Goal: Task Accomplishment & Management: Use online tool/utility

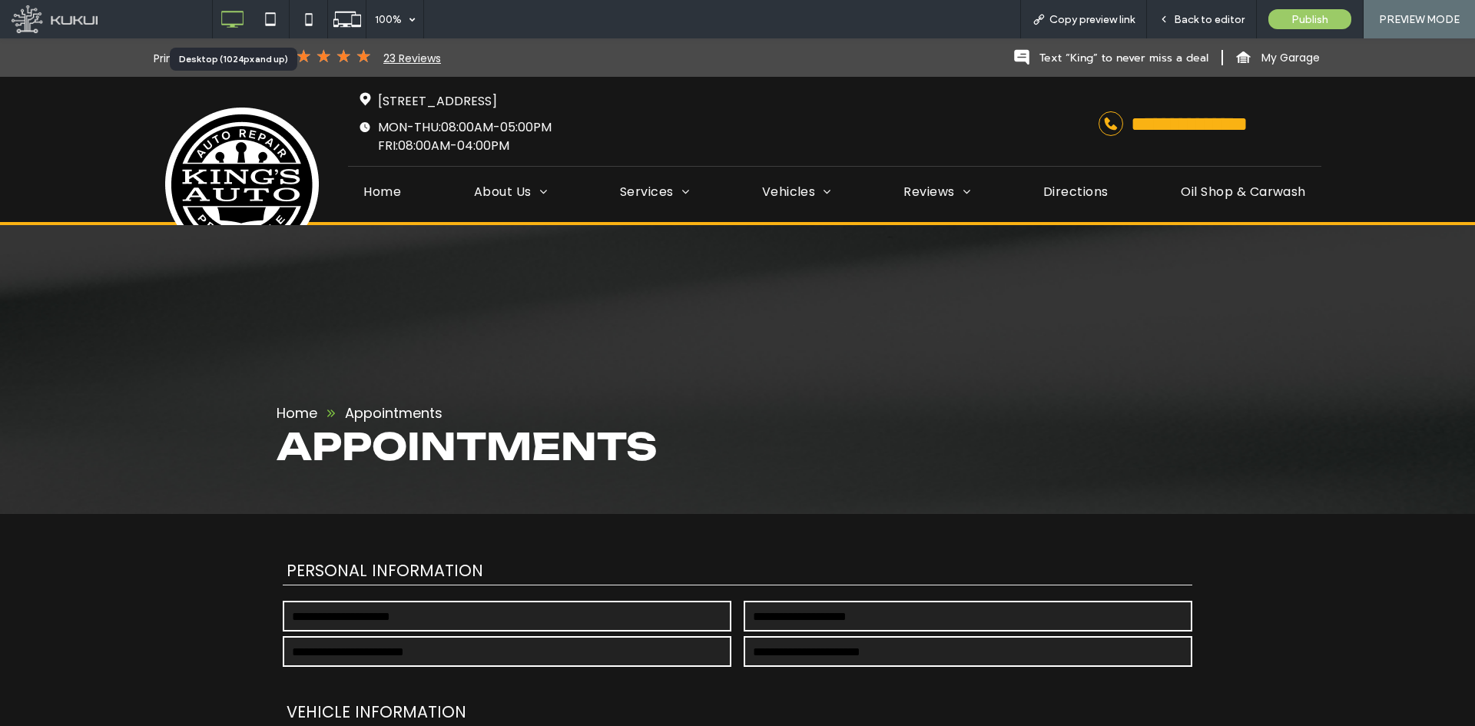
click at [239, 18] on icon at bounding box center [232, 19] width 31 height 31
click at [1183, 9] on div "Back to editor" at bounding box center [1202, 19] width 110 height 38
click at [1181, 17] on span "Back to editor" at bounding box center [1209, 19] width 71 height 13
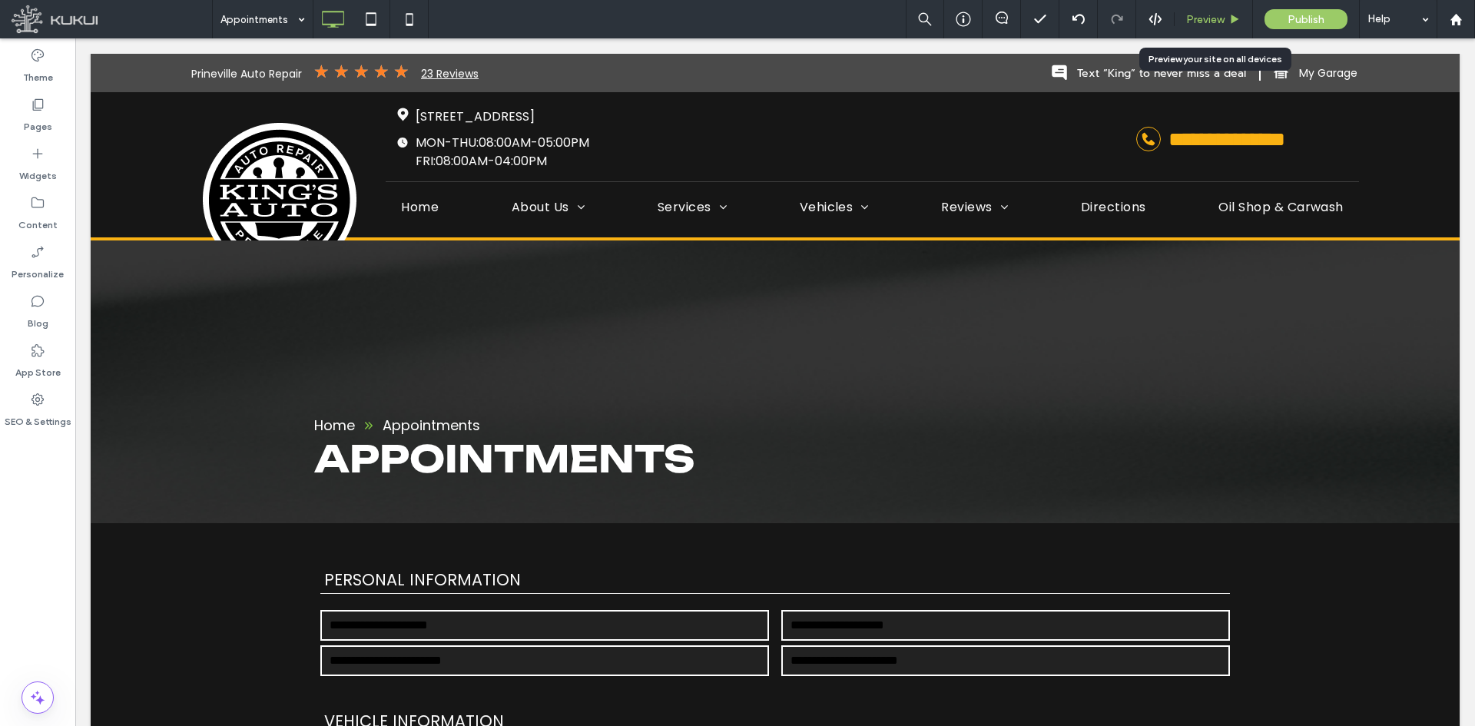
click at [1190, 18] on span "Preview" at bounding box center [1205, 19] width 38 height 13
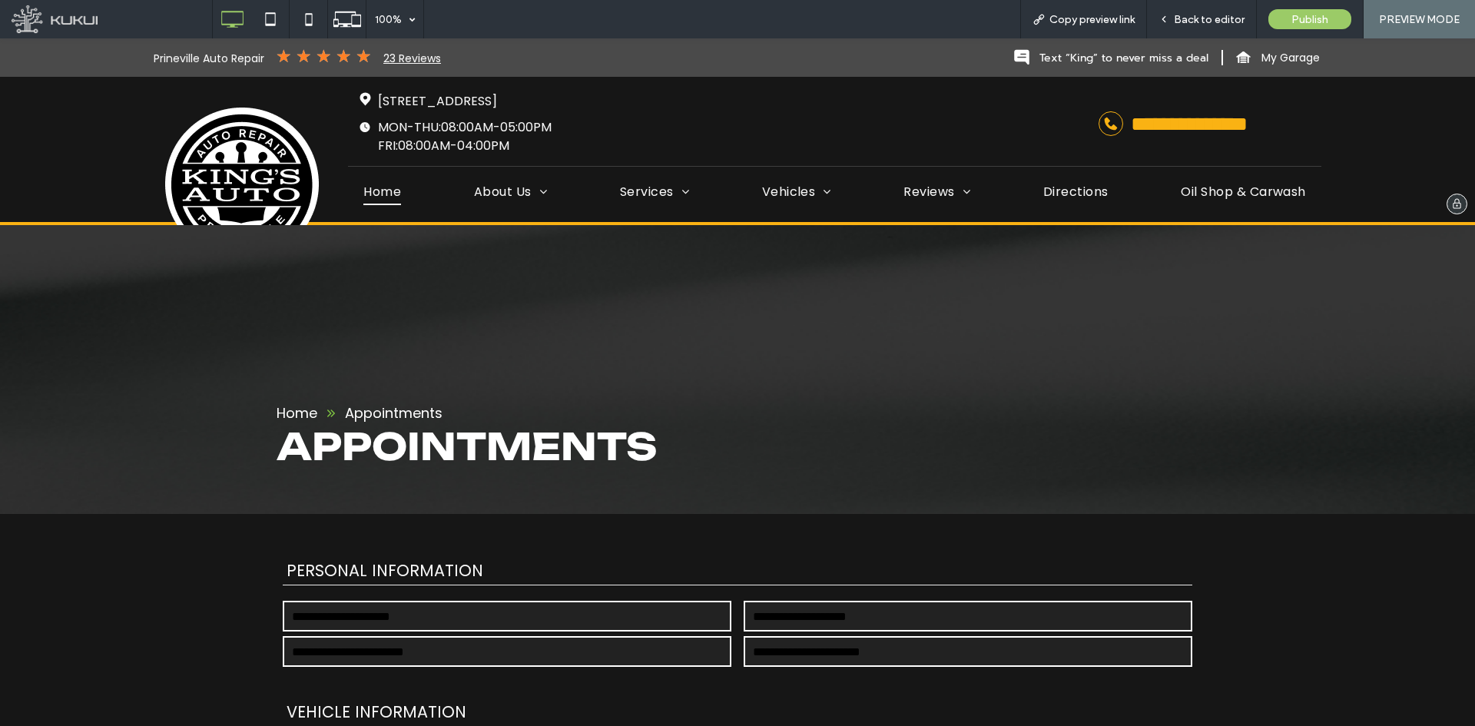
click at [388, 187] on span "Home" at bounding box center [382, 192] width 38 height 26
click at [1187, 25] on span "Back to editor" at bounding box center [1209, 19] width 71 height 13
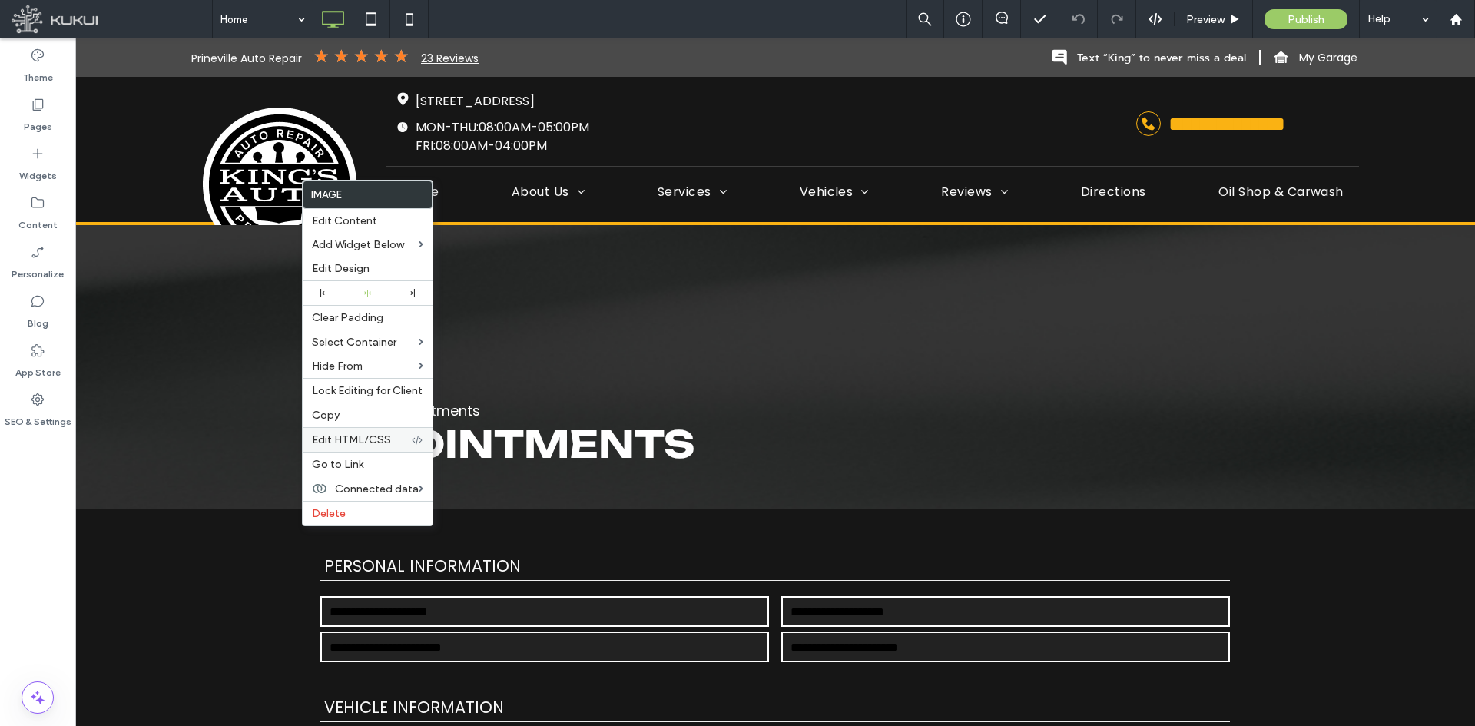
click at [380, 441] on span "Edit HTML/CSS" at bounding box center [351, 439] width 79 height 13
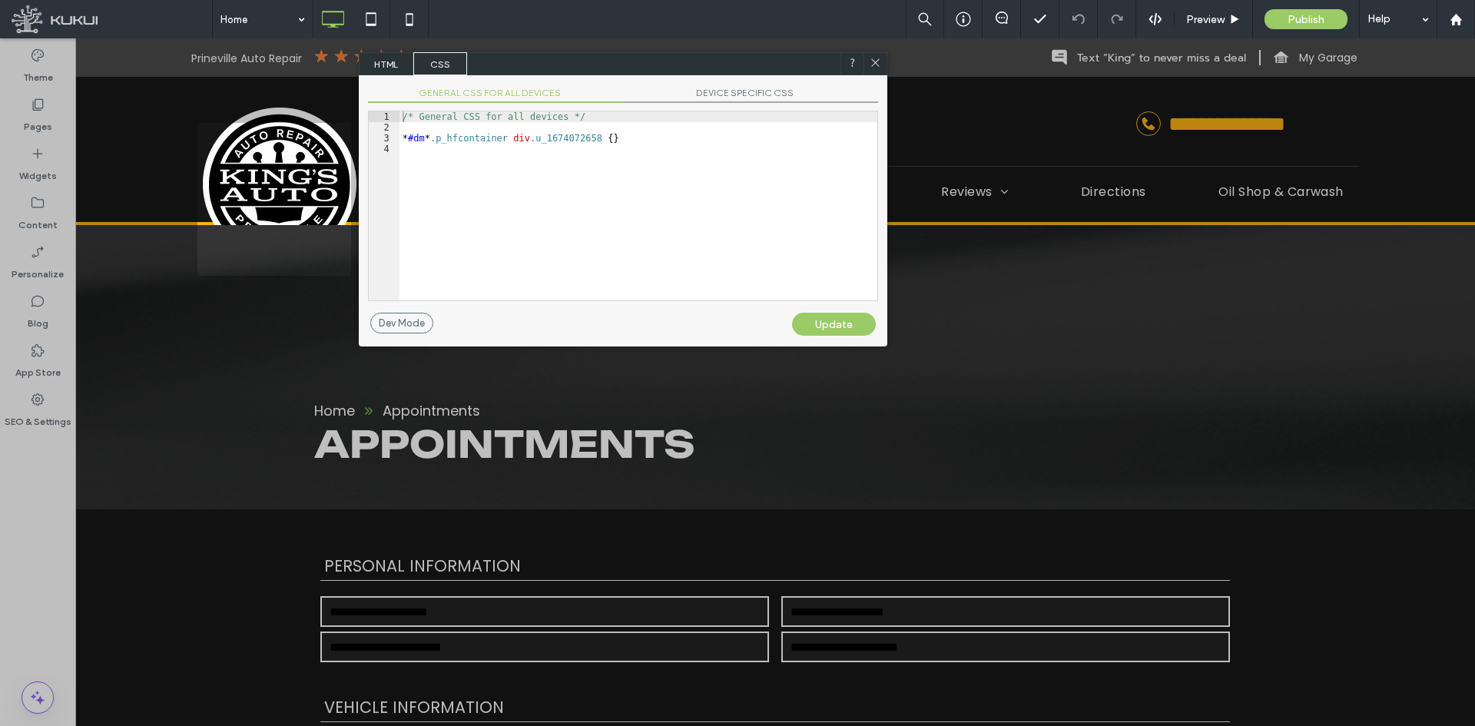
click at [601, 141] on div "/* General CSS for all devices */ * #dm * .p_hfcontainer div .u_1674072658 { }" at bounding box center [638, 216] width 478 height 210
type textarea "**"
drag, startPoint x: 837, startPoint y: 318, endPoint x: 857, endPoint y: 247, distance: 74.2
click at [838, 318] on div "Update" at bounding box center [834, 324] width 84 height 23
click at [878, 58] on icon at bounding box center [876, 63] width 12 height 12
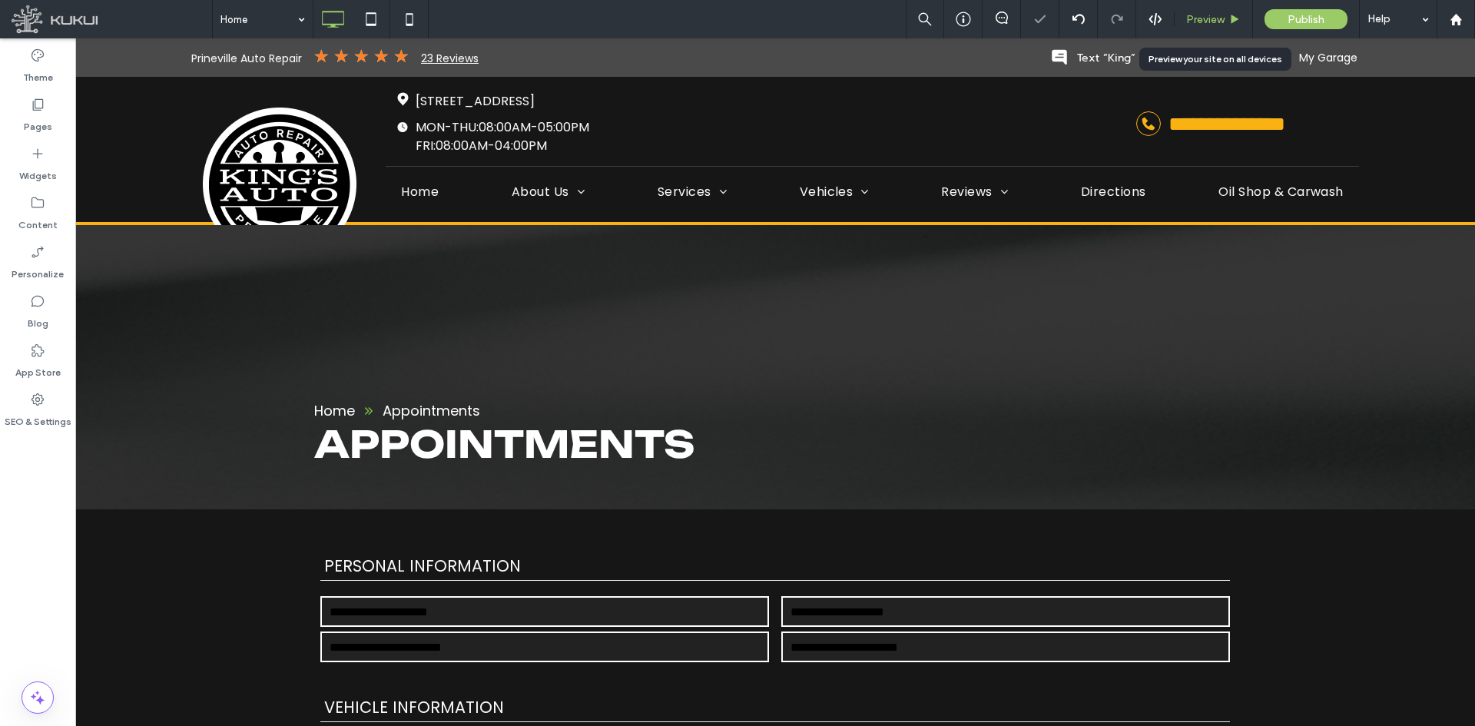
click at [1212, 18] on span "Preview" at bounding box center [1205, 19] width 38 height 13
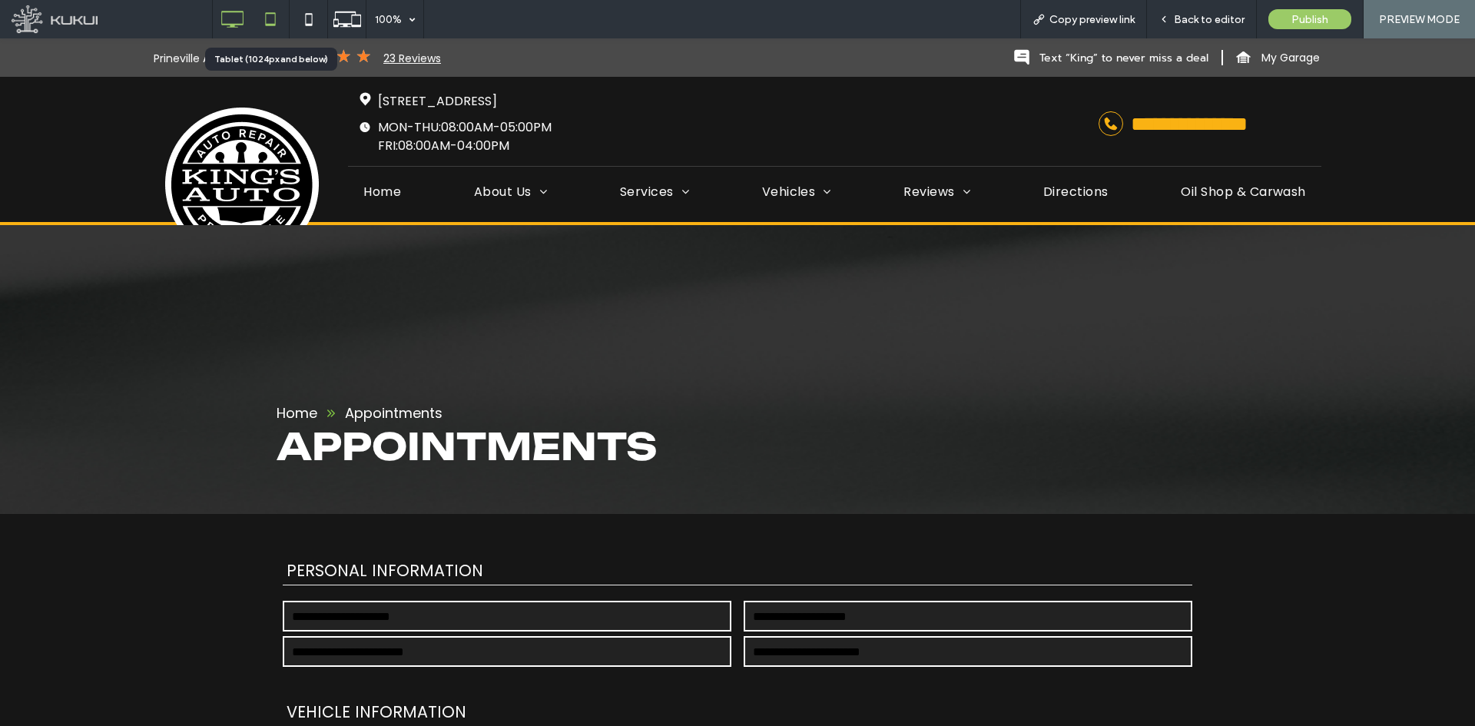
click at [270, 15] on icon at bounding box center [270, 19] width 31 height 31
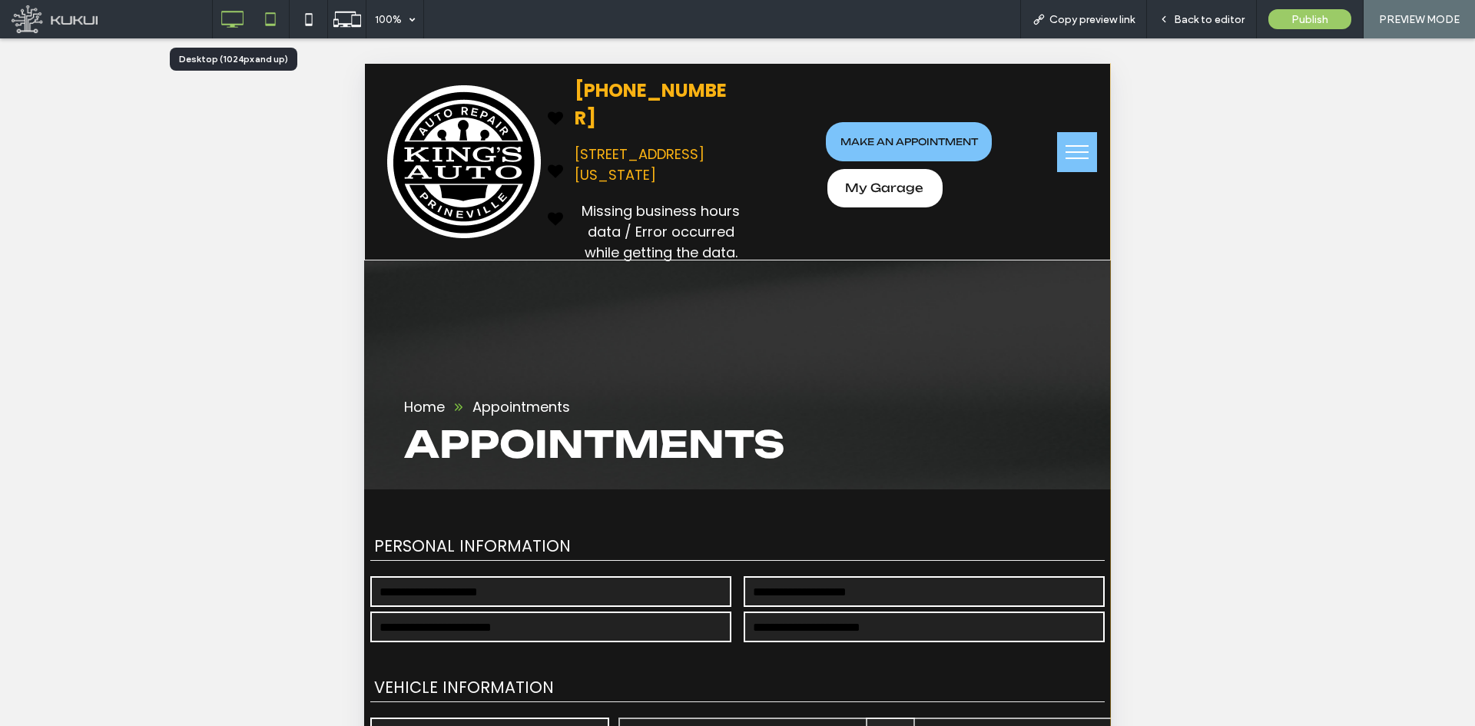
click at [244, 18] on use at bounding box center [233, 19] width 22 height 17
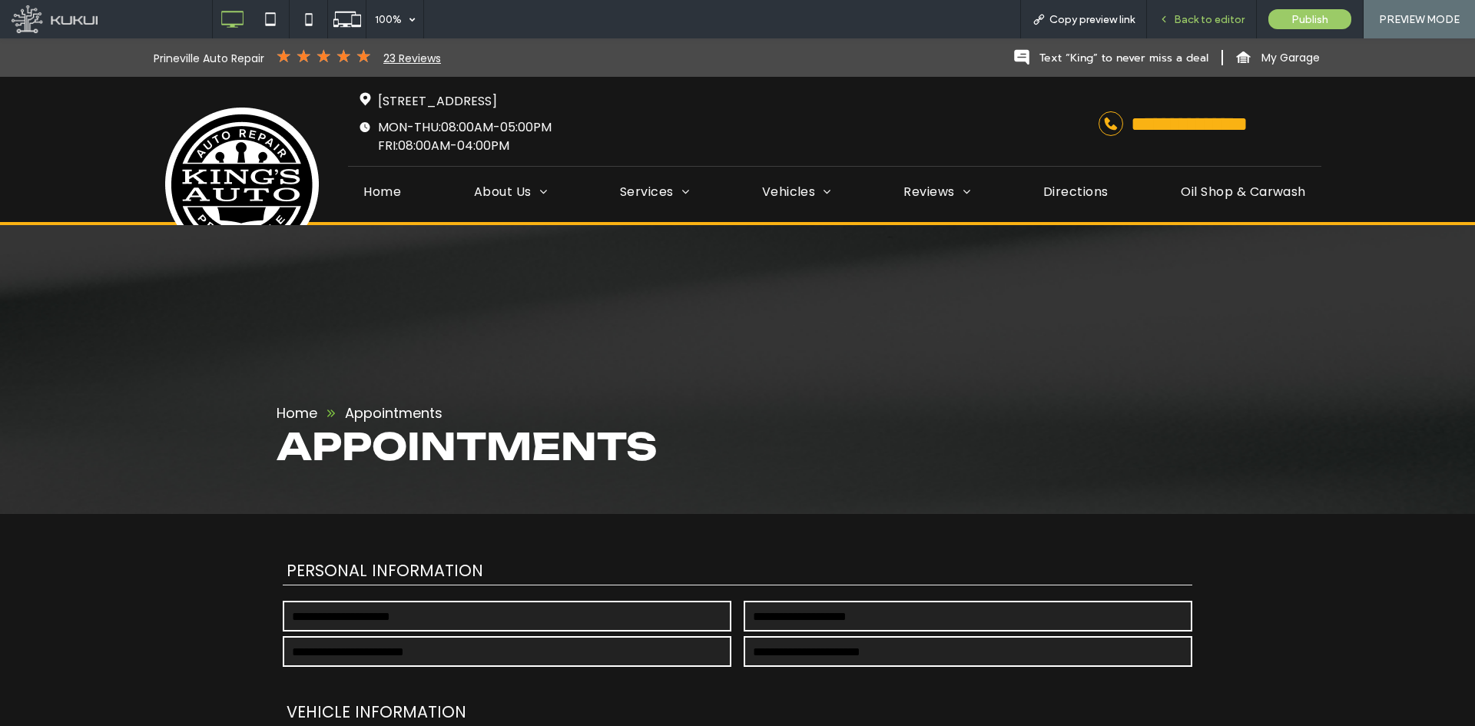
click at [1208, 15] on span "Back to editor" at bounding box center [1209, 19] width 71 height 13
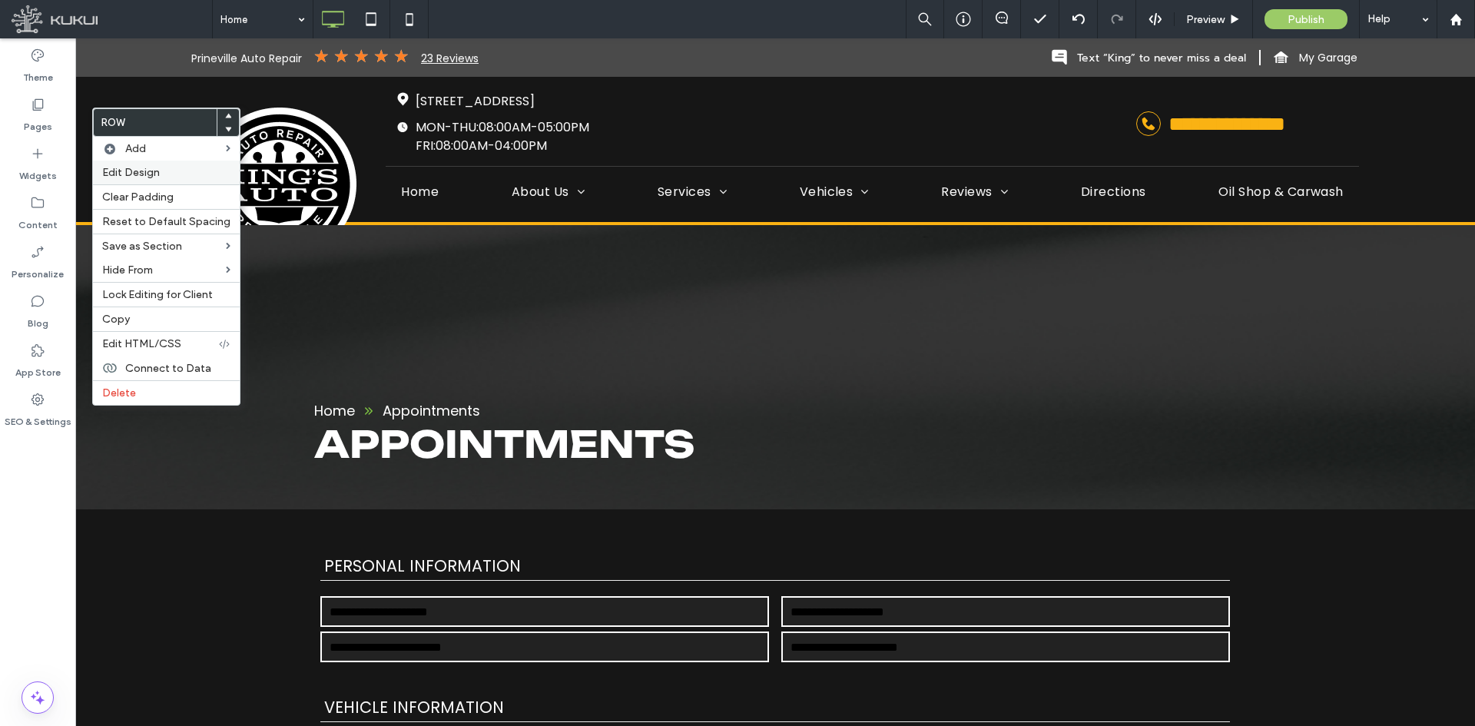
click at [149, 168] on span "Edit Design" at bounding box center [131, 172] width 58 height 13
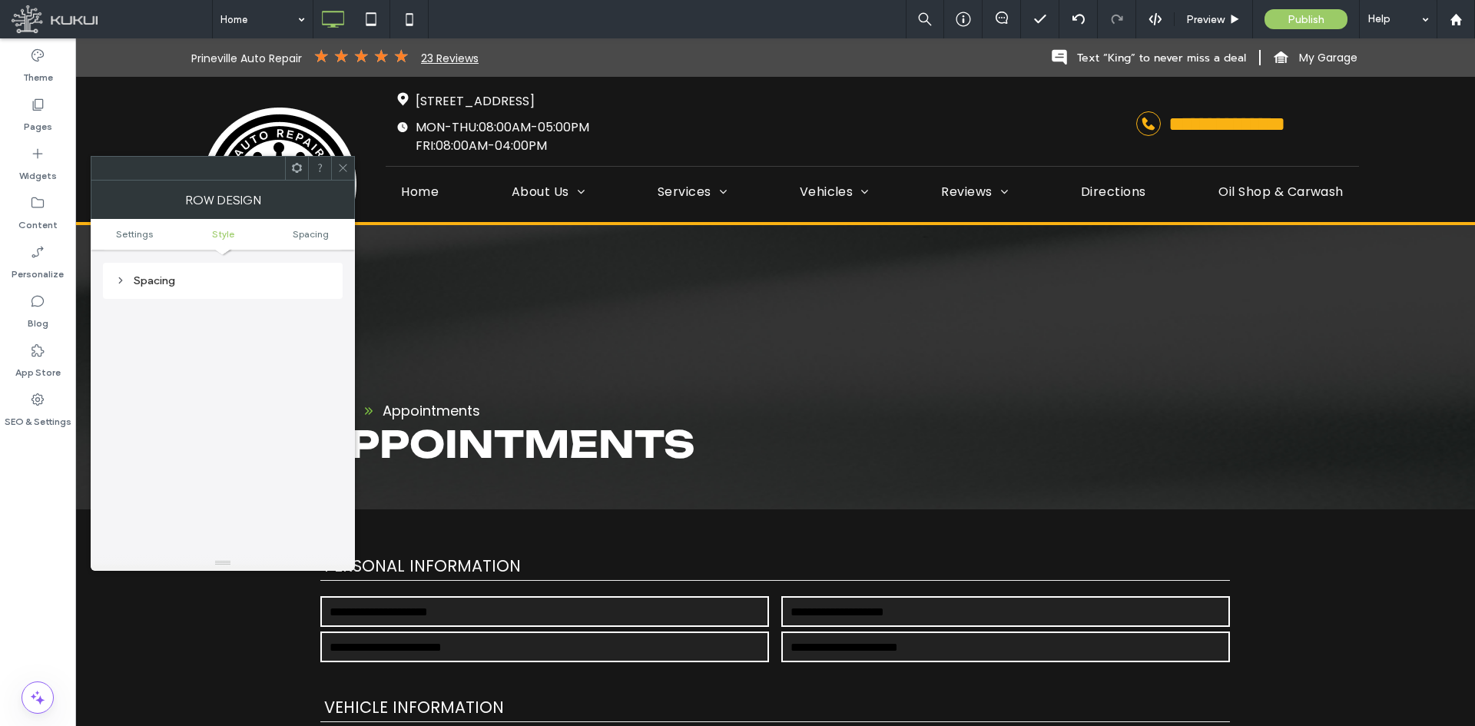
scroll to position [386, 0]
click at [227, 290] on div "Spacing" at bounding box center [223, 280] width 240 height 36
click at [227, 283] on div "Spacing" at bounding box center [222, 279] width 215 height 13
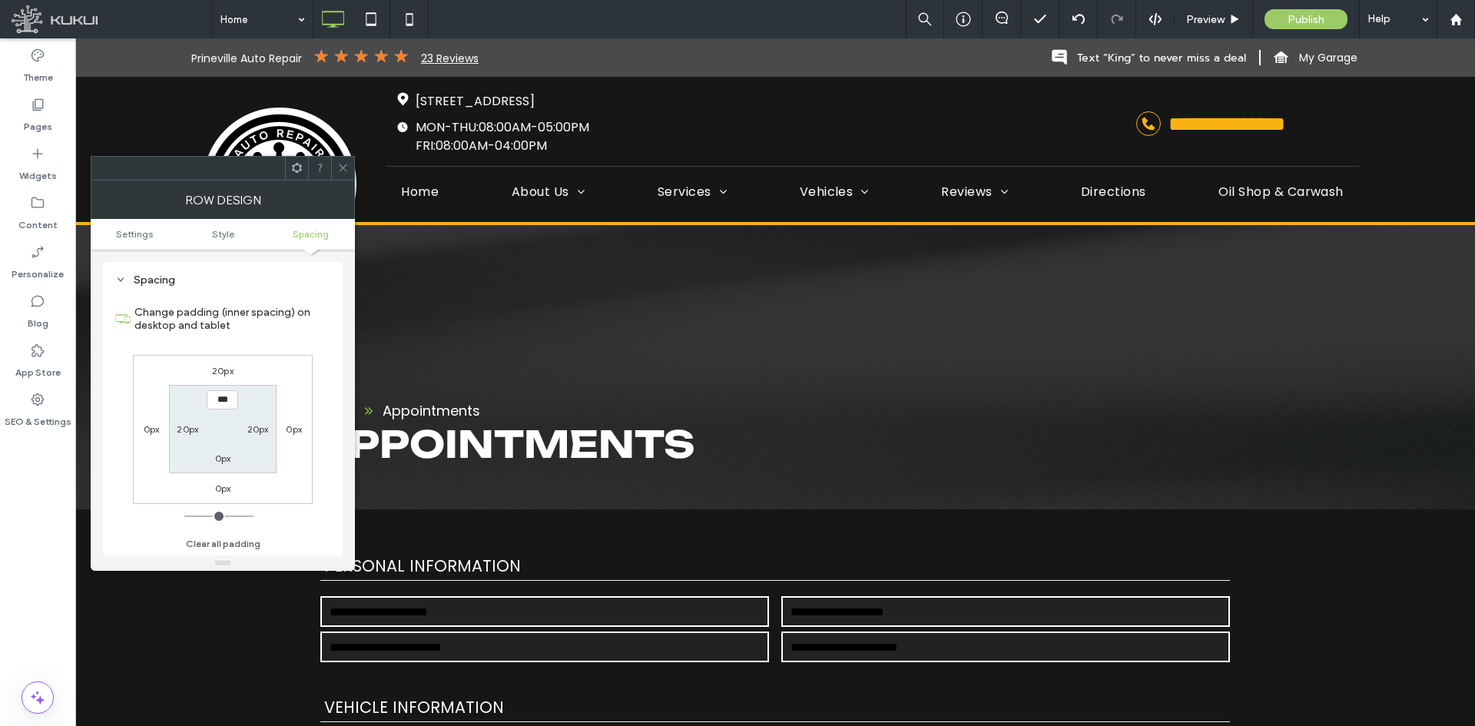
click at [338, 161] on span at bounding box center [343, 168] width 12 height 23
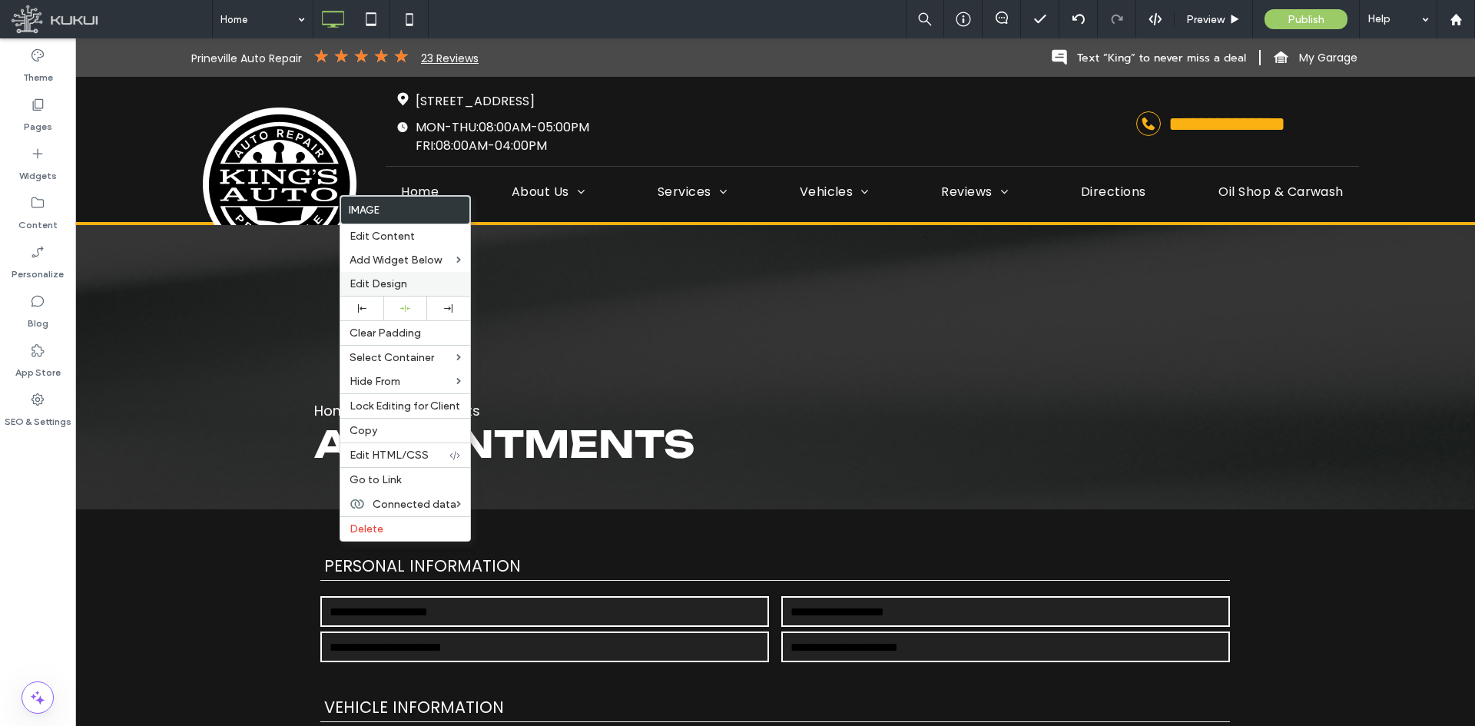
click at [406, 286] on span "Edit Design" at bounding box center [379, 283] width 58 height 13
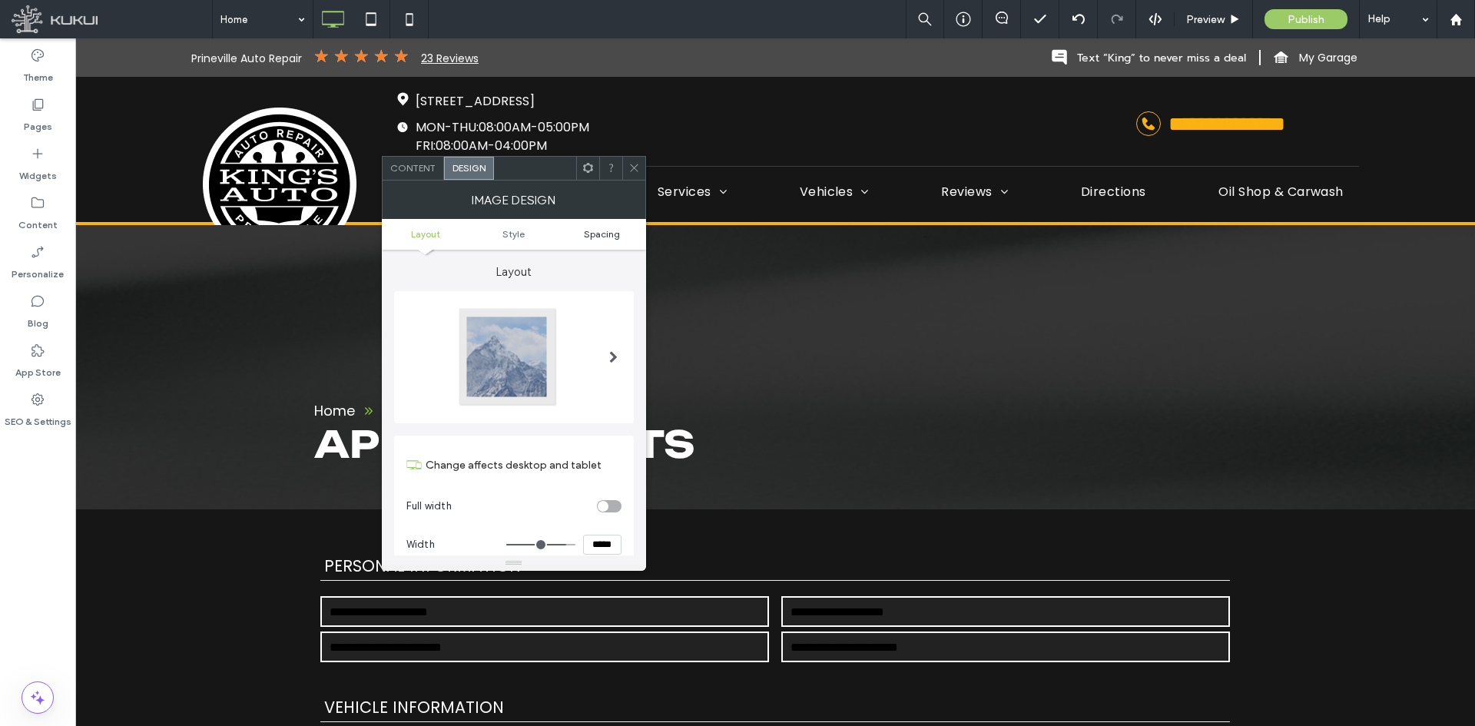
click at [597, 231] on span "Spacing" at bounding box center [602, 234] width 36 height 12
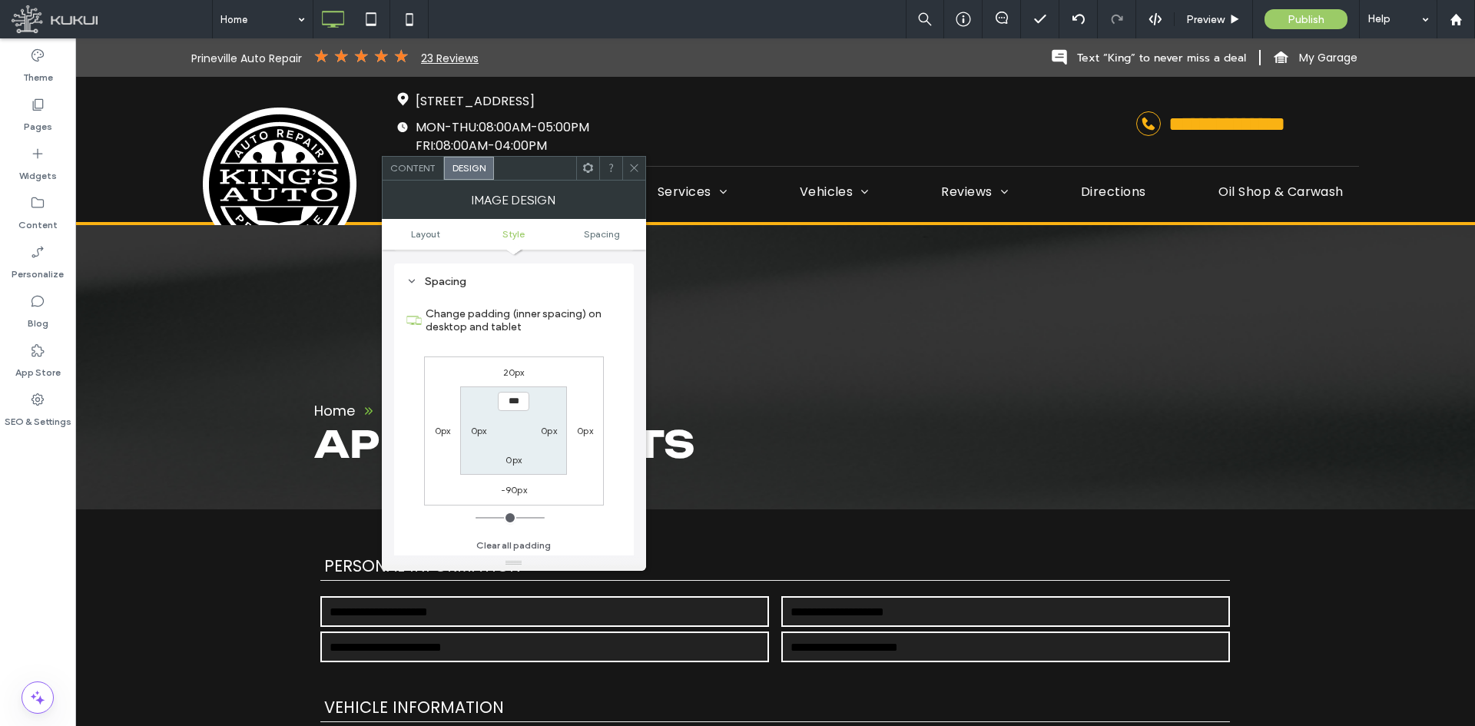
scroll to position [724, 0]
click at [516, 481] on div "-90px" at bounding box center [514, 487] width 26 height 15
click at [518, 486] on label "-90px" at bounding box center [514, 488] width 26 height 12
type input "*"
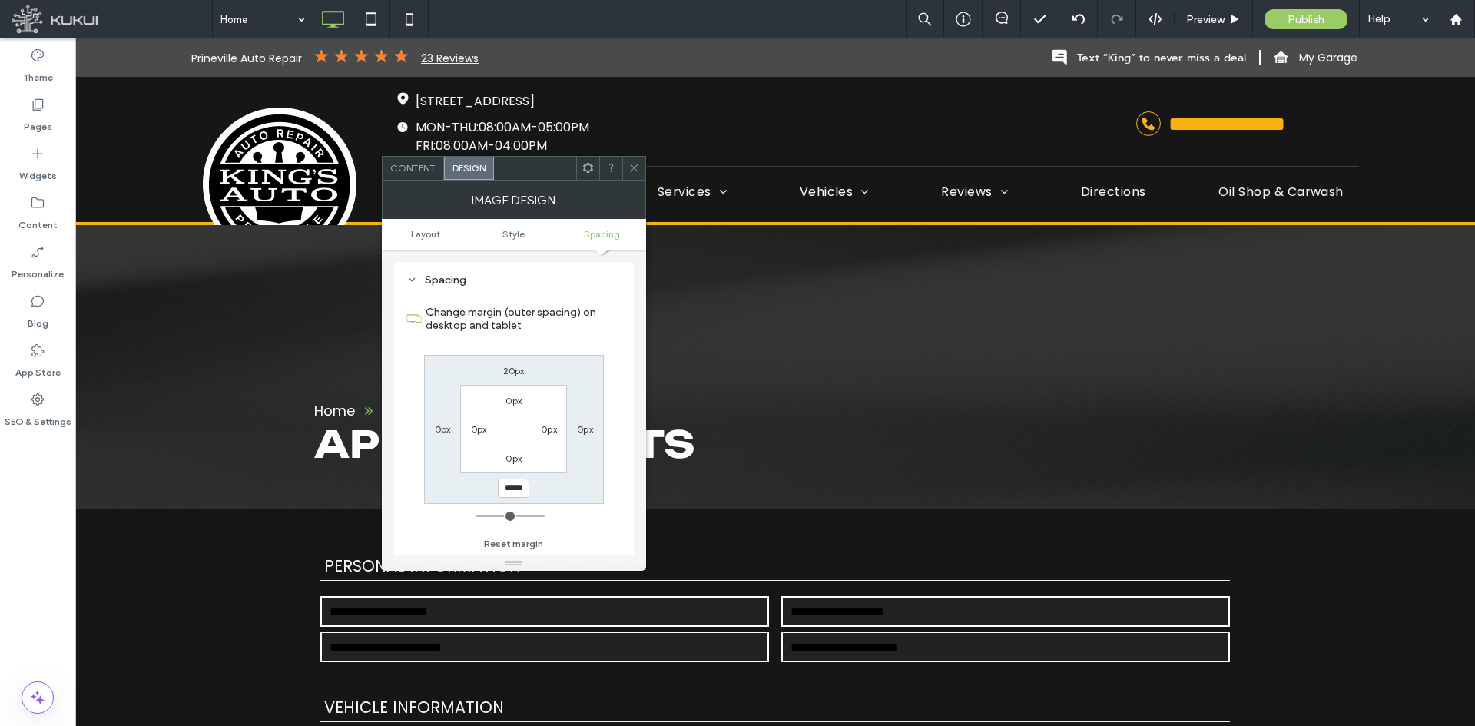
type input "******"
type input "*"
type input "*****"
type input "*"
type input "*****"
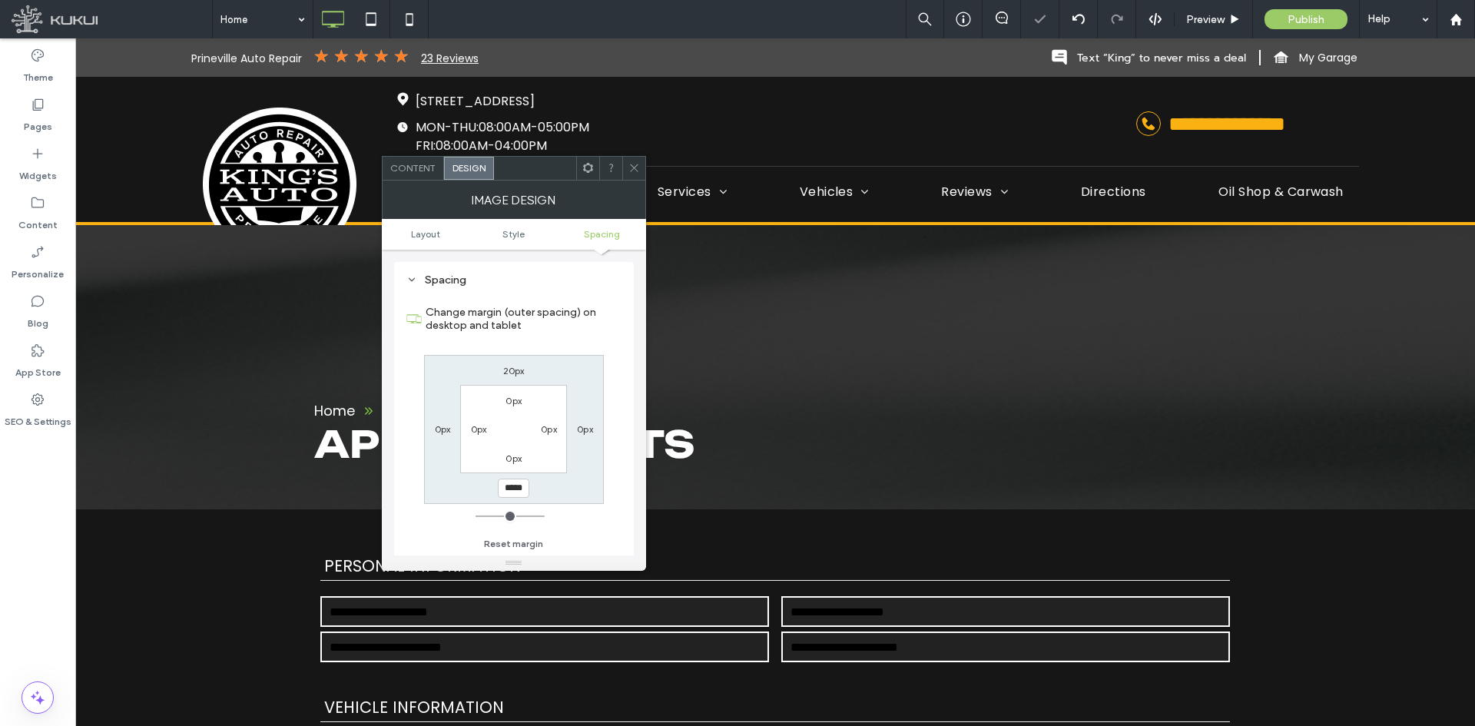
type input "*"
type input "*****"
click at [631, 164] on icon at bounding box center [634, 168] width 12 height 12
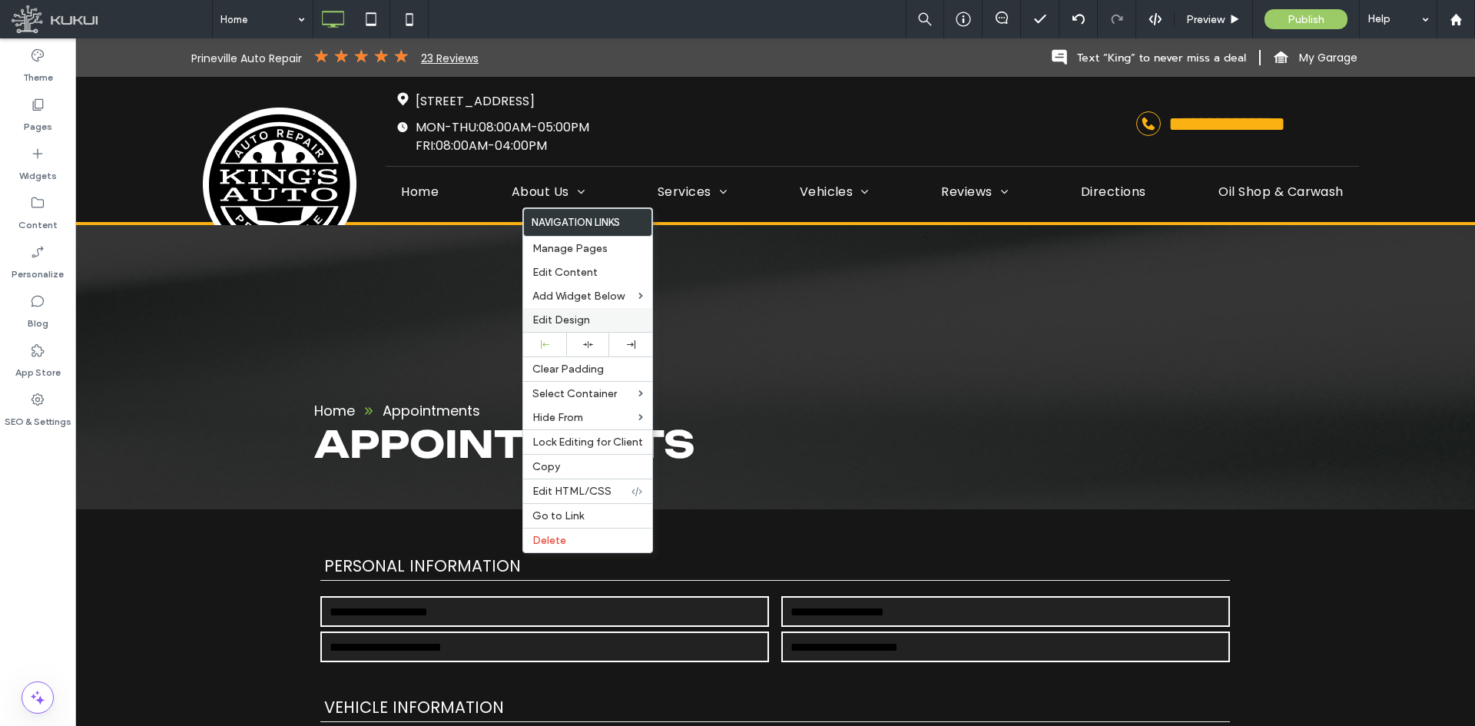
click at [559, 319] on span "Edit Design" at bounding box center [561, 319] width 58 height 13
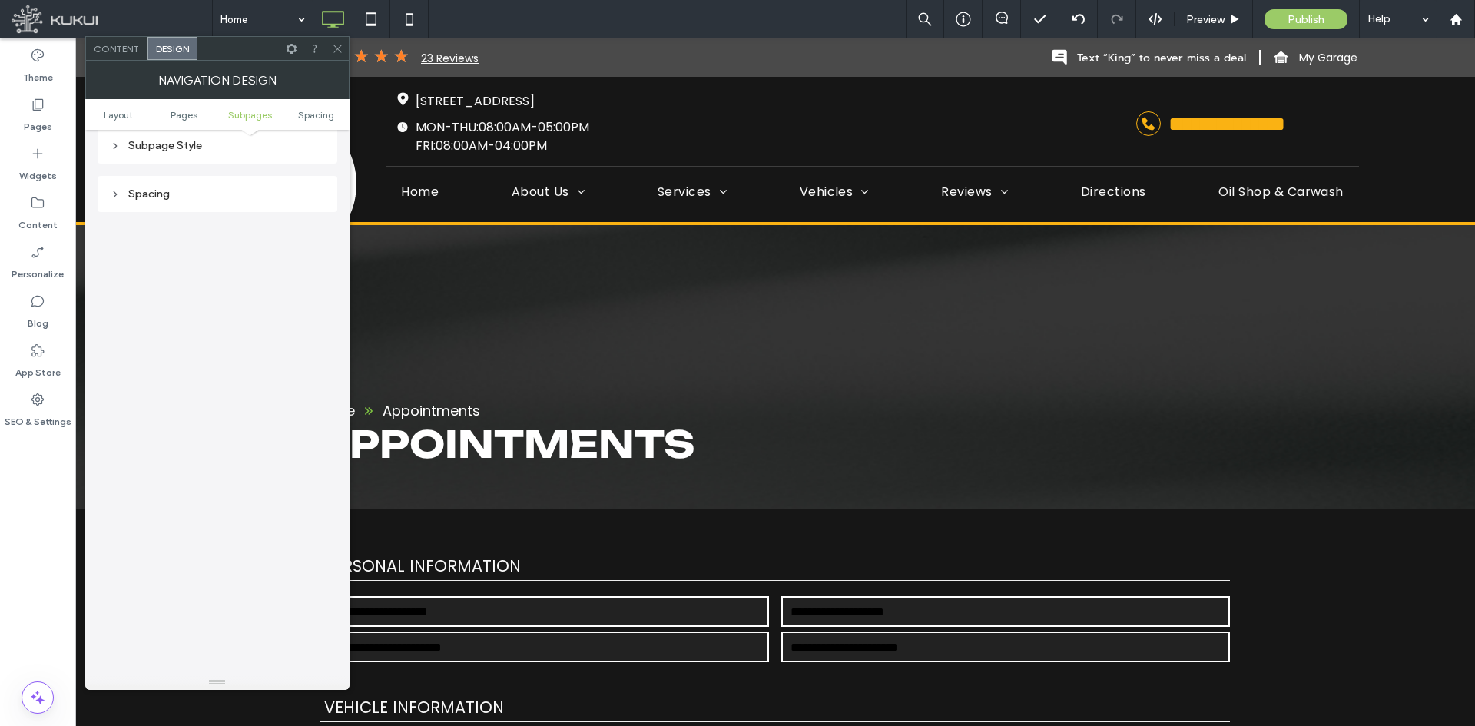
scroll to position [538, 0]
click at [211, 203] on div "Spacing" at bounding box center [218, 189] width 240 height 36
click at [222, 189] on div "Spacing" at bounding box center [217, 188] width 215 height 13
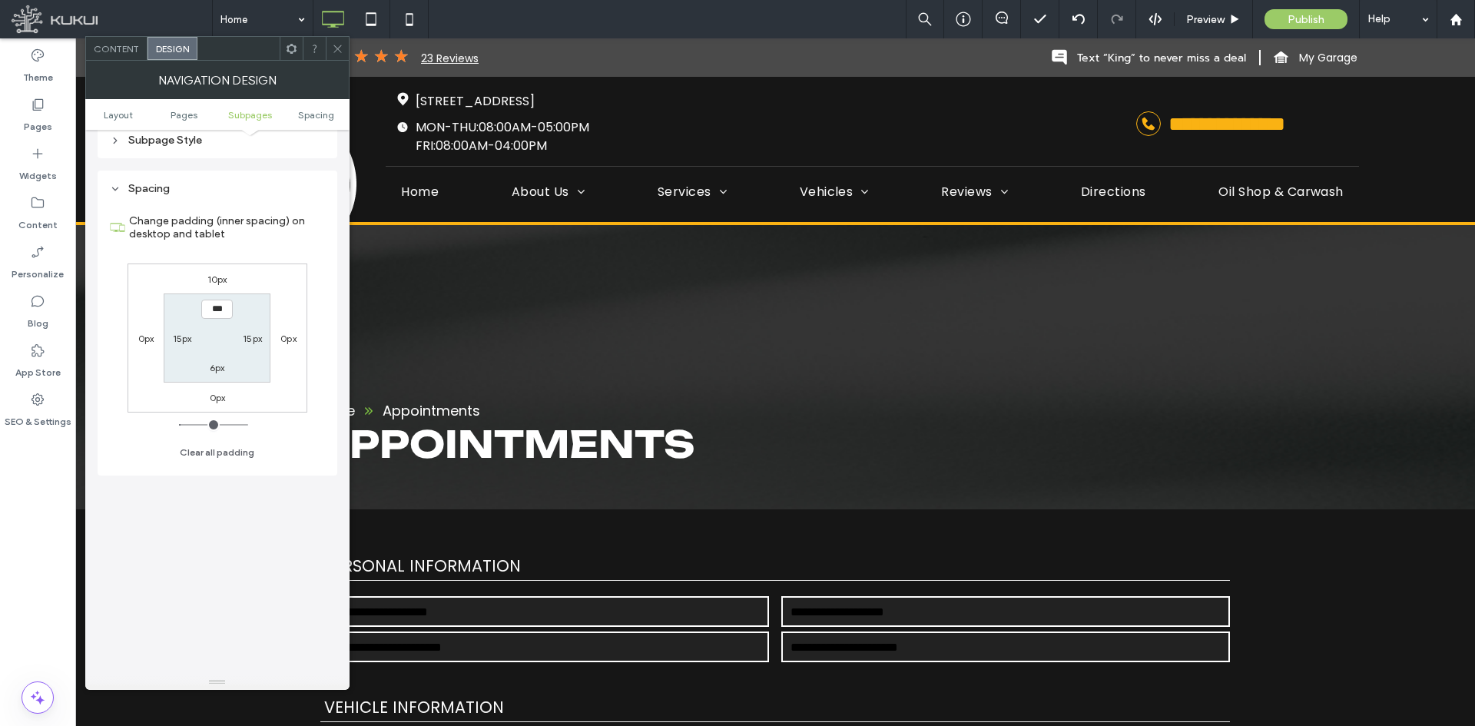
click at [220, 278] on label "10px" at bounding box center [217, 279] width 20 height 12
type input "**"
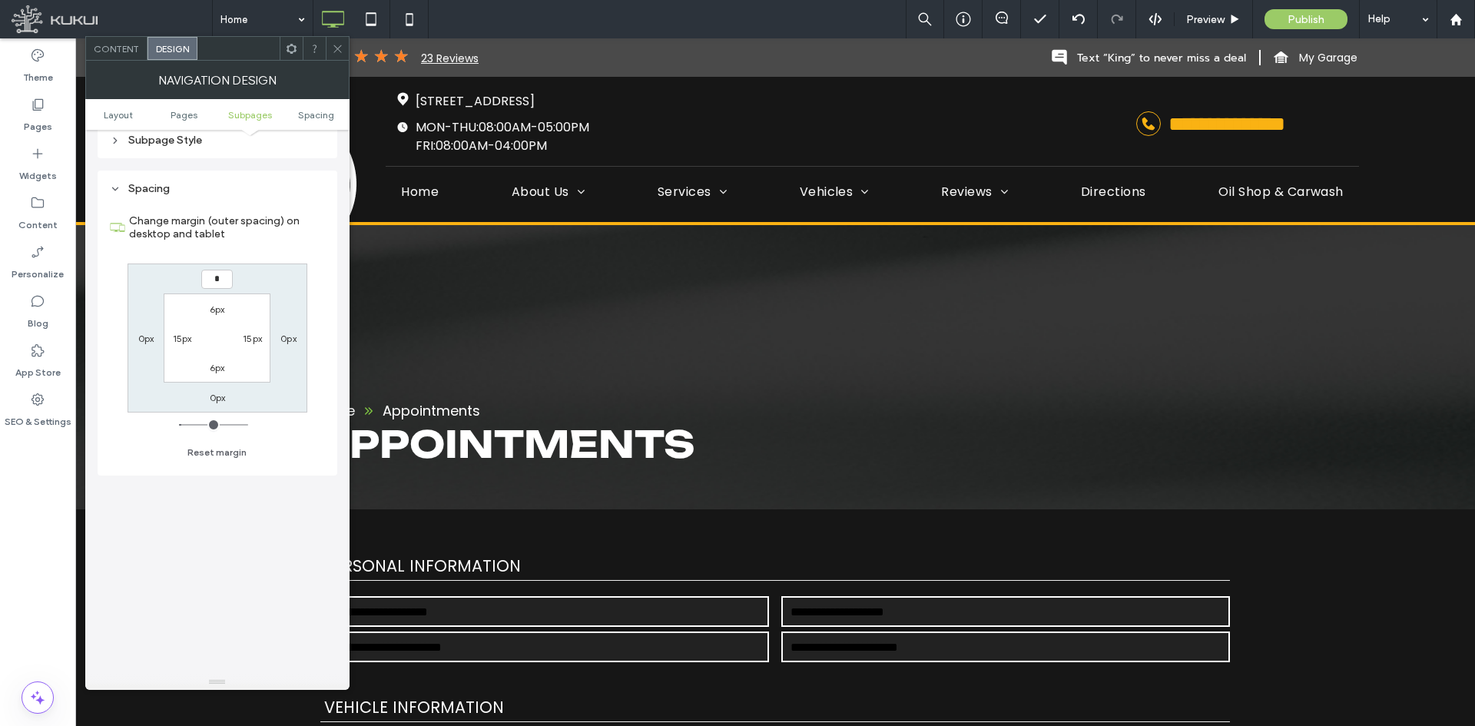
type input "*"
type input "***"
click at [336, 43] on icon at bounding box center [338, 49] width 12 height 12
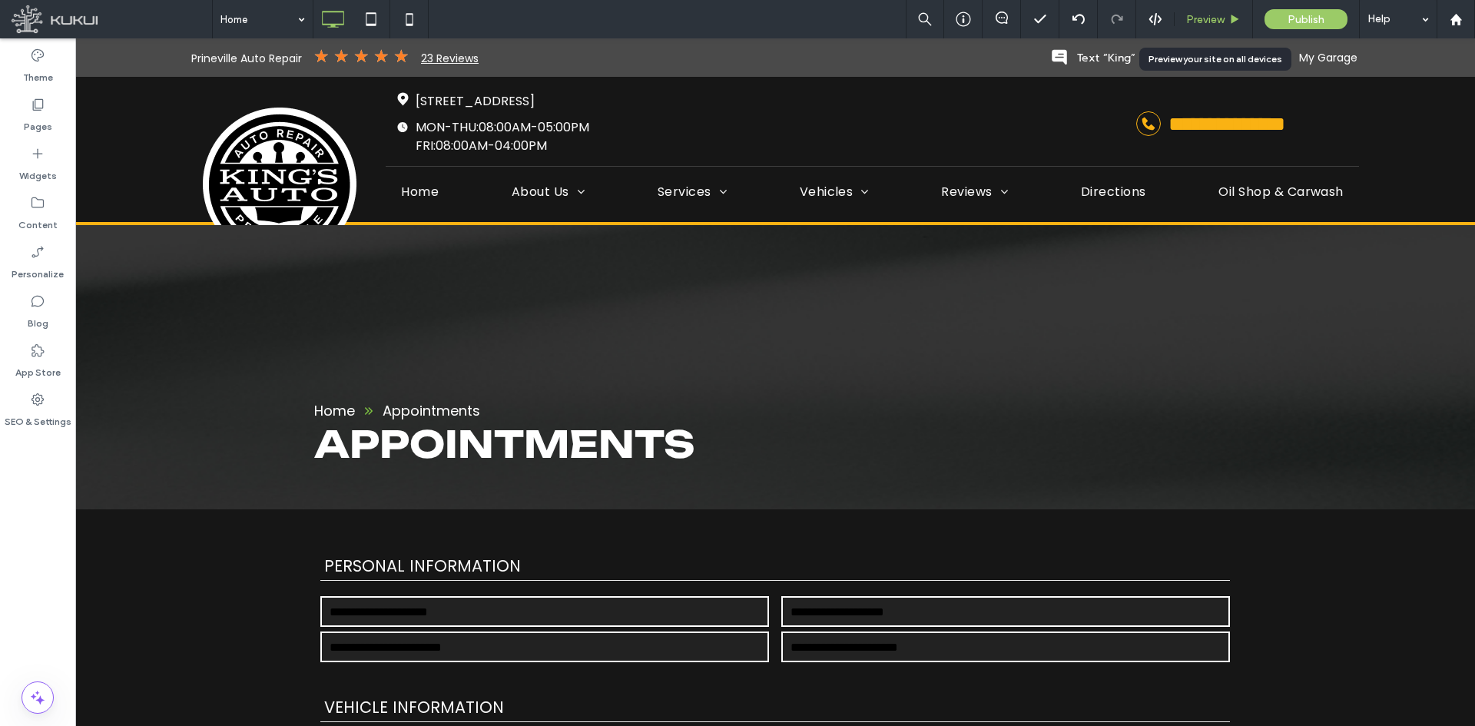
click at [1202, 16] on span "Preview" at bounding box center [1205, 19] width 38 height 13
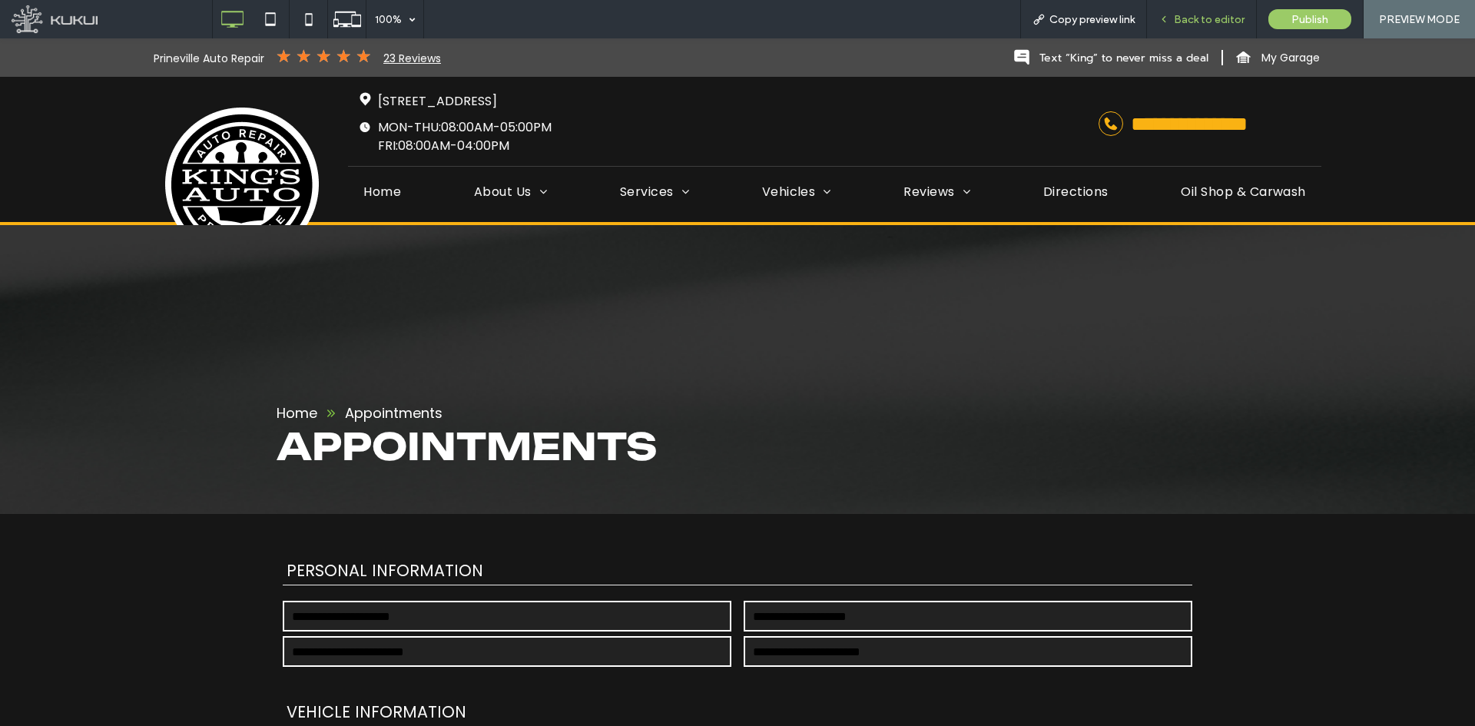
click at [1198, 8] on div "Back to editor" at bounding box center [1202, 19] width 110 height 38
click at [1188, 14] on span "Back to editor" at bounding box center [1209, 19] width 71 height 13
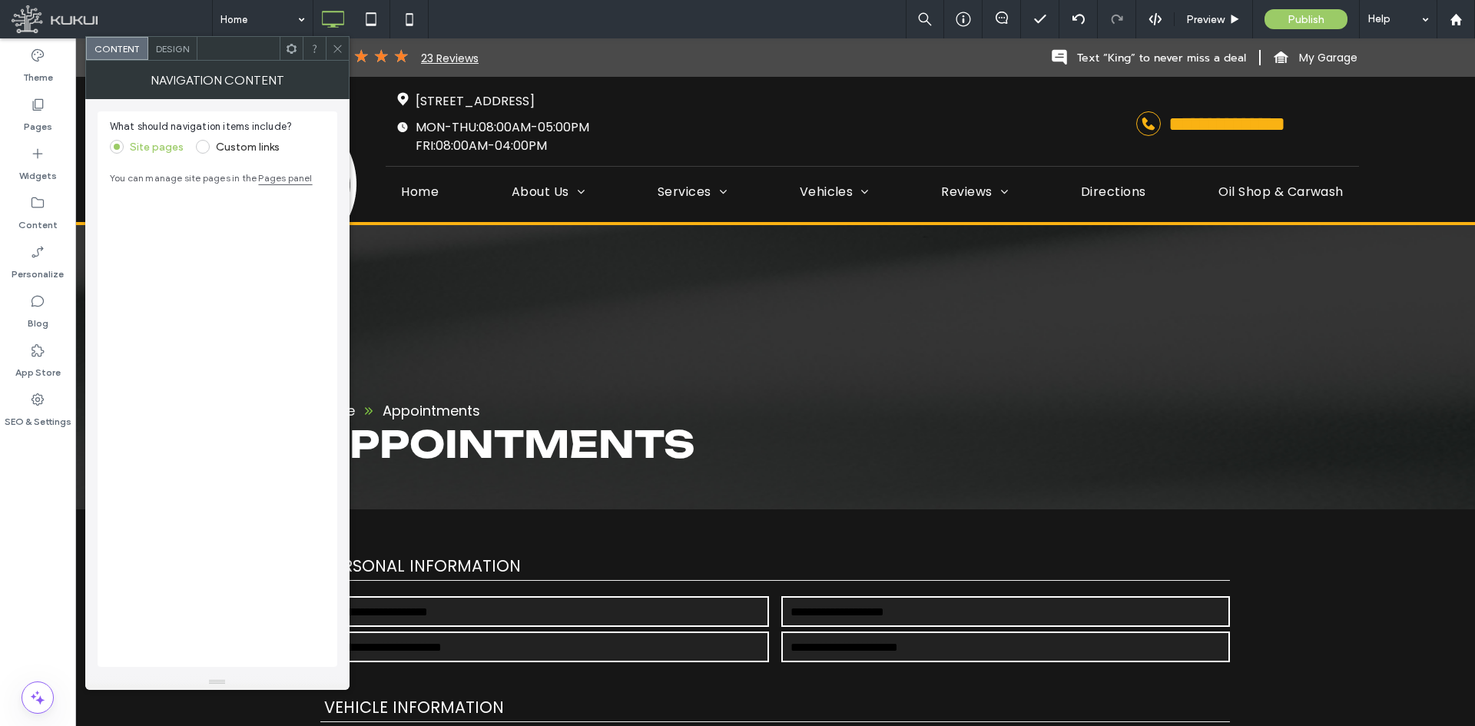
click at [181, 51] on span "Design" at bounding box center [172, 49] width 33 height 12
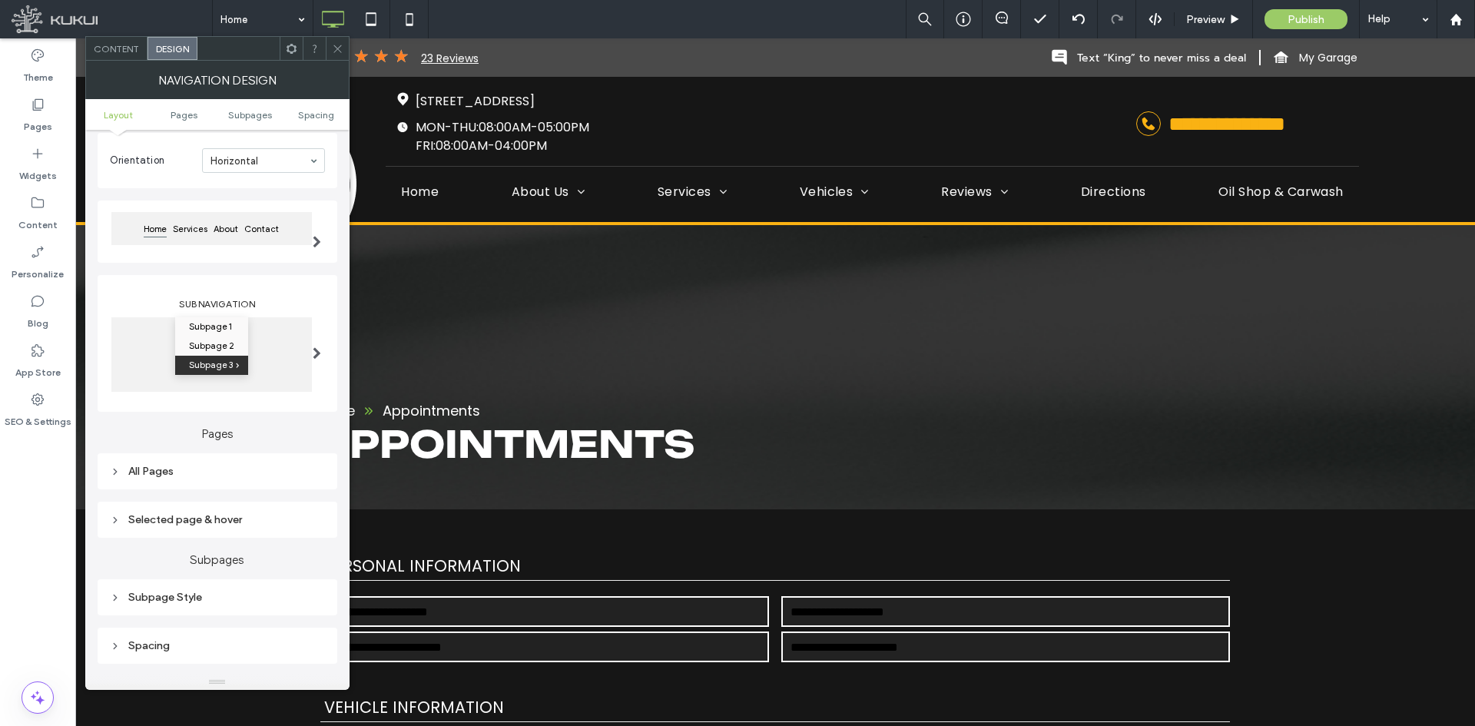
scroll to position [77, 0]
click at [237, 223] on div "Home Services About Contact" at bounding box center [211, 232] width 201 height 33
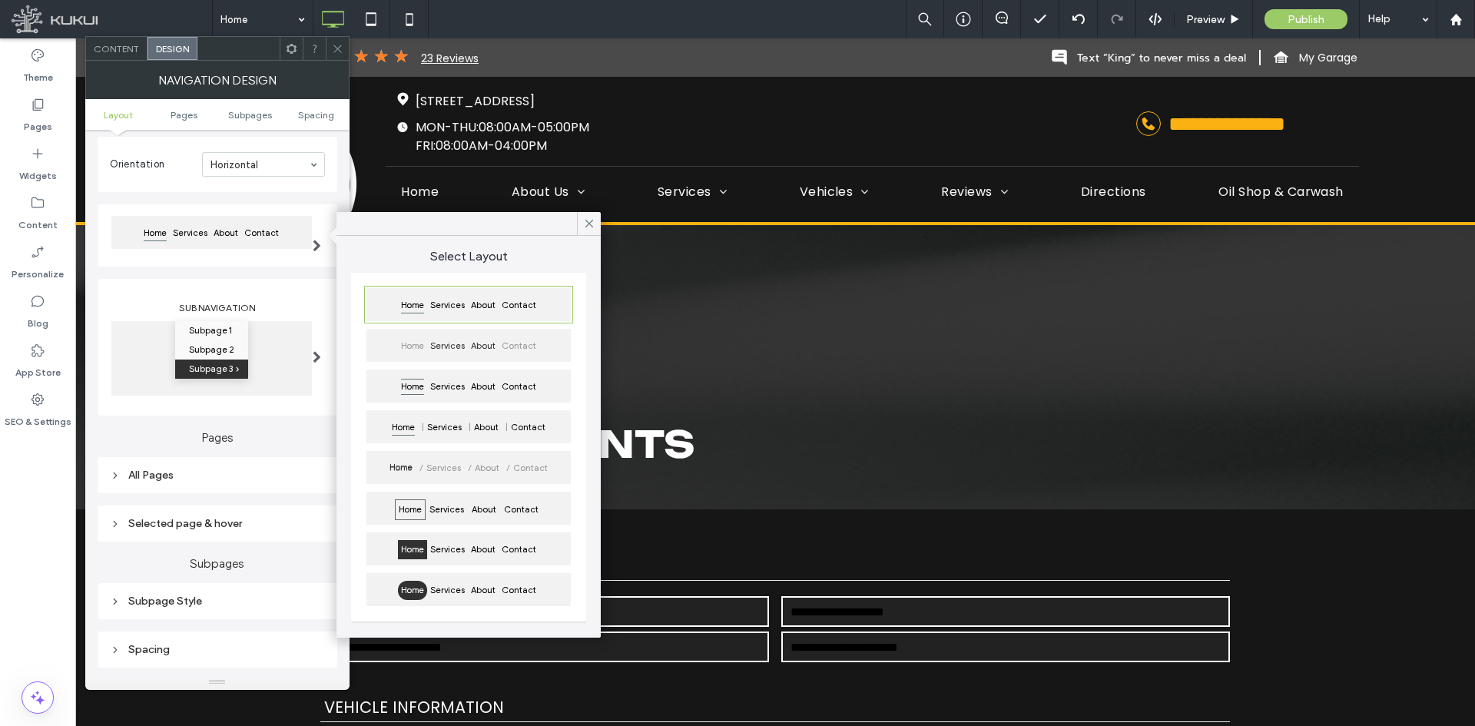
click at [511, 336] on span "Contact" at bounding box center [519, 345] width 41 height 19
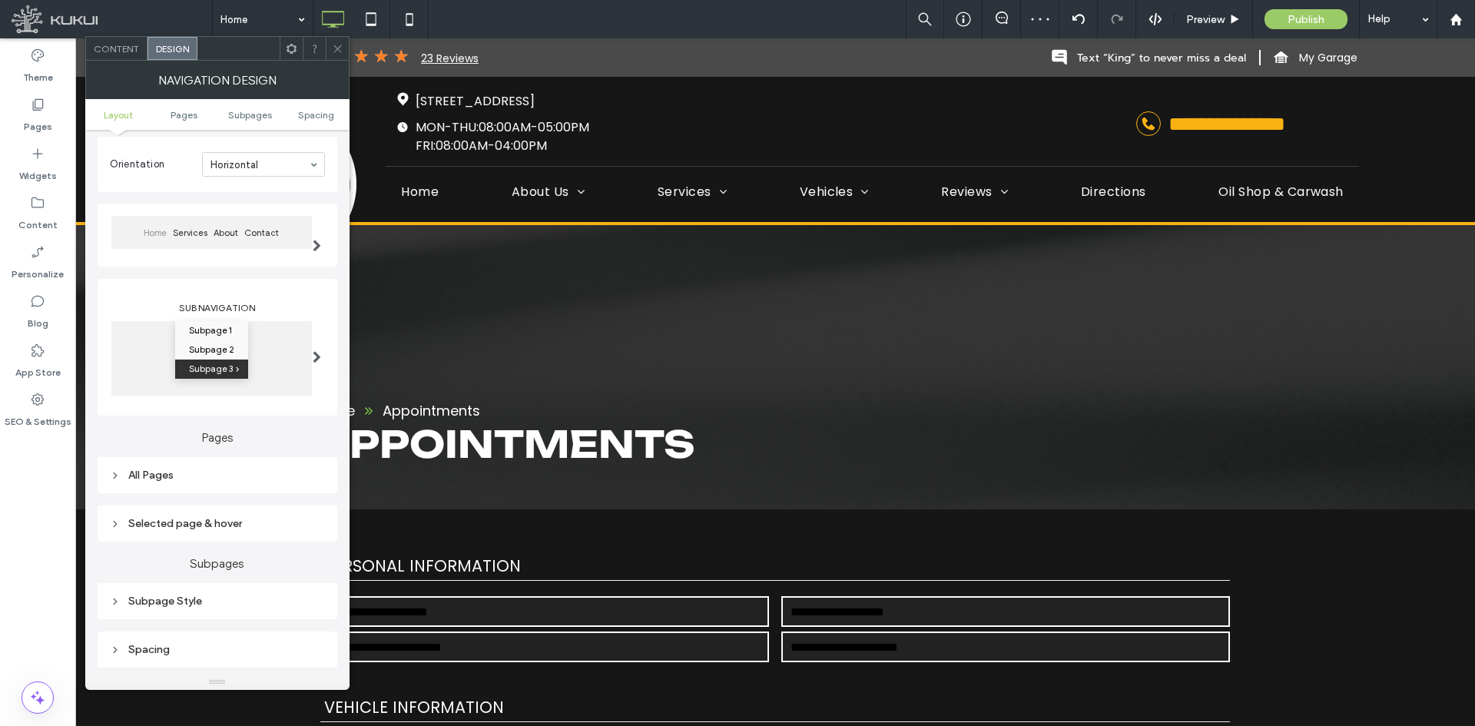
click at [333, 41] on span at bounding box center [338, 48] width 12 height 23
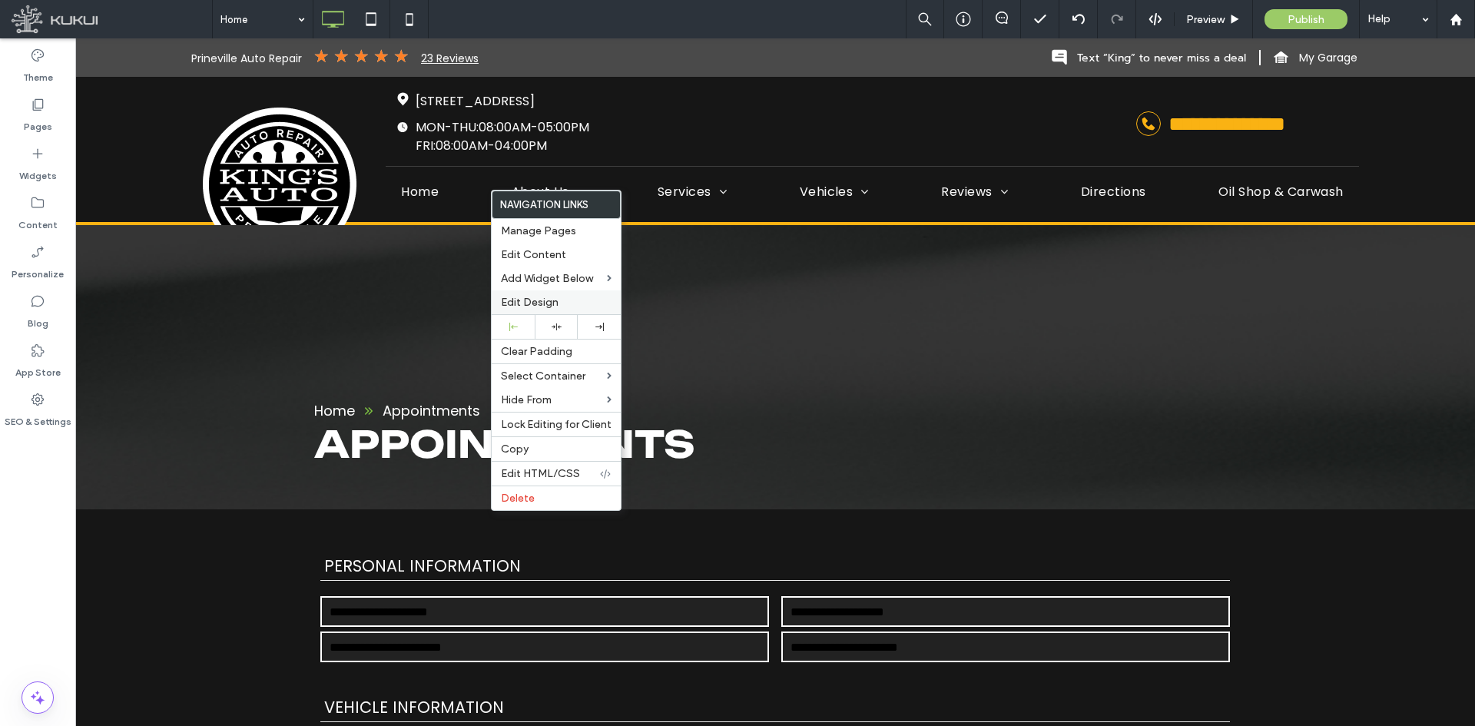
click at [545, 307] on span "Edit Design" at bounding box center [530, 302] width 58 height 13
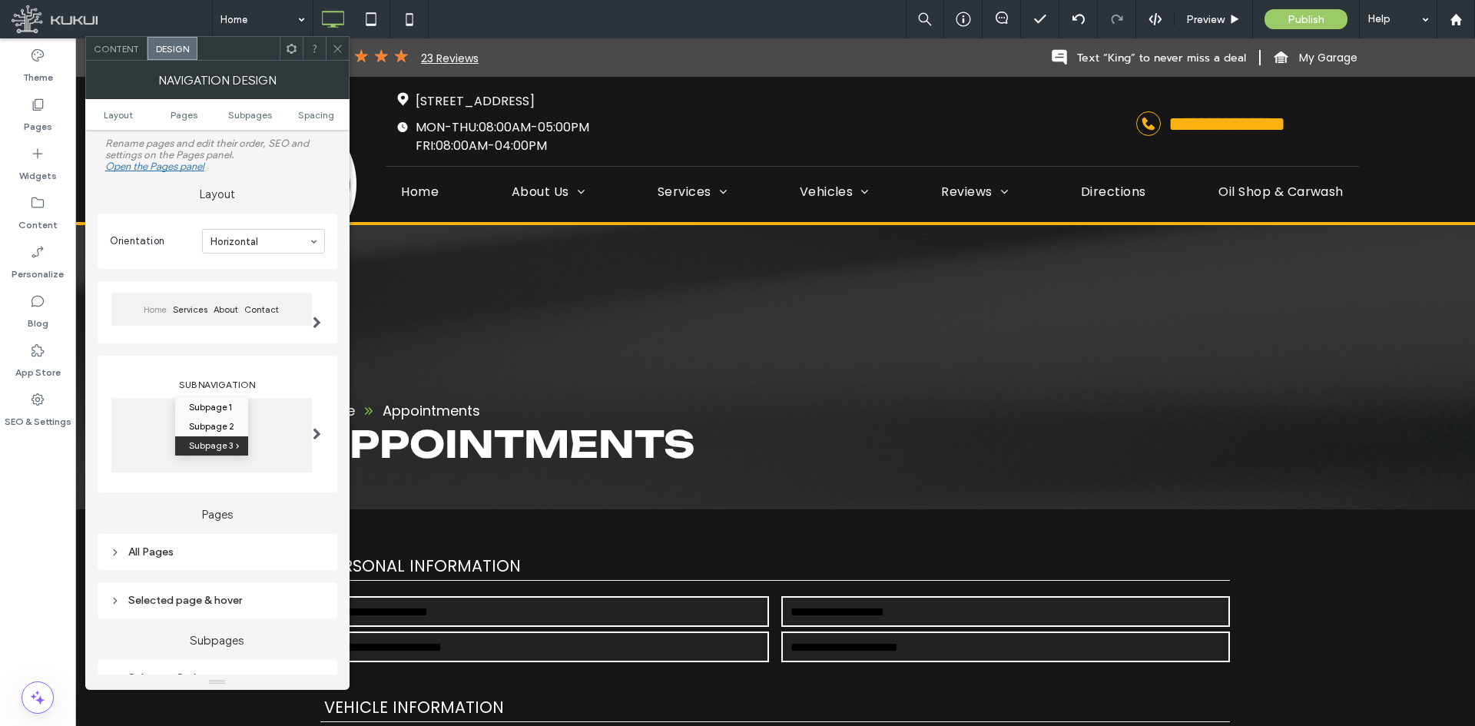
click at [333, 45] on icon at bounding box center [338, 49] width 12 height 12
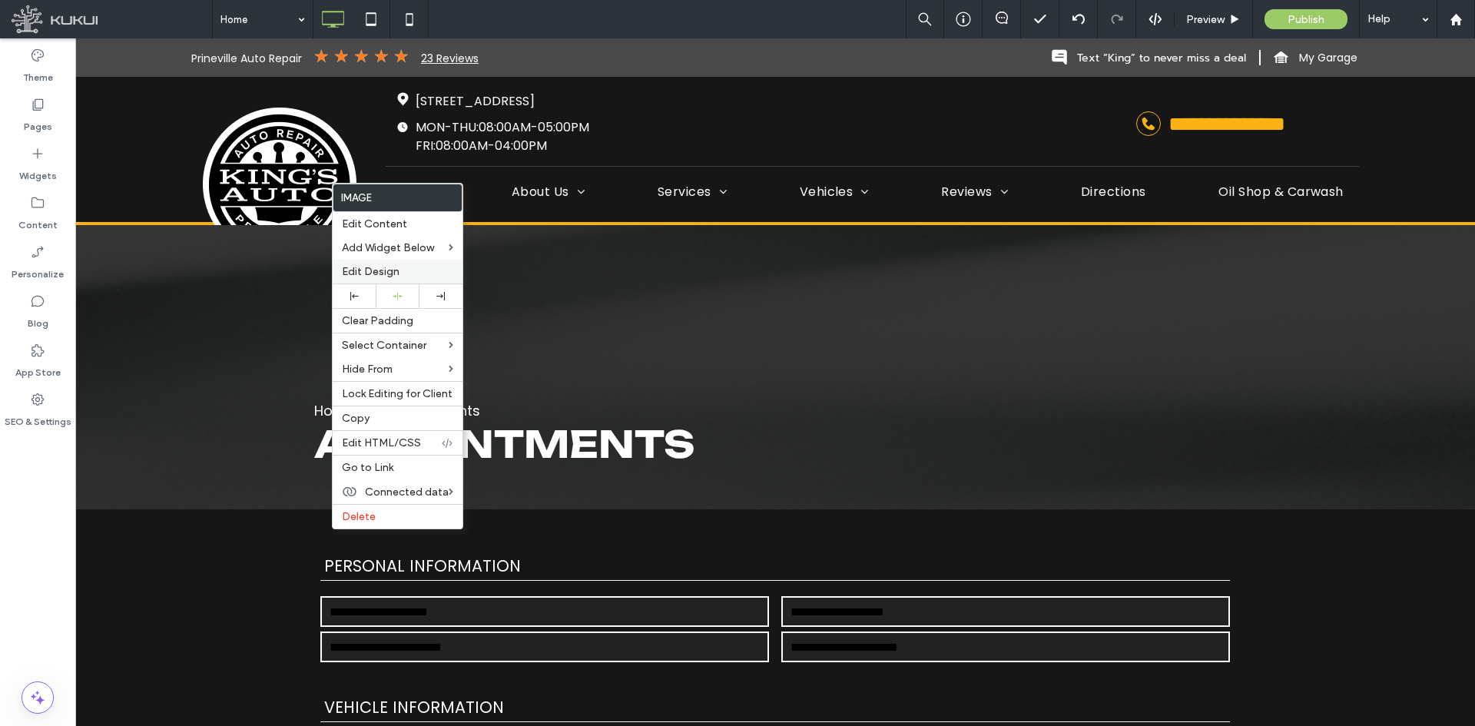
click at [410, 275] on label "Edit Design" at bounding box center [397, 271] width 111 height 13
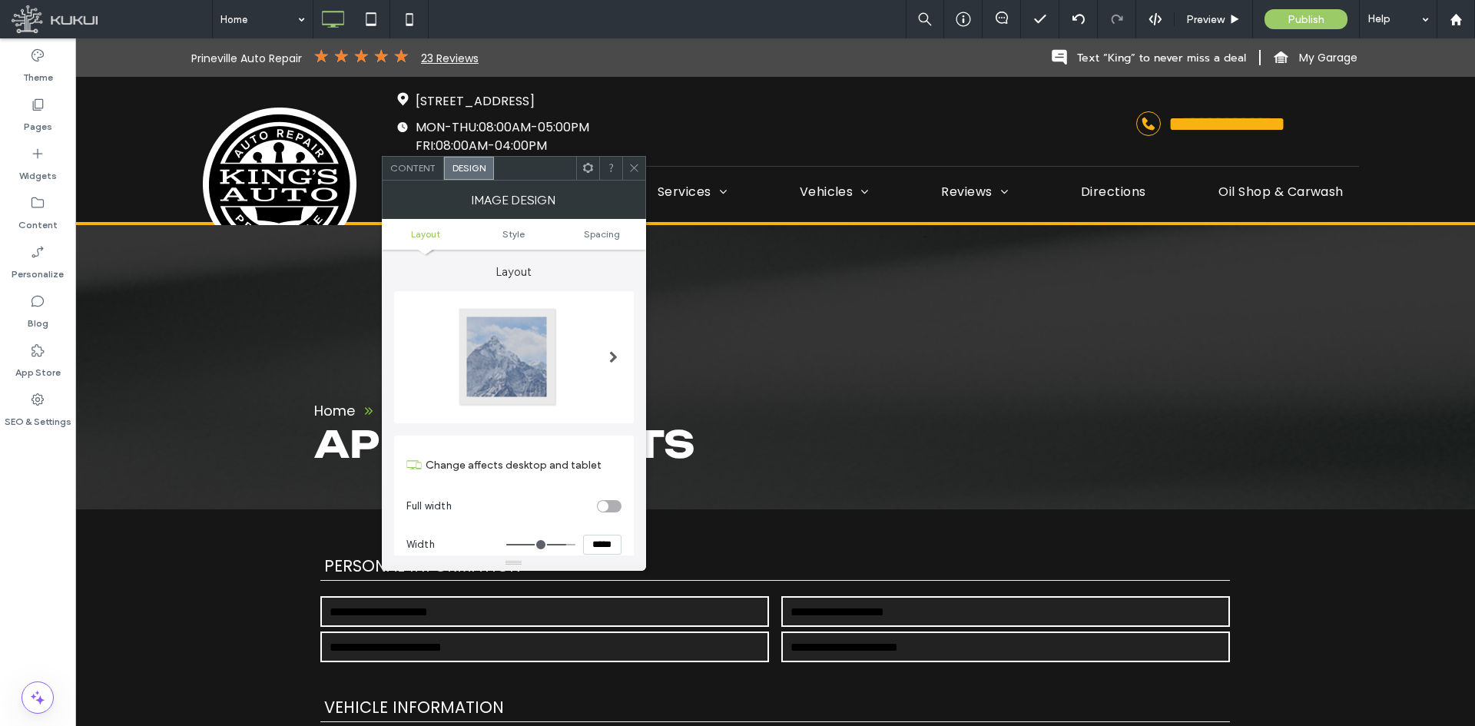
click at [611, 240] on ul "Layout Style Spacing" at bounding box center [514, 234] width 264 height 31
click at [611, 236] on span "Spacing" at bounding box center [602, 234] width 36 height 12
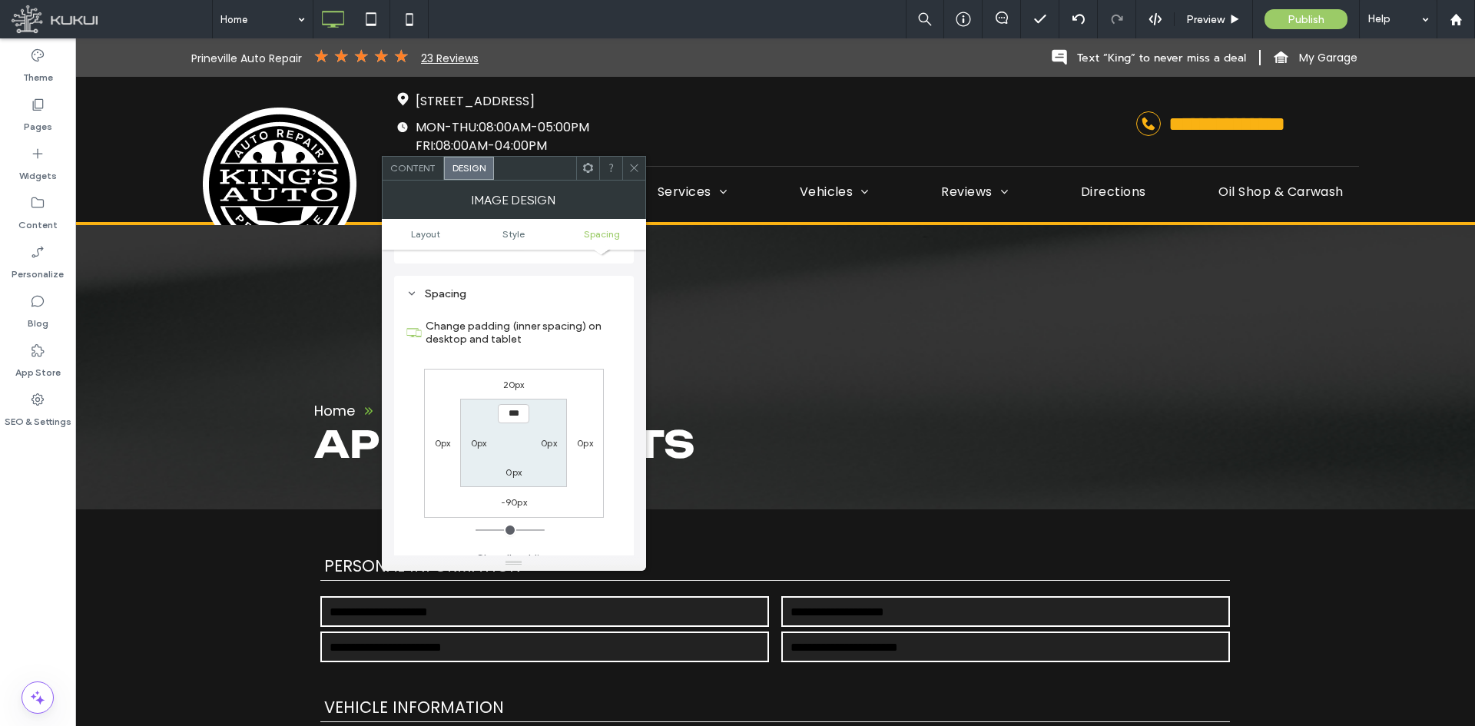
scroll to position [724, 0]
click at [638, 168] on icon at bounding box center [634, 168] width 12 height 12
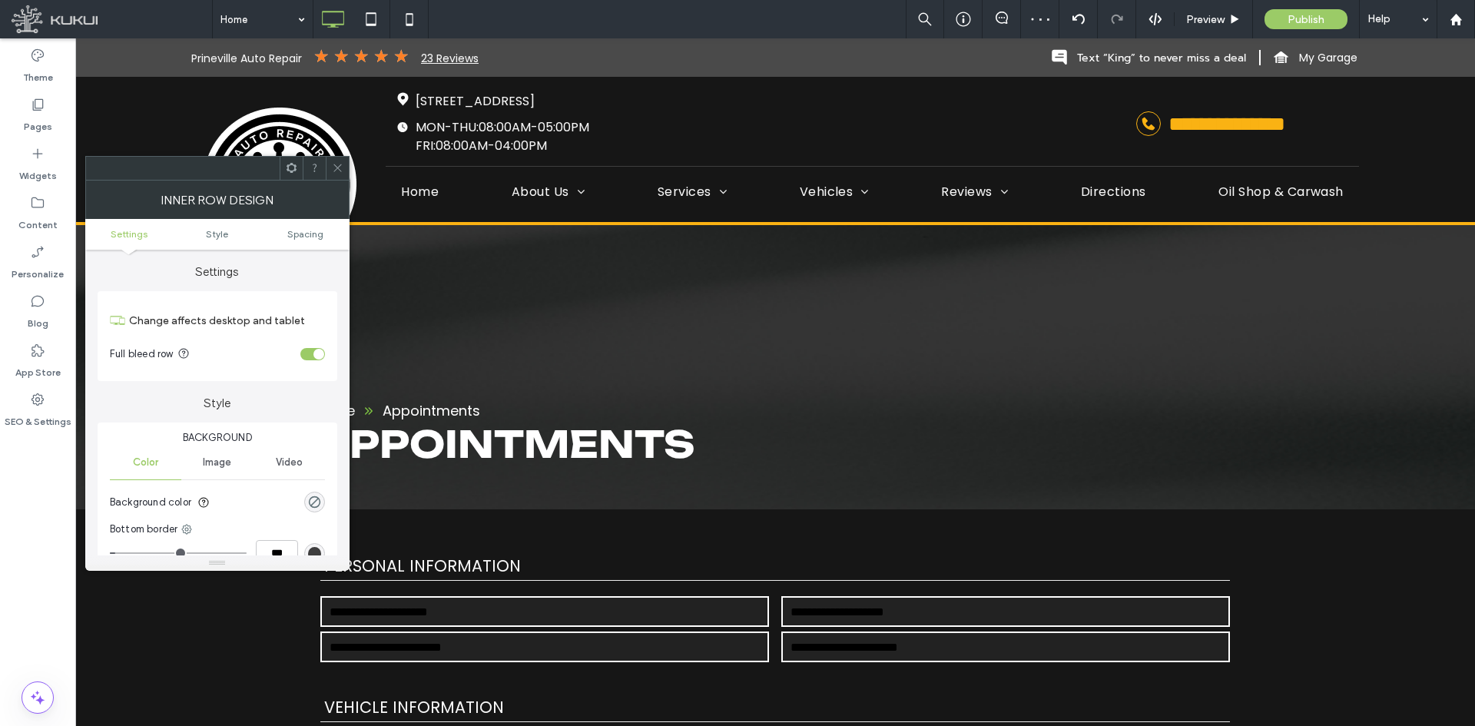
click at [327, 170] on div at bounding box center [337, 168] width 23 height 23
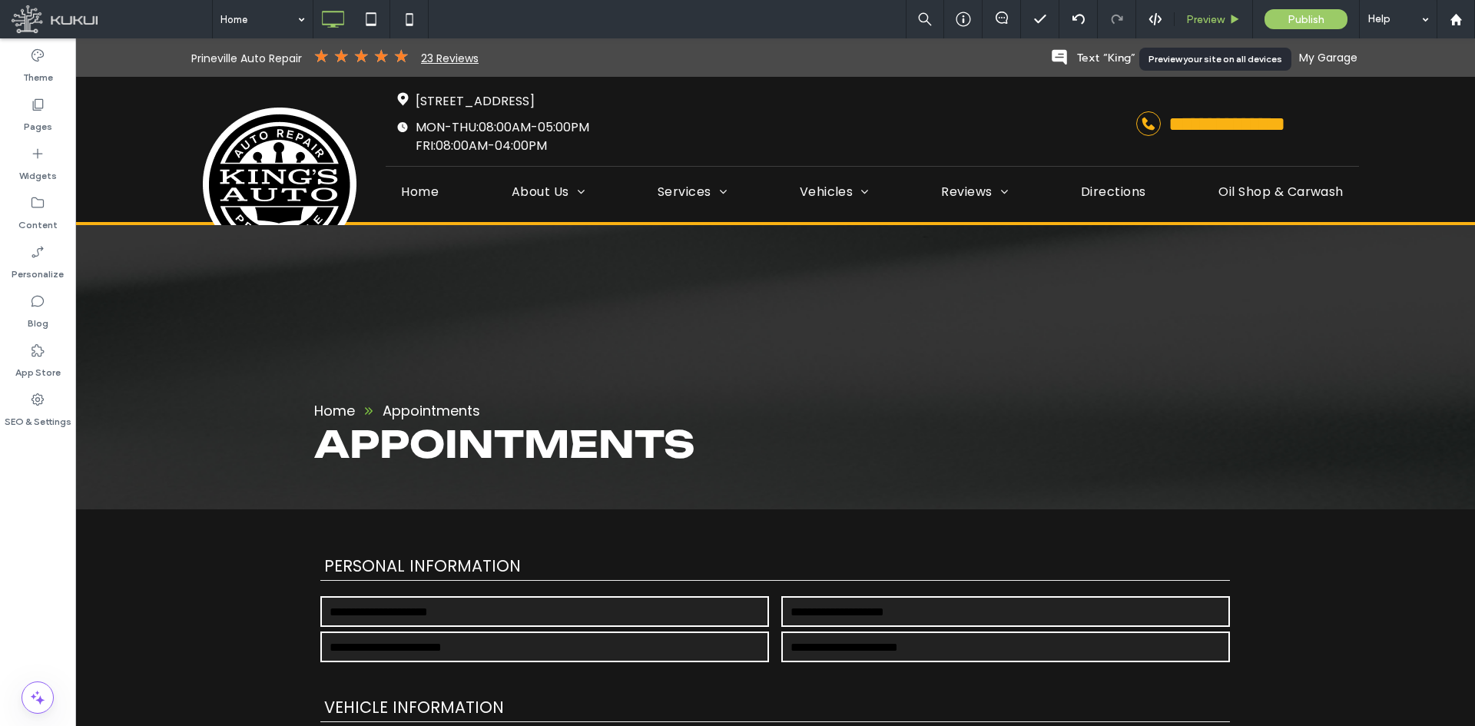
click at [1218, 17] on span "Preview" at bounding box center [1205, 19] width 38 height 13
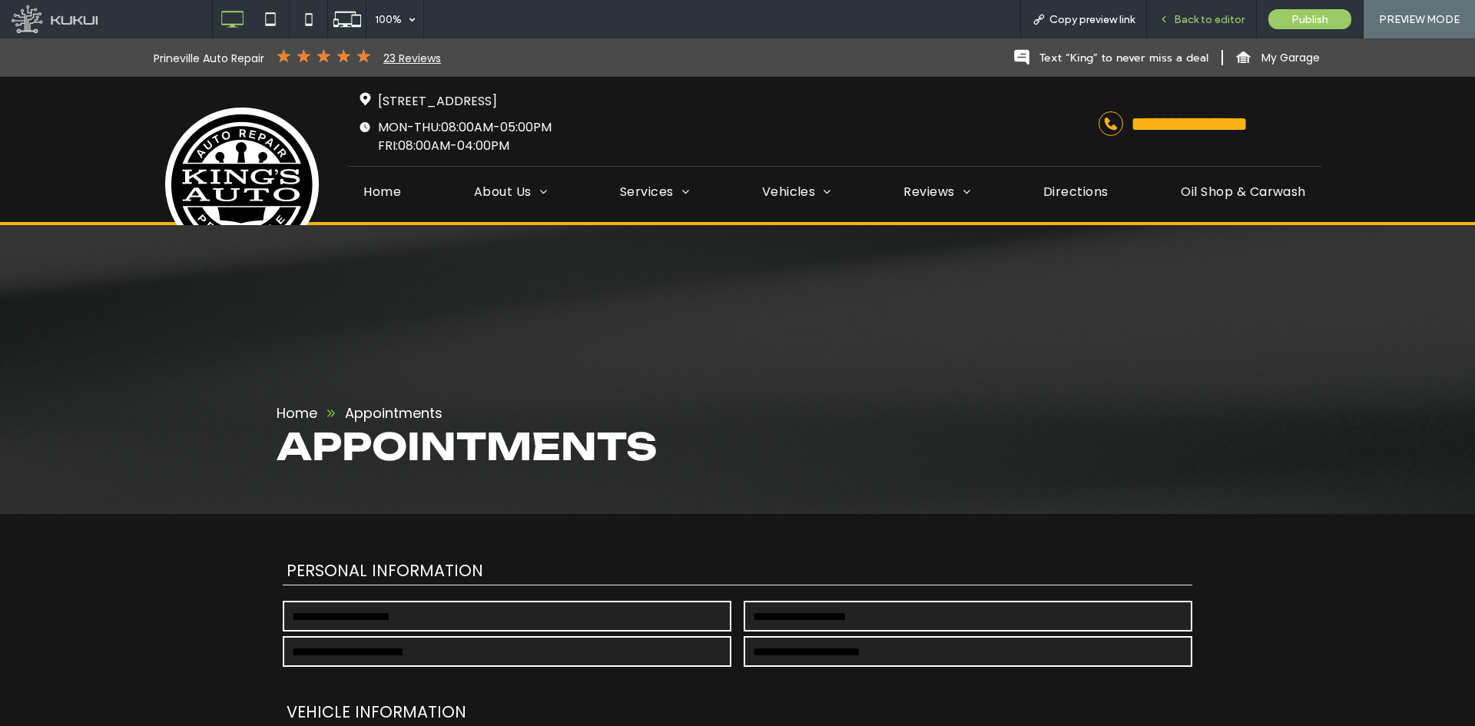
click at [1188, 18] on span "Back to editor" at bounding box center [1209, 19] width 71 height 13
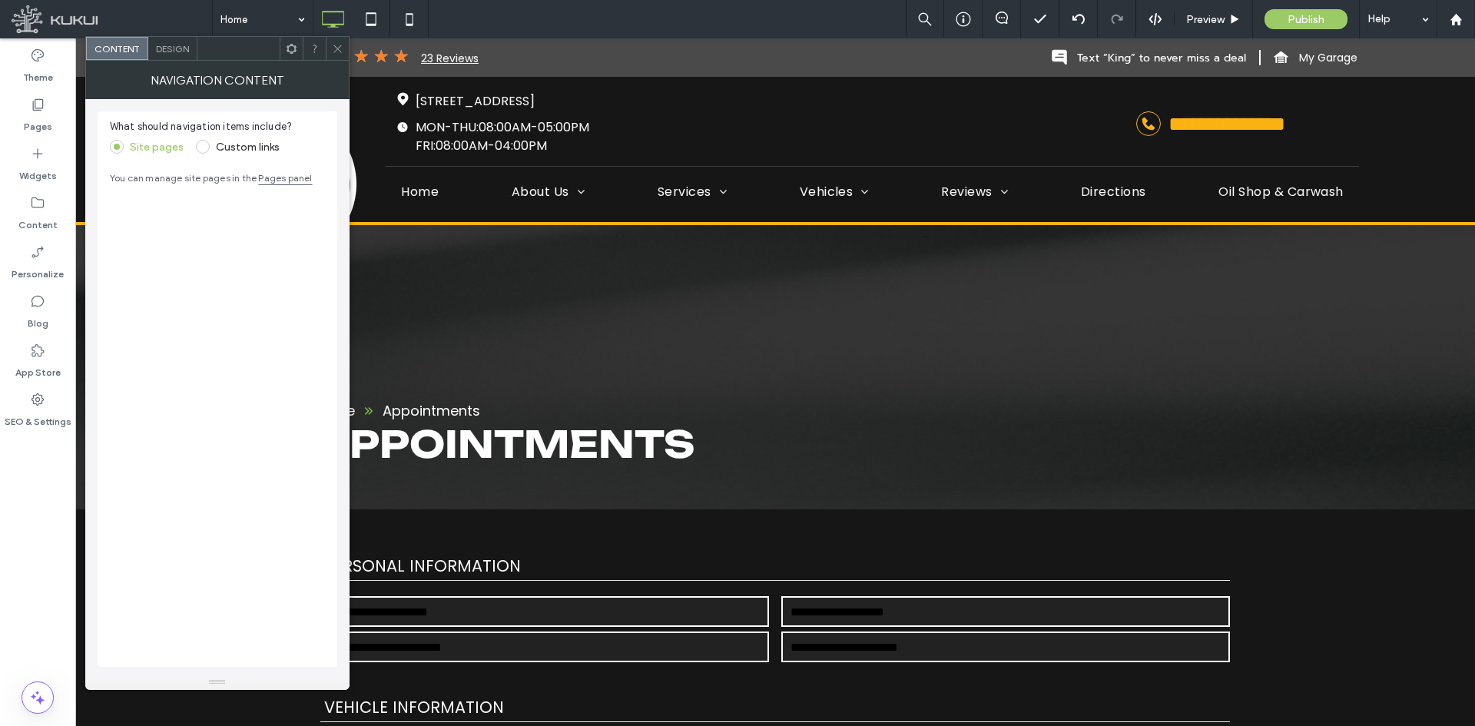
click at [169, 46] on span "Design" at bounding box center [172, 49] width 33 height 12
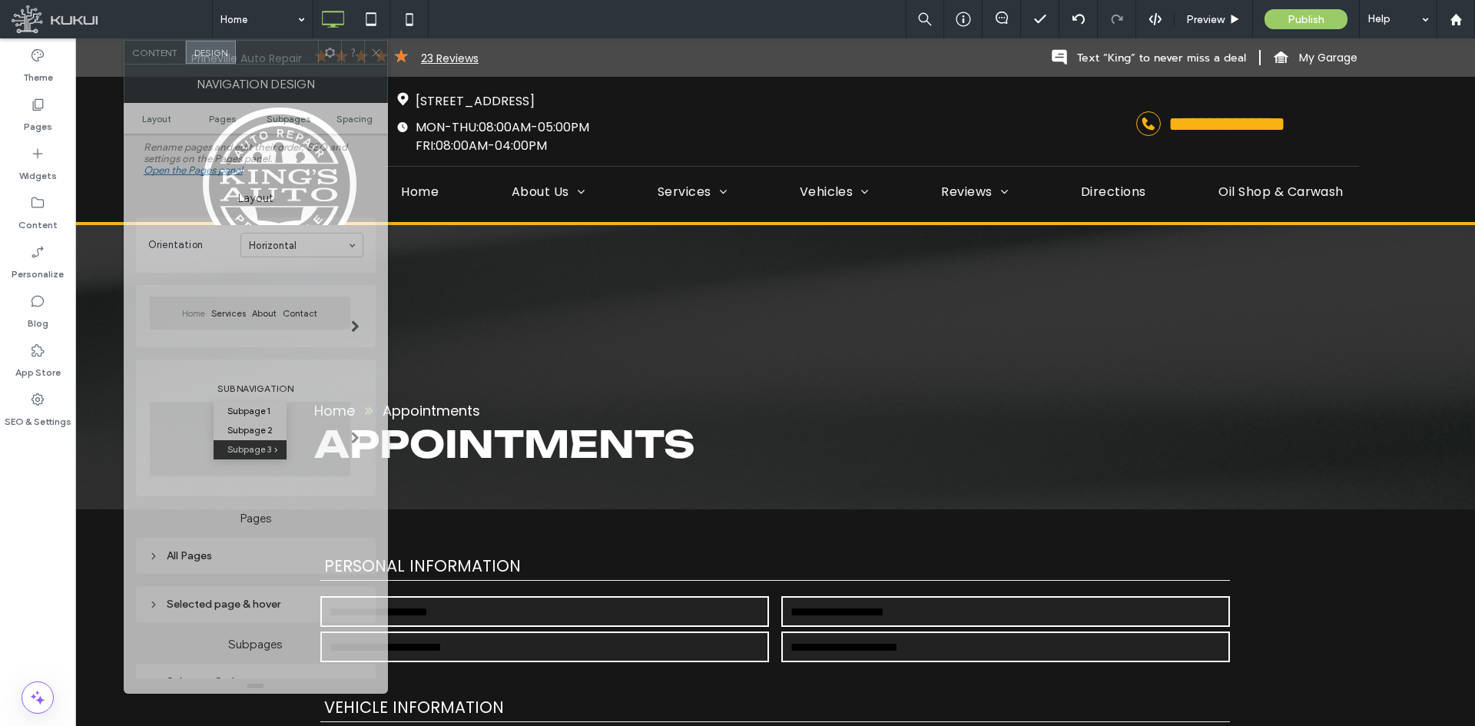
drag, startPoint x: 221, startPoint y: 50, endPoint x: 260, endPoint y: 55, distance: 38.7
click at [260, 55] on div at bounding box center [277, 52] width 82 height 23
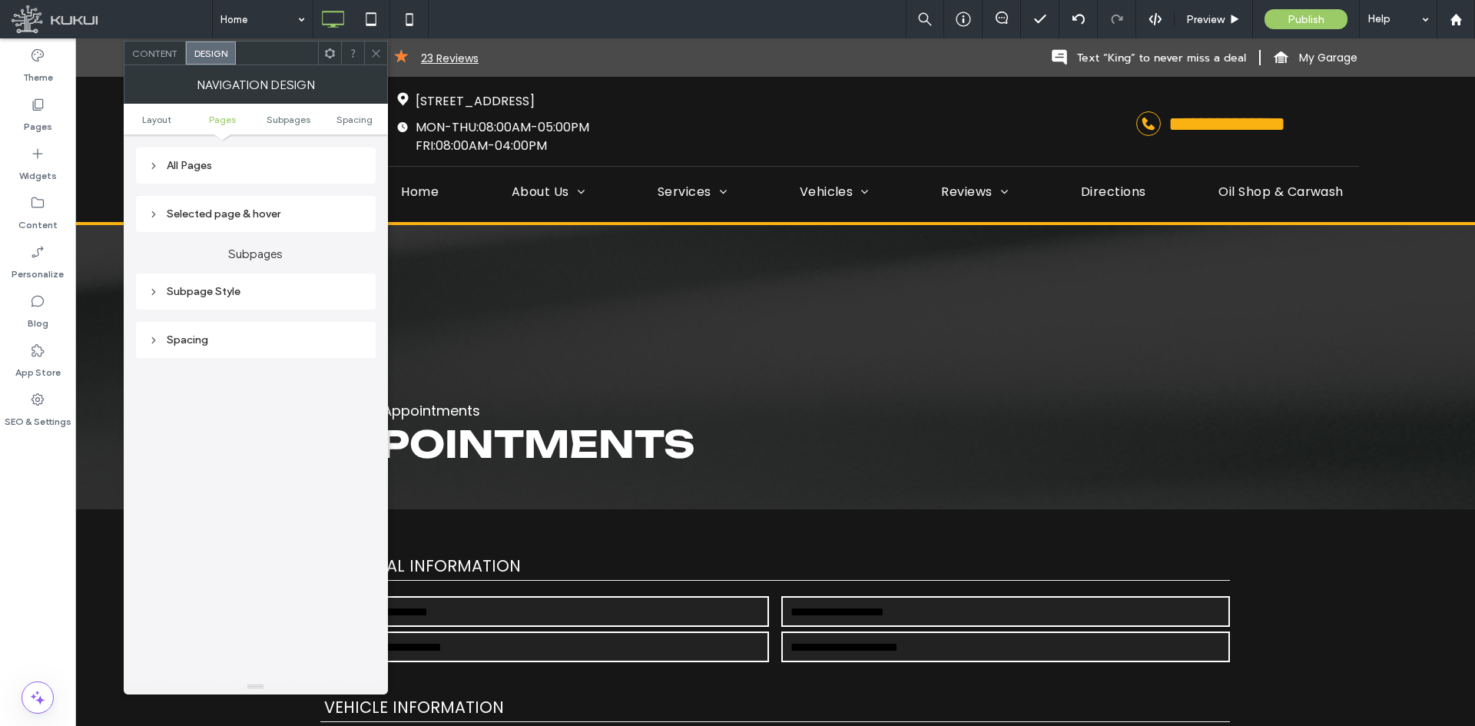
scroll to position [384, 0]
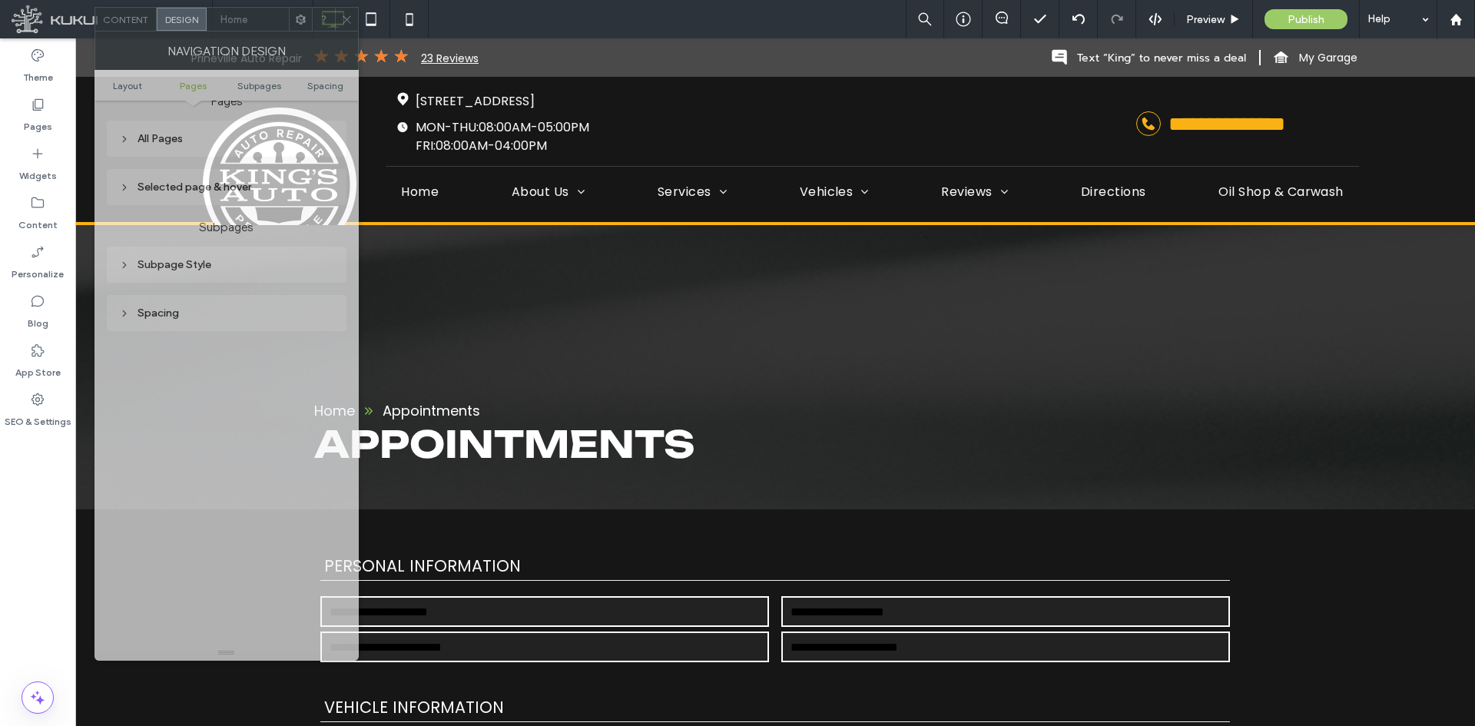
drag, startPoint x: 258, startPoint y: 59, endPoint x: 229, endPoint y: 25, distance: 44.7
click at [229, 25] on div at bounding box center [248, 19] width 82 height 23
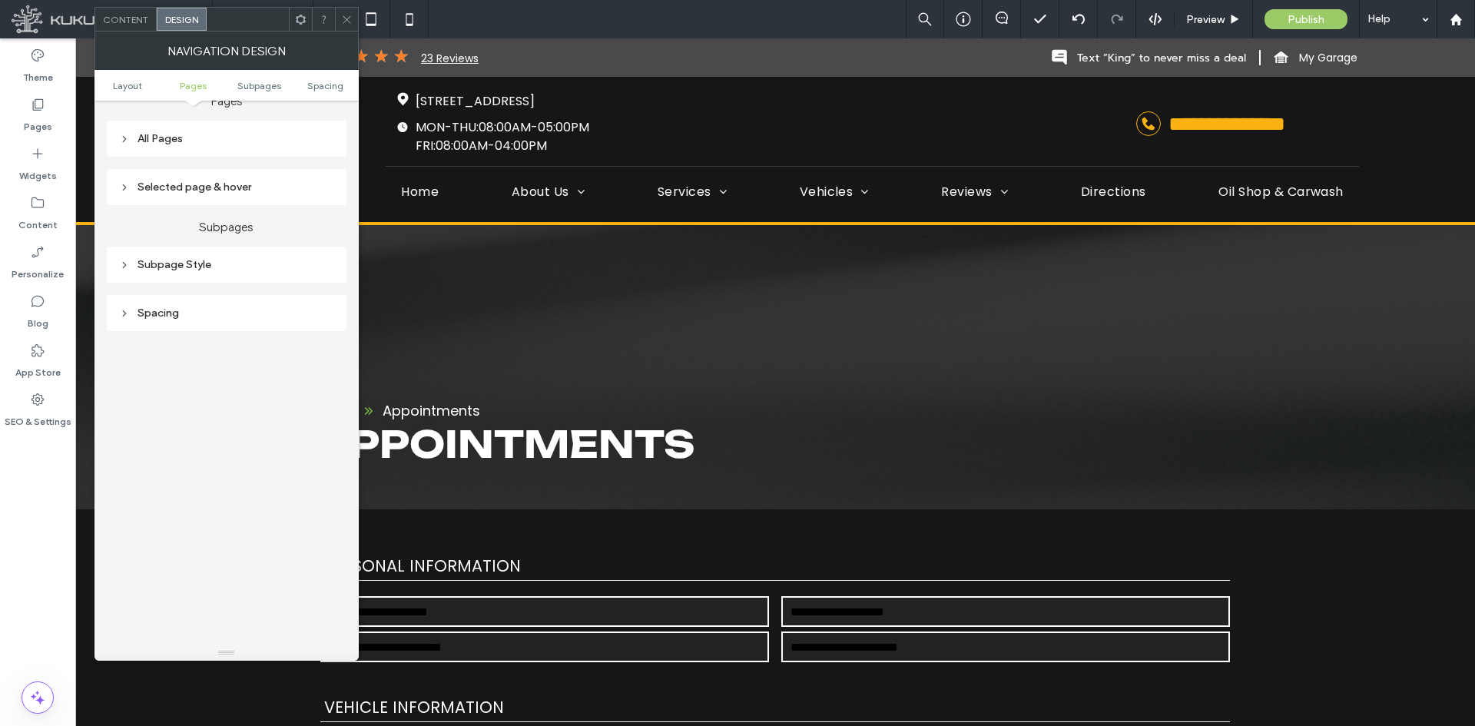
click at [240, 199] on div "Selected page & hover" at bounding box center [227, 187] width 240 height 36
click at [244, 194] on div "Selected page & hover" at bounding box center [226, 187] width 215 height 21
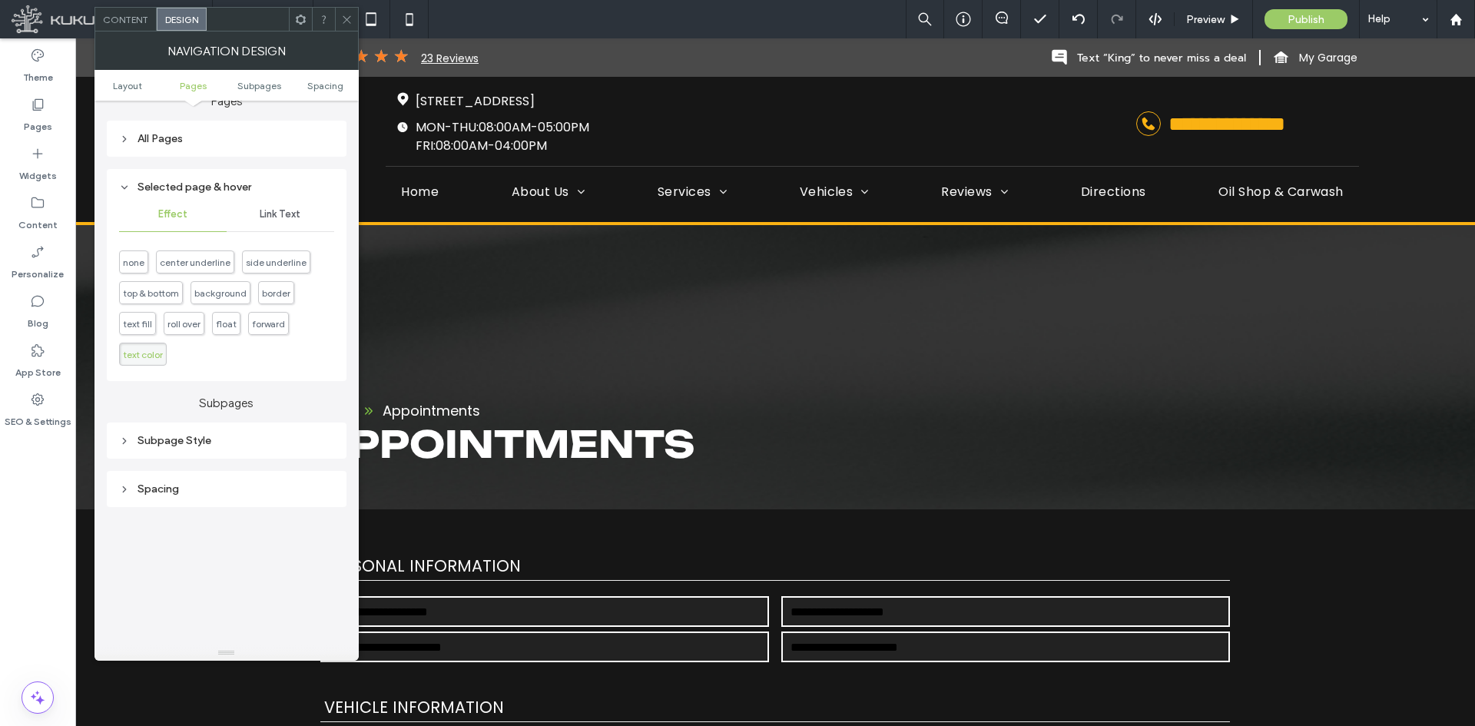
click at [246, 191] on div "Selected page & hover" at bounding box center [226, 187] width 215 height 13
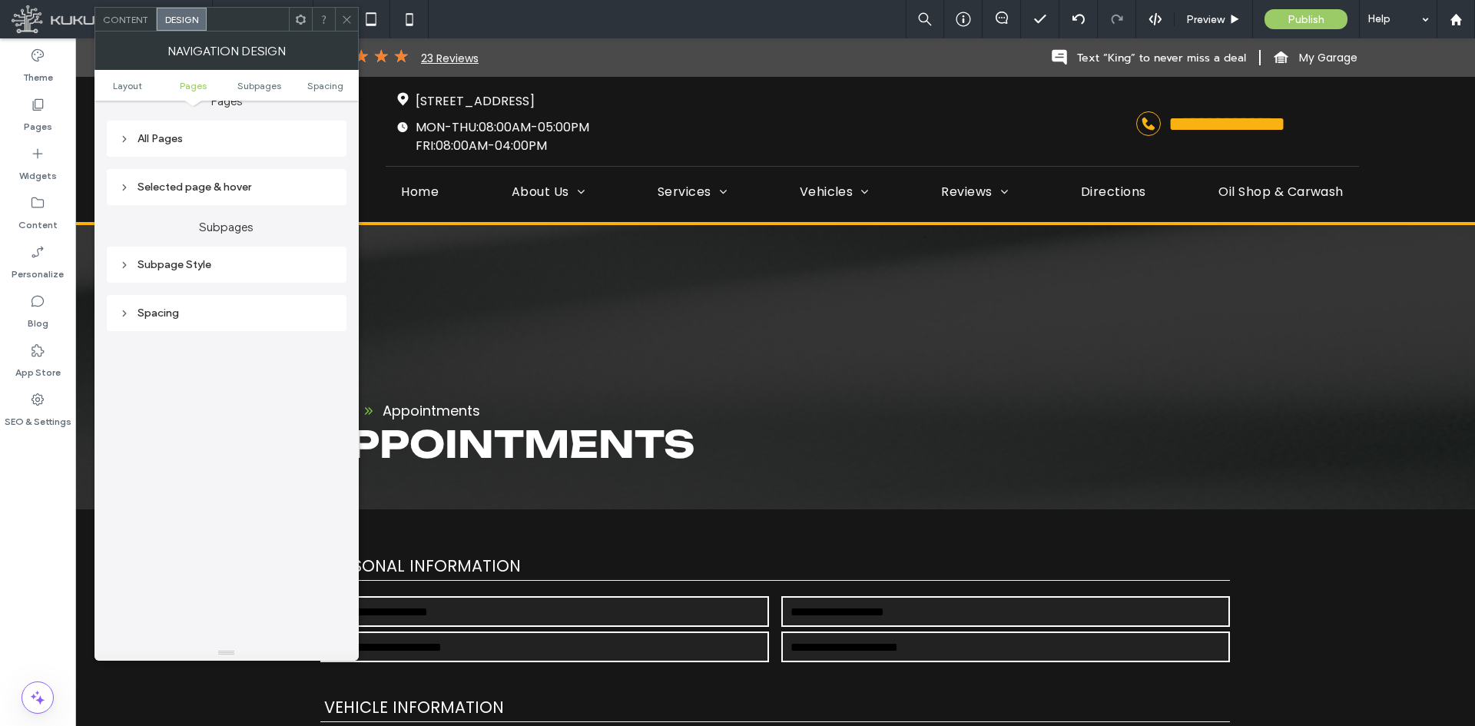
click at [246, 191] on div "Selected page & hover" at bounding box center [226, 187] width 215 height 13
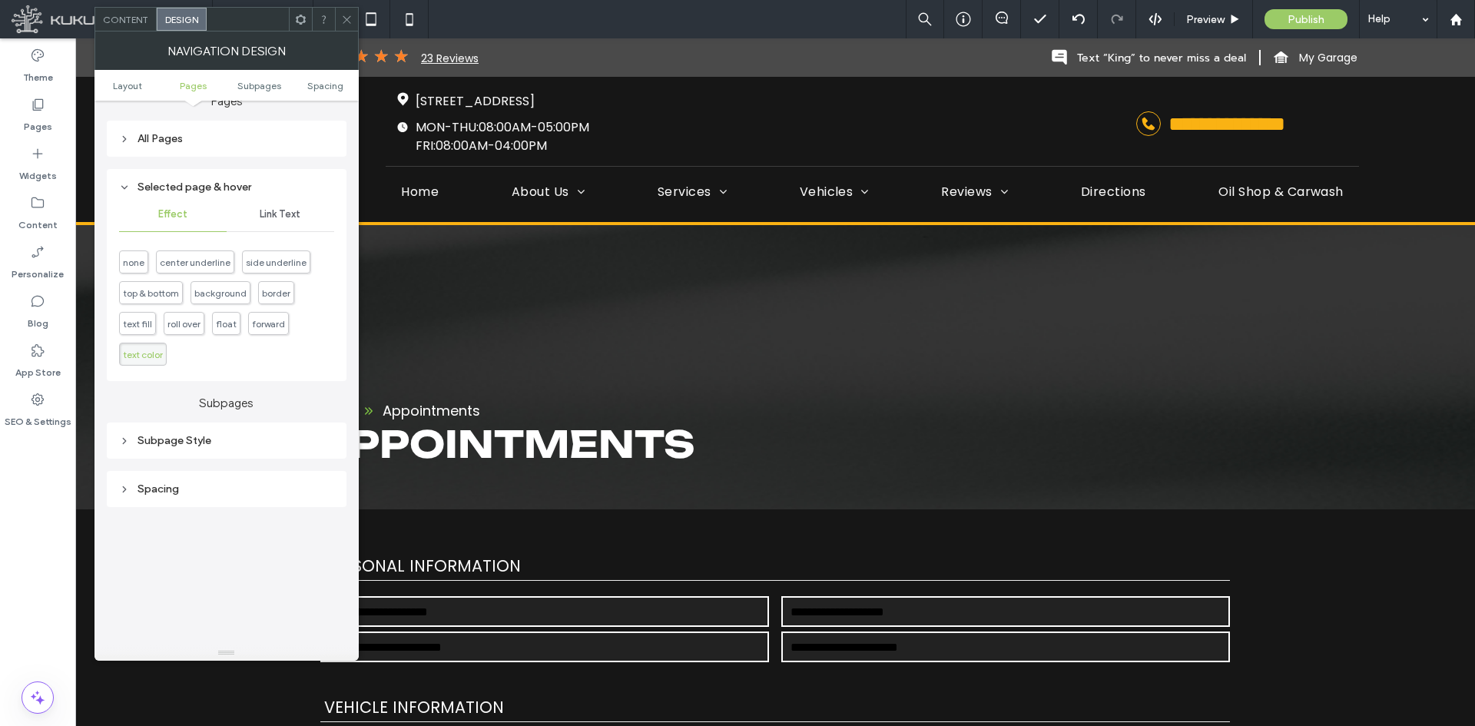
click at [287, 218] on span "Link Text" at bounding box center [280, 214] width 41 height 12
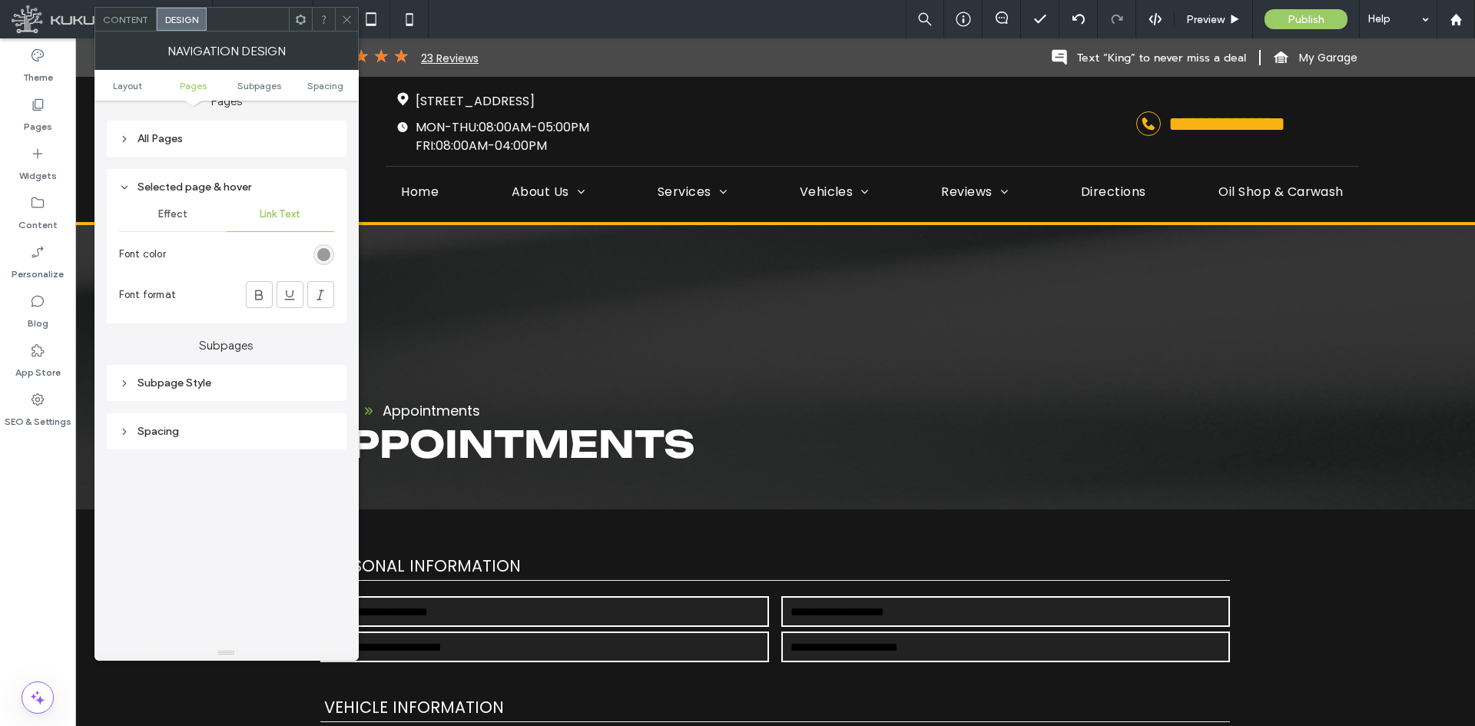
click at [317, 260] on div "rgb(154, 154, 154)" at bounding box center [323, 254] width 13 height 13
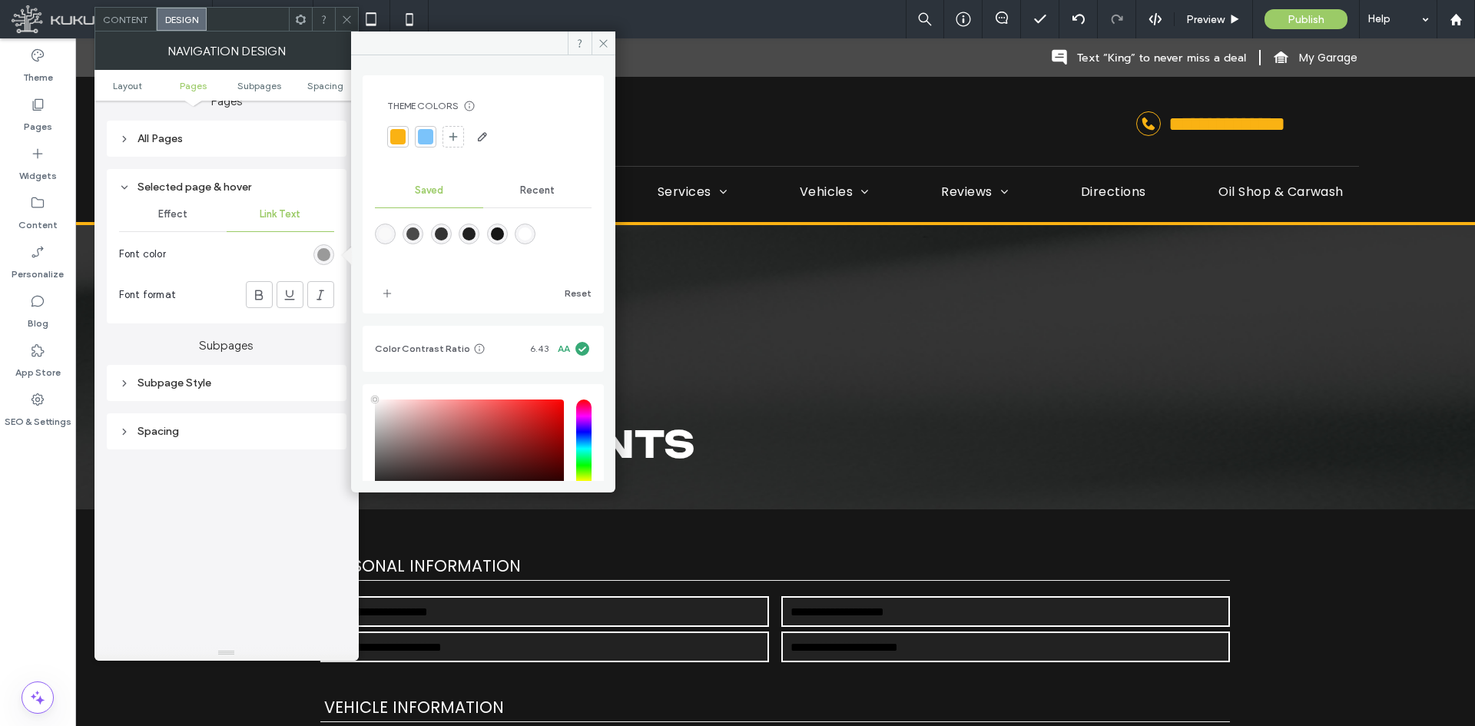
type input "****"
drag, startPoint x: 399, startPoint y: 136, endPoint x: 558, endPoint y: 79, distance: 168.2
click at [402, 136] on div at bounding box center [397, 136] width 15 height 15
click at [614, 40] on span at bounding box center [604, 42] width 24 height 23
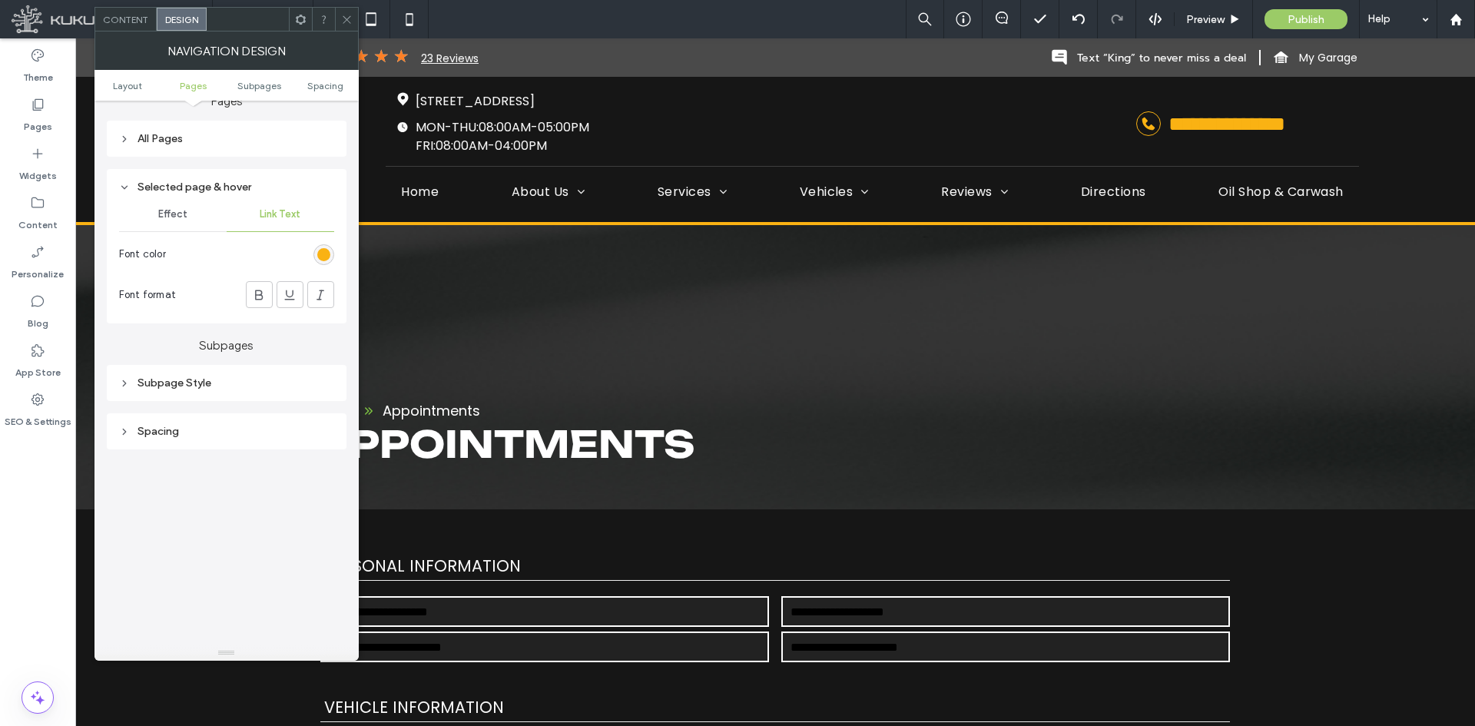
click at [343, 26] on span at bounding box center [347, 19] width 12 height 23
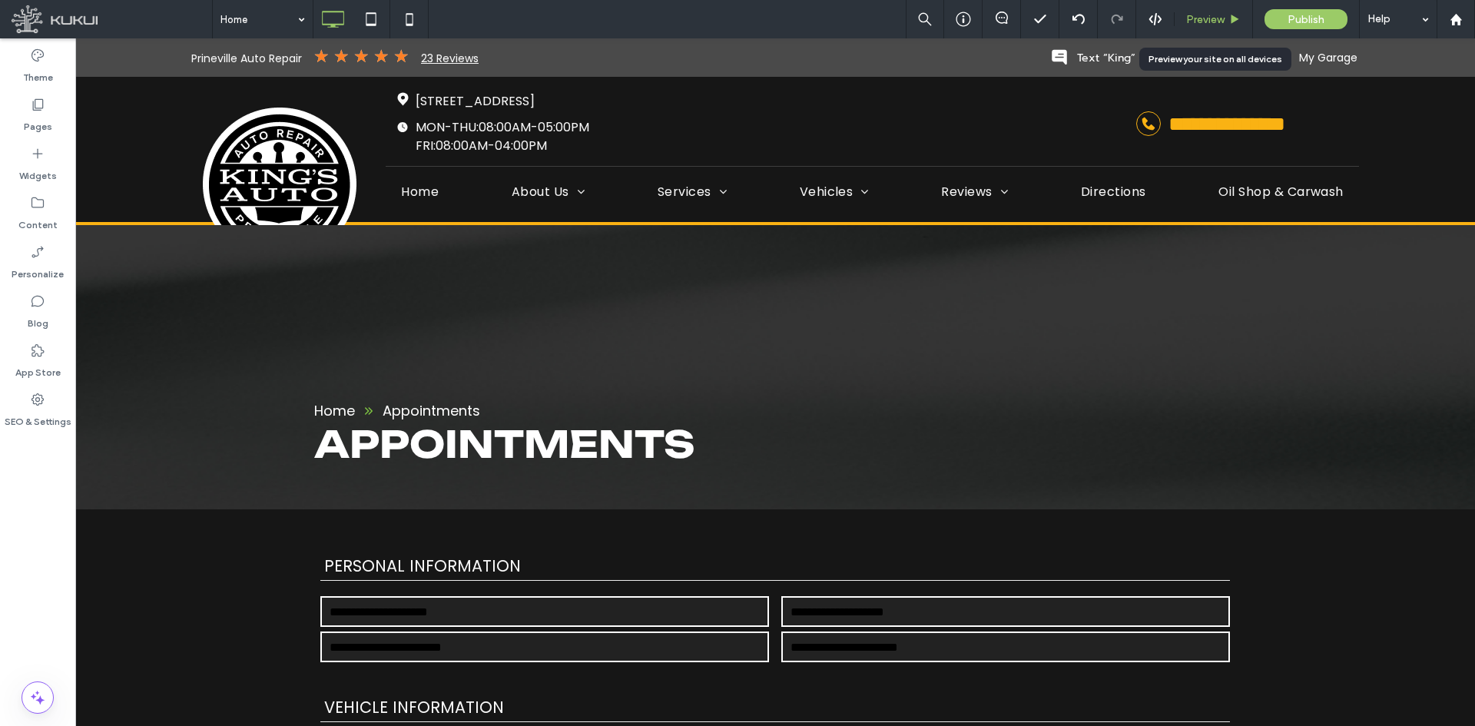
click at [1201, 13] on span "Preview" at bounding box center [1205, 19] width 38 height 13
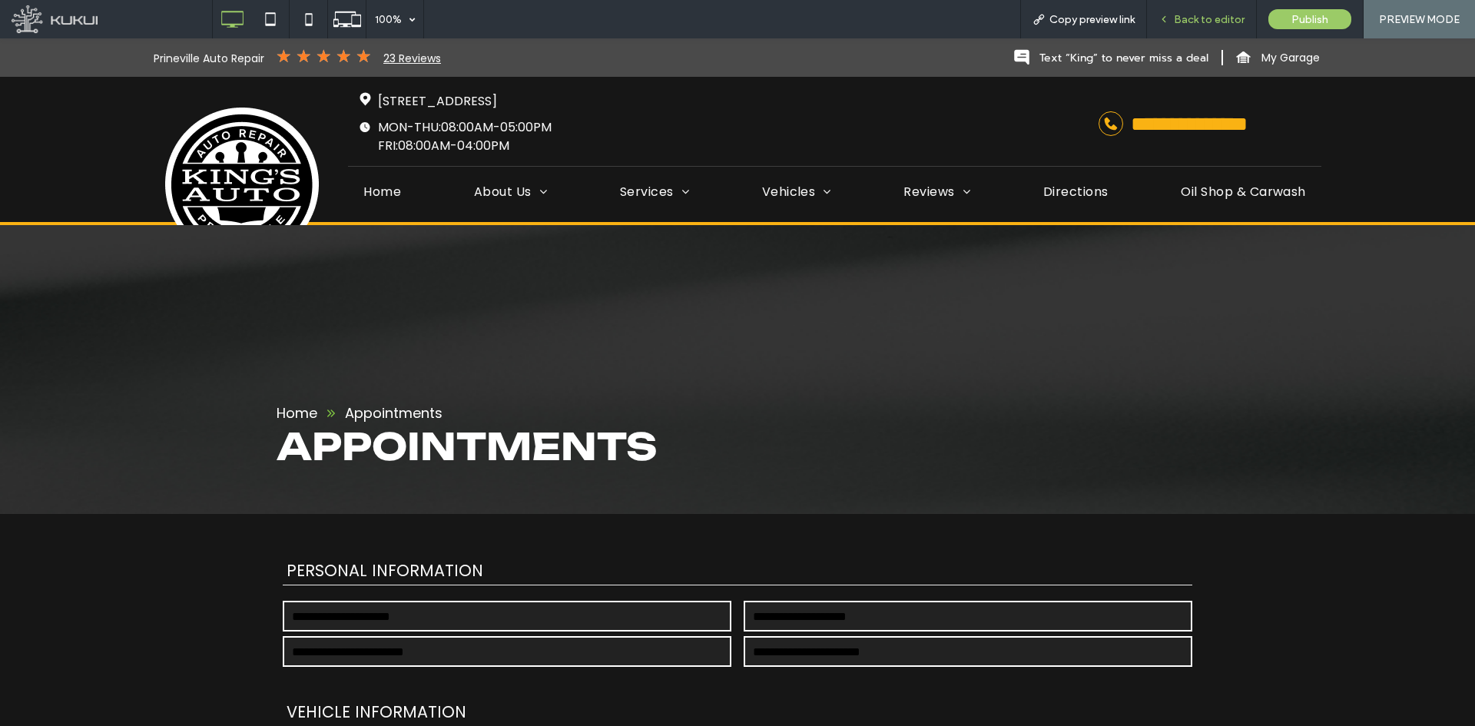
click at [1205, 13] on span "Back to editor" at bounding box center [1209, 19] width 71 height 13
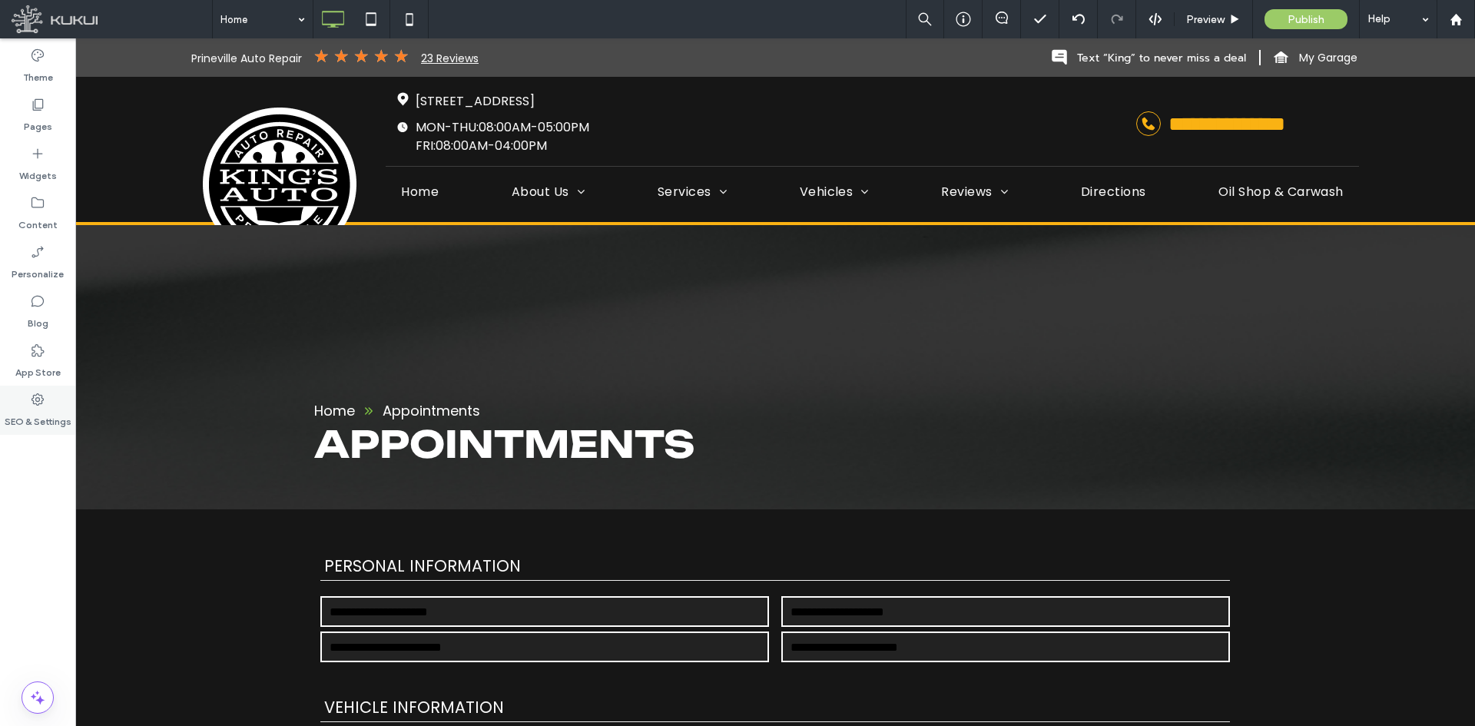
click at [37, 408] on label "SEO & Settings" at bounding box center [38, 418] width 67 height 22
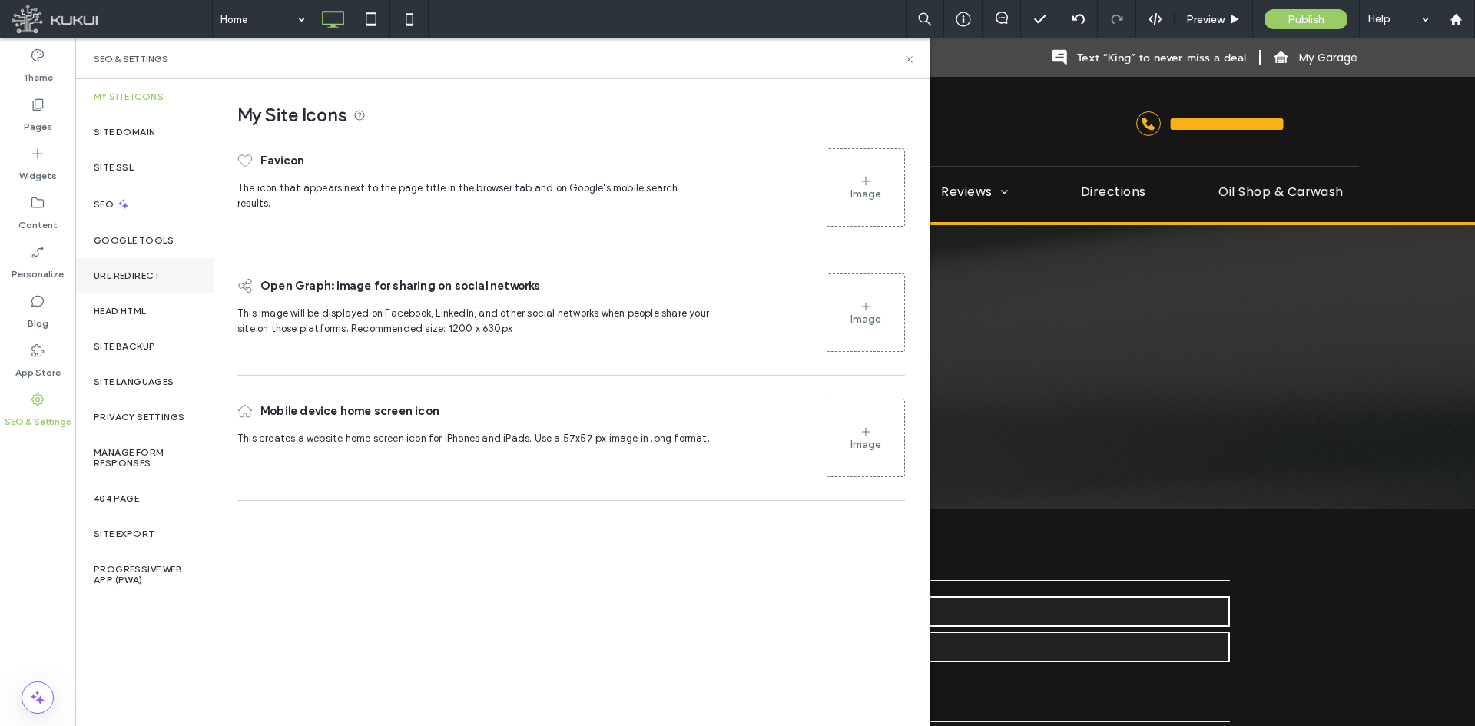
click at [124, 284] on div "URL Redirect" at bounding box center [144, 275] width 138 height 35
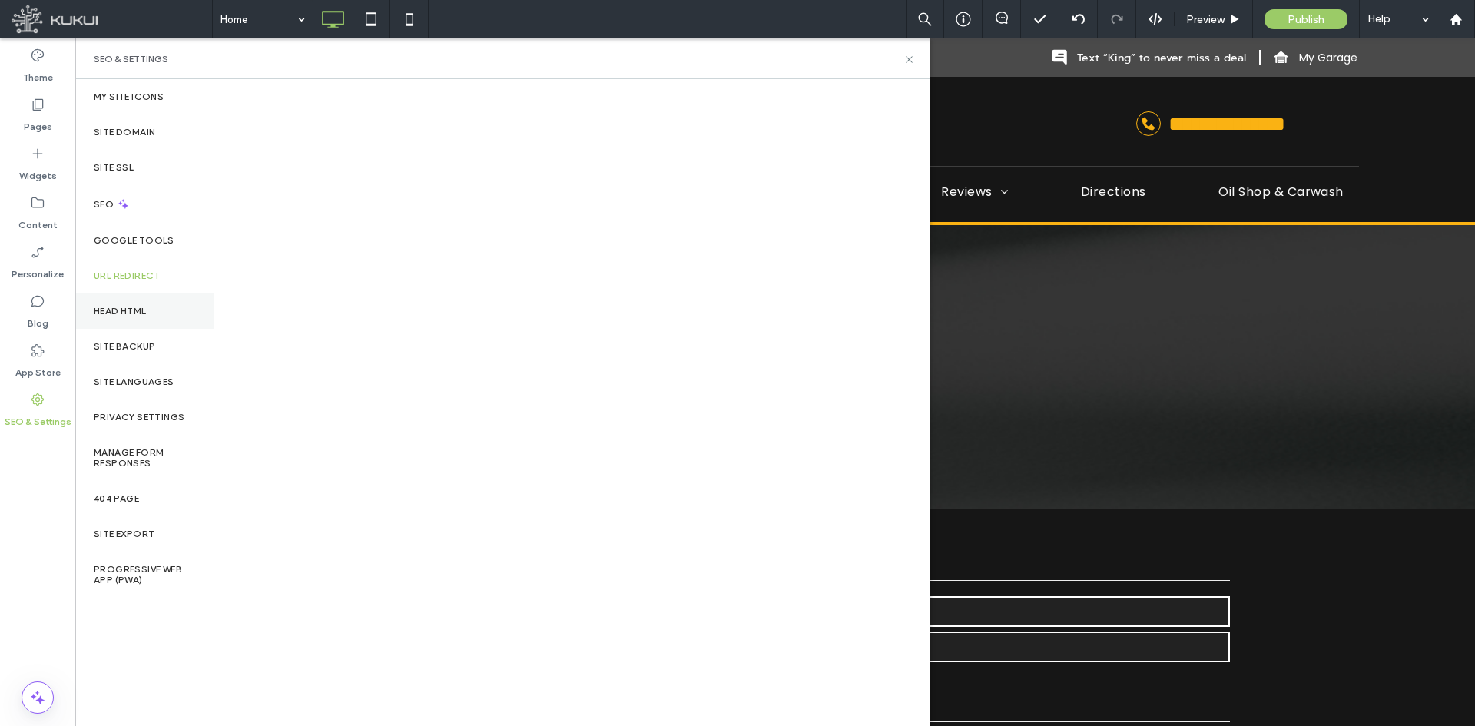
click at [123, 313] on label "Head HTML" at bounding box center [120, 311] width 53 height 11
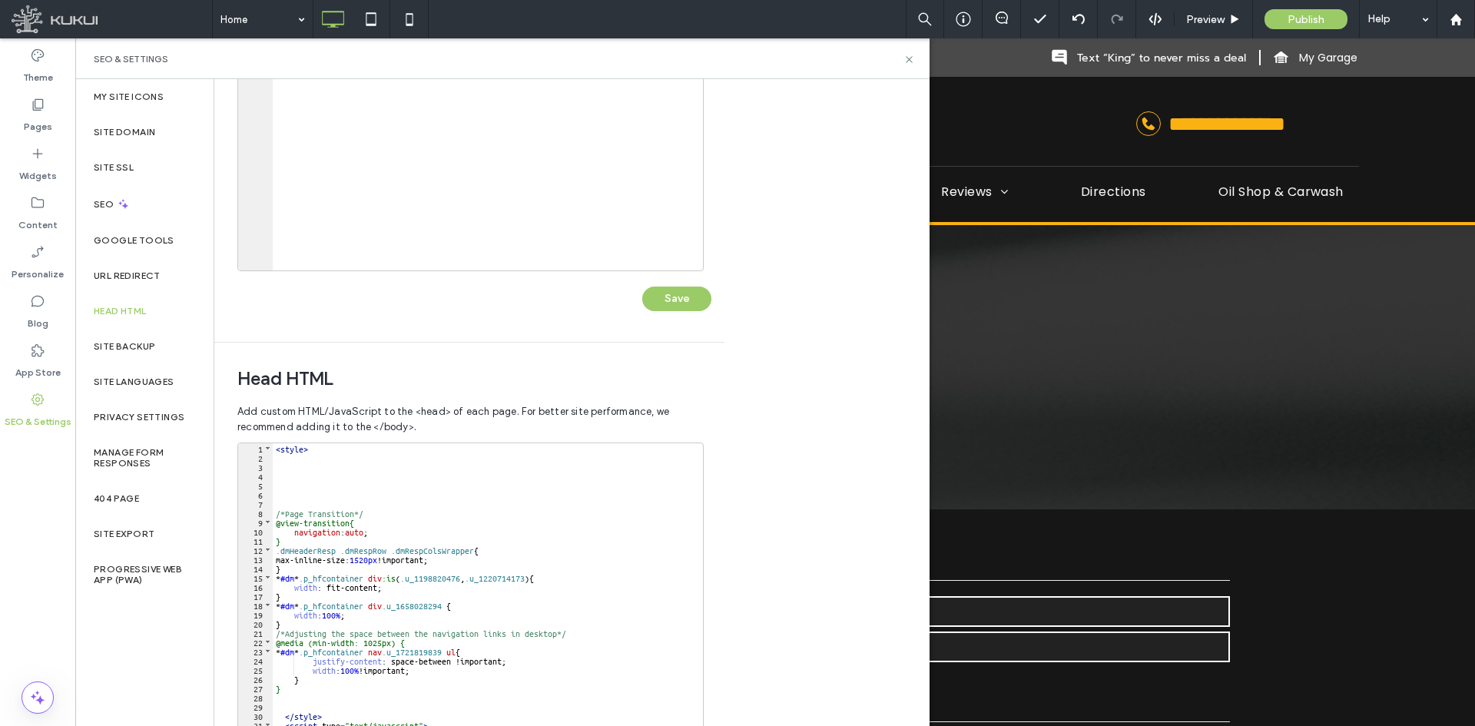
scroll to position [138, 0]
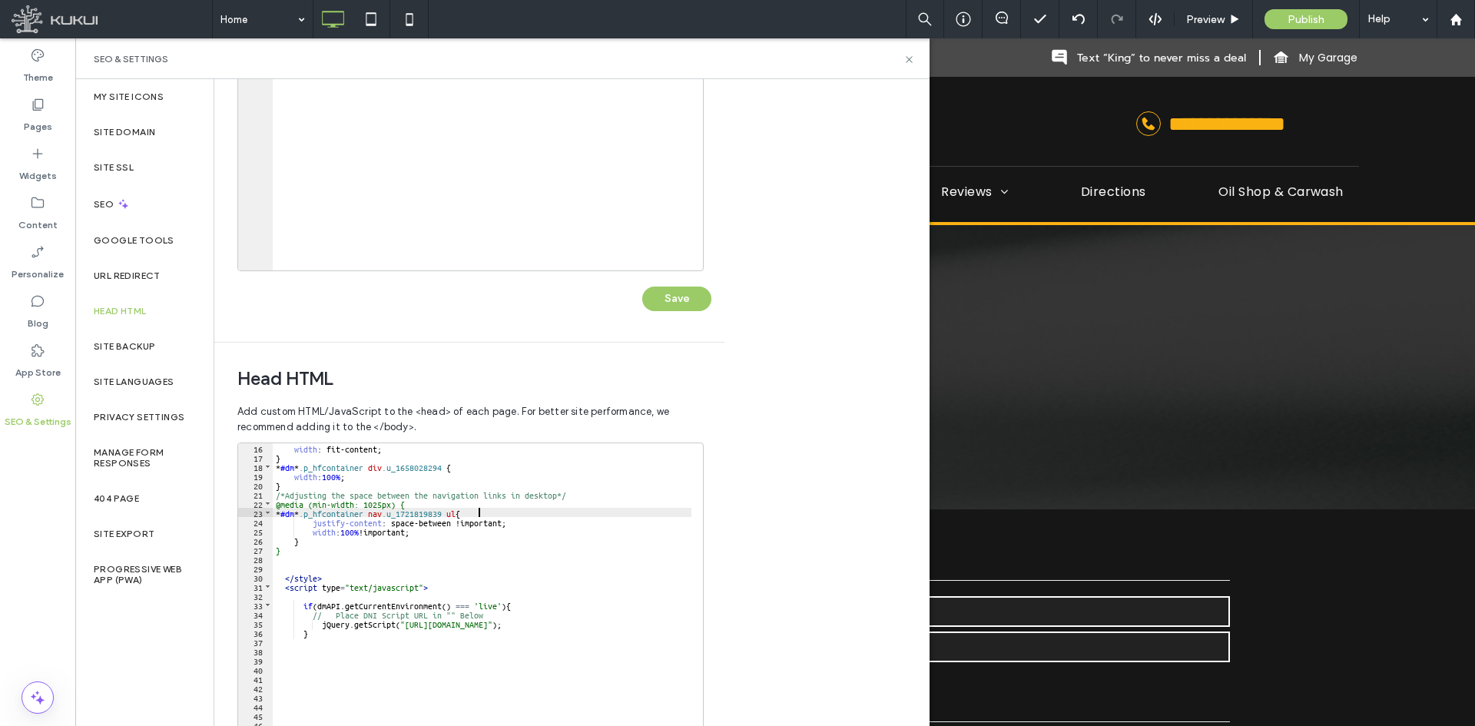
click at [480, 514] on div "width : fit-content; } * #dm * .p_hfcontainer div .u_1658028294 { width : 100 %…" at bounding box center [1262, 599] width 1979 height 313
type textarea "**"
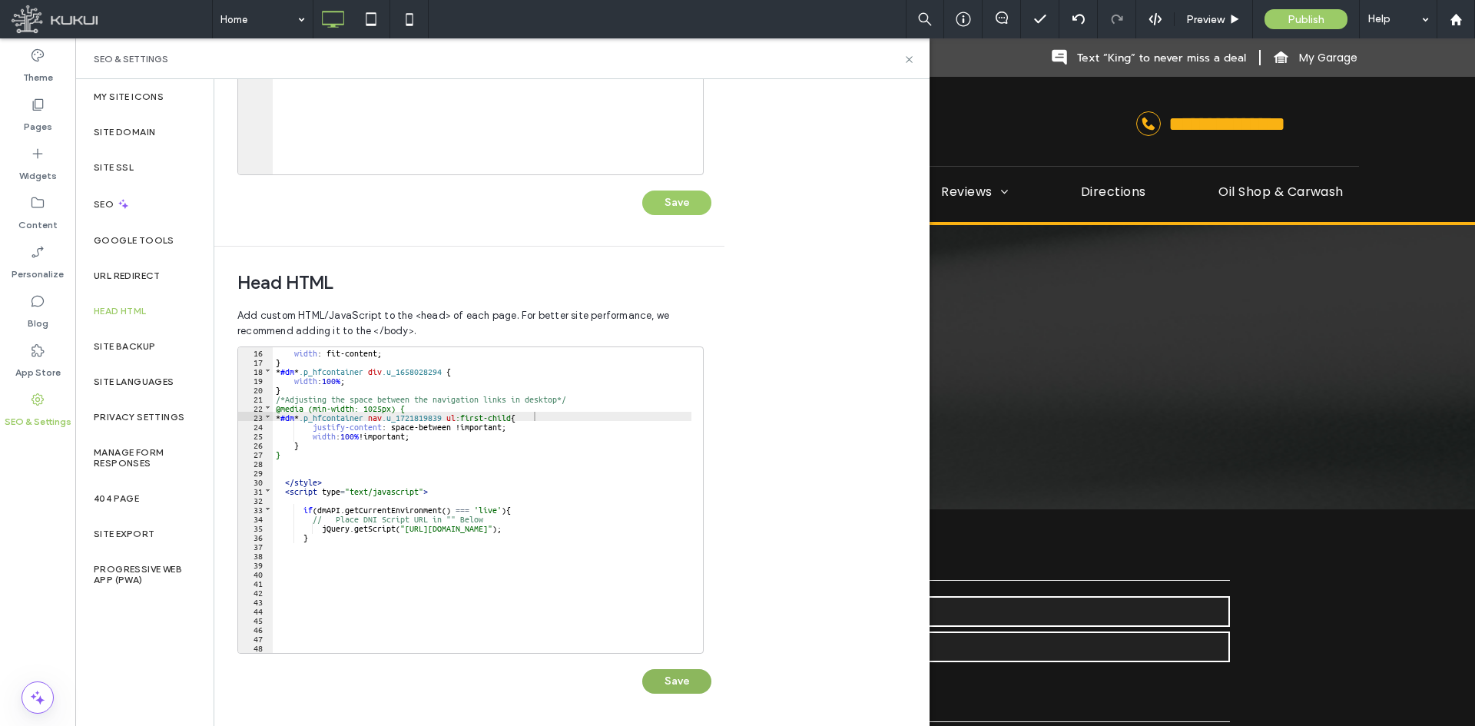
click at [674, 687] on button "Save" at bounding box center [676, 681] width 69 height 25
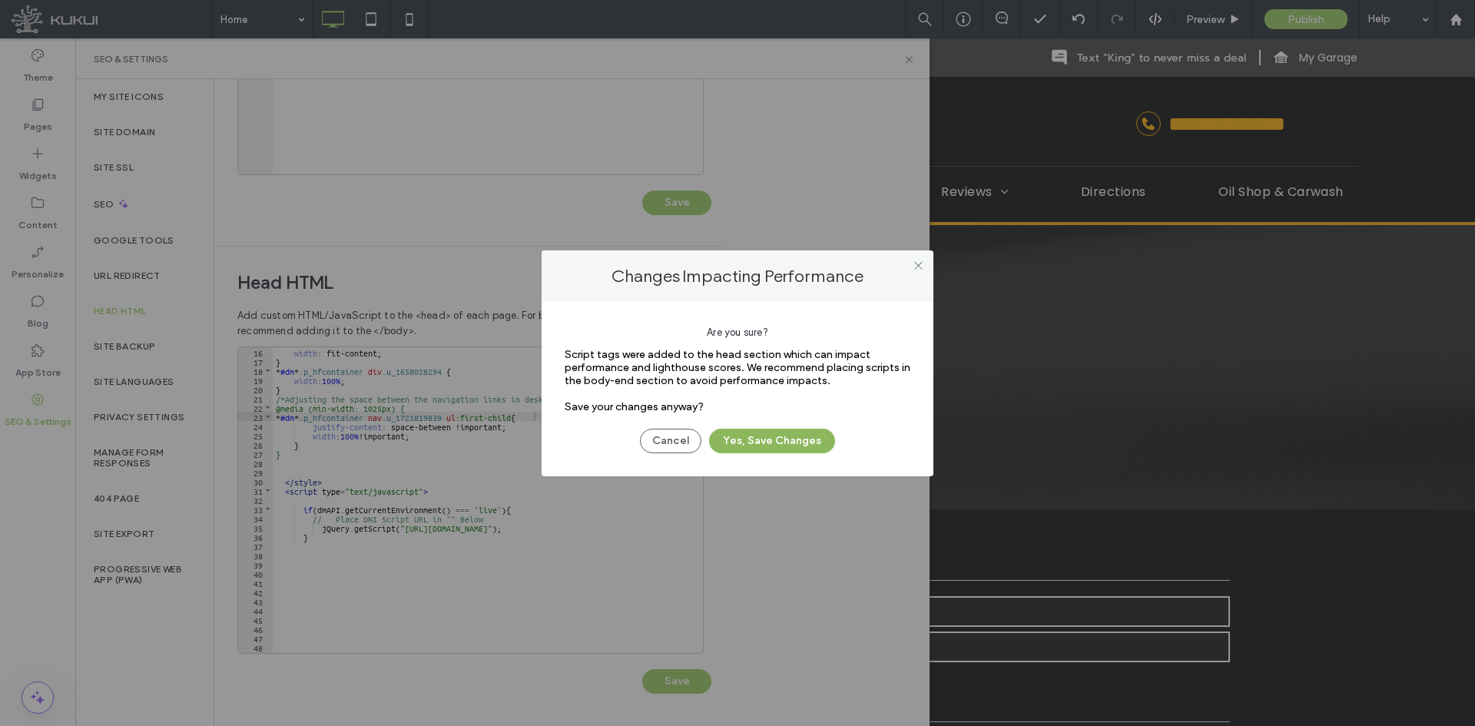
click at [758, 447] on button "Yes, Save Changes" at bounding box center [772, 441] width 126 height 25
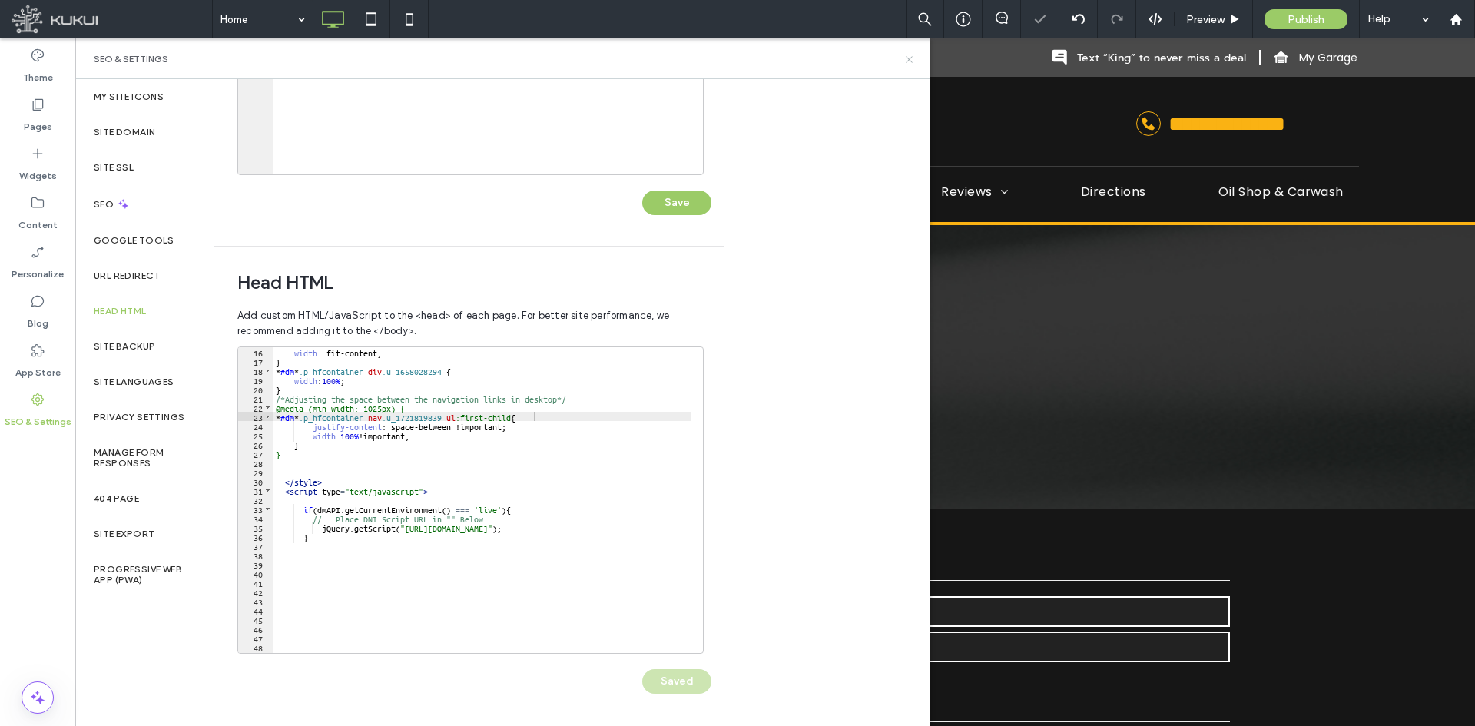
click at [910, 54] on icon at bounding box center [909, 60] width 12 height 12
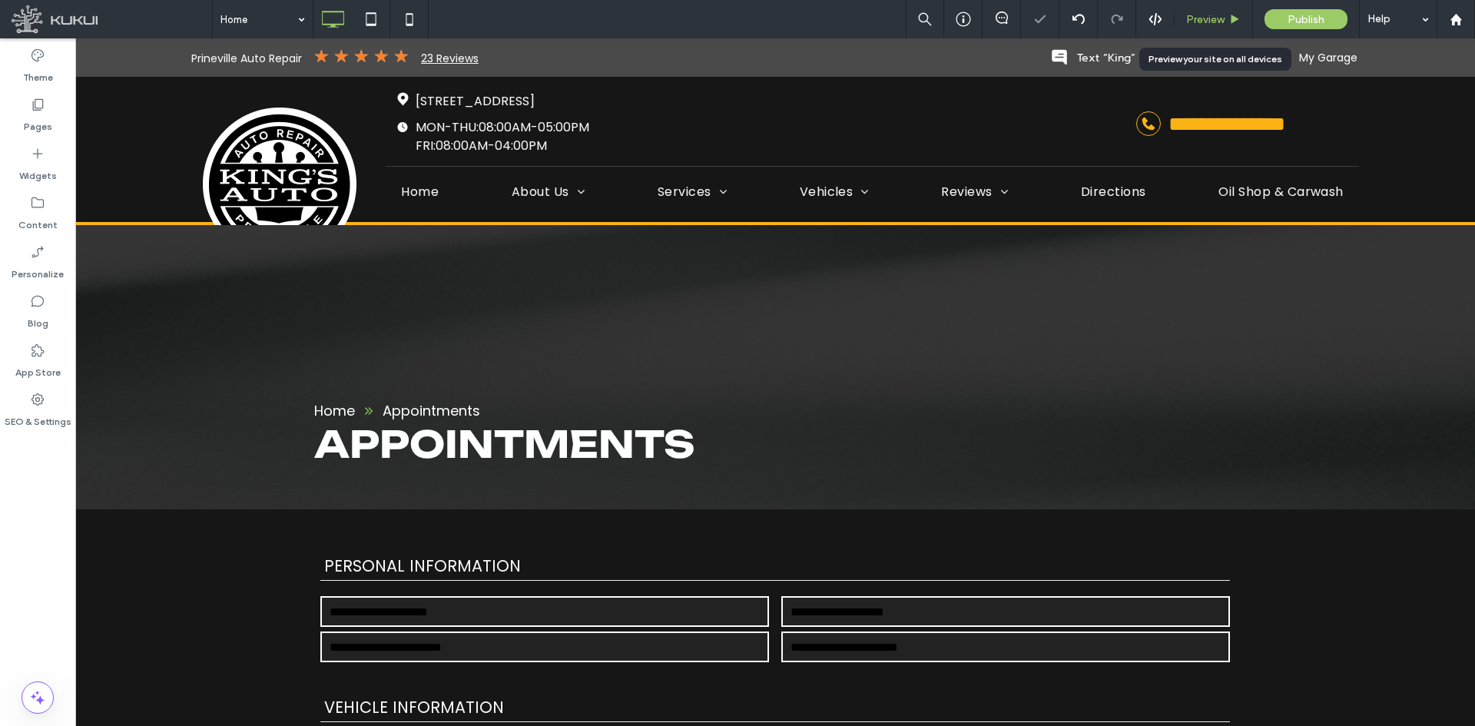
click at [1205, 19] on span "Preview" at bounding box center [1205, 19] width 38 height 13
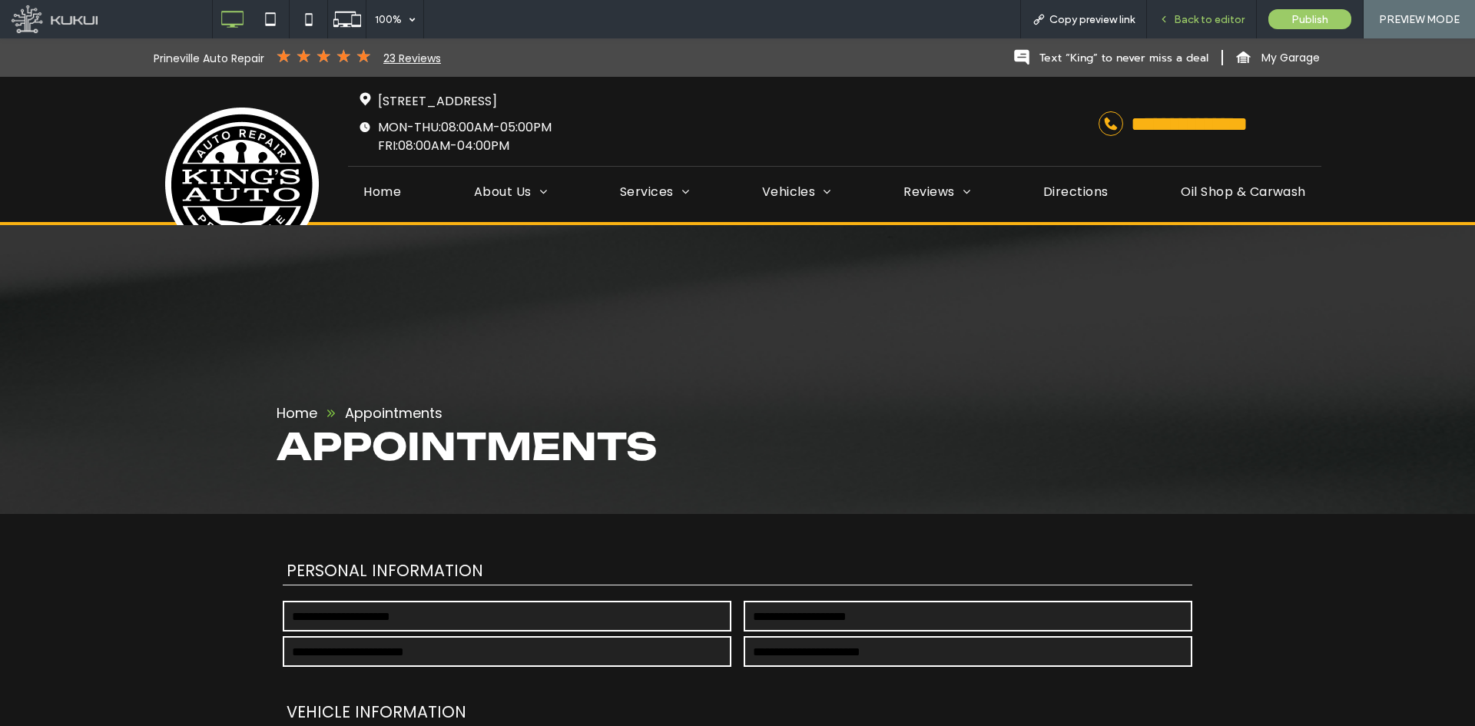
click at [1203, 19] on span "Back to editor" at bounding box center [1209, 19] width 71 height 13
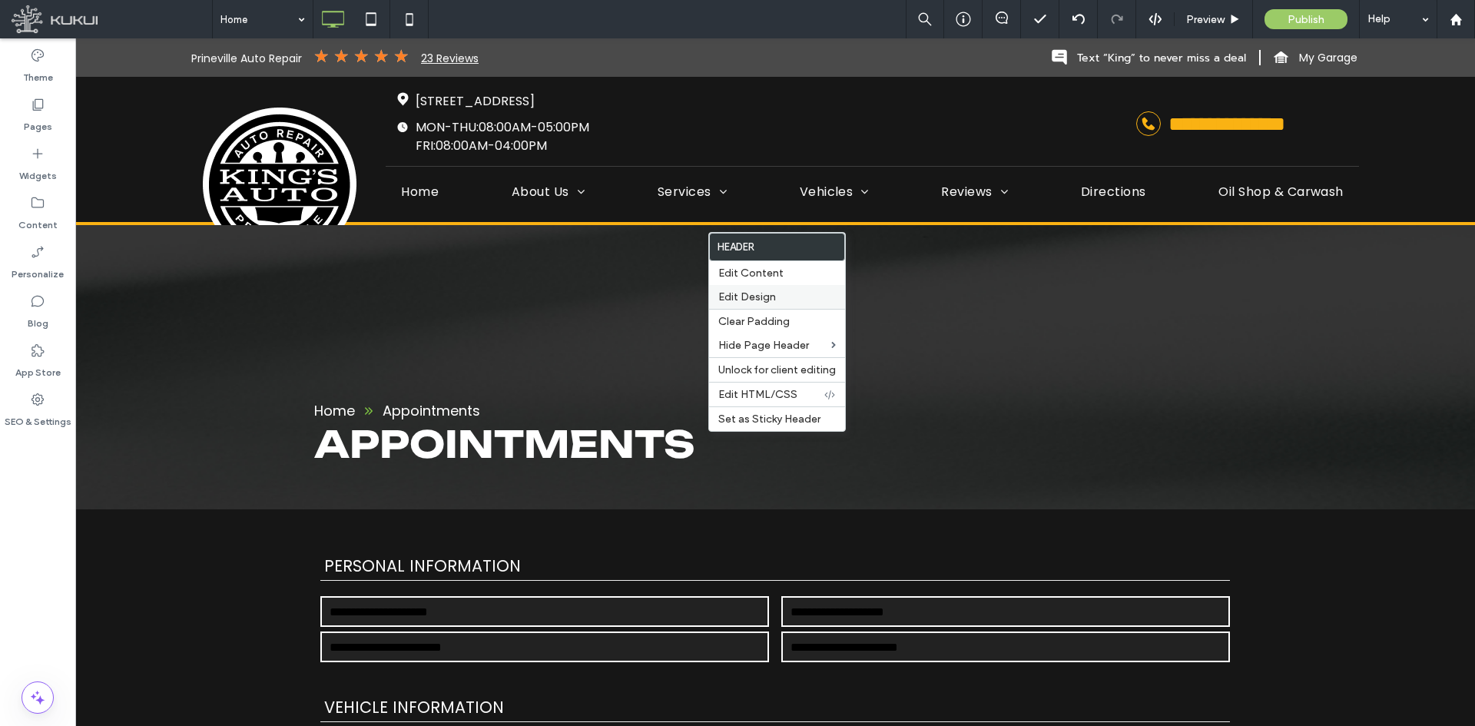
click at [759, 298] on span "Edit Design" at bounding box center [747, 296] width 58 height 13
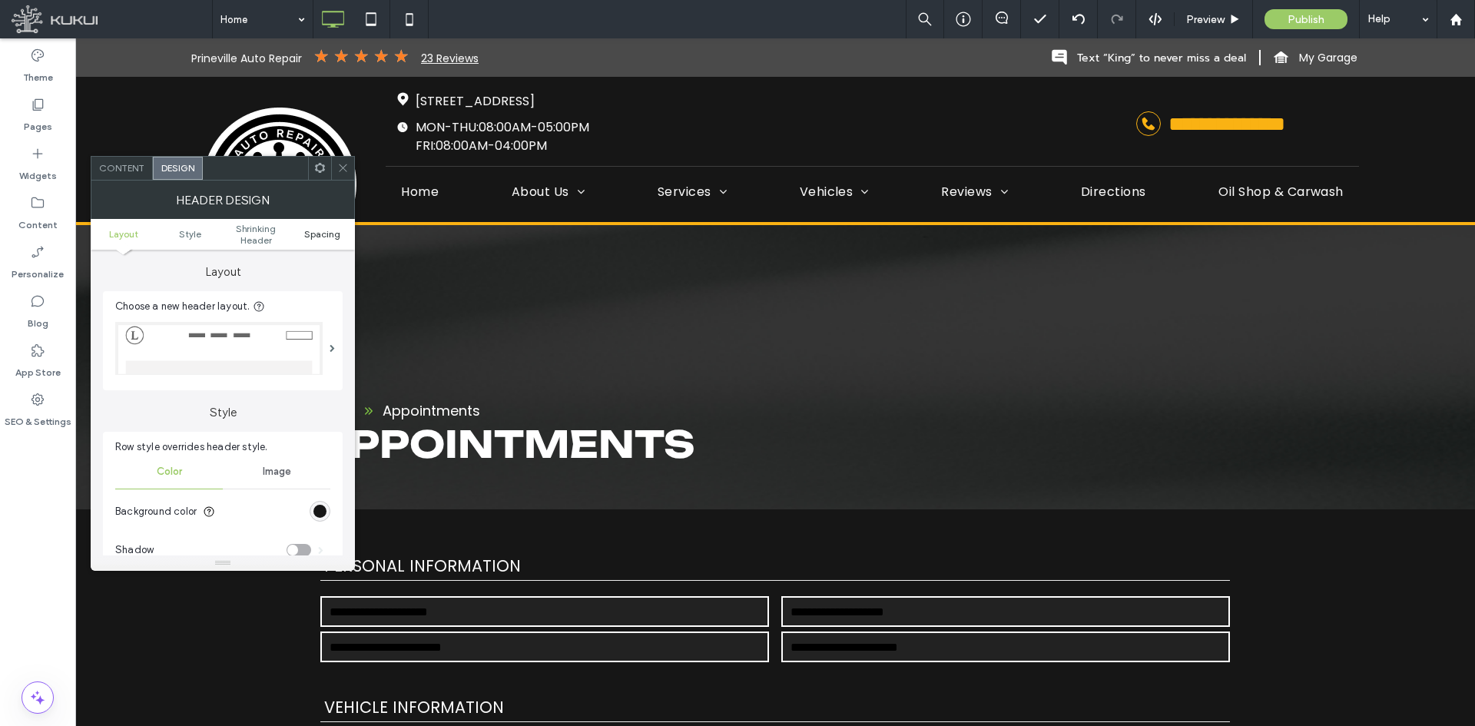
click at [327, 234] on span "Spacing" at bounding box center [322, 234] width 36 height 12
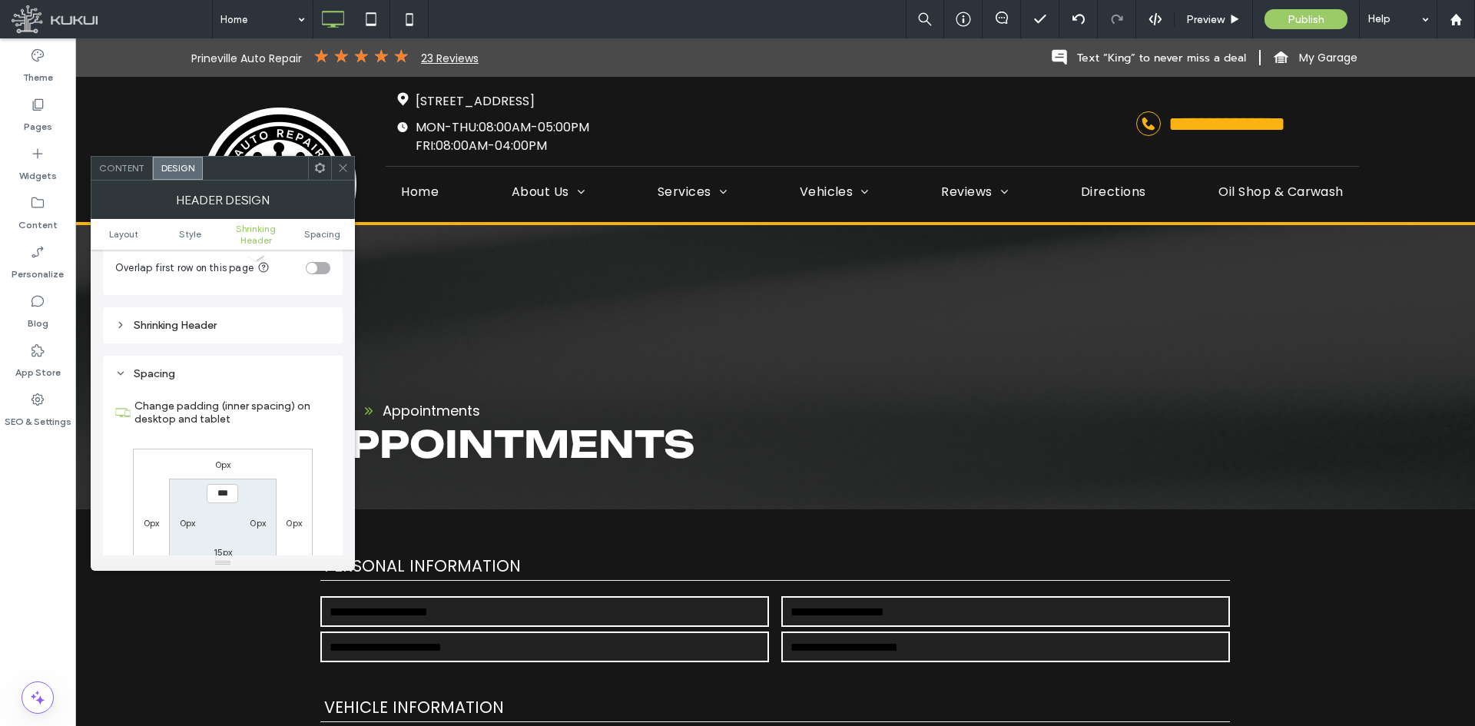
scroll to position [525, 0]
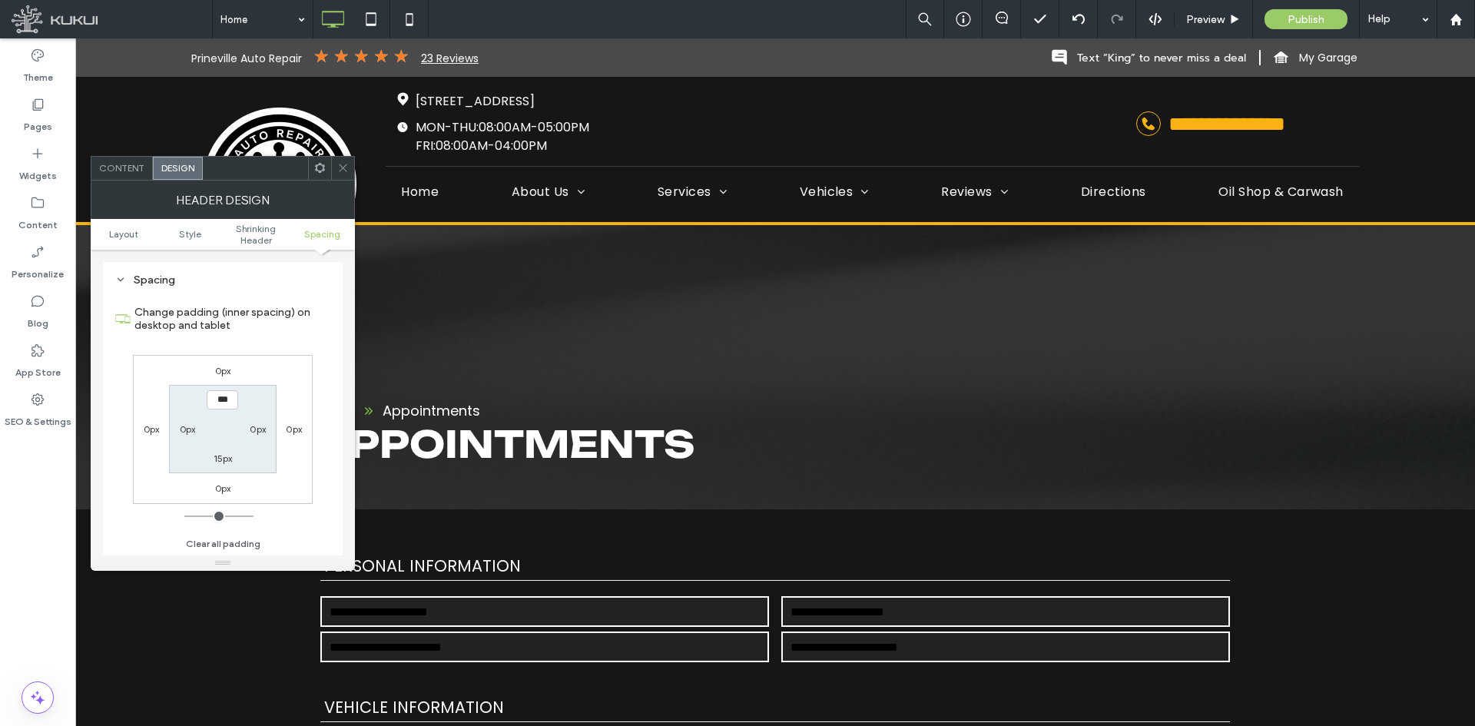
click at [229, 456] on label "15px" at bounding box center [223, 458] width 19 height 12
type input "**"
type input "*"
type input "***"
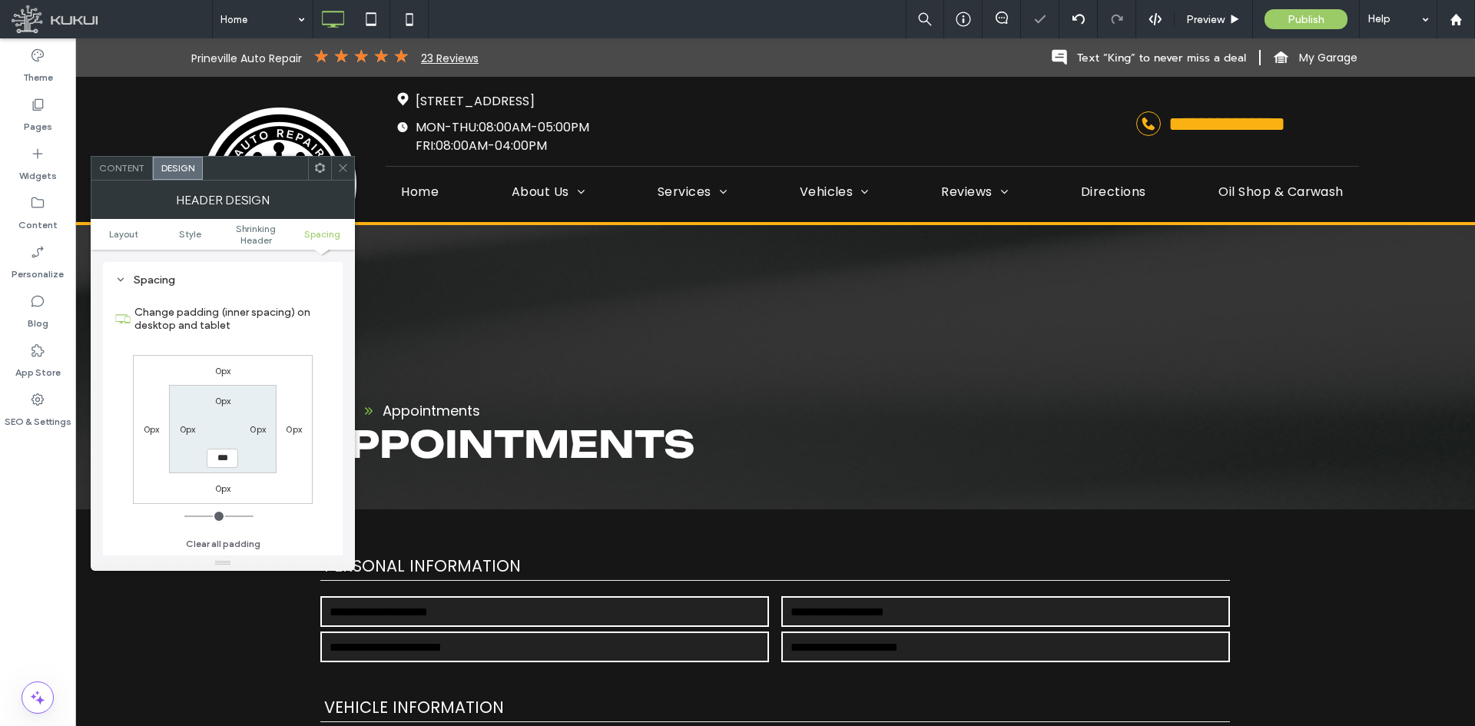
click at [346, 167] on icon at bounding box center [343, 168] width 12 height 12
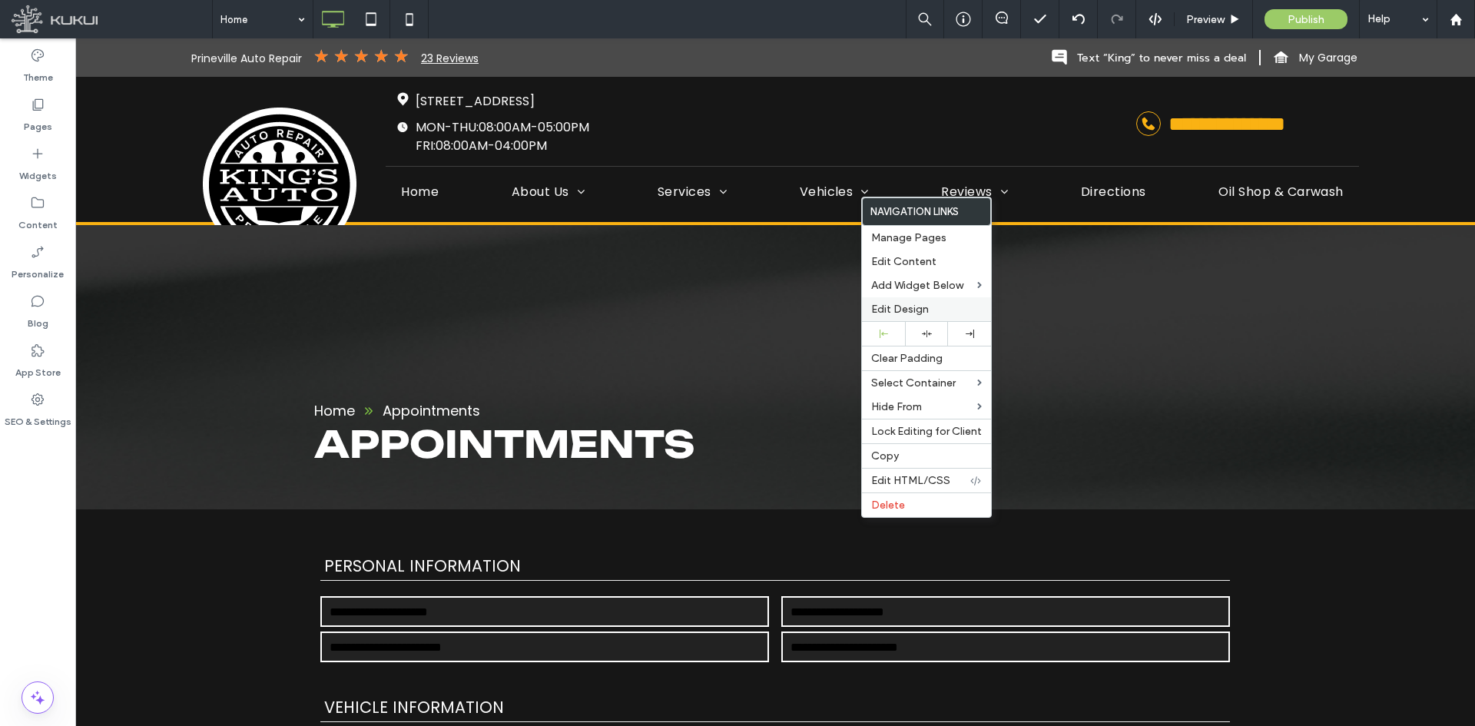
click at [880, 308] on span "Edit Design" at bounding box center [900, 309] width 58 height 13
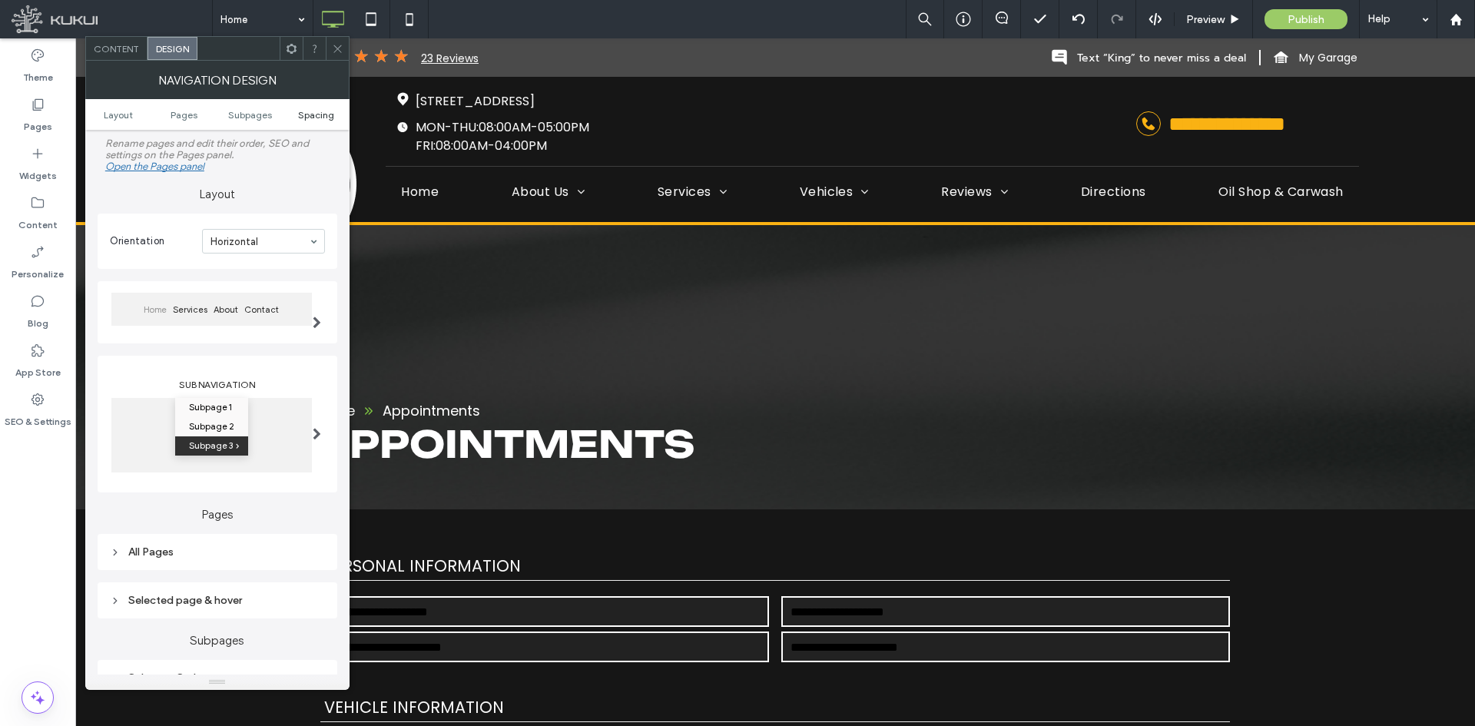
click at [314, 113] on span "Spacing" at bounding box center [316, 115] width 36 height 12
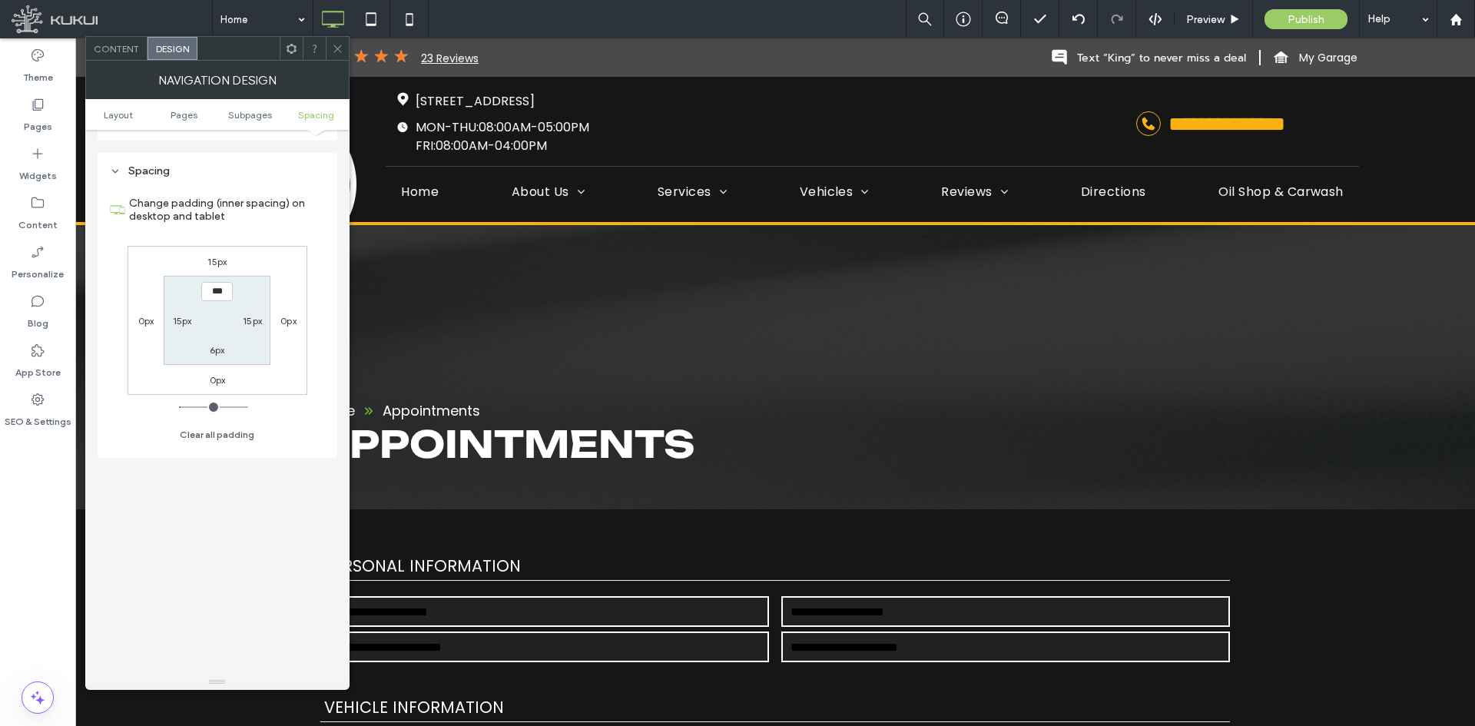
scroll to position [566, 0]
click at [218, 246] on label "15px" at bounding box center [216, 251] width 19 height 12
type input "**"
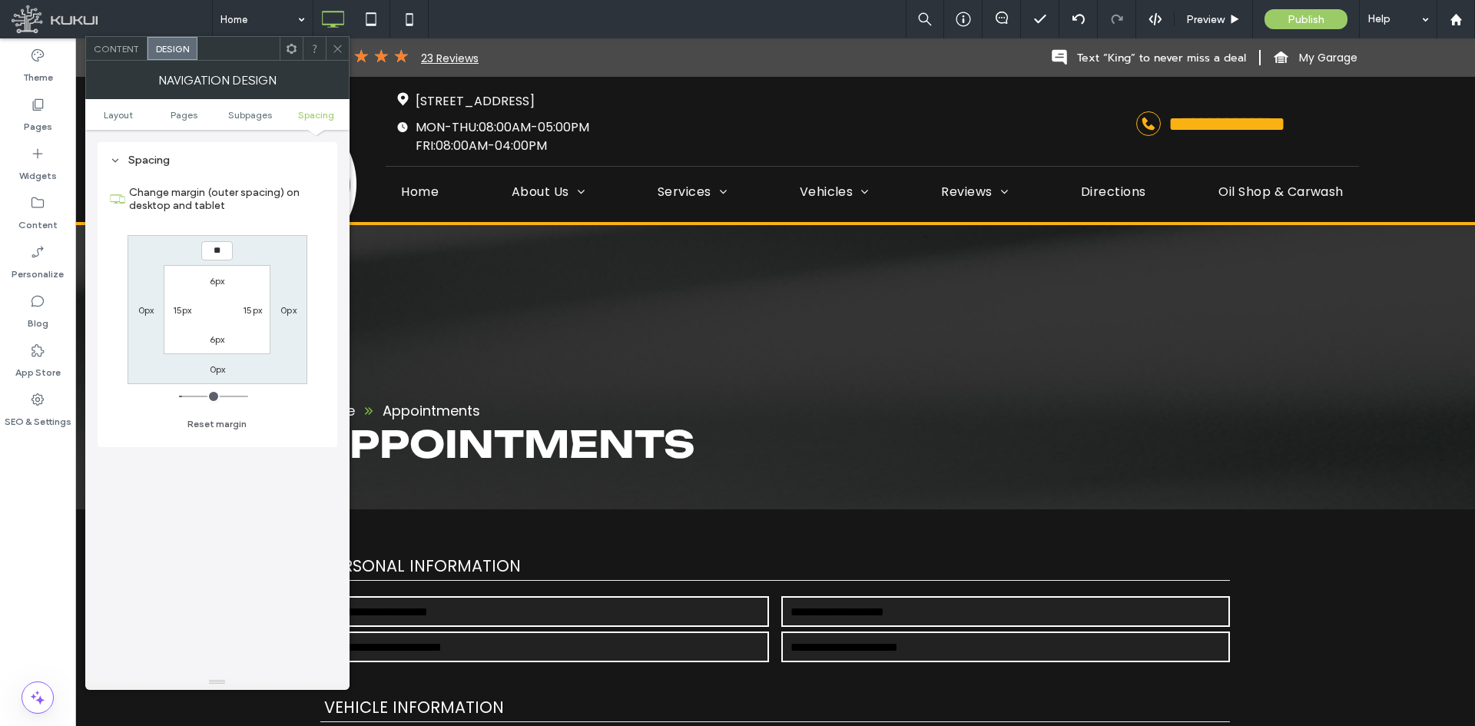
type input "**"
type input "****"
click at [216, 368] on label "0px" at bounding box center [218, 369] width 16 height 12
type input "*"
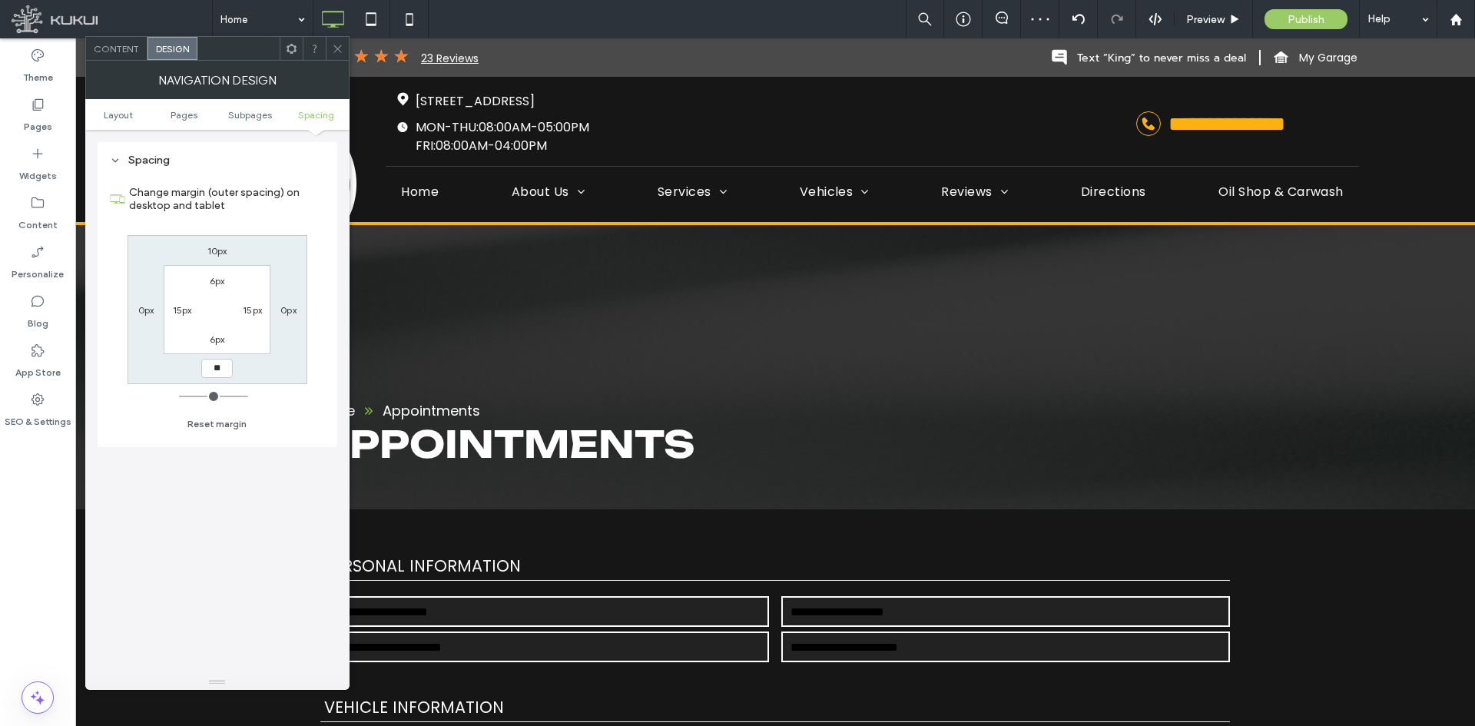
type input "**"
type input "****"
click at [336, 45] on icon at bounding box center [338, 49] width 12 height 12
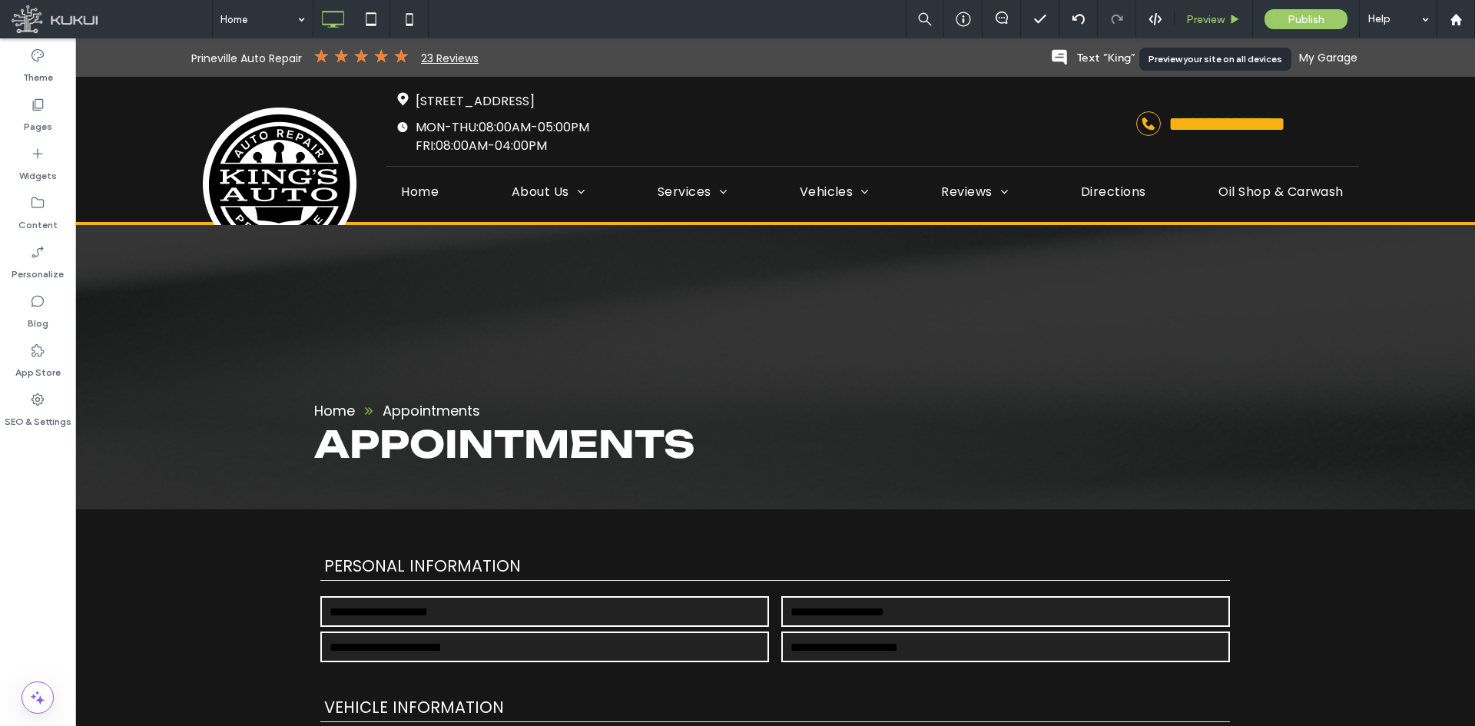
click at [1209, 24] on span "Preview" at bounding box center [1205, 19] width 38 height 13
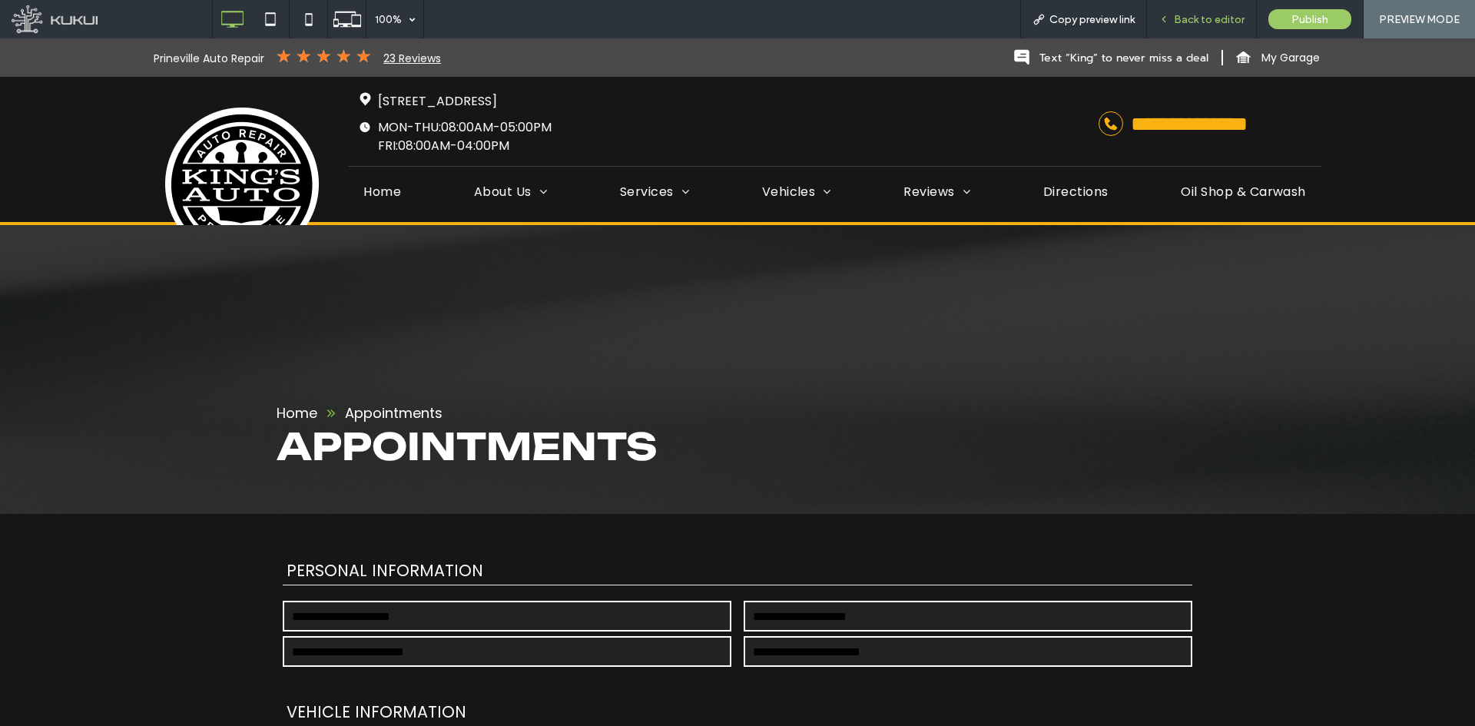
click at [1205, 24] on span "Back to editor" at bounding box center [1209, 19] width 71 height 13
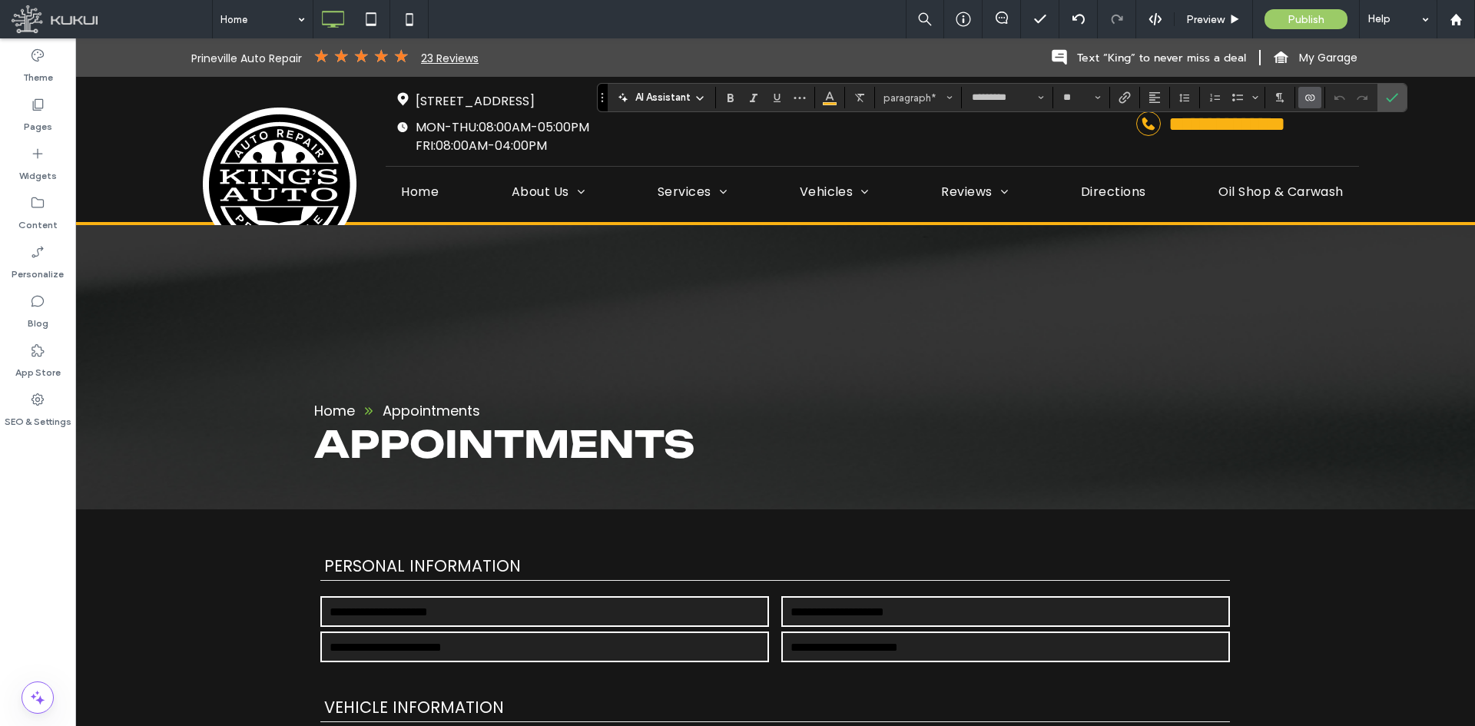
type input "*******"
type input "**"
type input "*********"
click at [1396, 101] on icon "Confirm" at bounding box center [1392, 97] width 12 height 12
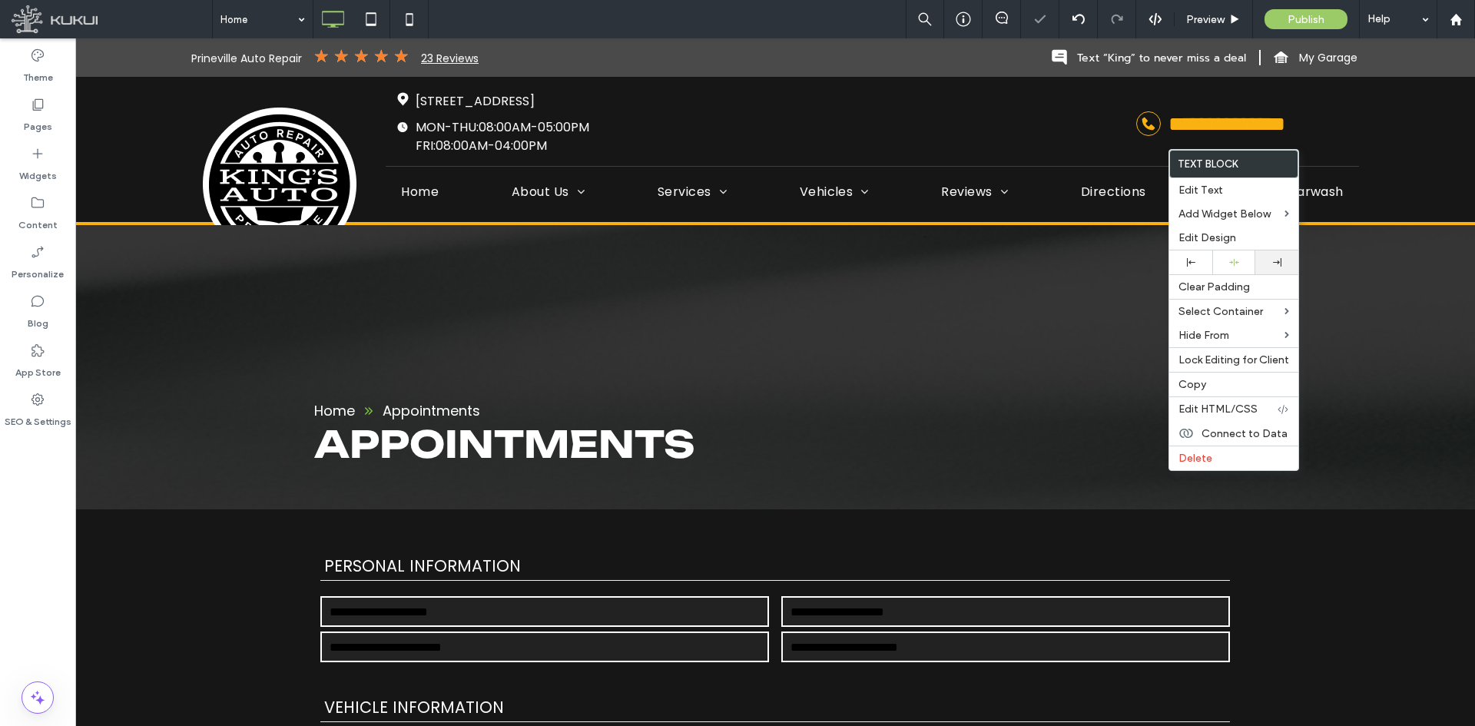
click at [1281, 260] on div at bounding box center [1277, 262] width 28 height 8
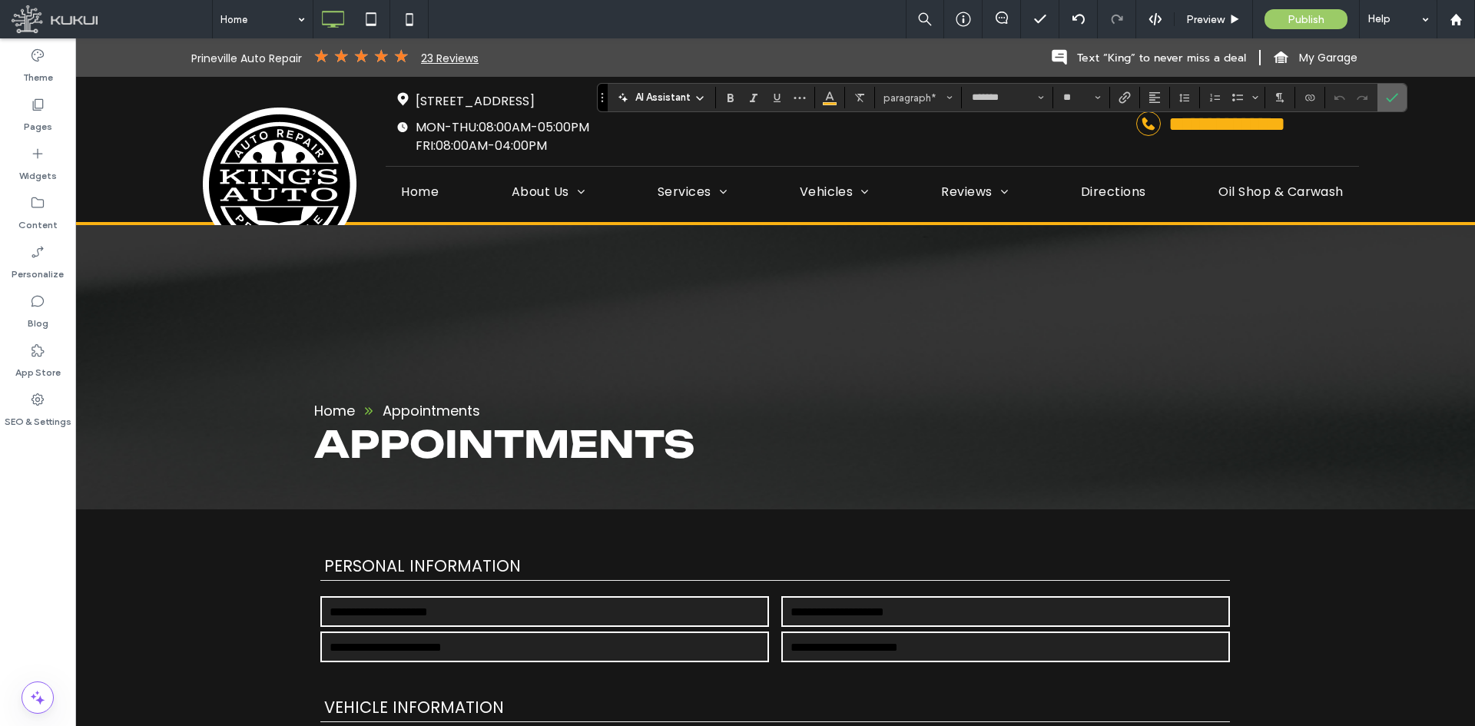
click at [1387, 95] on icon "Confirm" at bounding box center [1392, 97] width 12 height 12
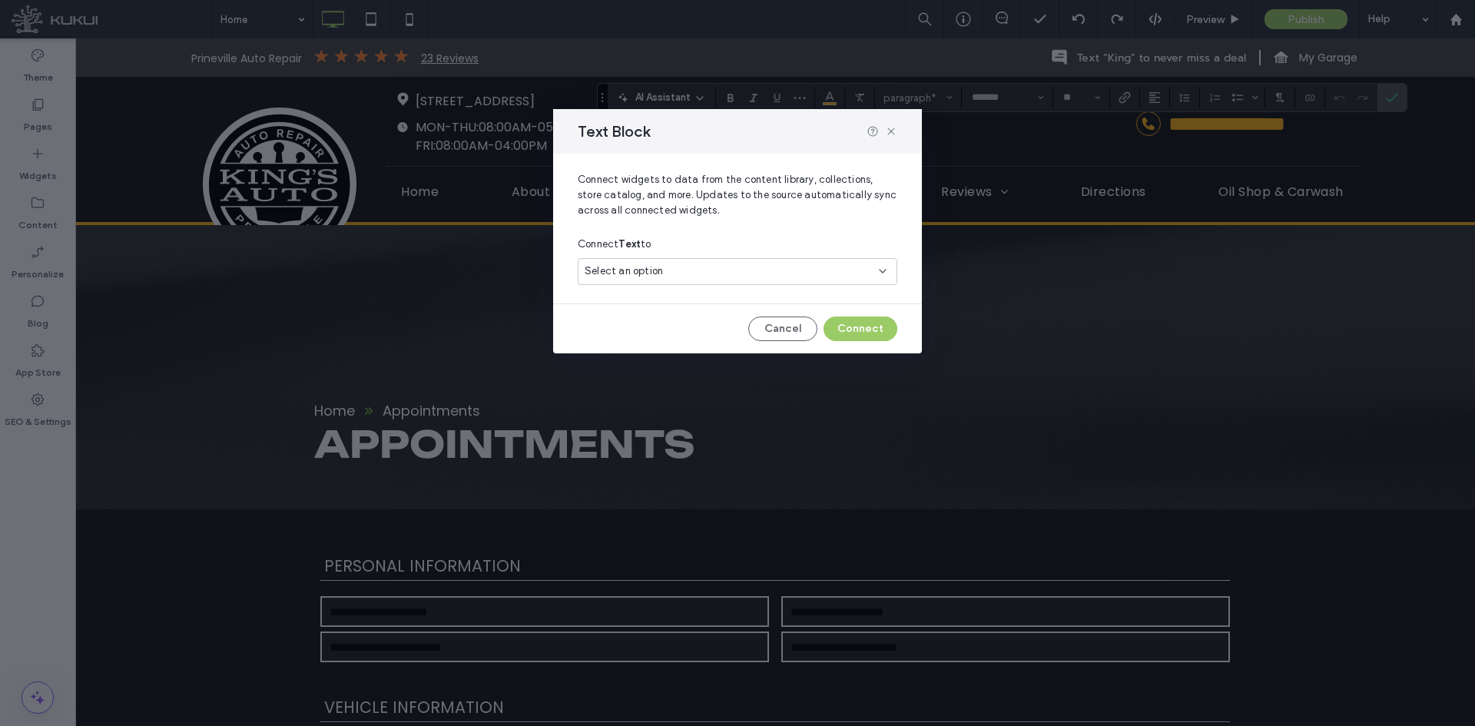
click at [716, 276] on div "Select an option" at bounding box center [728, 270] width 287 height 15
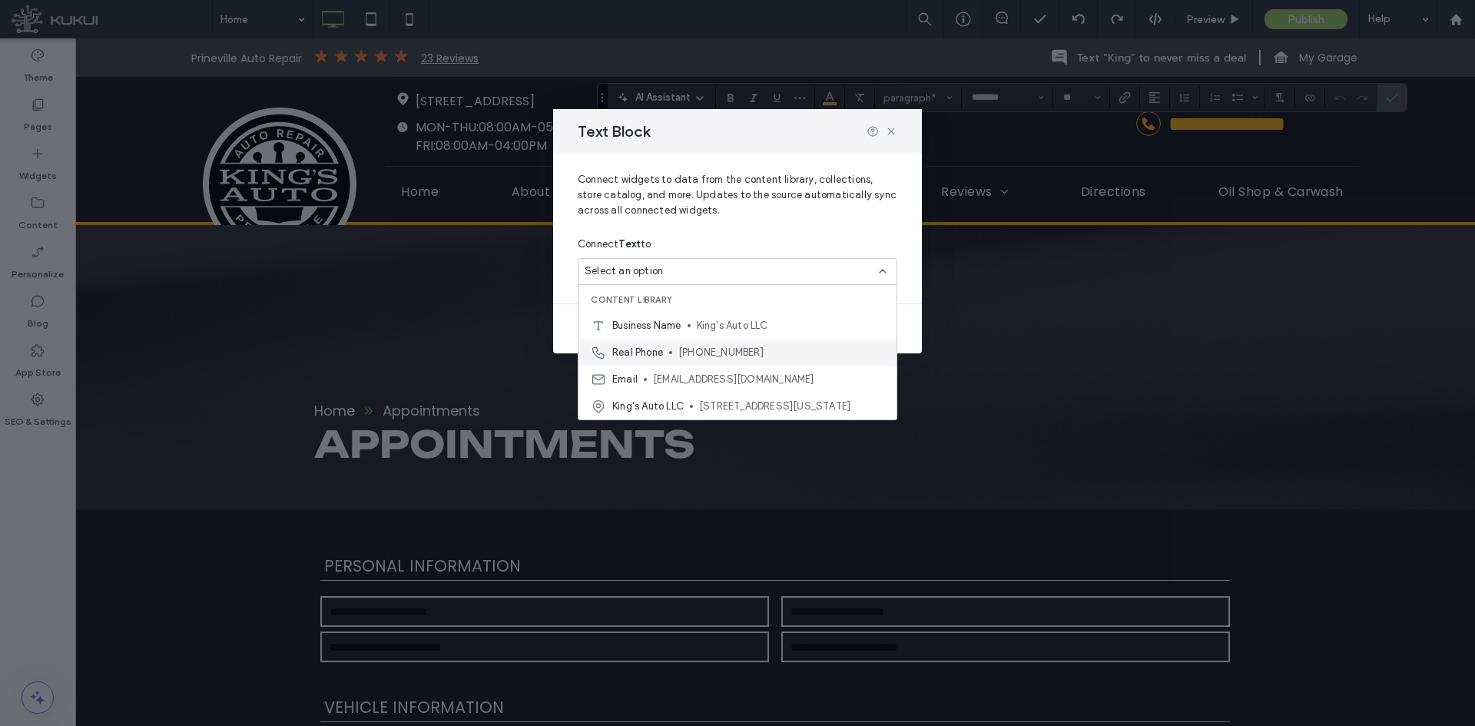
click at [698, 356] on span "[PHONE_NUMBER]" at bounding box center [781, 352] width 206 height 15
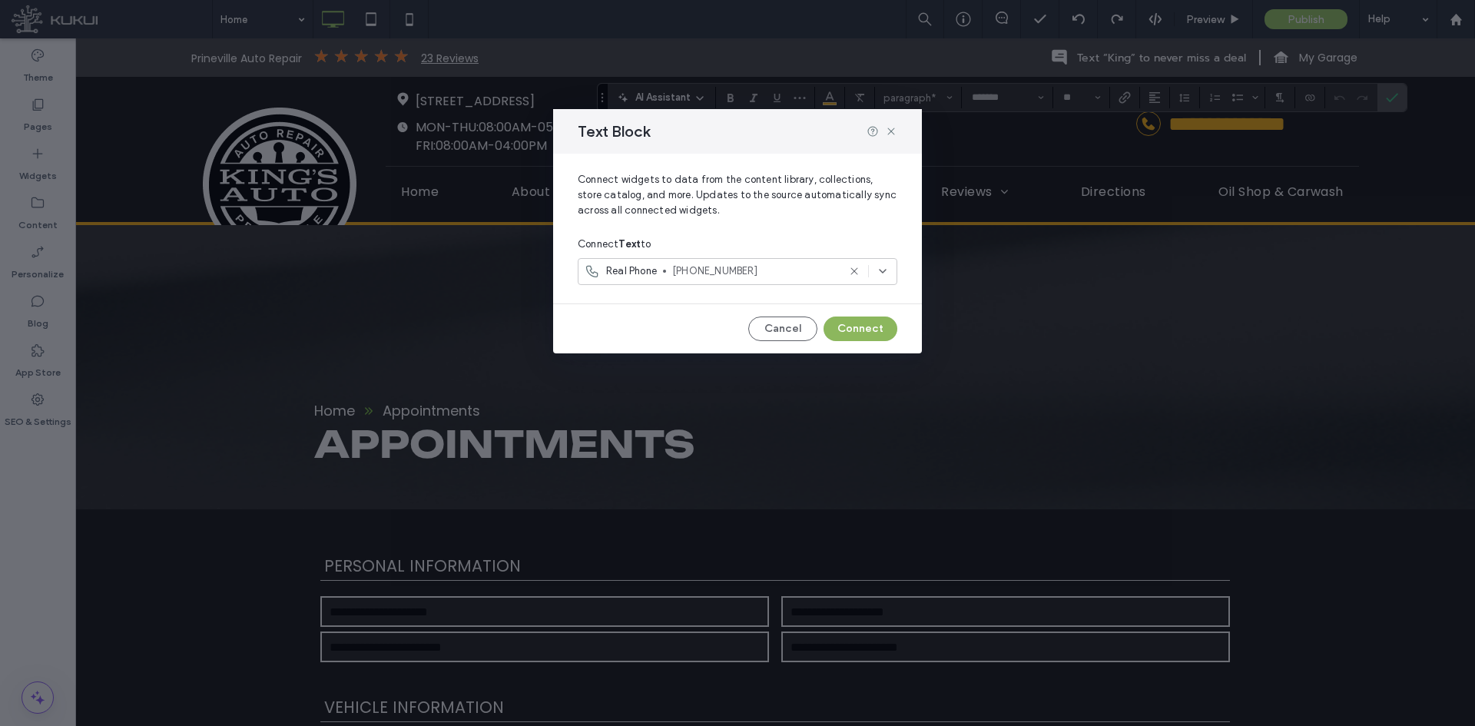
click at [850, 322] on button "Connect" at bounding box center [861, 329] width 74 height 25
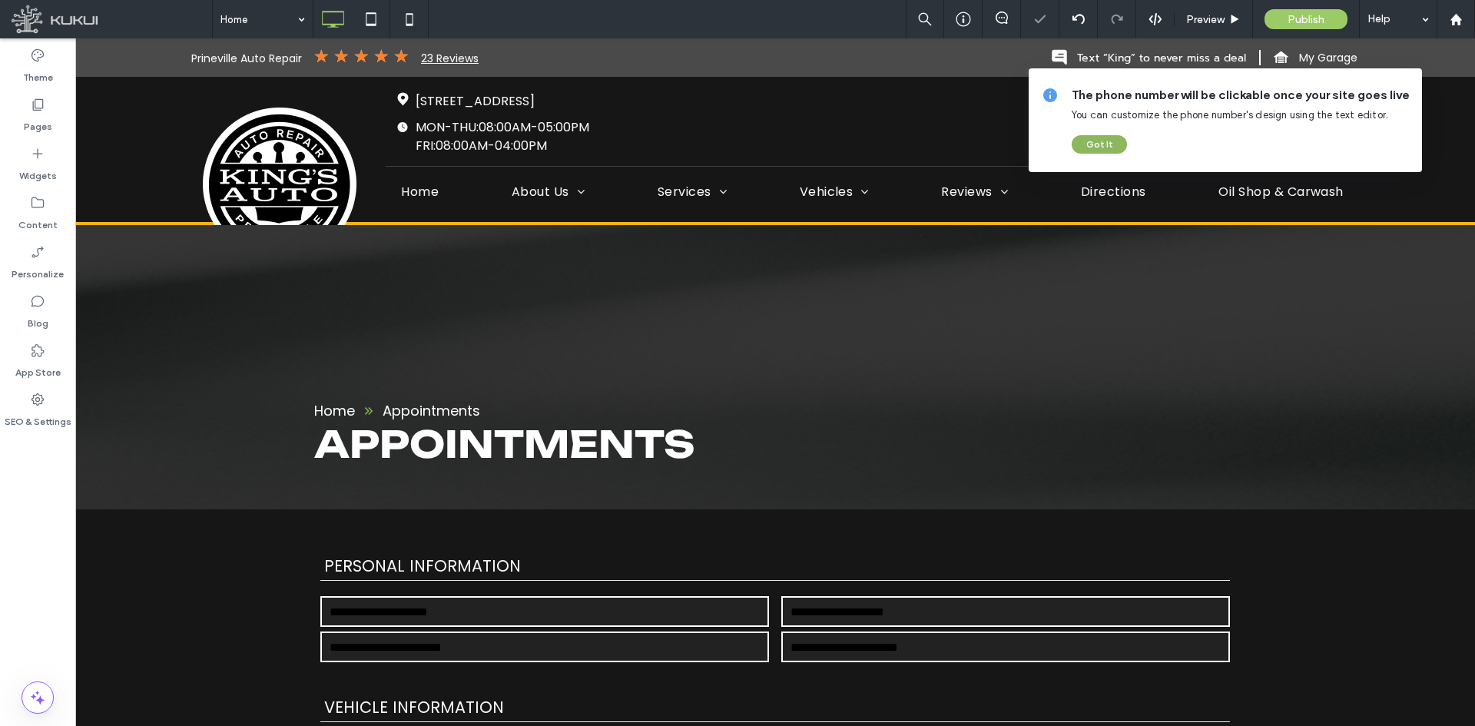
click at [1101, 141] on button "Got It" at bounding box center [1099, 144] width 55 height 18
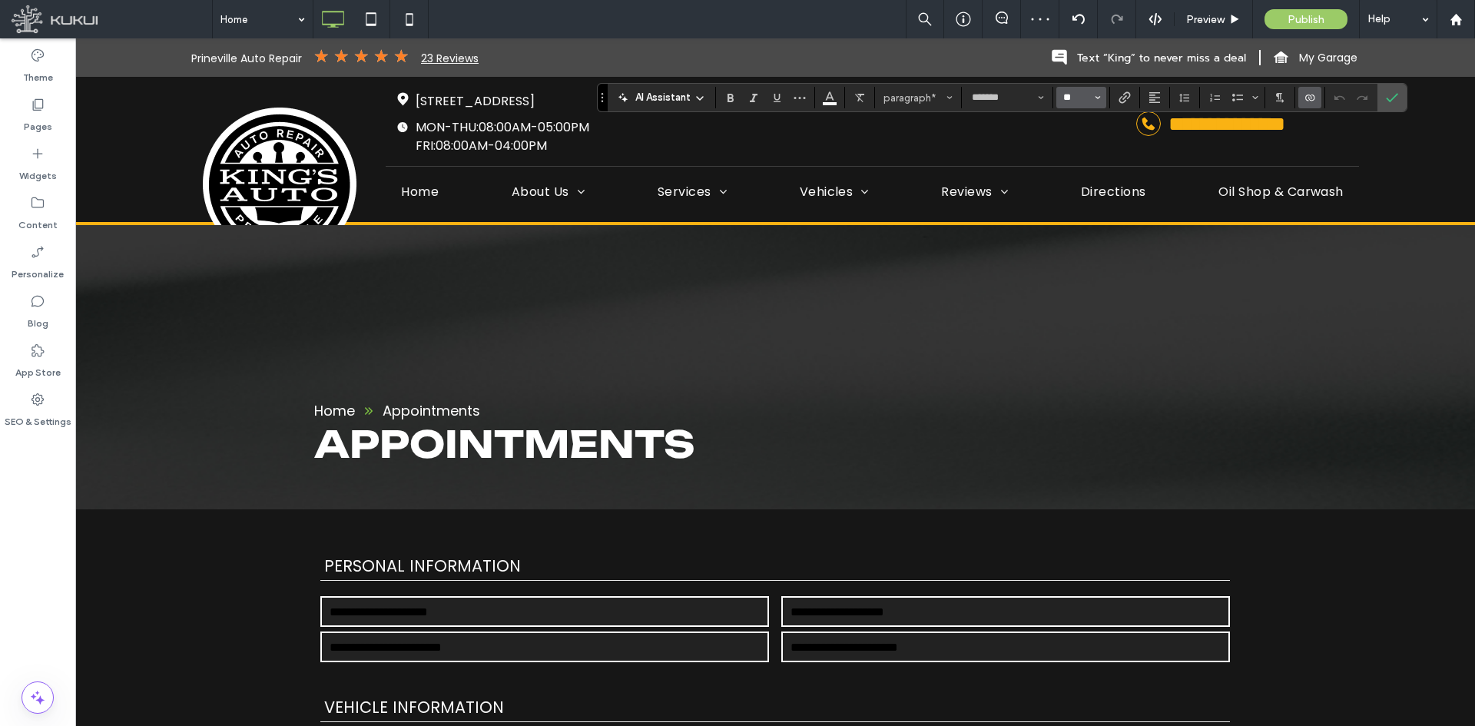
click at [1078, 98] on input "**" at bounding box center [1077, 97] width 30 height 12
type input "**"
click at [827, 99] on use "Color" at bounding box center [829, 96] width 8 height 8
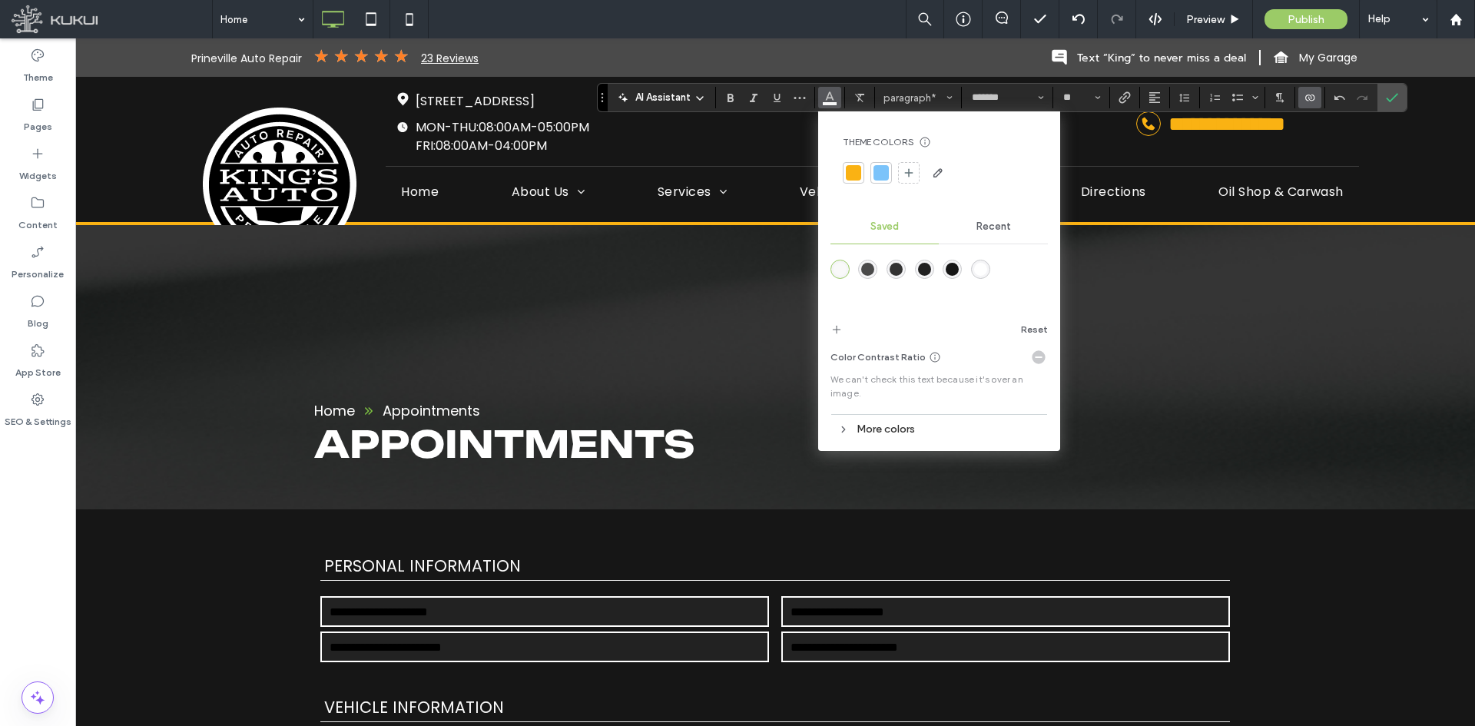
click at [849, 171] on div at bounding box center [853, 172] width 15 height 15
click at [1388, 98] on icon "Confirm" at bounding box center [1392, 97] width 12 height 12
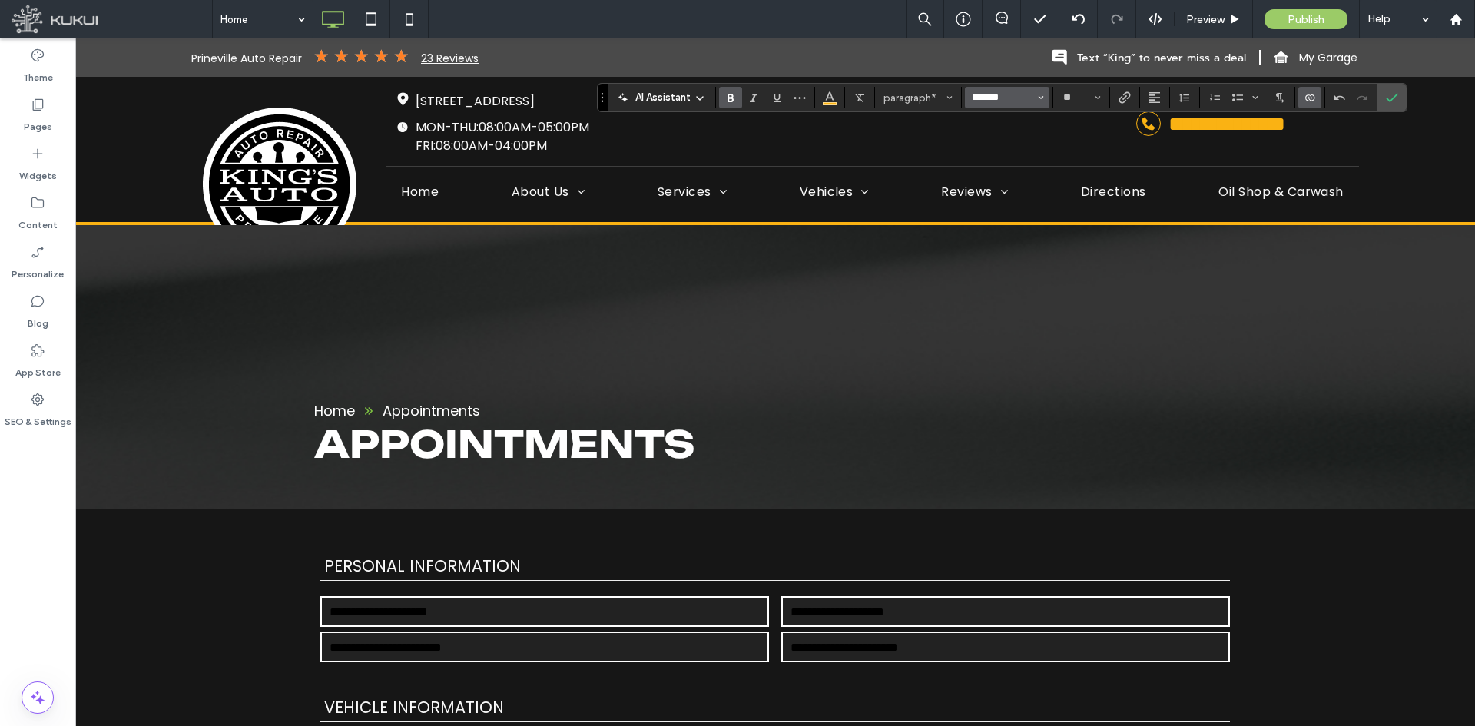
click at [1011, 97] on input "*******" at bounding box center [1002, 97] width 65 height 12
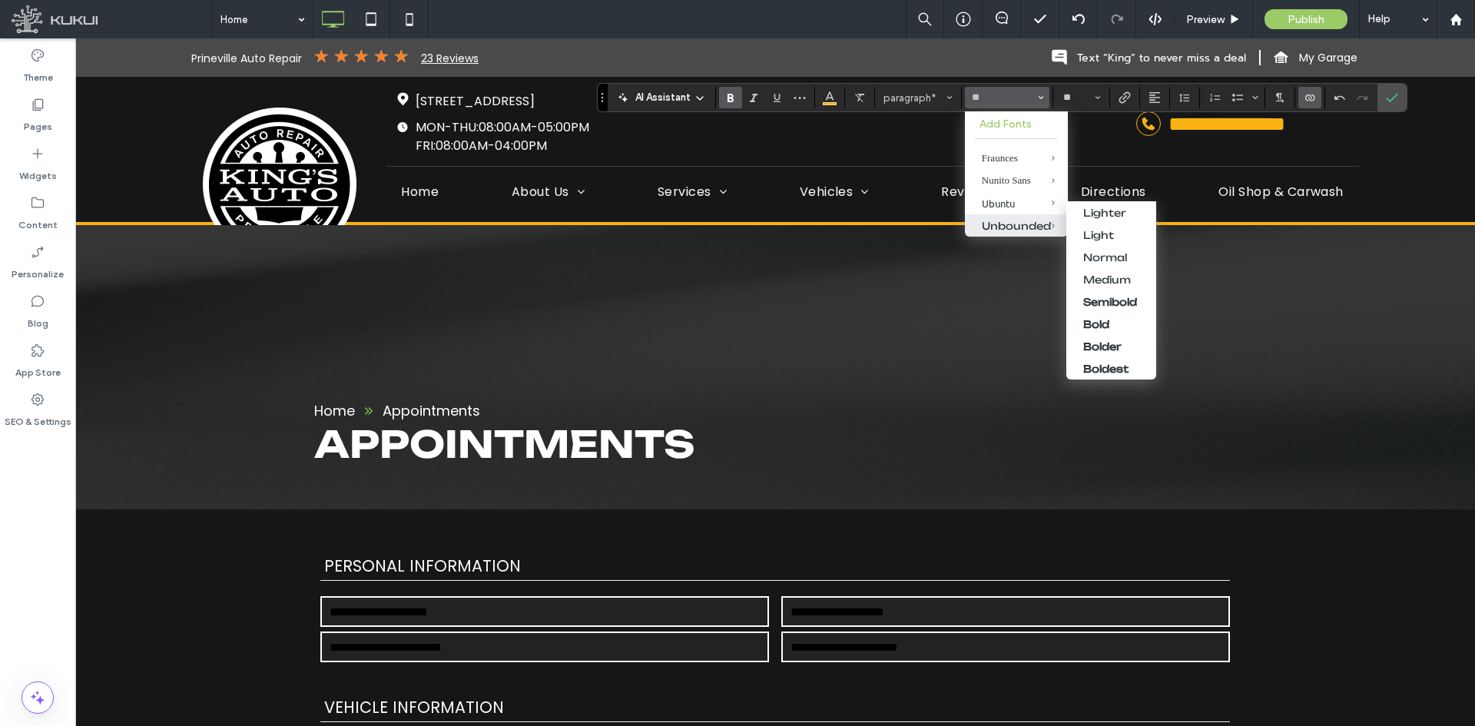
click at [1013, 223] on div "Unbounded" at bounding box center [1016, 226] width 69 height 12
type input "*********"
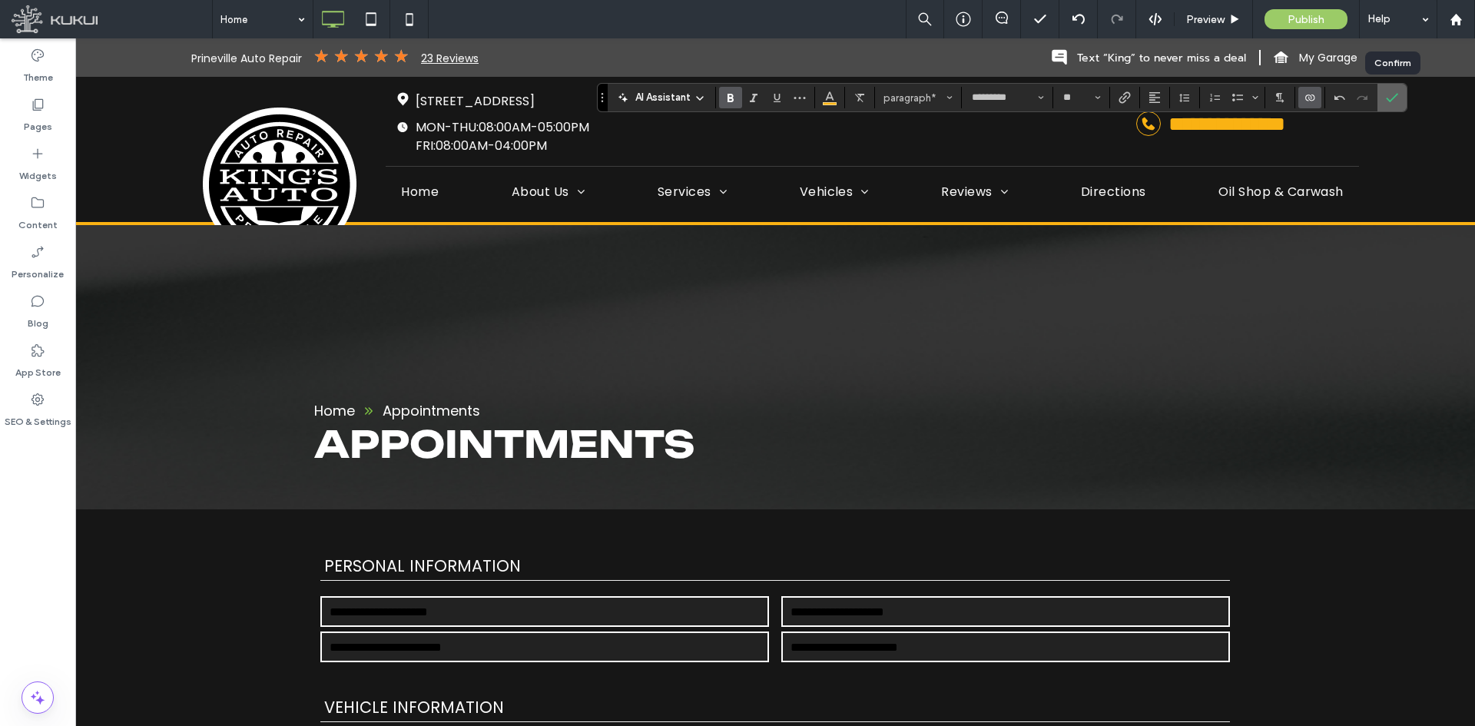
click at [1380, 94] on label "Confirm" at bounding box center [1391, 98] width 23 height 28
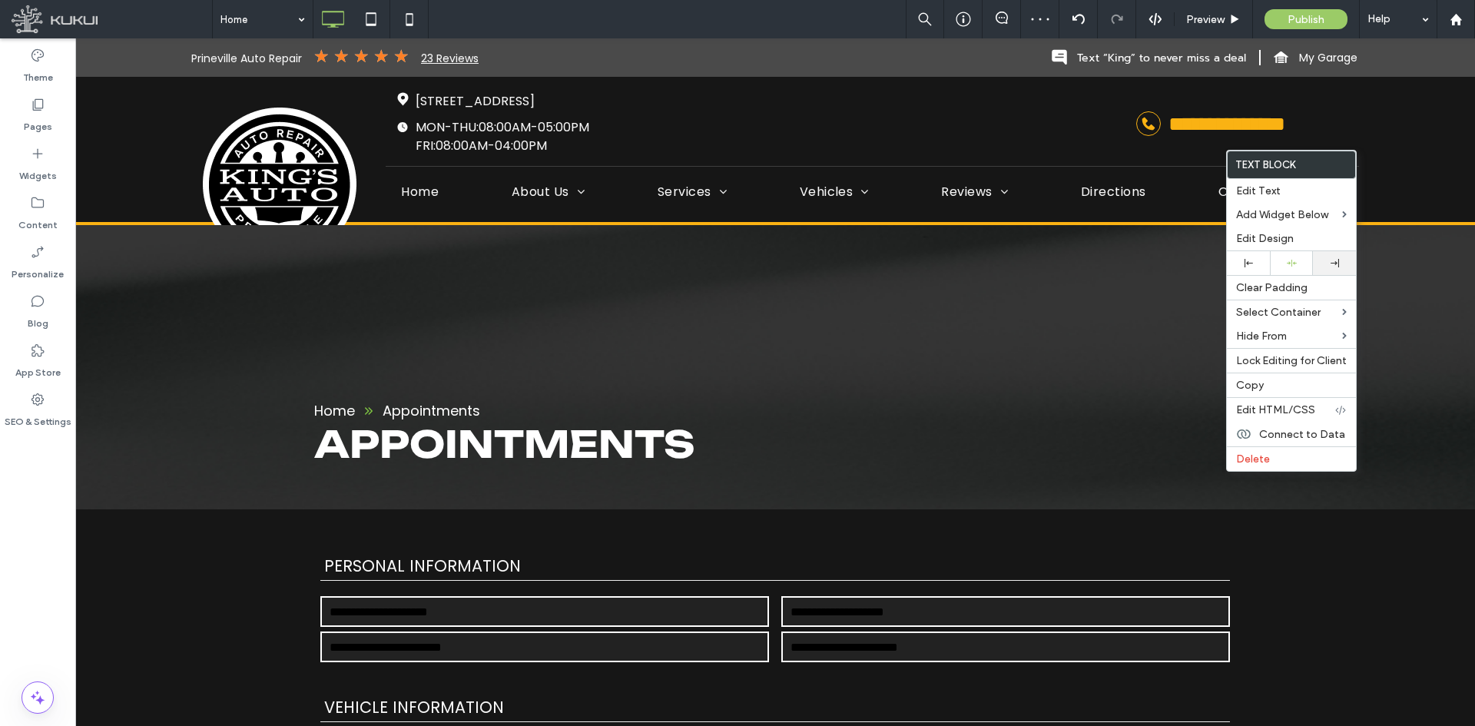
click at [1327, 264] on div at bounding box center [1335, 263] width 28 height 8
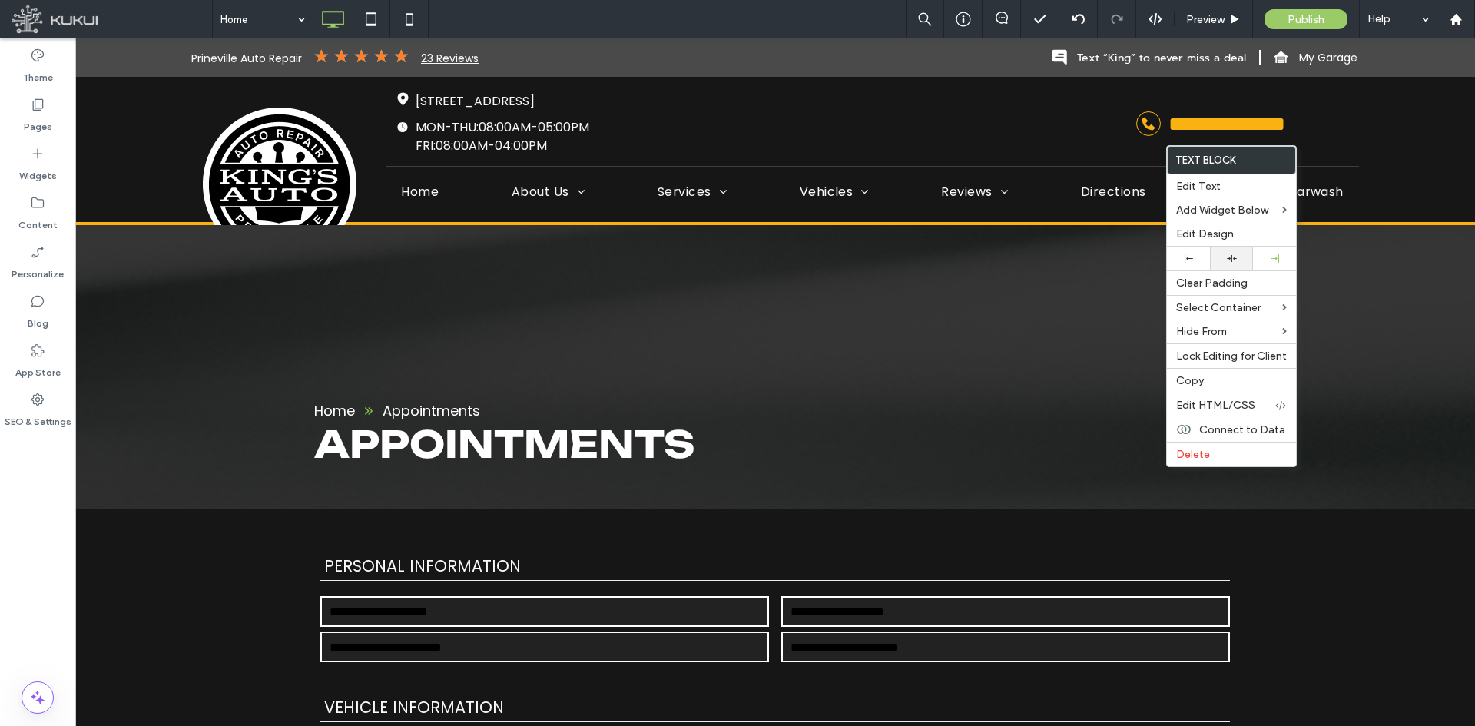
click at [1221, 259] on div at bounding box center [1232, 259] width 28 height 10
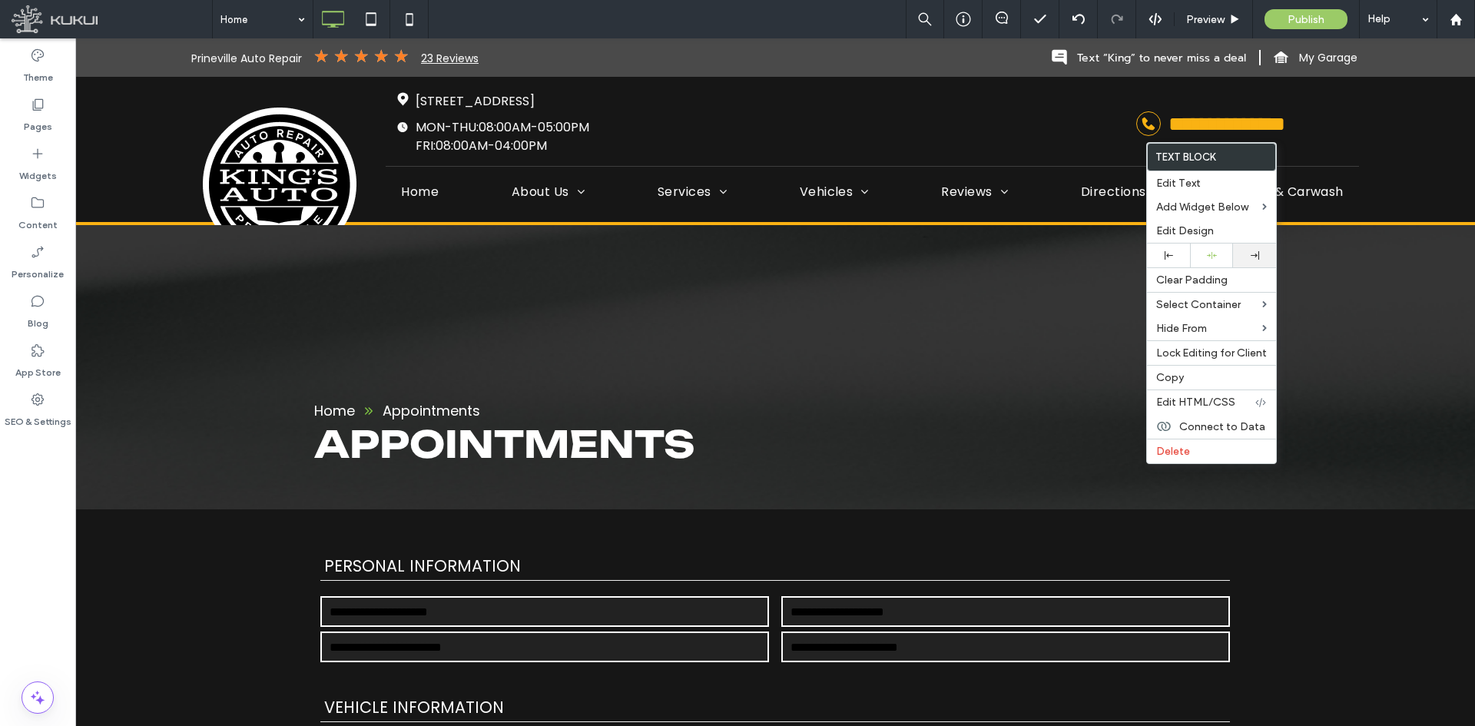
click at [1251, 253] on icon at bounding box center [1255, 255] width 8 height 8
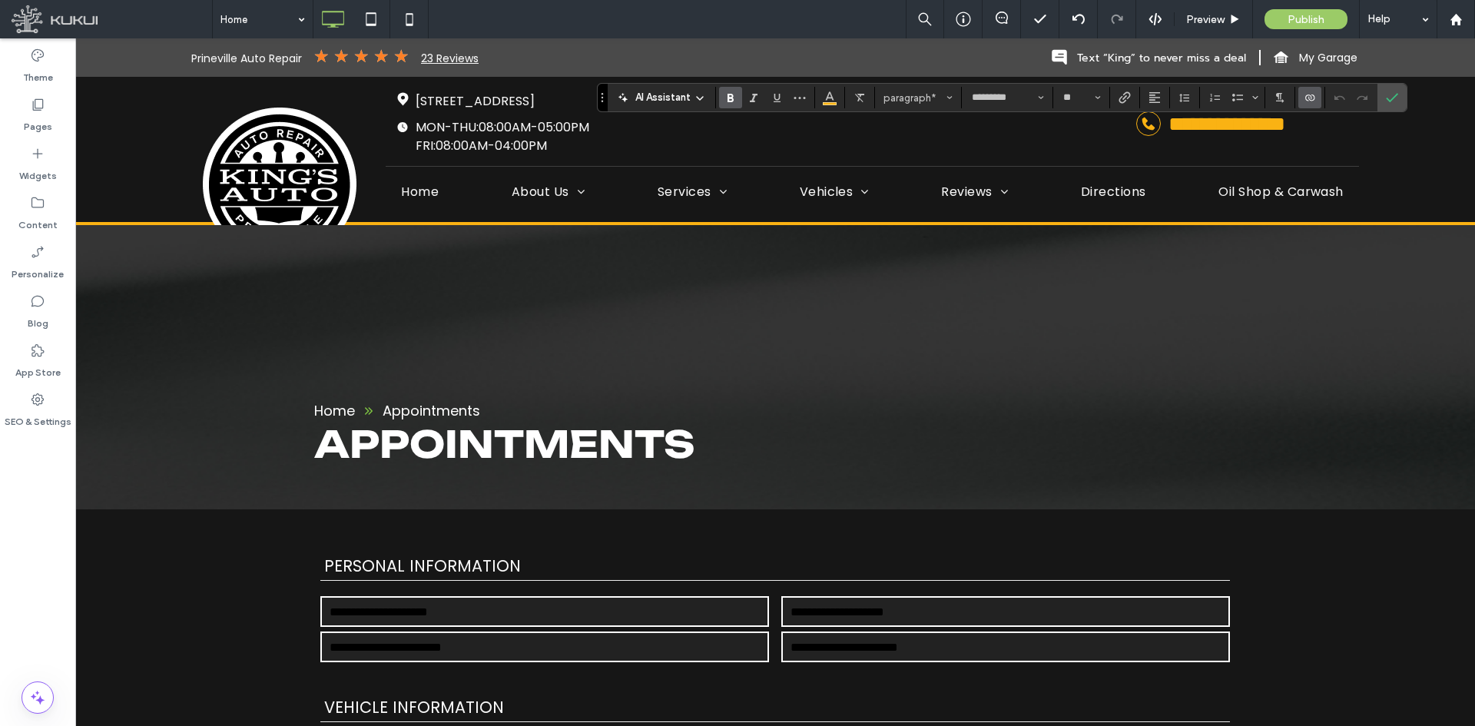
click at [734, 92] on icon "Bold" at bounding box center [730, 97] width 12 height 12
click at [1390, 98] on icon "Confirm" at bounding box center [1392, 97] width 12 height 12
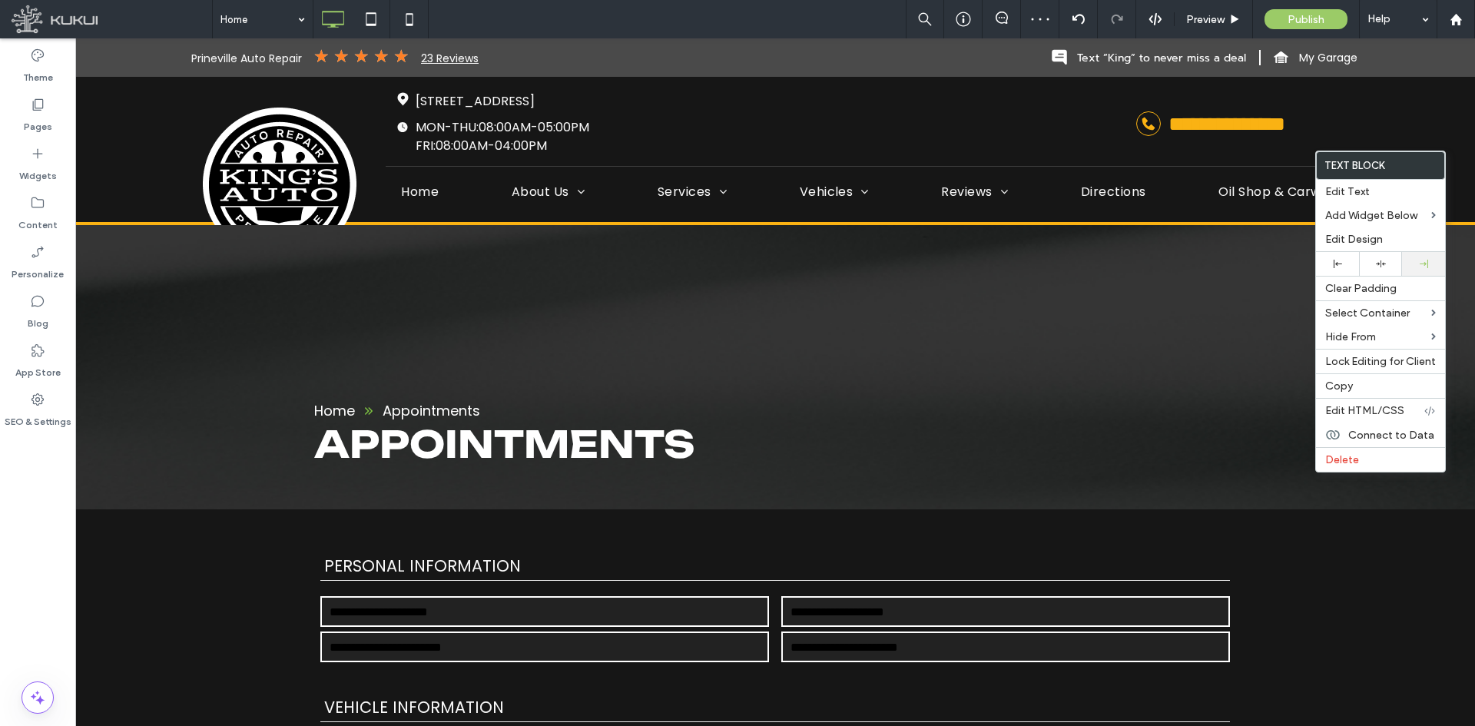
click at [1410, 262] on div at bounding box center [1424, 264] width 28 height 8
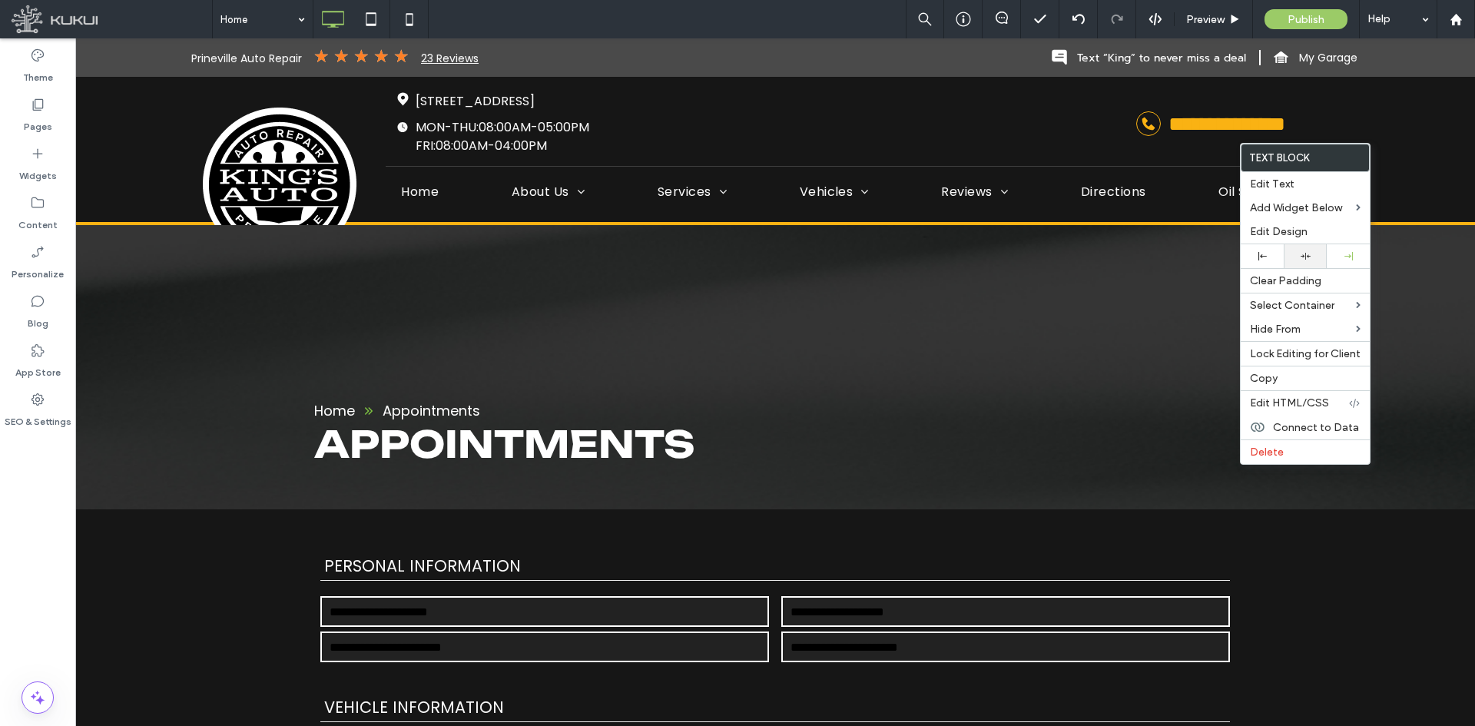
click at [1303, 256] on use at bounding box center [1306, 256] width 10 height 7
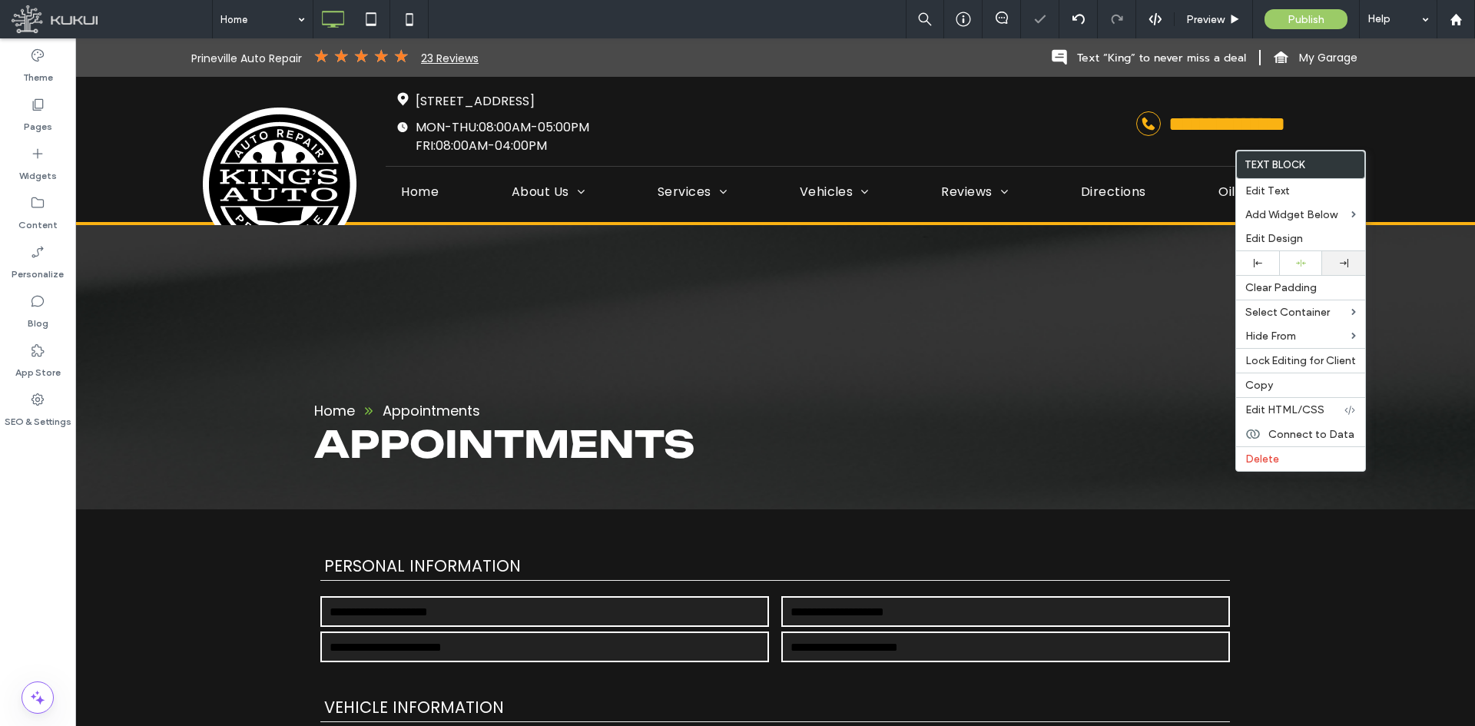
click at [1340, 263] on icon at bounding box center [1344, 263] width 8 height 8
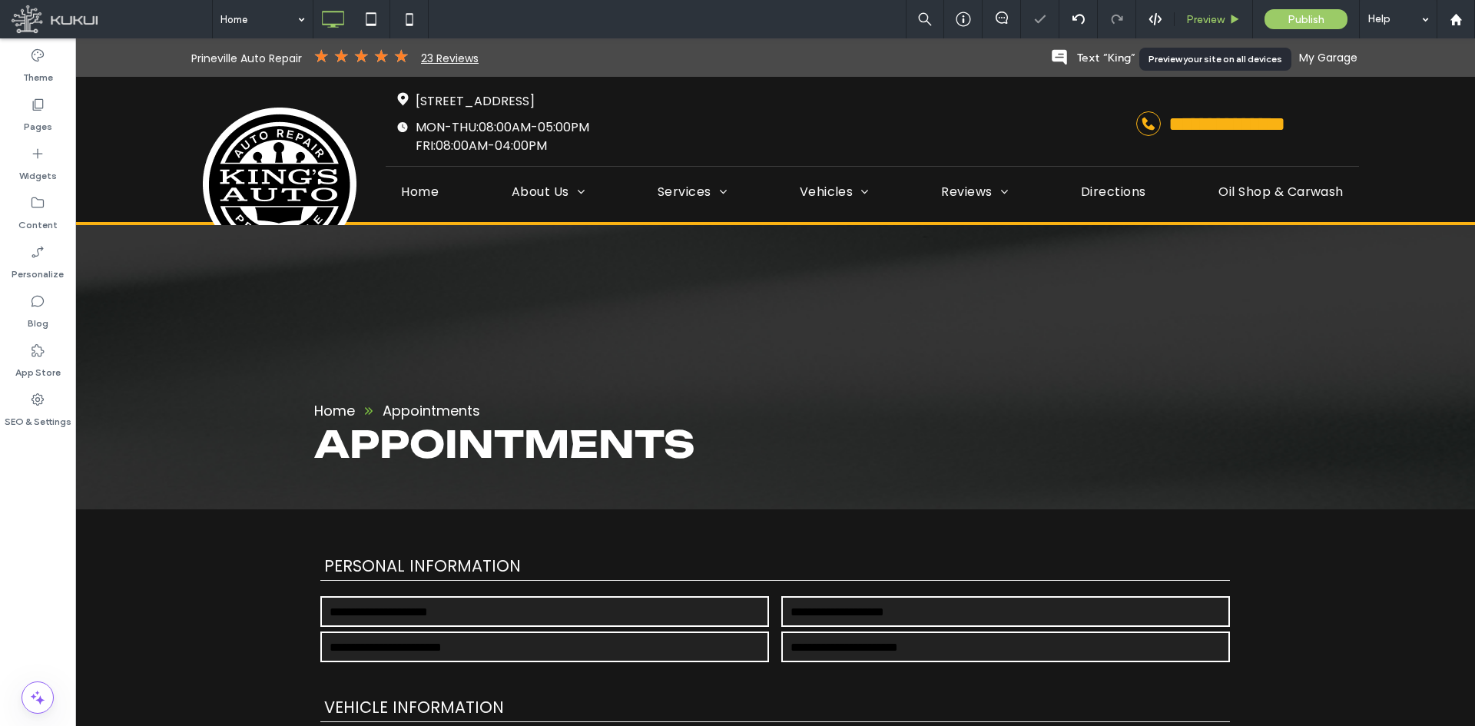
click at [1205, 16] on span "Preview" at bounding box center [1205, 19] width 38 height 13
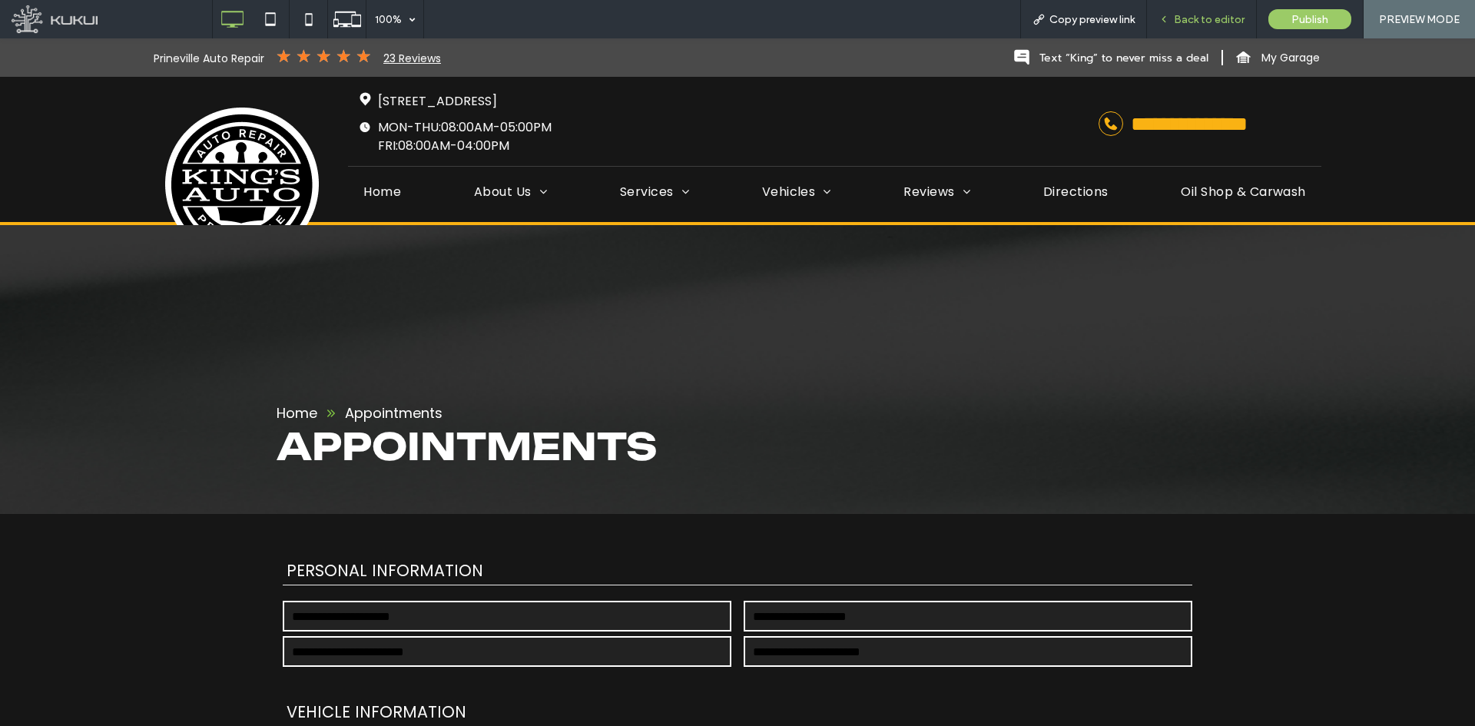
click at [1176, 15] on div "Back to editor" at bounding box center [1201, 19] width 109 height 13
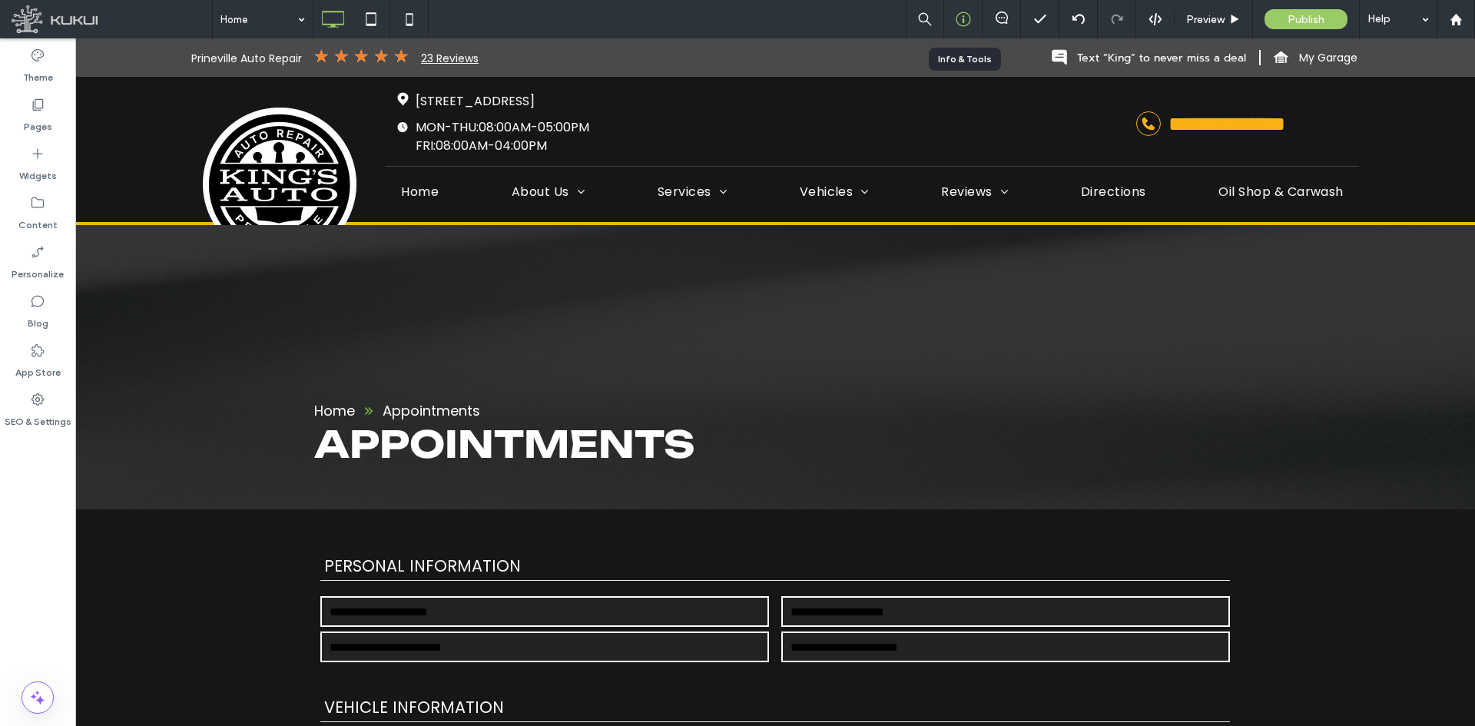
click at [974, 15] on div at bounding box center [963, 19] width 38 height 15
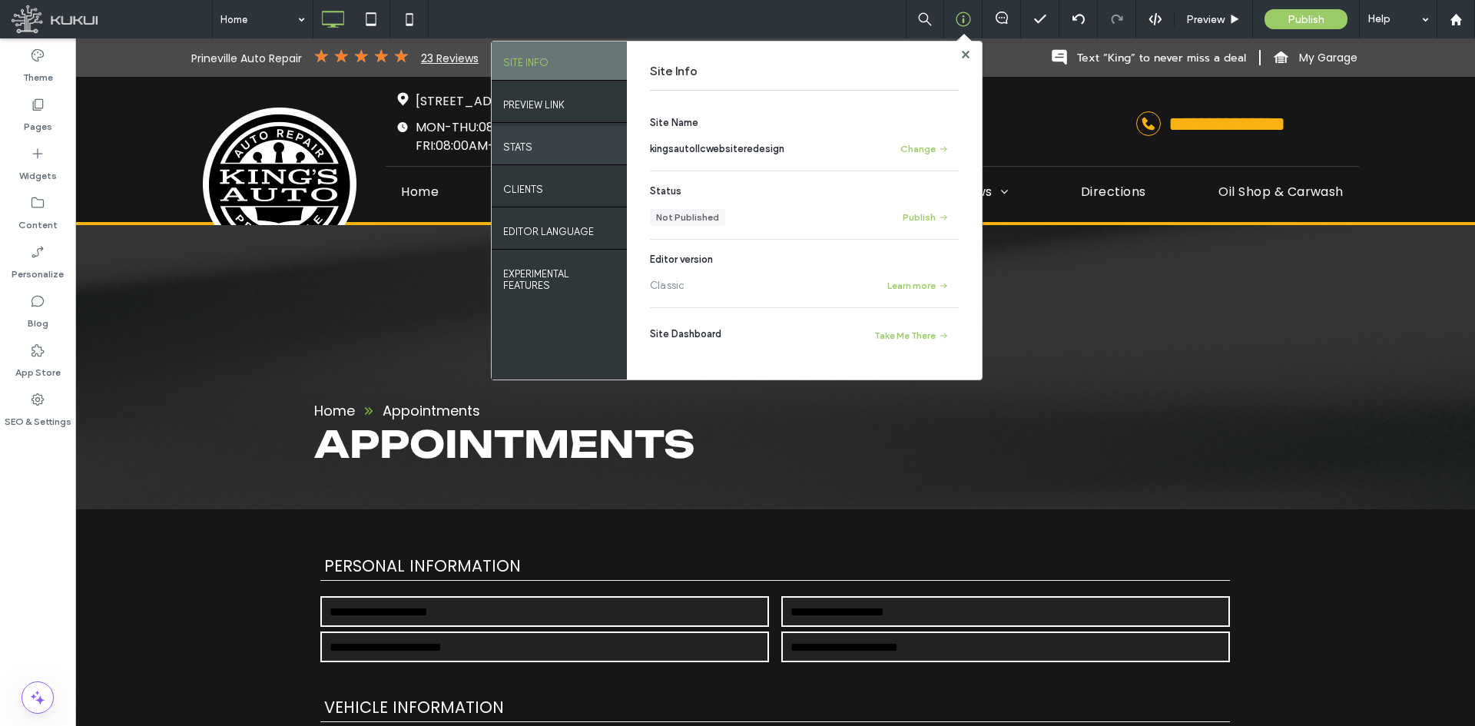
click at [557, 141] on div "STATS" at bounding box center [559, 145] width 135 height 38
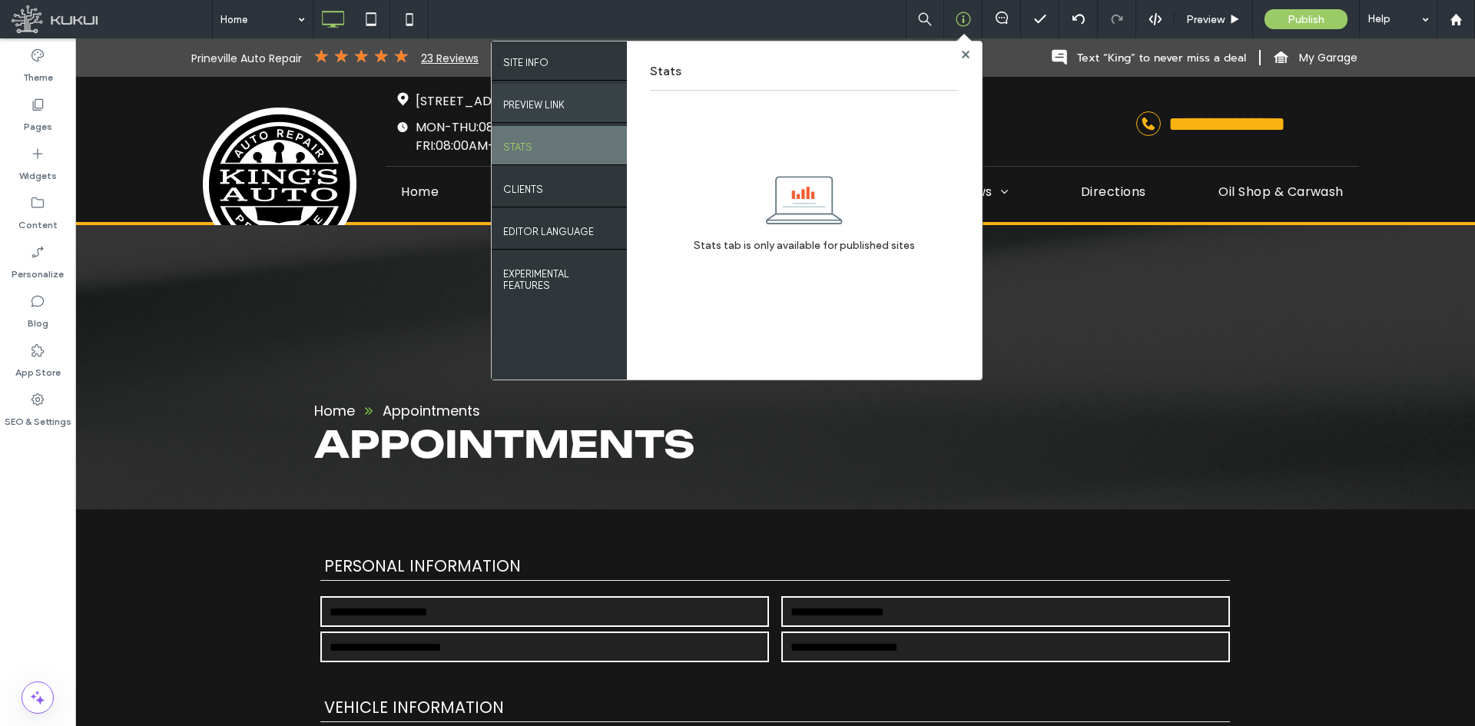
click at [582, 111] on div "PREVIEW LINK" at bounding box center [559, 103] width 135 height 38
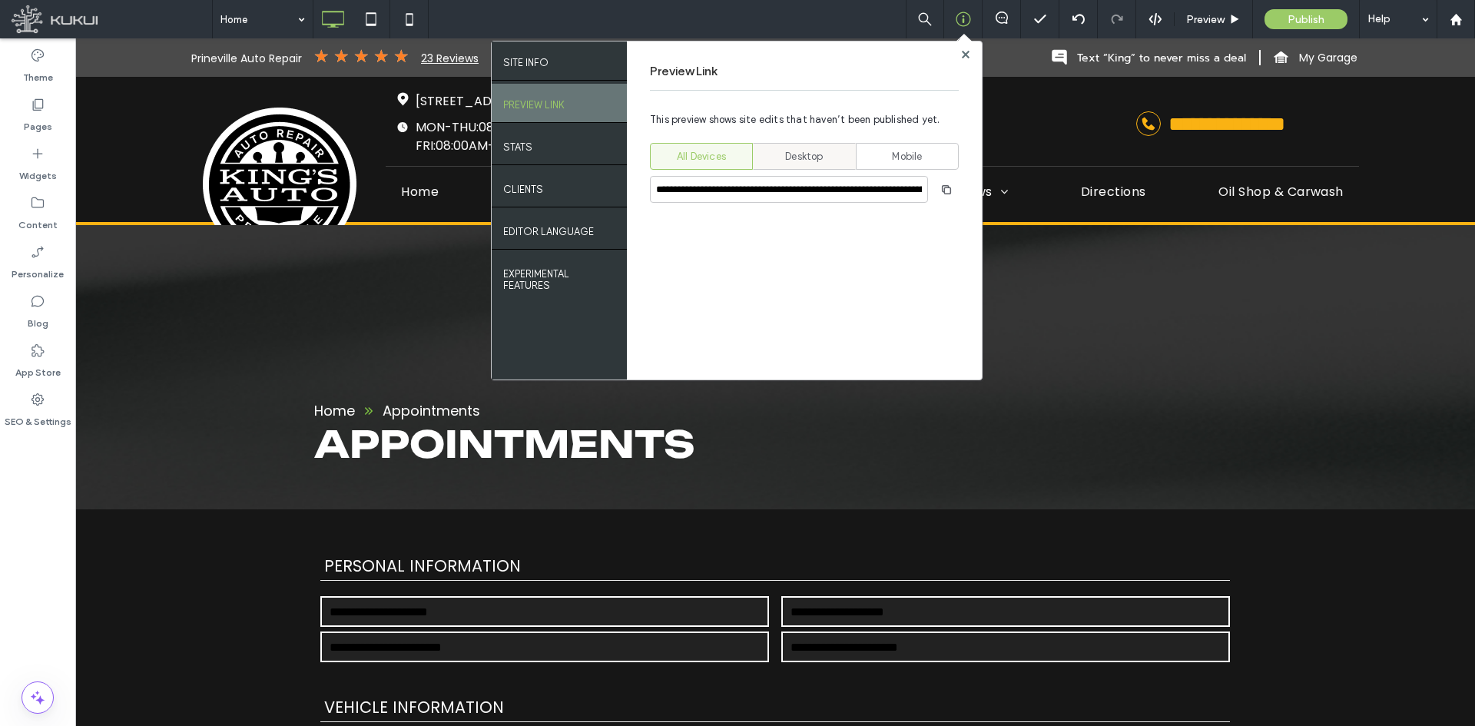
click at [810, 152] on span "Desktop" at bounding box center [804, 156] width 38 height 15
type input "**********"
click at [953, 187] on icon "button" at bounding box center [946, 190] width 12 height 12
drag, startPoint x: 964, startPoint y: 55, endPoint x: 969, endPoint y: 5, distance: 49.5
click at [964, 54] on use at bounding box center [965, 54] width 8 height 8
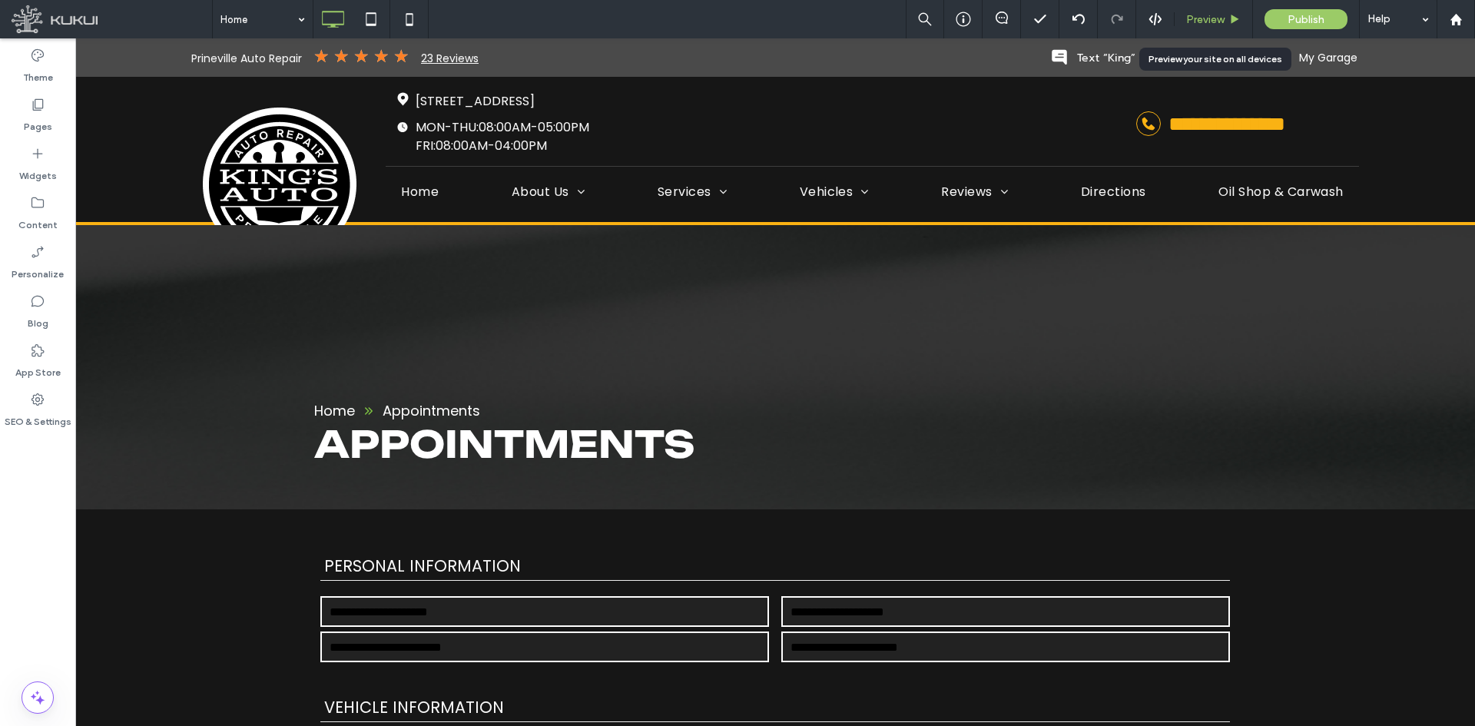
click at [1210, 18] on span "Preview" at bounding box center [1205, 19] width 38 height 13
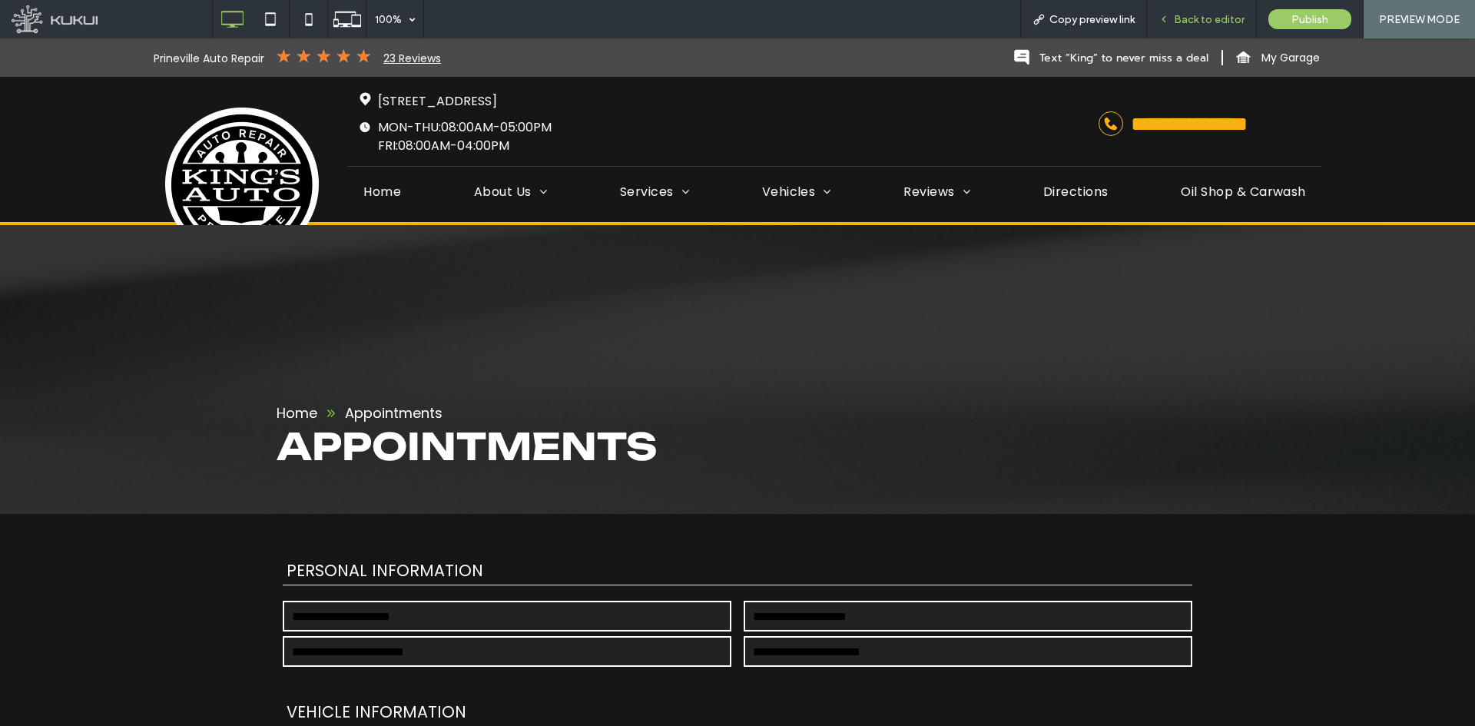
click at [1180, 22] on span "Back to editor" at bounding box center [1209, 19] width 71 height 13
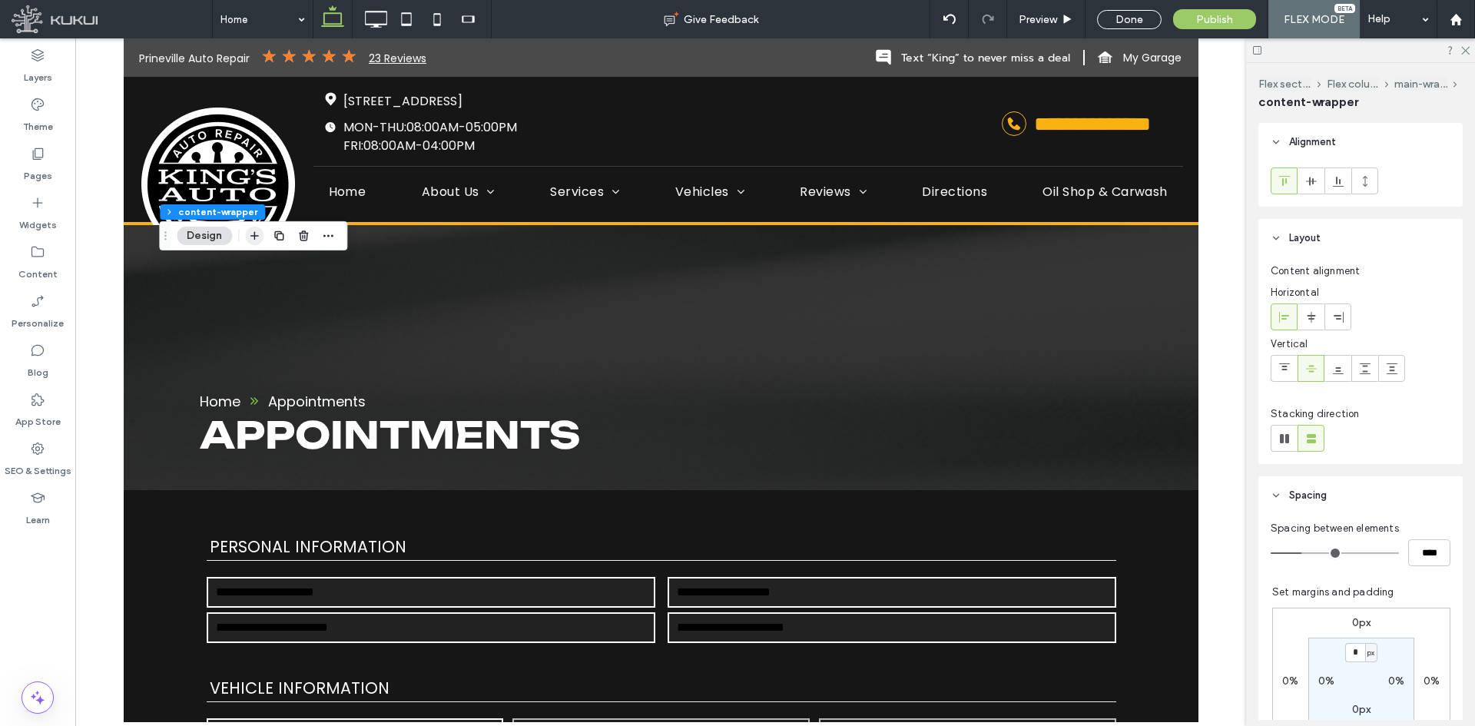
click at [253, 239] on icon "button" at bounding box center [254, 236] width 12 height 12
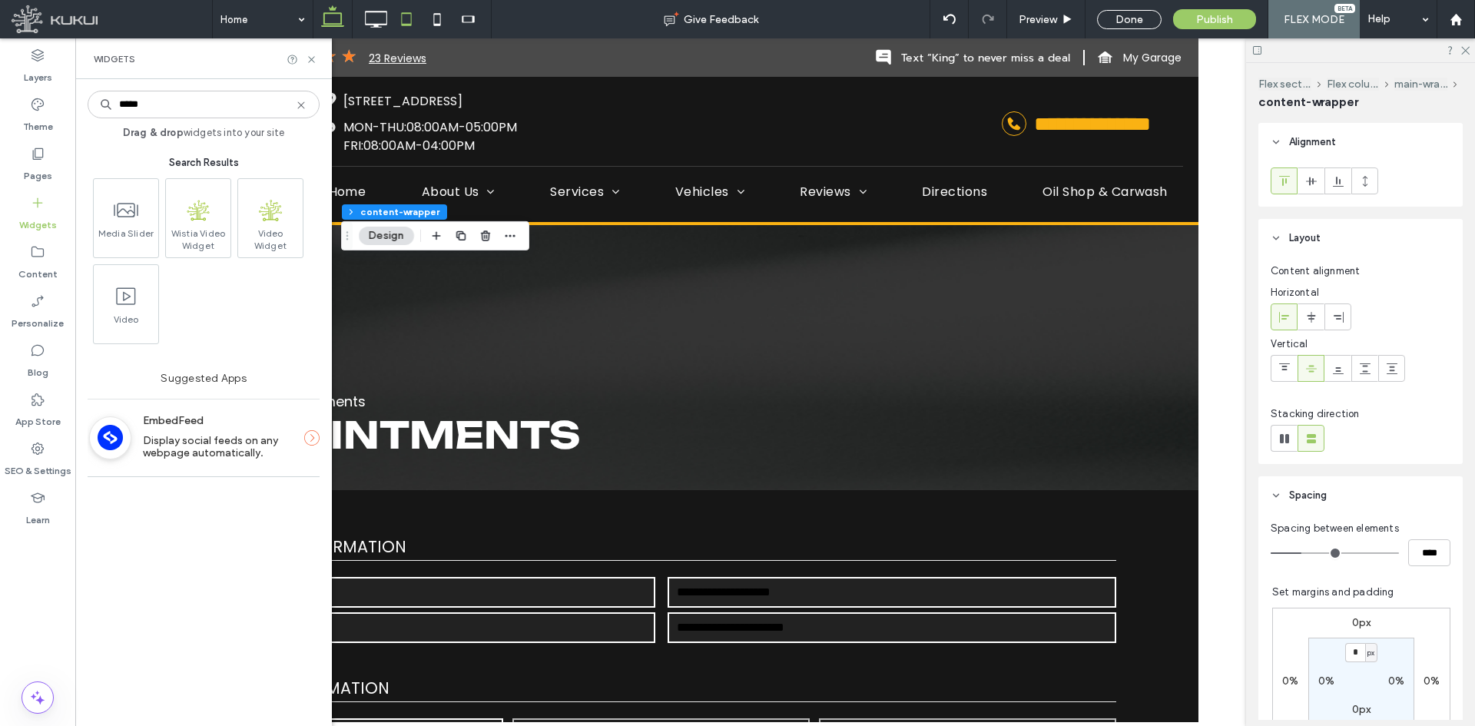
type input "*****"
click at [1050, 25] on span "Preview" at bounding box center [1038, 19] width 38 height 13
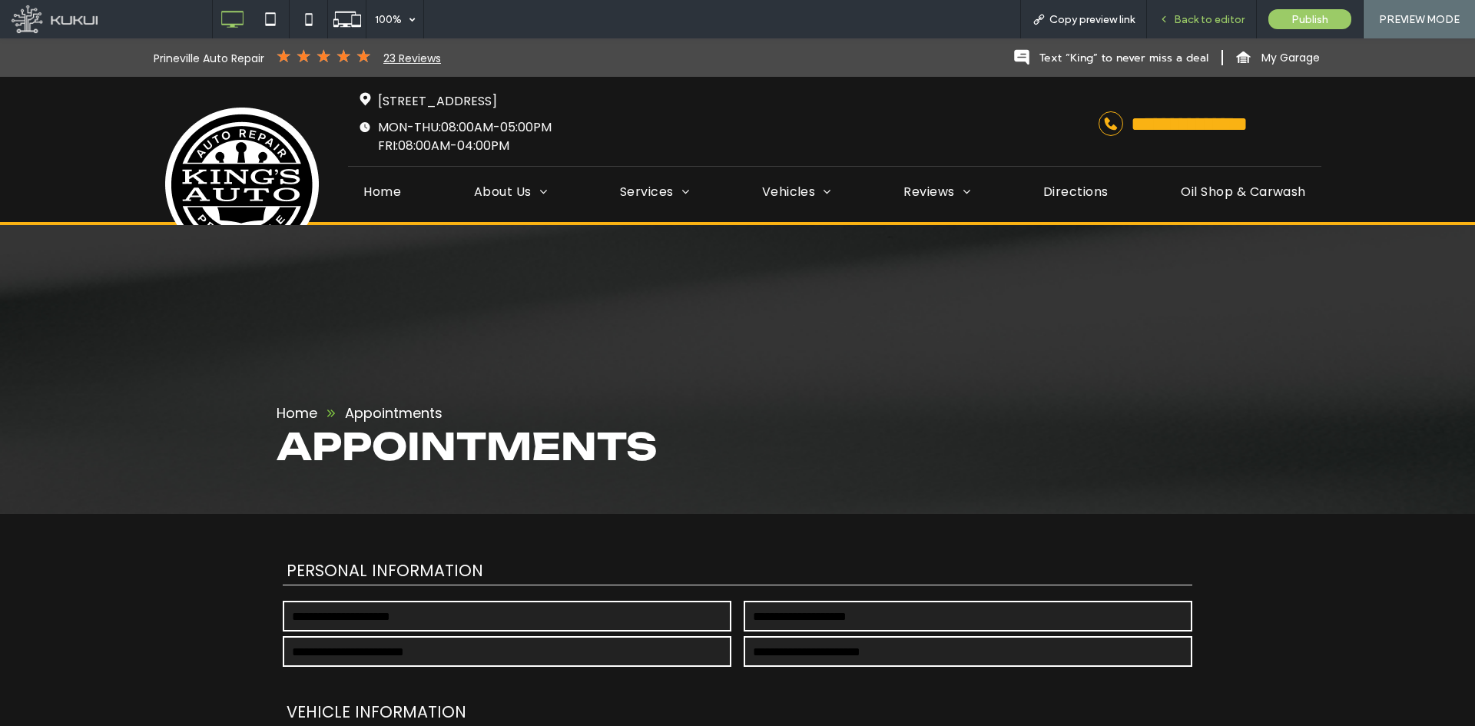
click at [1201, 17] on span "Back to editor" at bounding box center [1209, 19] width 71 height 13
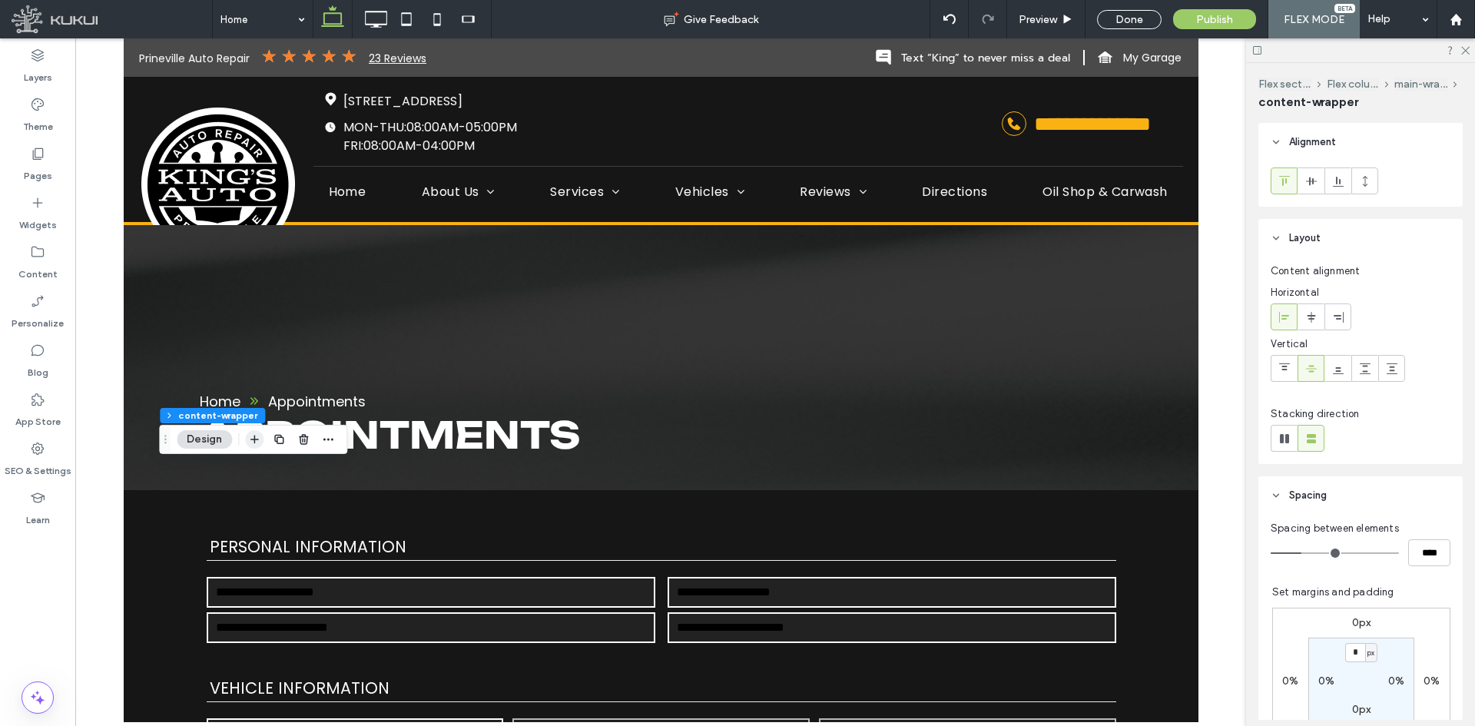
click at [250, 440] on icon "button" at bounding box center [254, 439] width 12 height 12
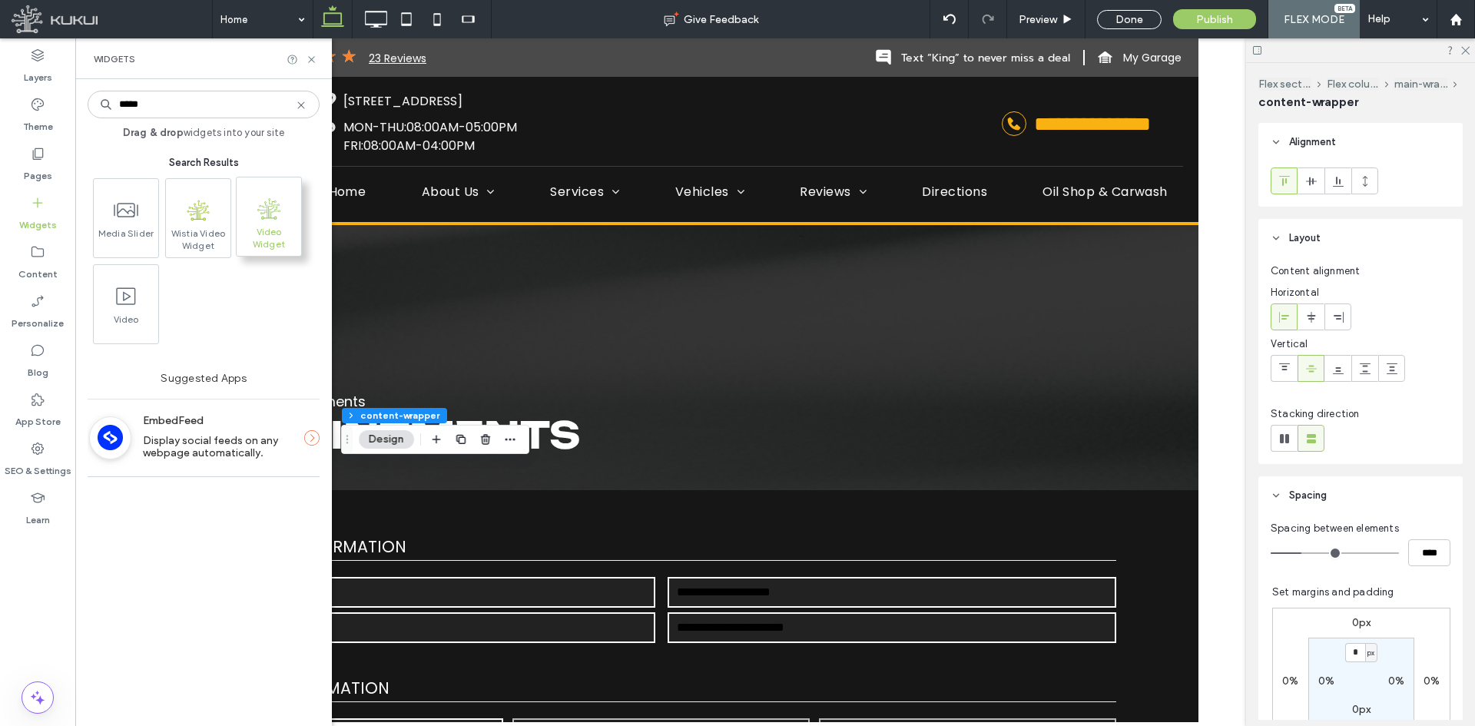
type input "*****"
click at [273, 241] on span "Video Widget" at bounding box center [269, 237] width 65 height 22
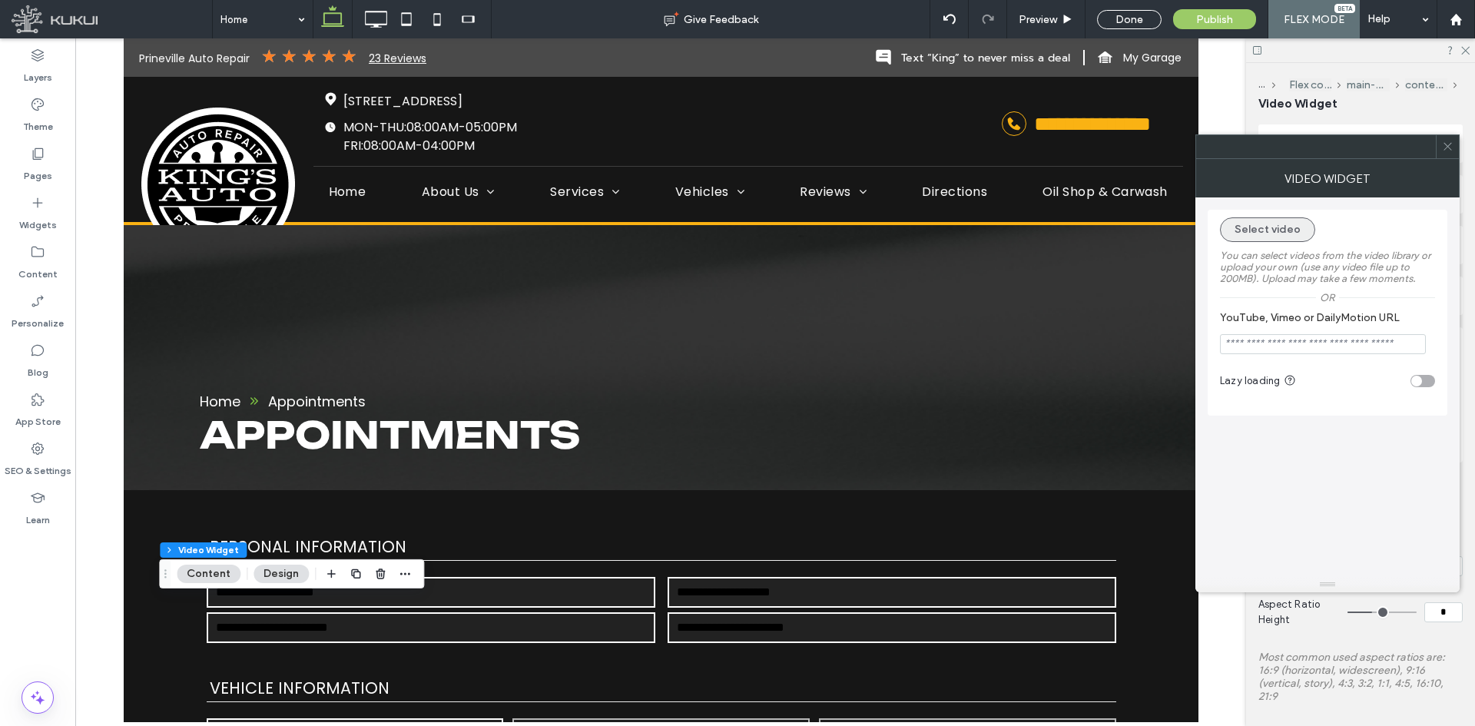
click at [1258, 231] on button "Select video" at bounding box center [1267, 229] width 95 height 25
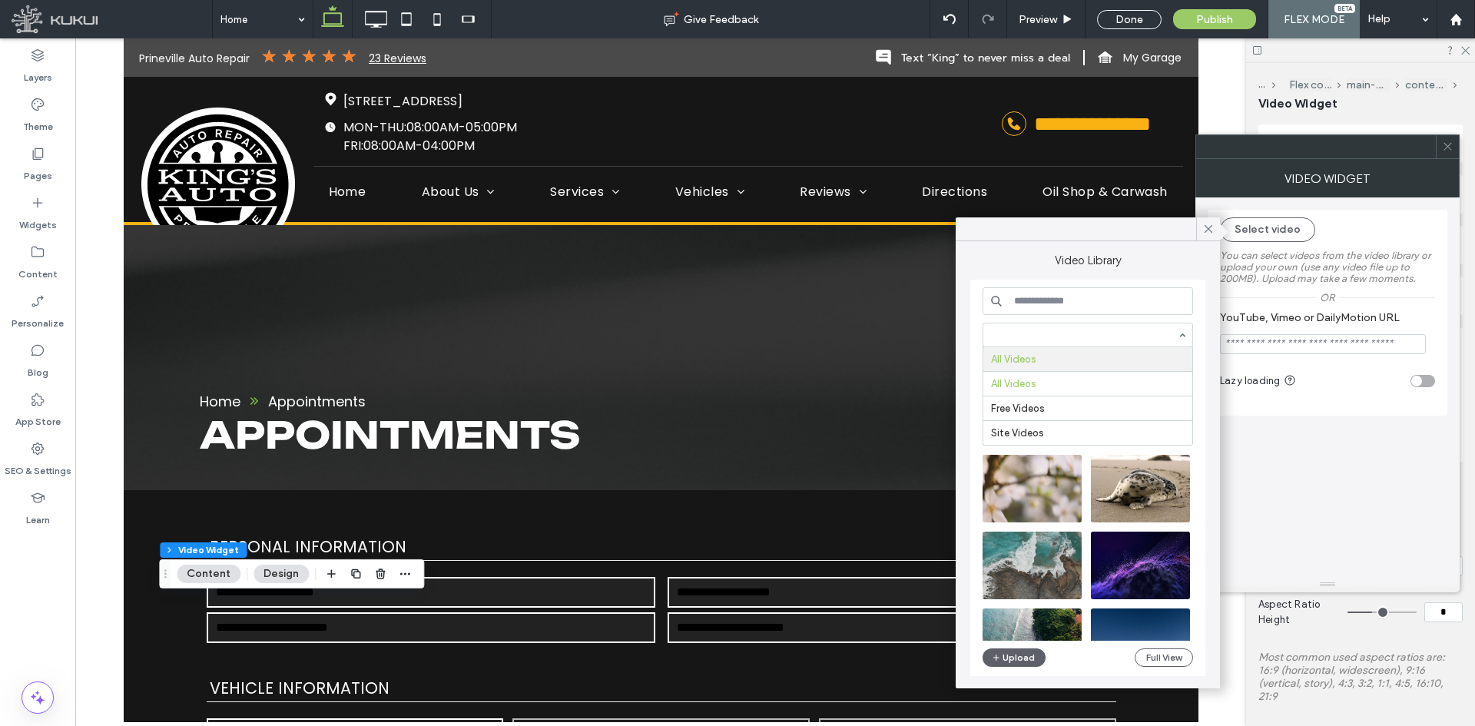
click at [1122, 340] on input at bounding box center [1084, 335] width 186 height 11
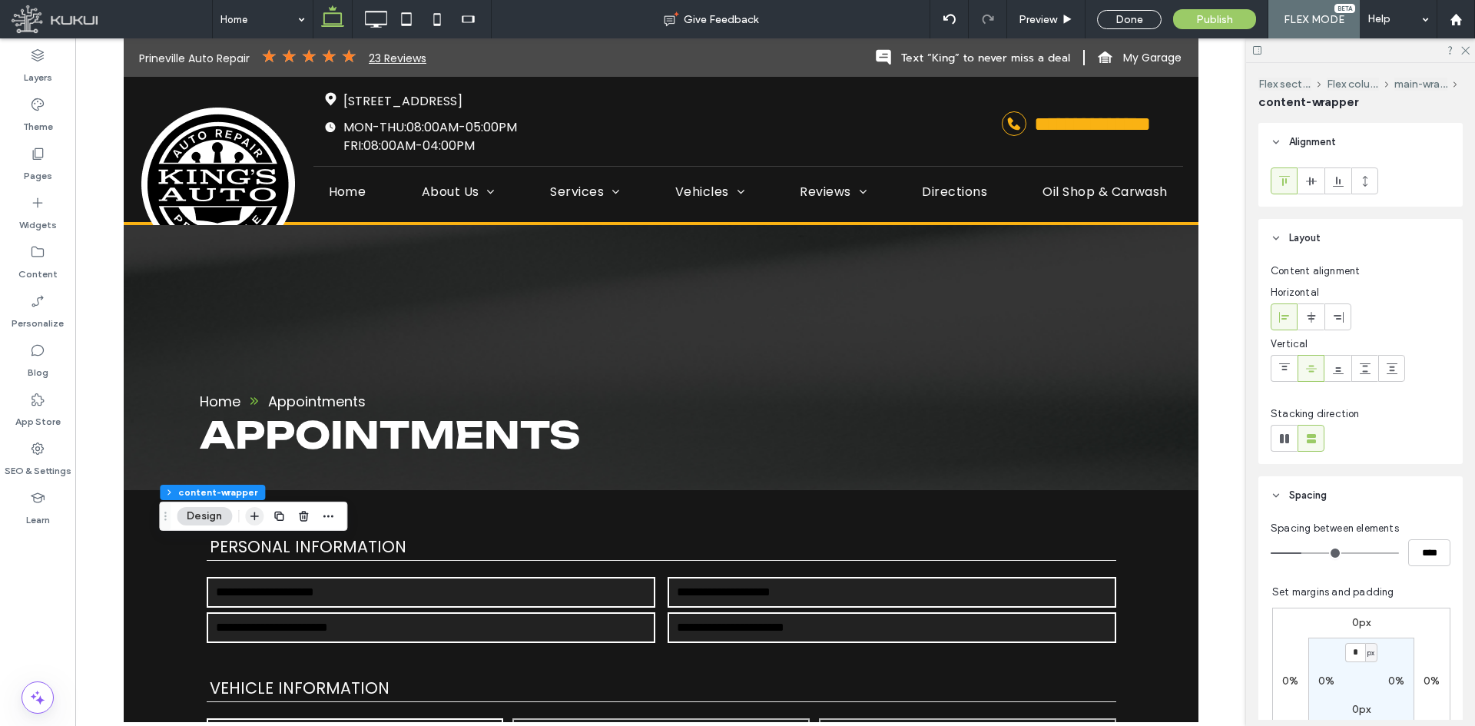
click at [249, 515] on icon "button" at bounding box center [254, 516] width 12 height 12
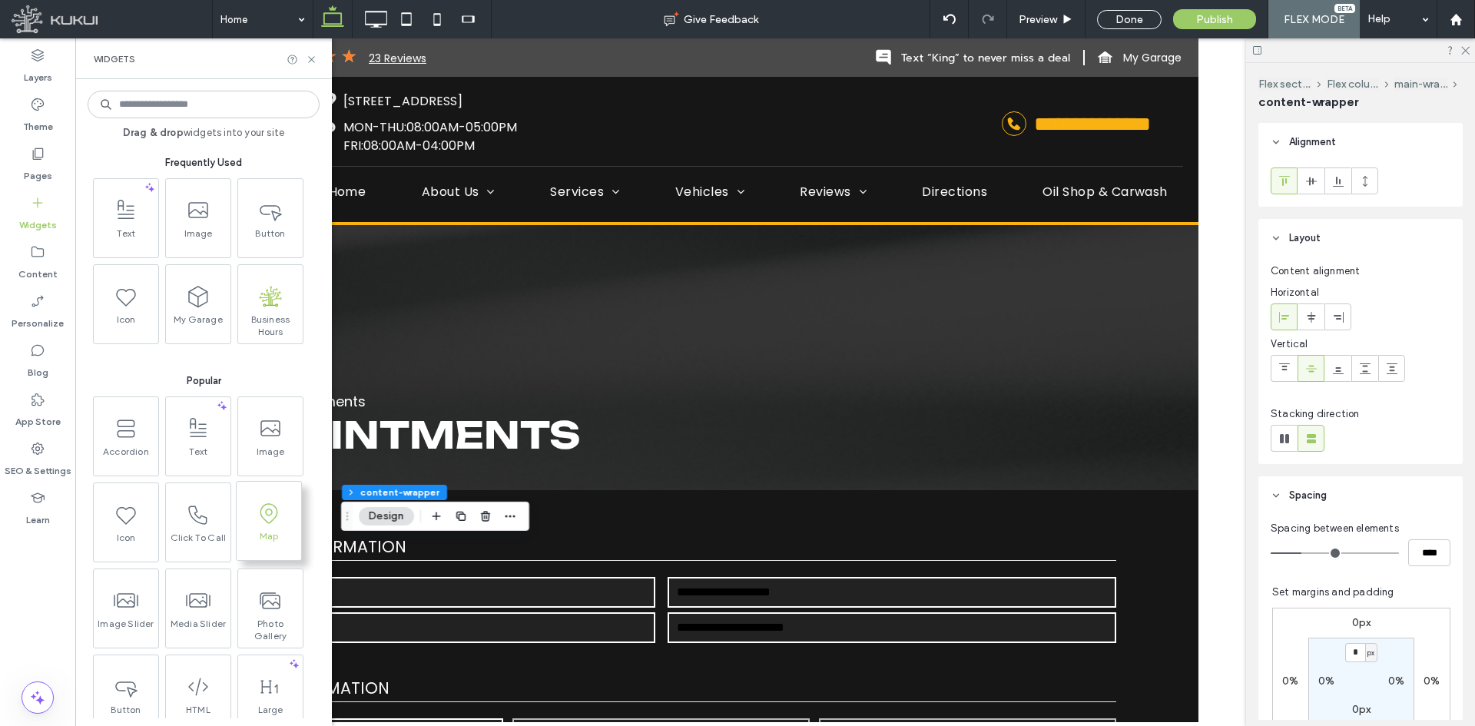
type input "*"
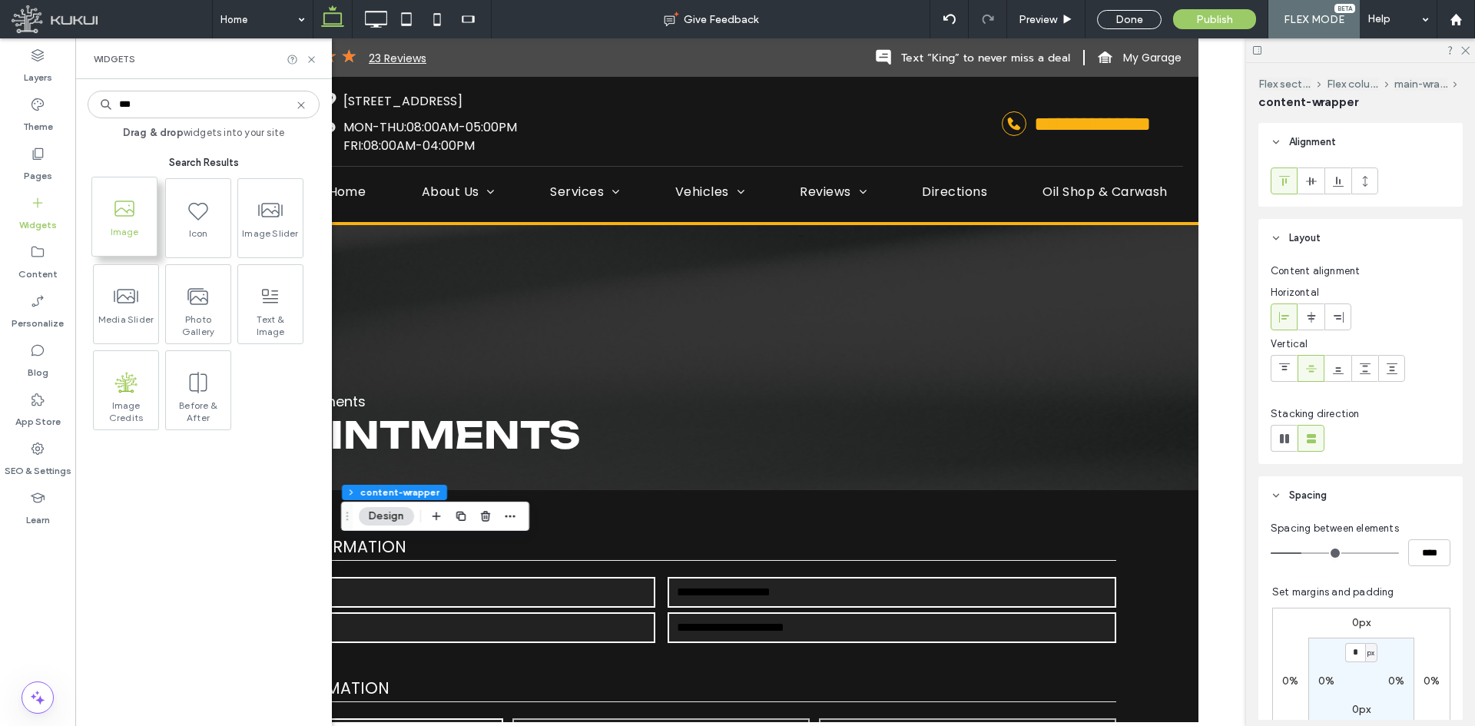
type input "***"
click at [129, 219] on icon at bounding box center [124, 209] width 25 height 25
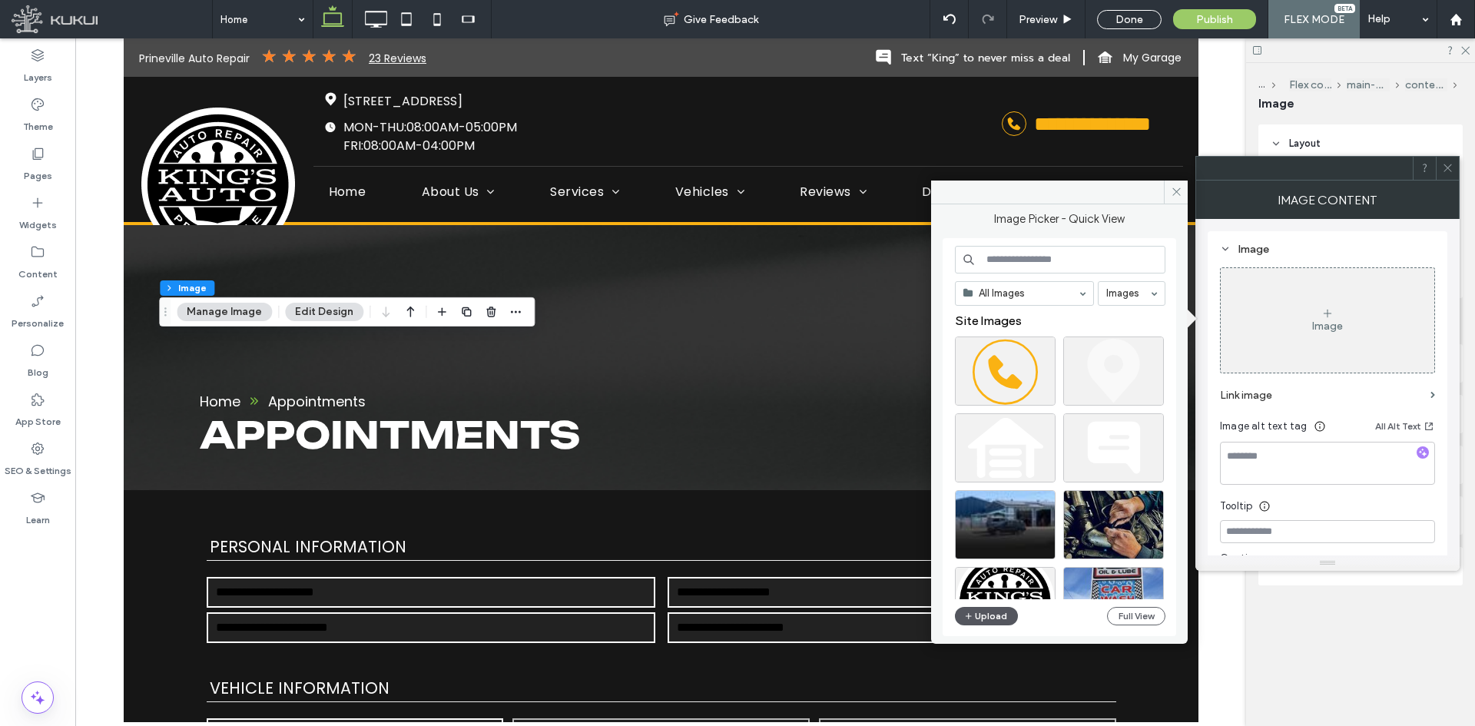
click at [996, 622] on button "Upload" at bounding box center [986, 616] width 63 height 18
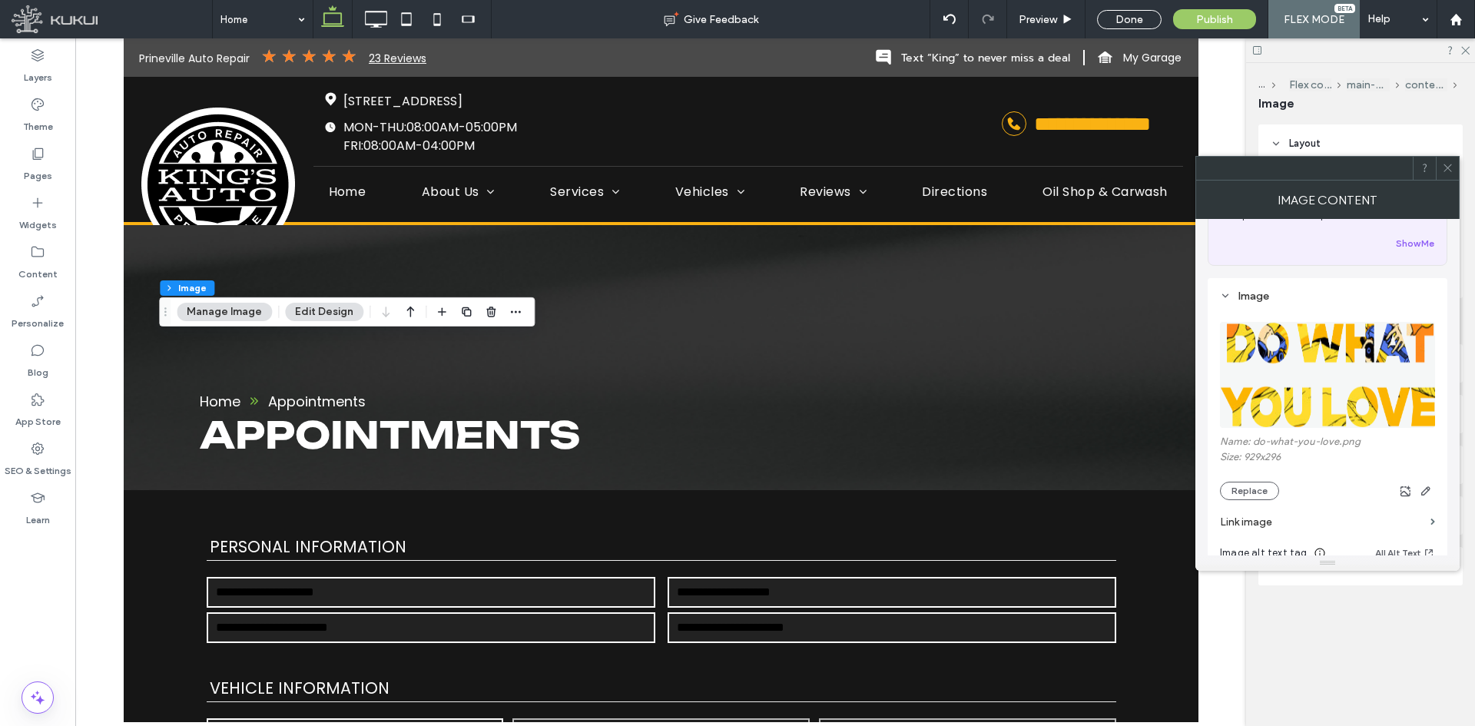
scroll to position [230, 0]
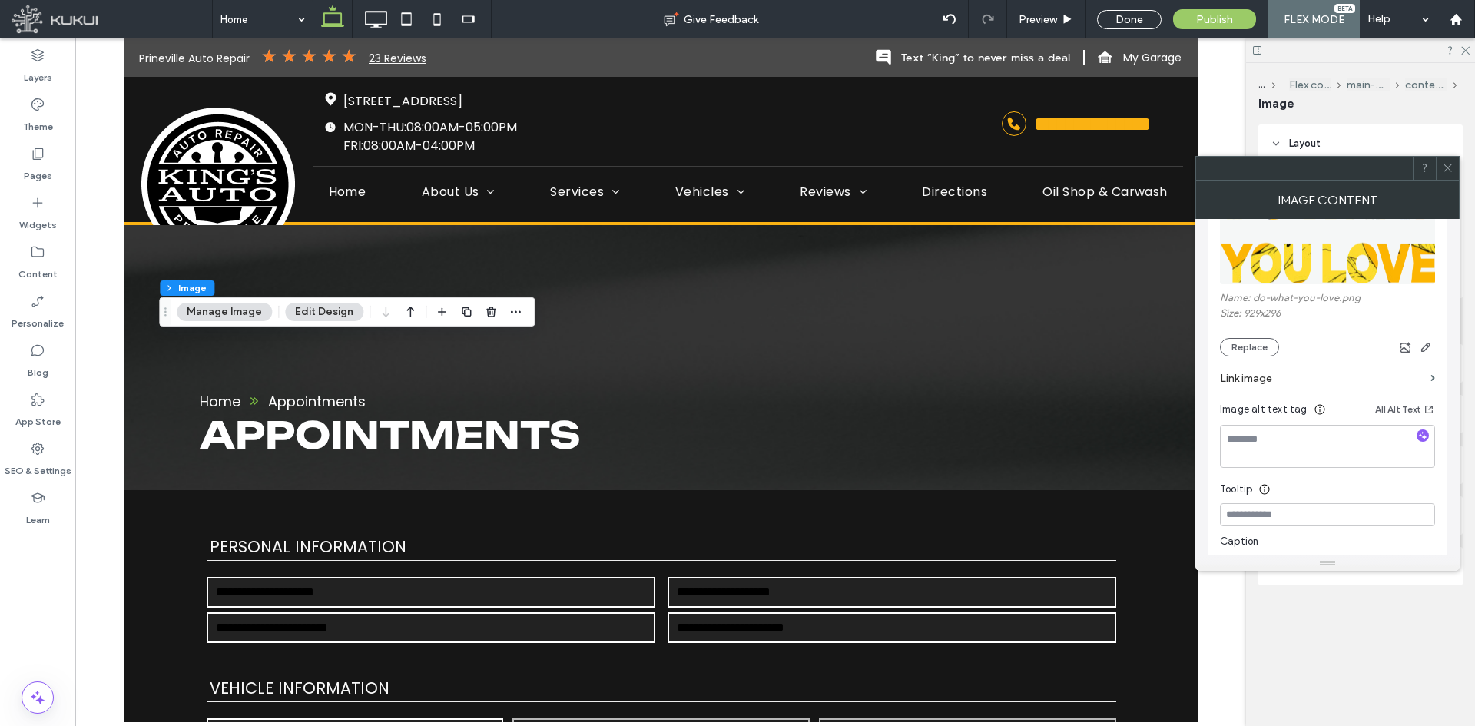
click at [1458, 171] on div at bounding box center [1447, 168] width 23 height 23
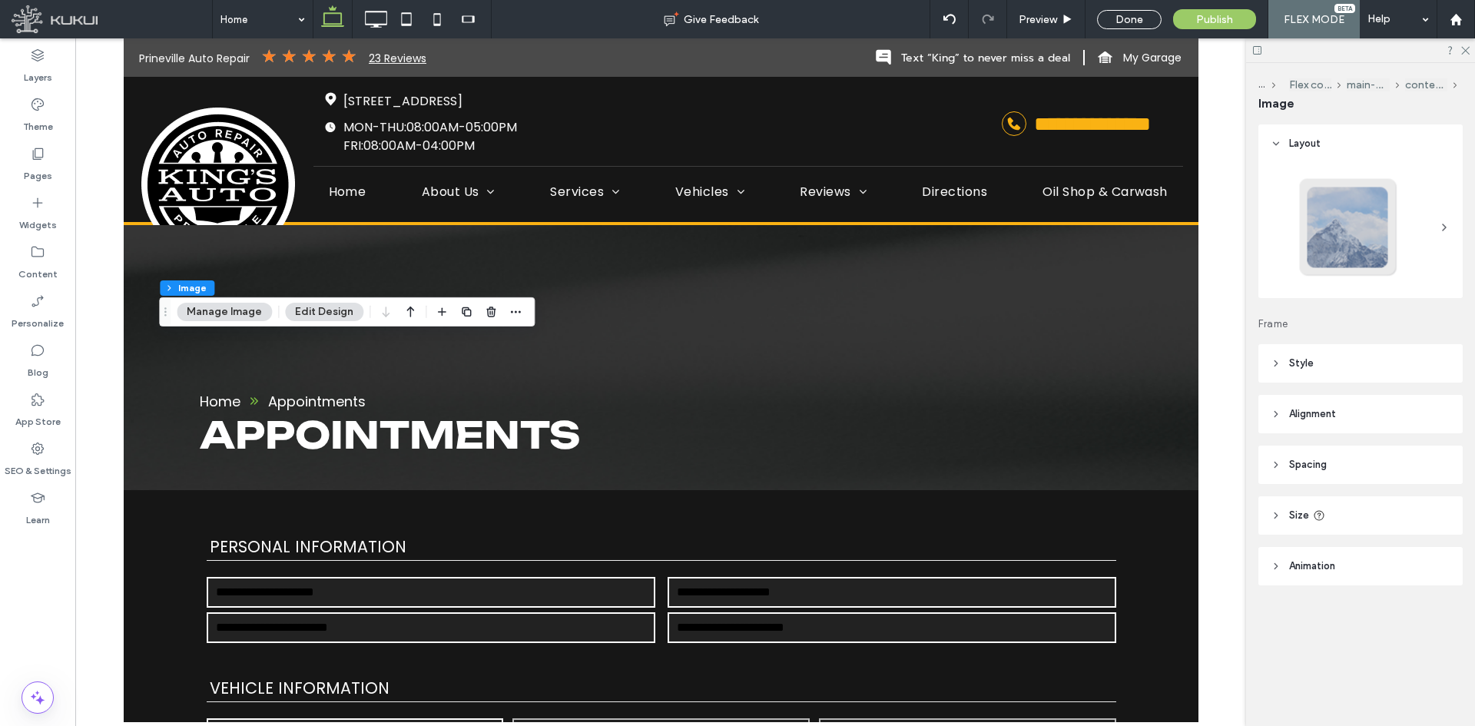
scroll to position [0, 0]
click at [1353, 366] on header "Style" at bounding box center [1360, 363] width 204 height 38
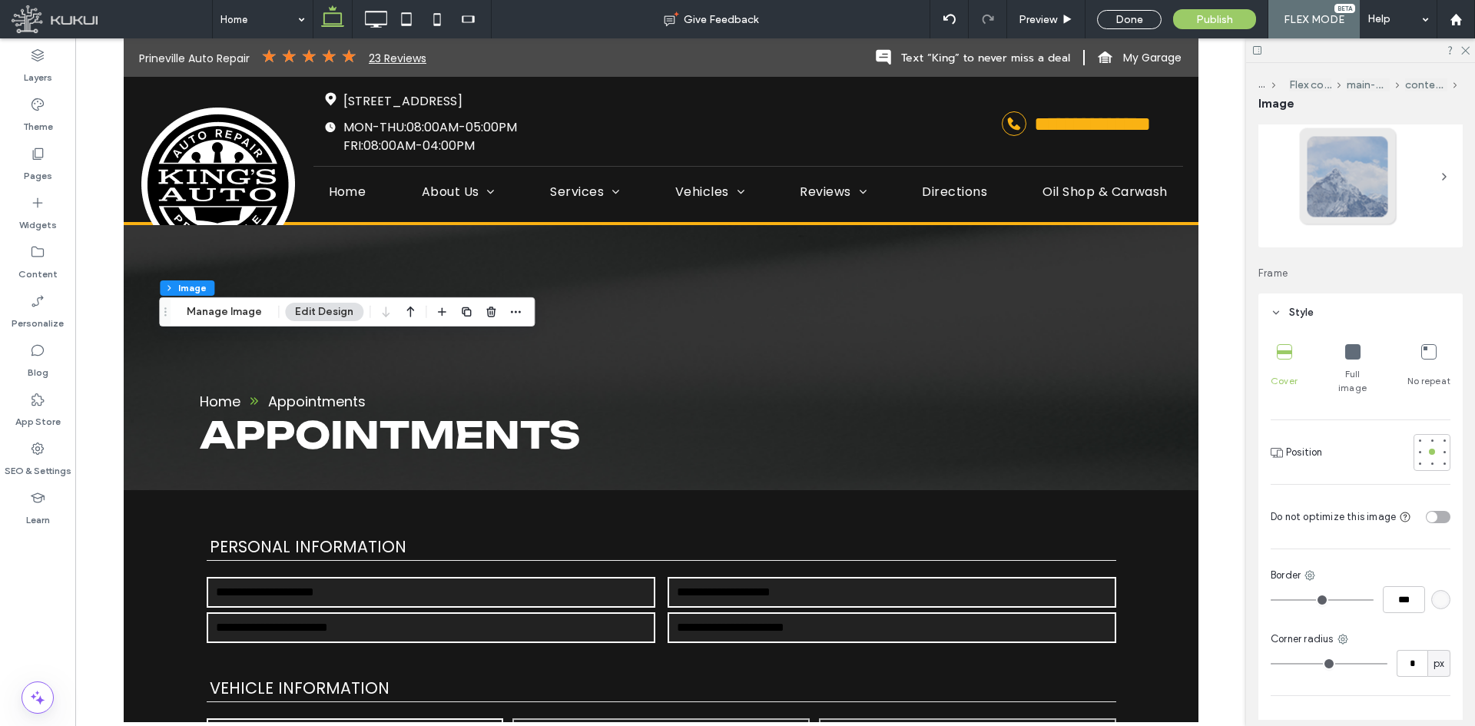
scroll to position [77, 0]
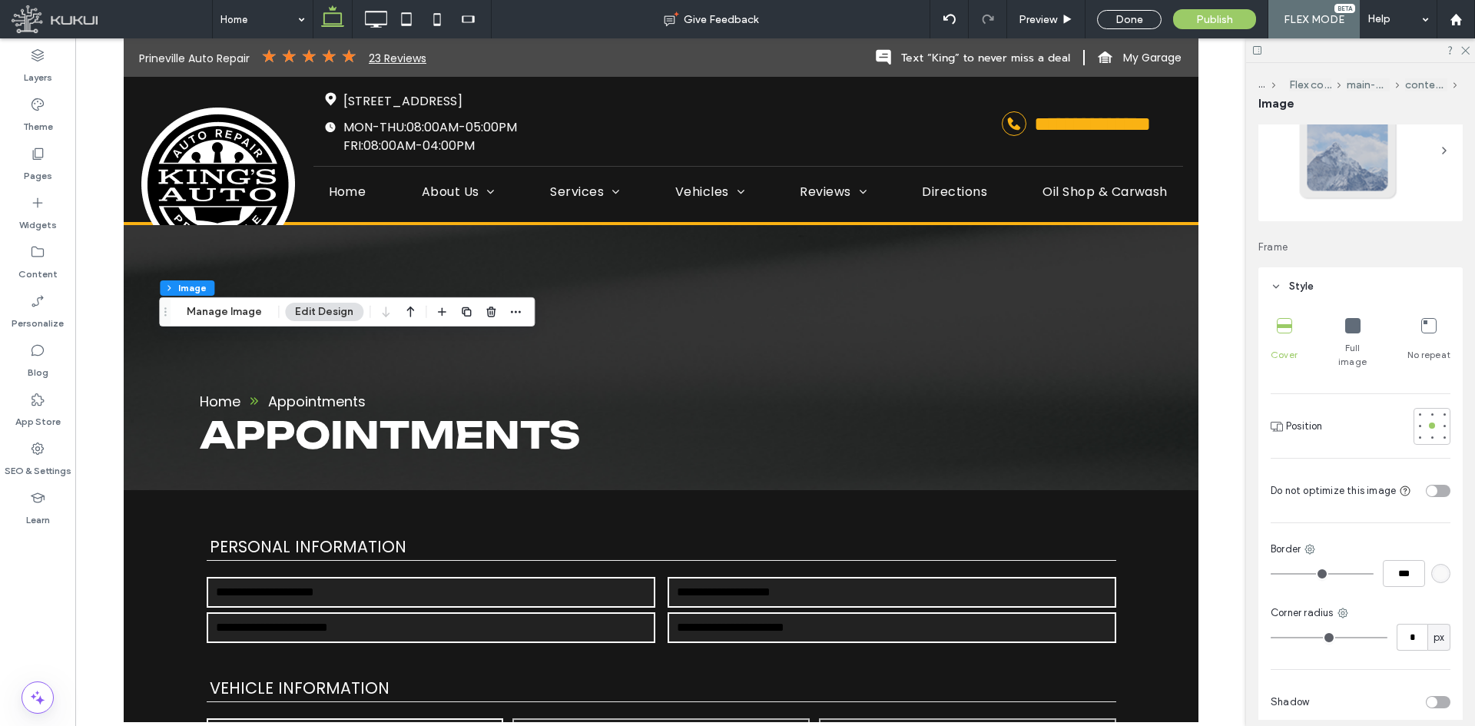
click at [1433, 485] on div "toggle" at bounding box center [1438, 491] width 25 height 12
click at [1432, 477] on div at bounding box center [1433, 490] width 33 height 27
click at [1433, 477] on div at bounding box center [1433, 490] width 33 height 27
click at [1430, 485] on div "toggle" at bounding box center [1438, 491] width 25 height 12
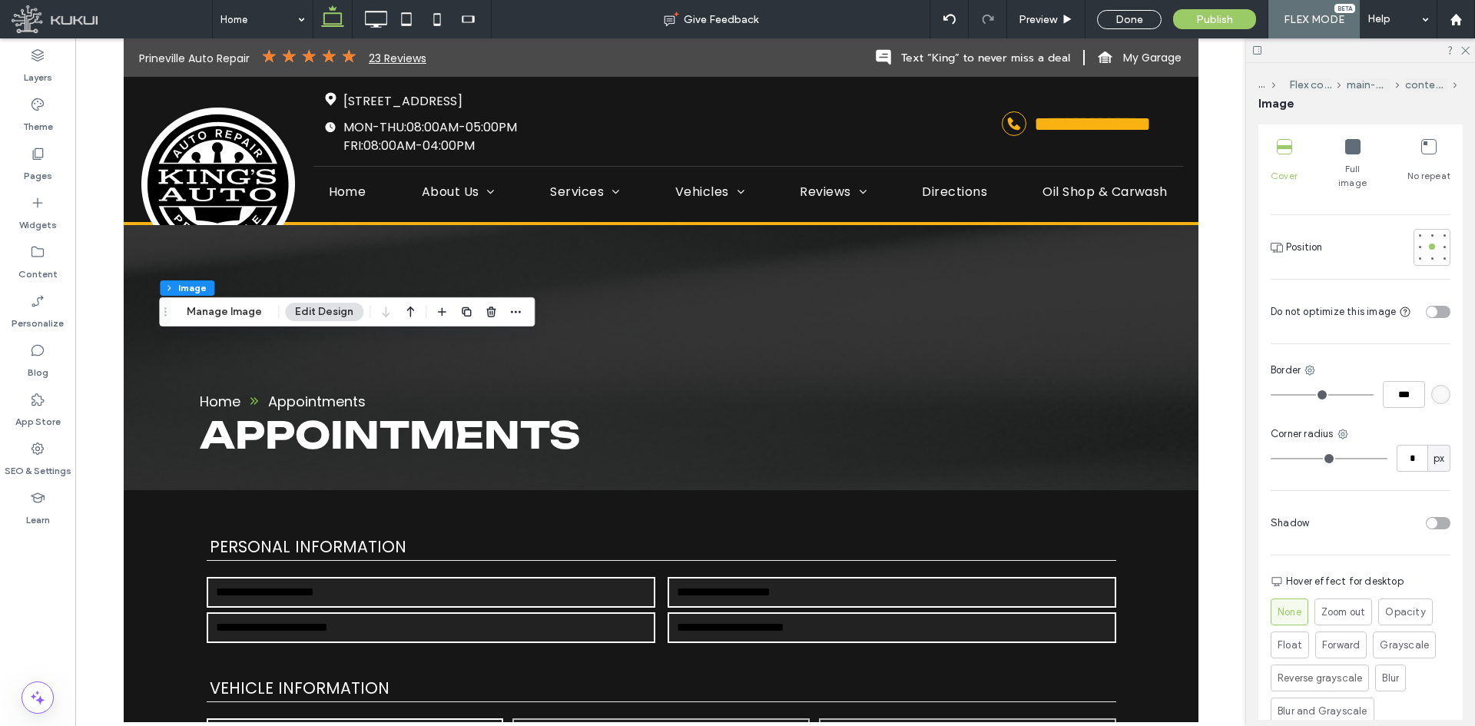
scroll to position [523, 0]
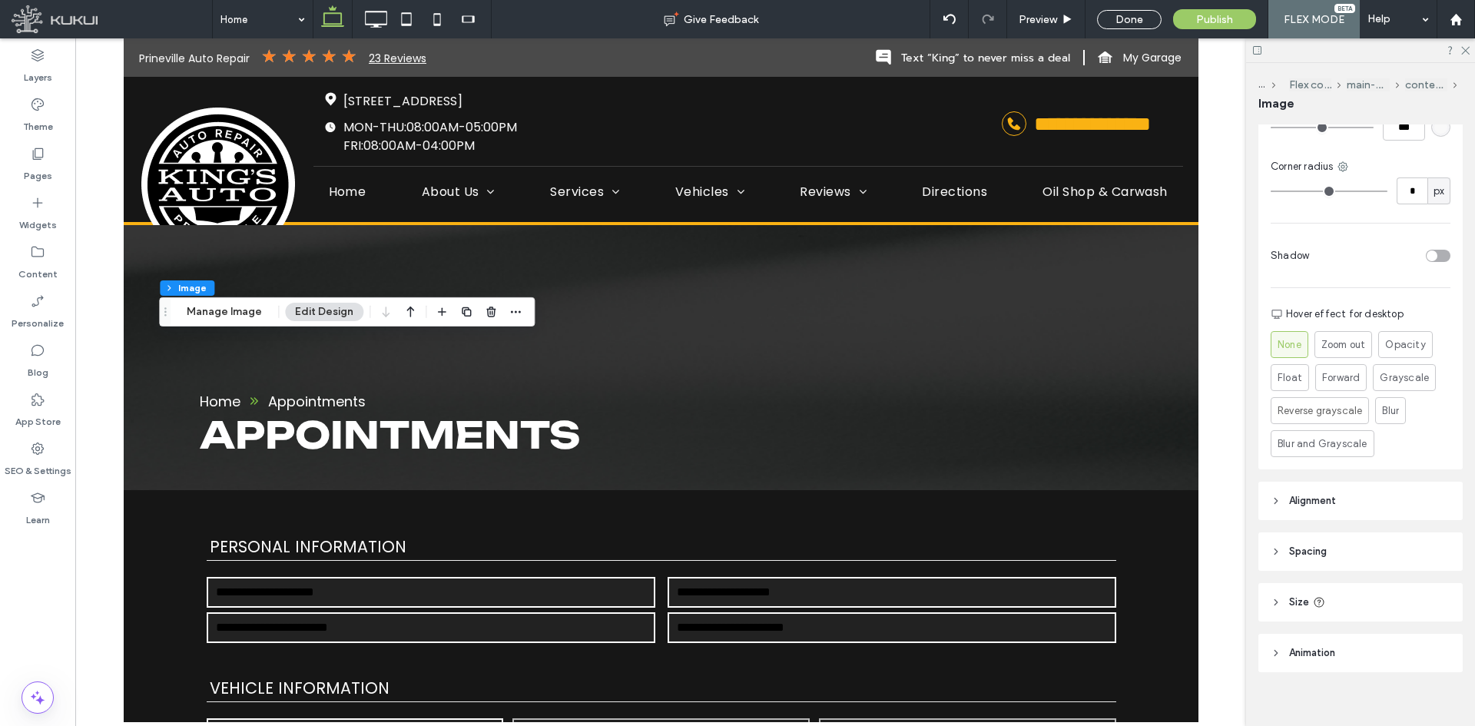
click at [1322, 494] on span "Alignment" at bounding box center [1312, 500] width 47 height 15
click at [1331, 493] on span "Alignment" at bounding box center [1312, 500] width 47 height 15
click at [1287, 535] on header "Spacing" at bounding box center [1360, 551] width 204 height 38
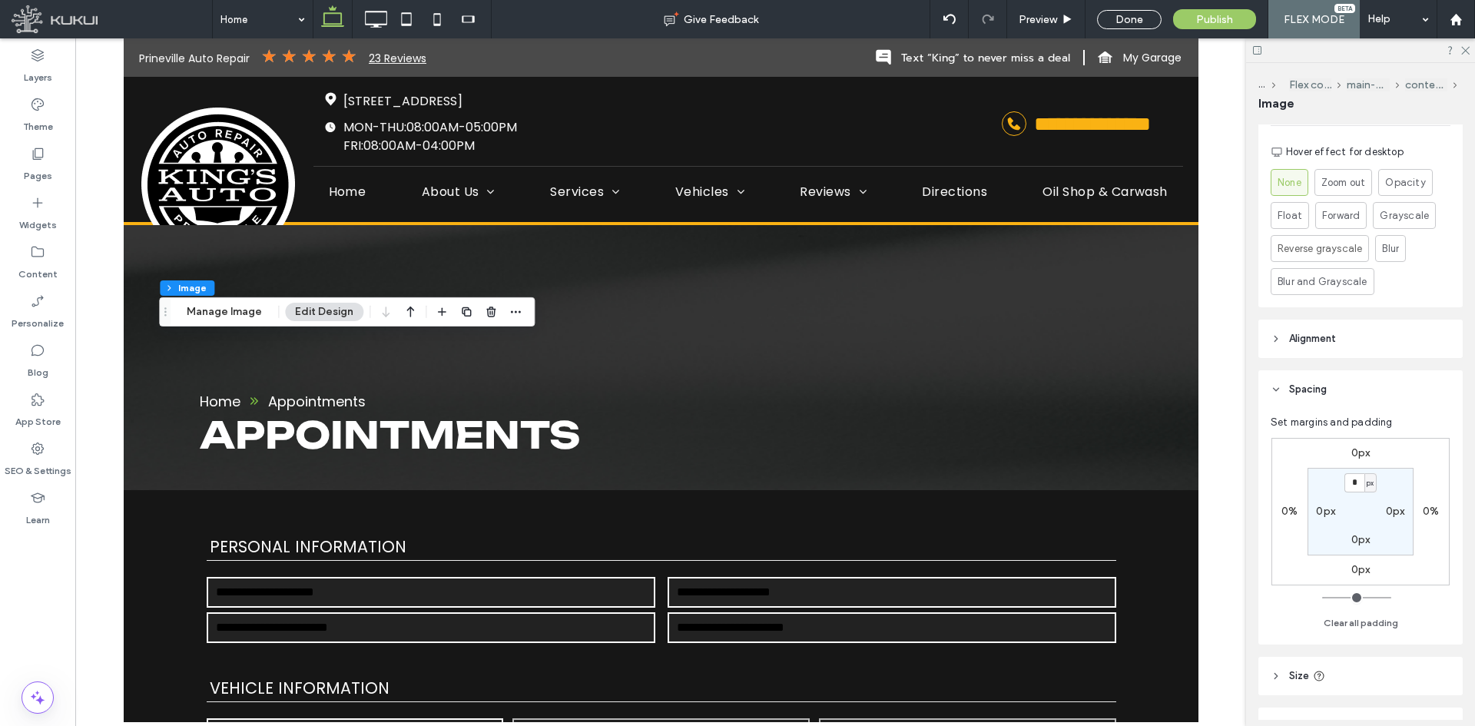
click at [1353, 390] on header "Spacing" at bounding box center [1360, 389] width 204 height 38
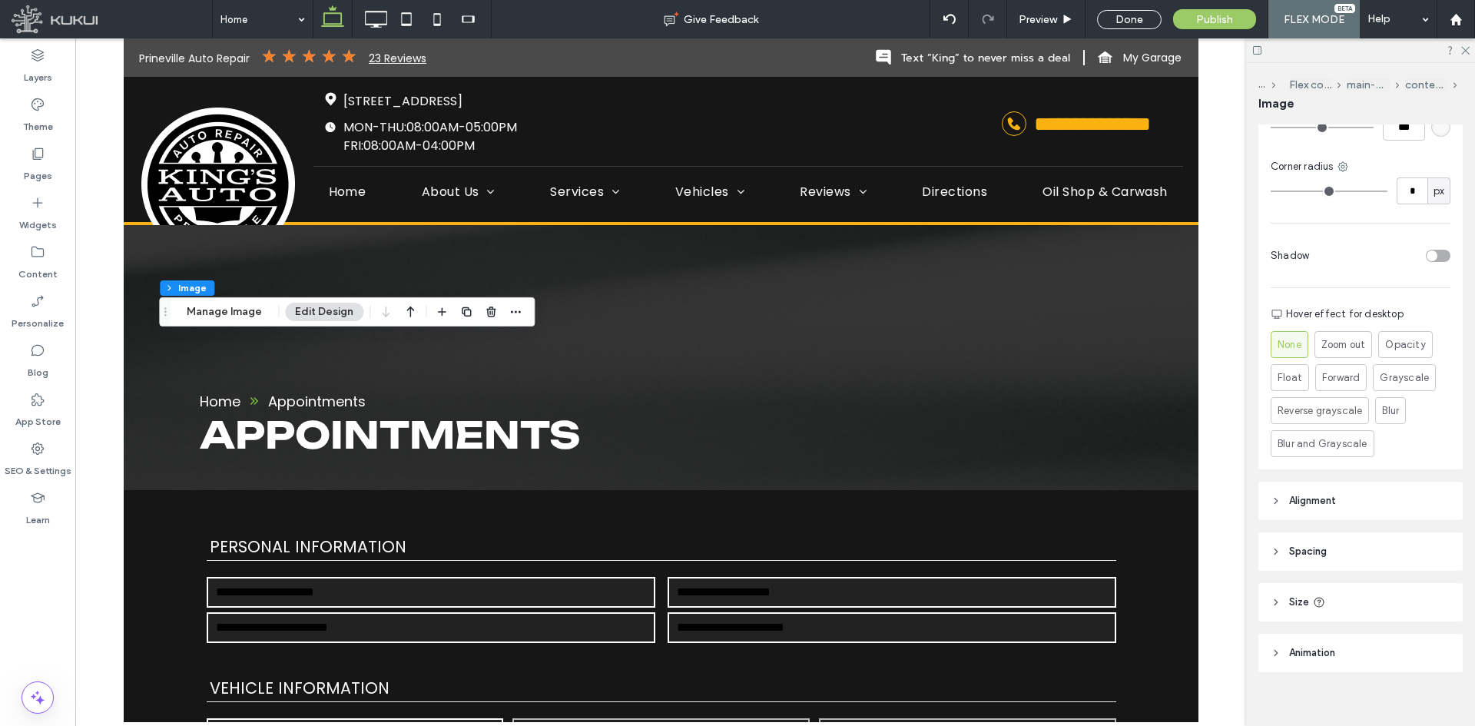
click at [1304, 583] on header "Size" at bounding box center [1360, 602] width 204 height 38
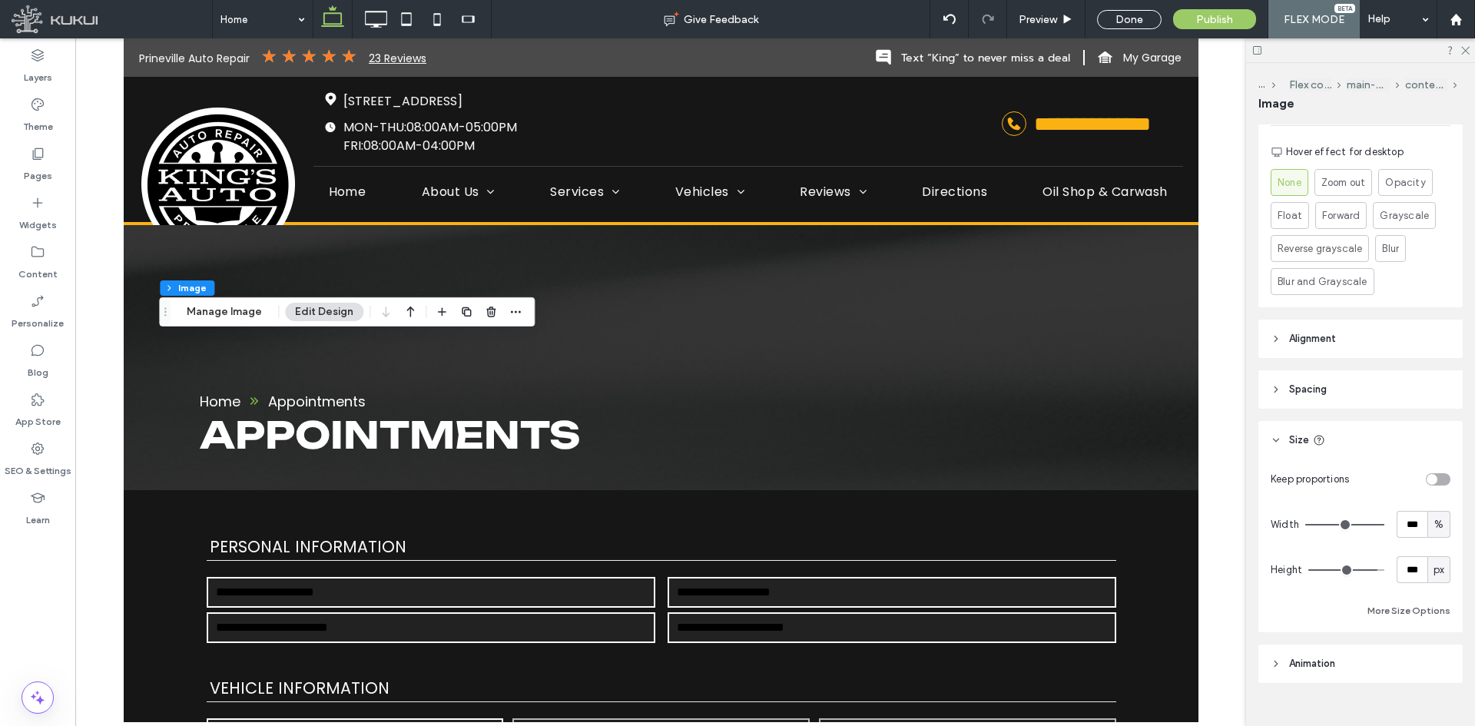
scroll to position [685, 0]
click at [1439, 514] on div "%" at bounding box center [1438, 524] width 23 height 27
click at [1435, 645] on div "A" at bounding box center [1431, 644] width 22 height 27
type input "*"
click at [1438, 562] on div "px" at bounding box center [1438, 569] width 15 height 15
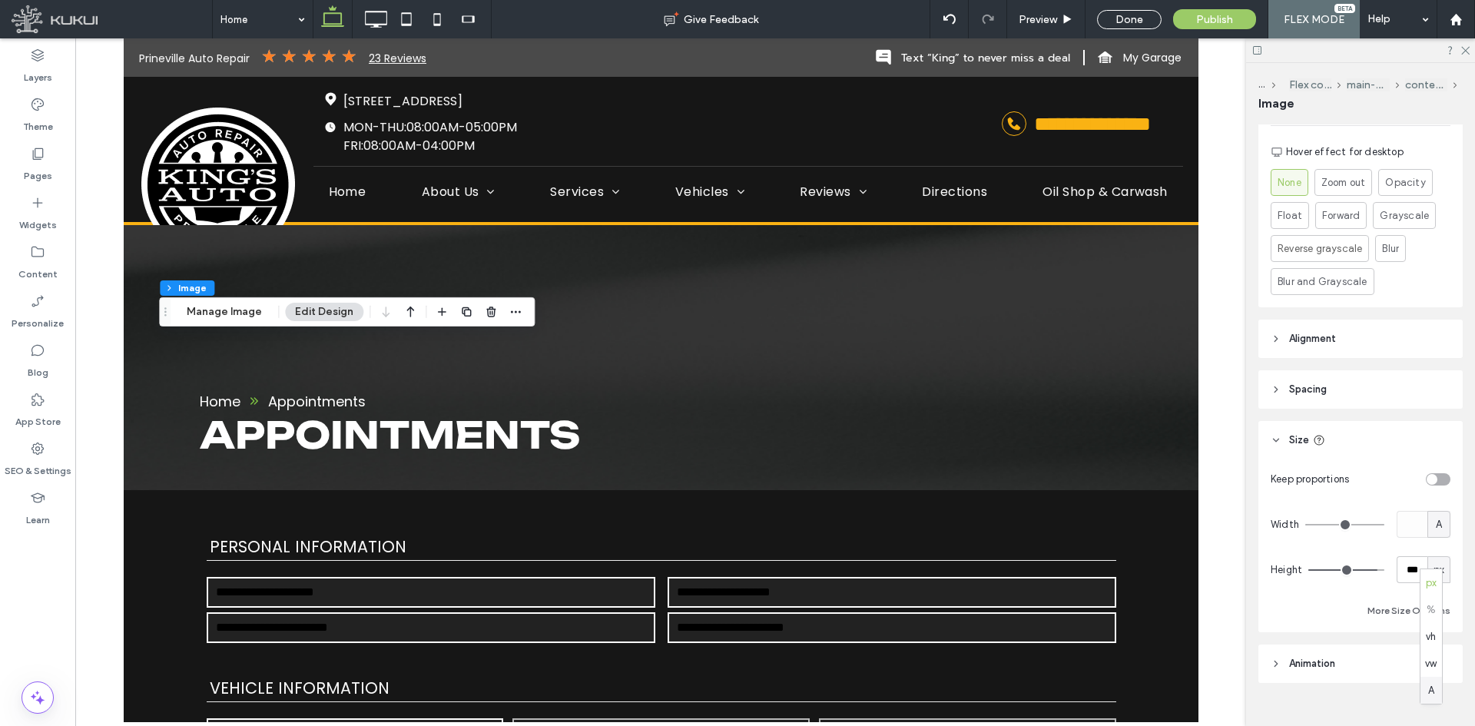
click at [1426, 694] on div "A" at bounding box center [1431, 690] width 22 height 27
type input "*"
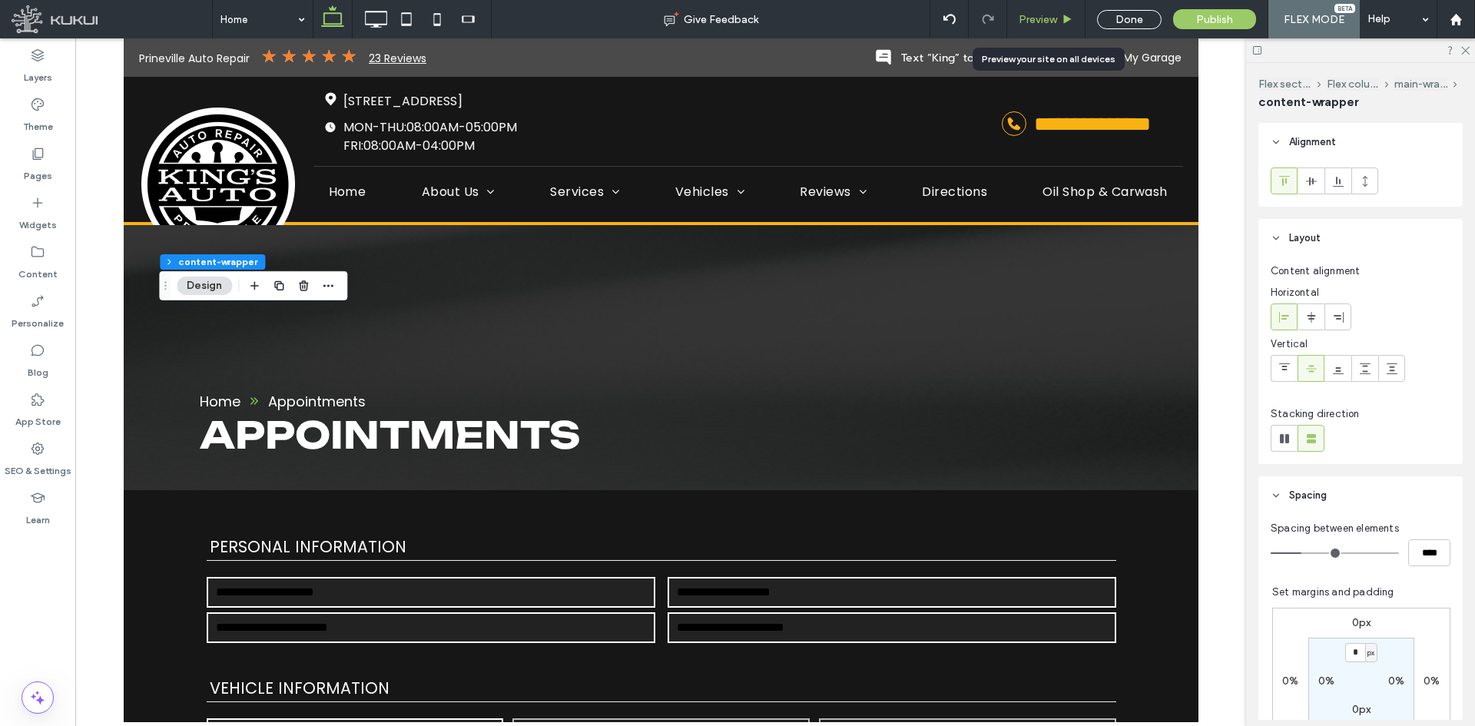
click at [1035, 22] on span "Preview" at bounding box center [1038, 19] width 38 height 13
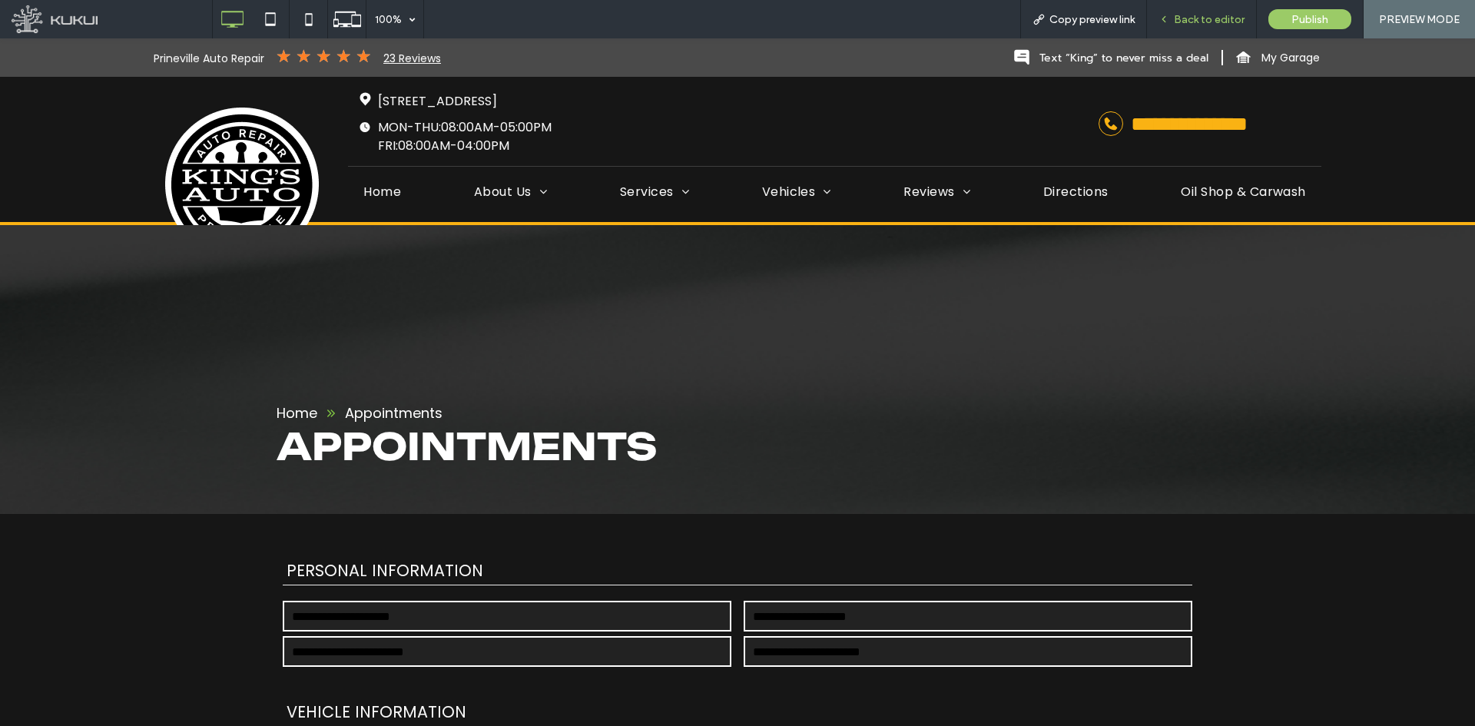
click at [1156, 21] on div "Back to editor" at bounding box center [1201, 19] width 109 height 13
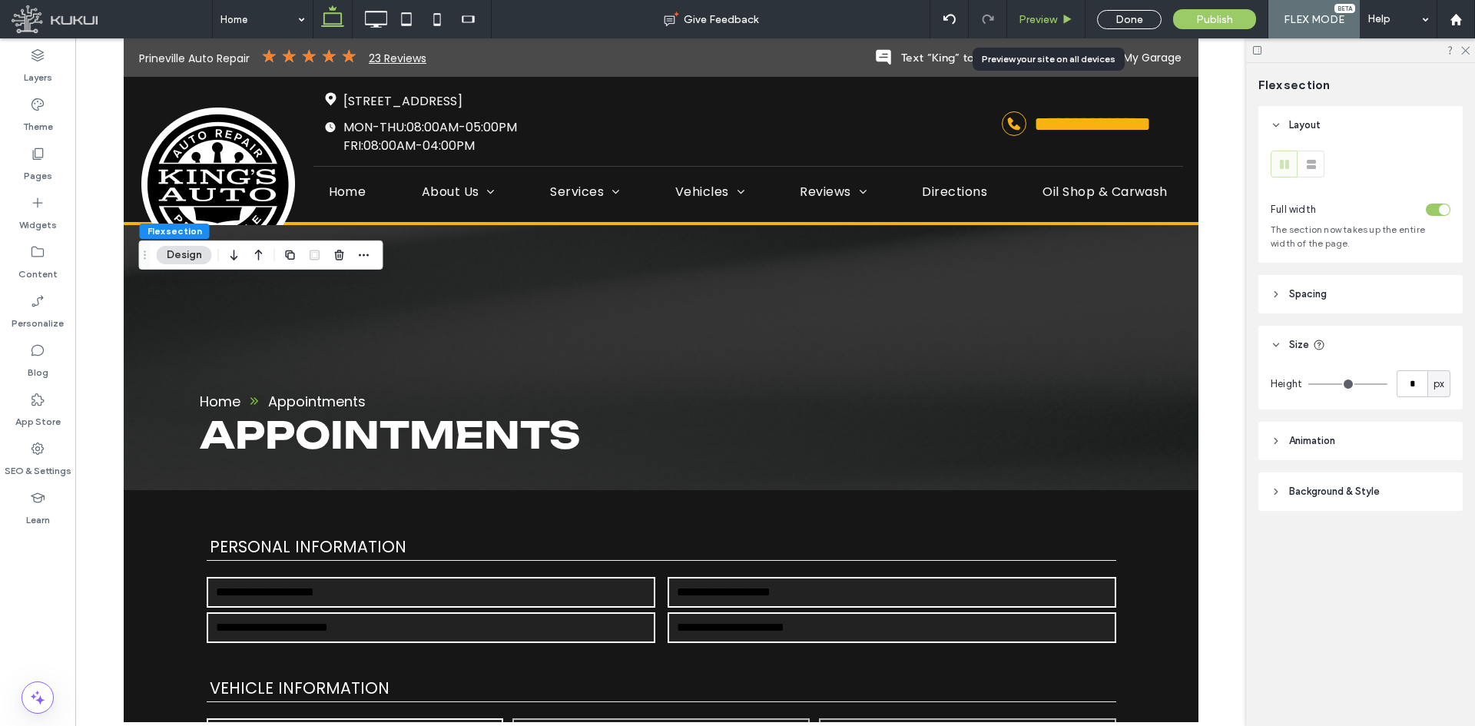
click at [1039, 27] on div "Preview" at bounding box center [1046, 19] width 78 height 38
click at [1044, 16] on span "Preview" at bounding box center [1038, 19] width 38 height 13
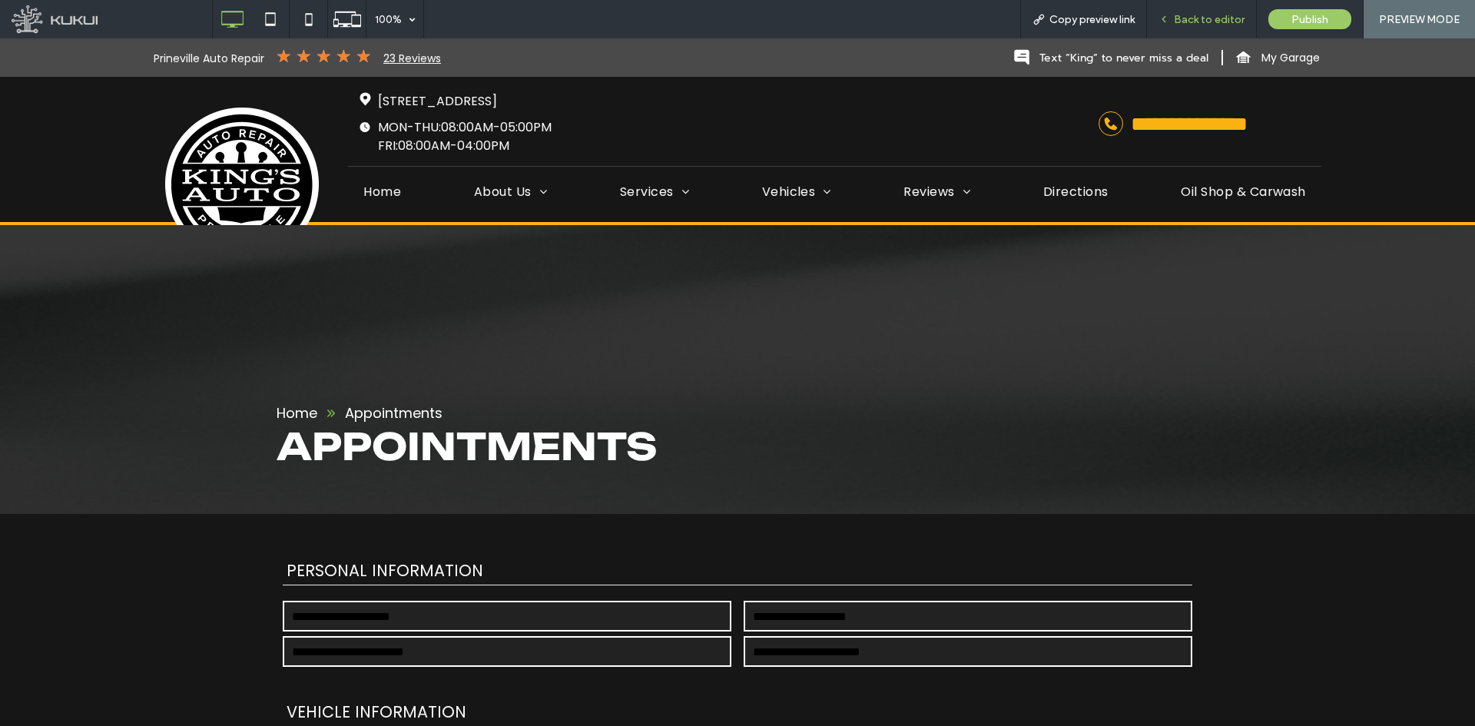
click at [1198, 17] on span "Back to editor" at bounding box center [1209, 19] width 71 height 13
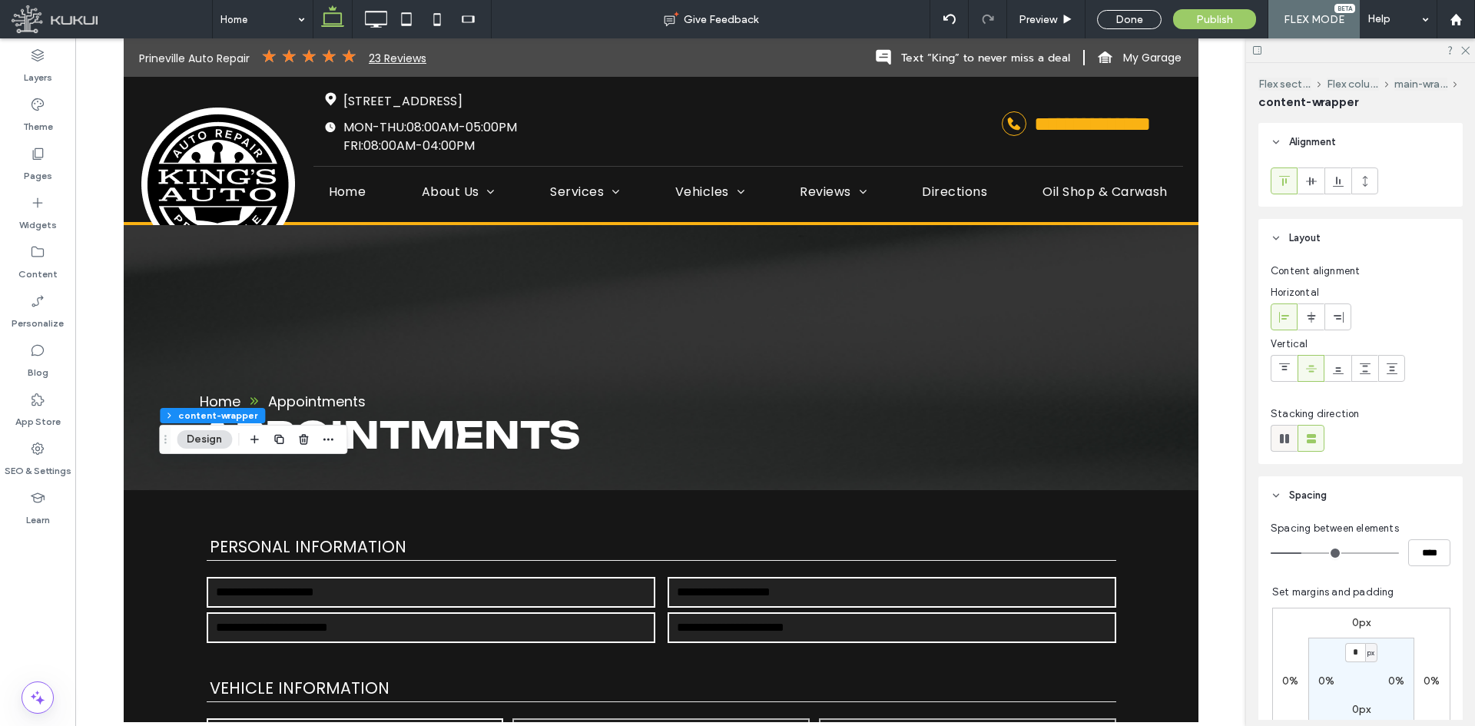
click at [1289, 435] on icon at bounding box center [1284, 438] width 15 height 15
type input "*"
type input "**"
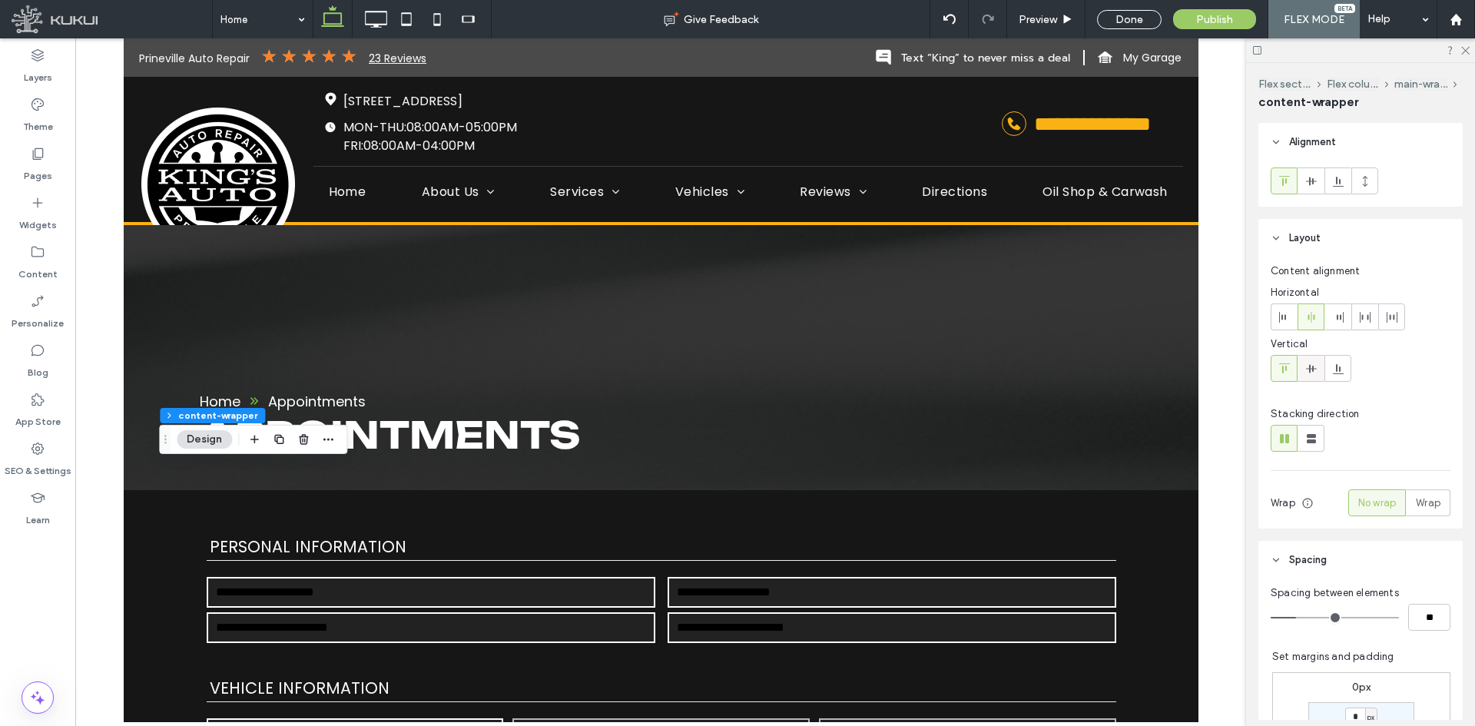
click at [1306, 370] on icon at bounding box center [1311, 369] width 12 height 12
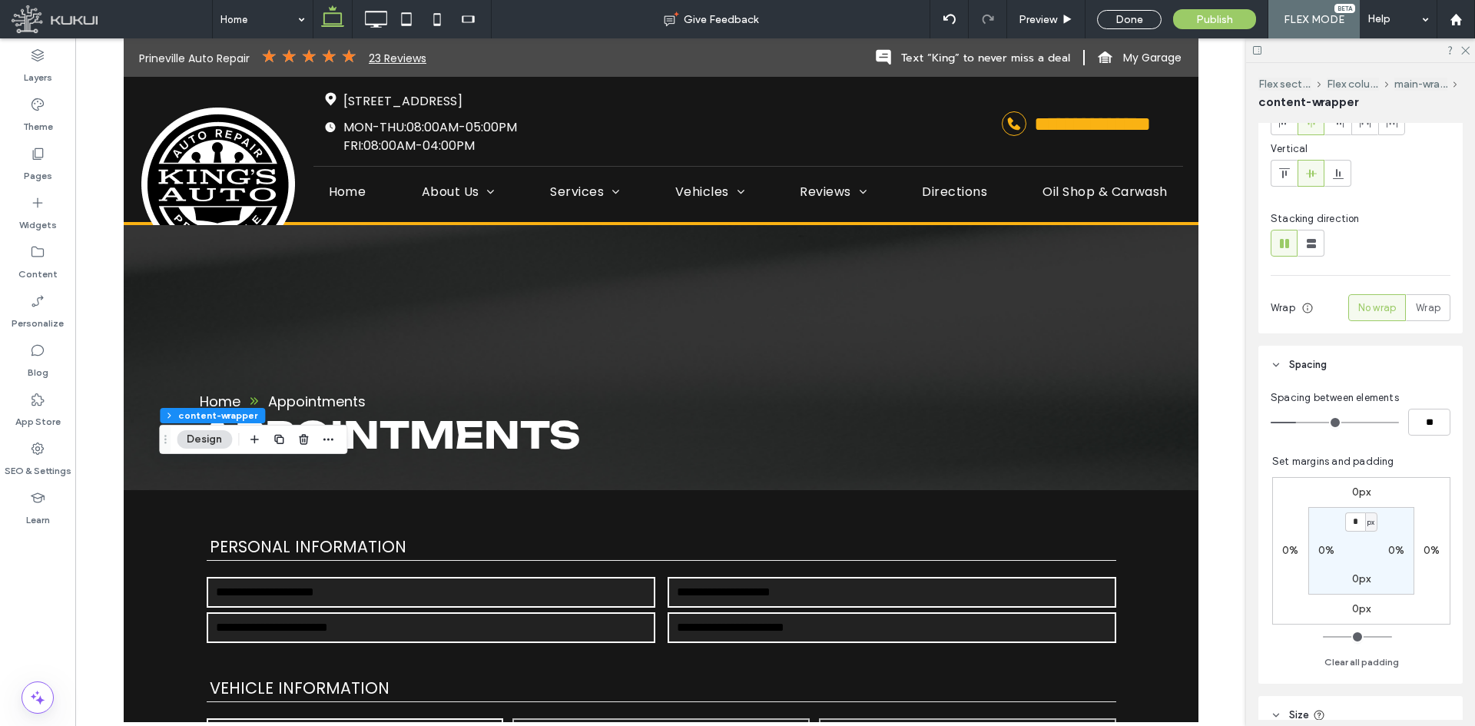
scroll to position [230, 0]
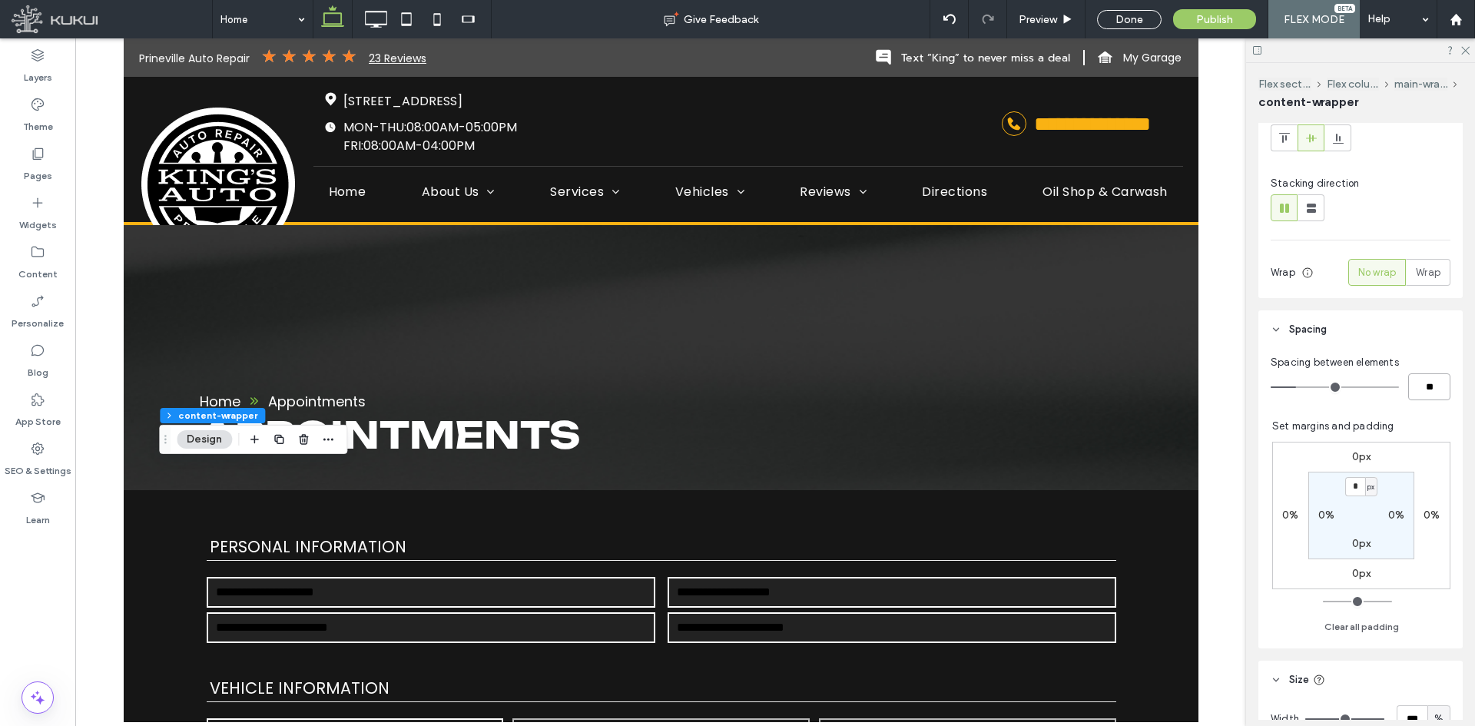
click at [1420, 393] on input "**" at bounding box center [1429, 386] width 42 height 27
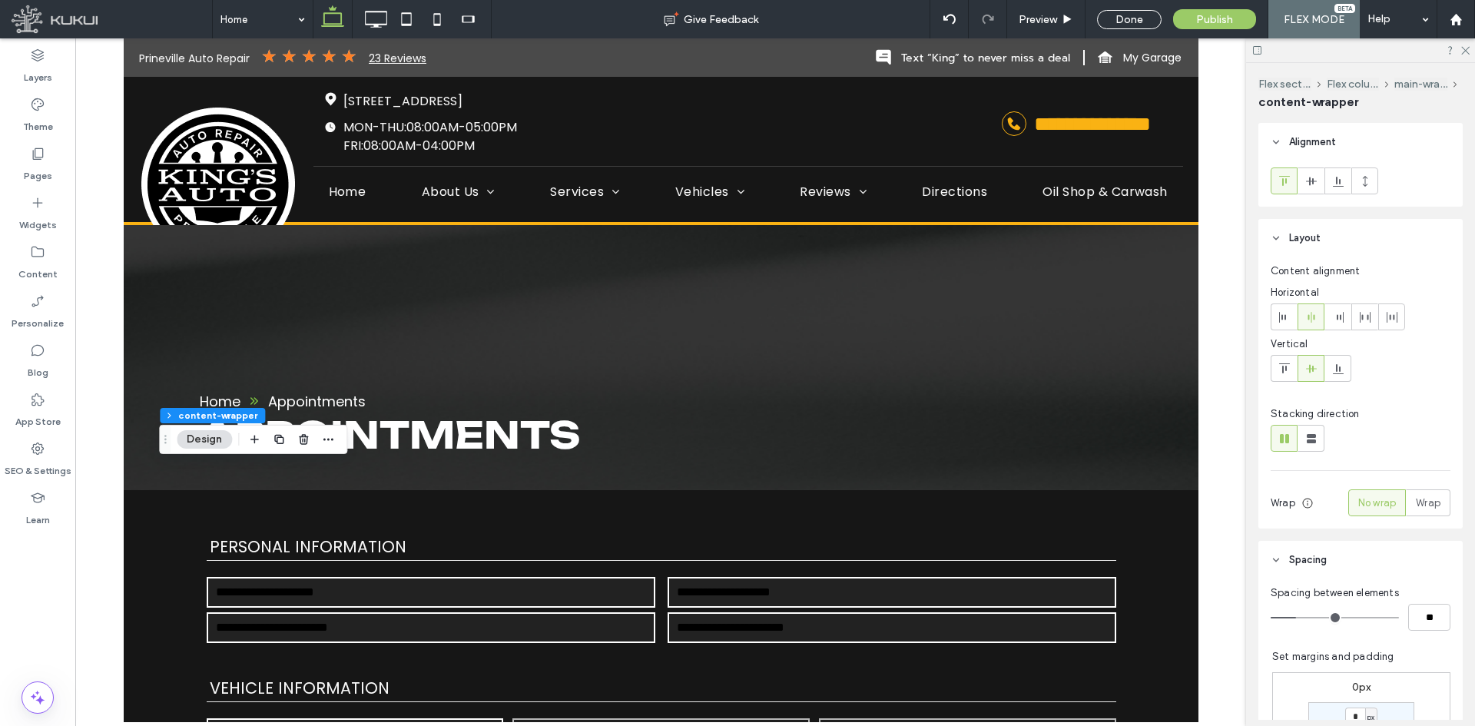
scroll to position [384, 0]
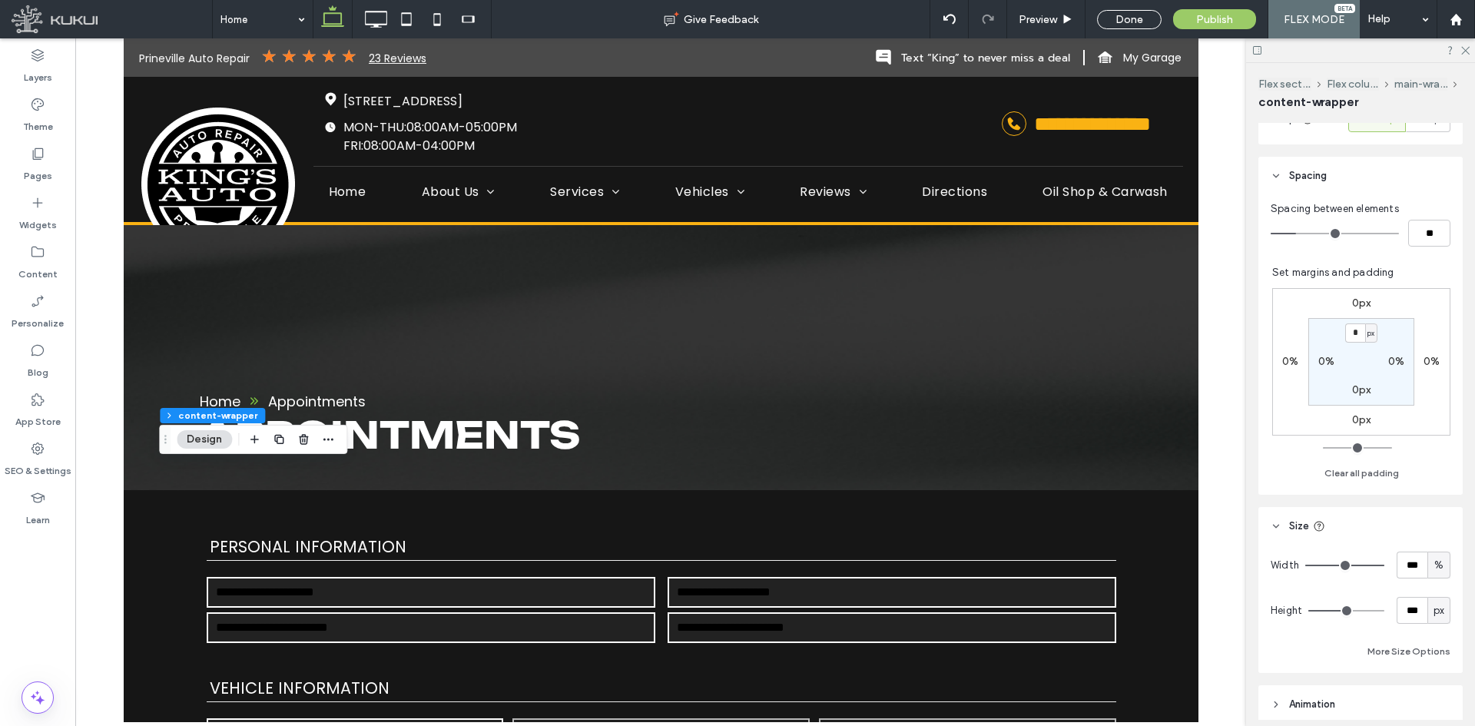
click at [1433, 613] on span "px" at bounding box center [1438, 610] width 11 height 15
click at [1437, 585] on div "A" at bounding box center [1431, 583] width 22 height 27
type input "*"
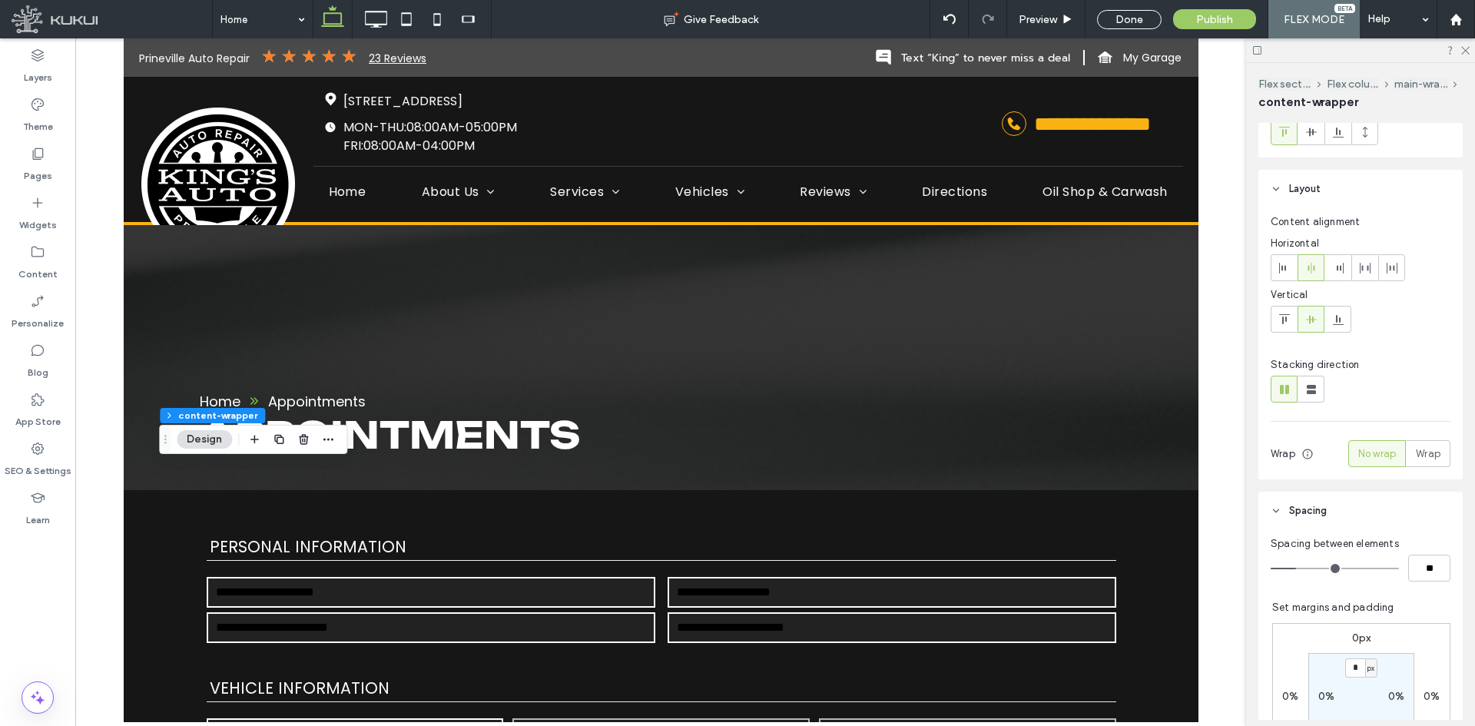
scroll to position [77, 0]
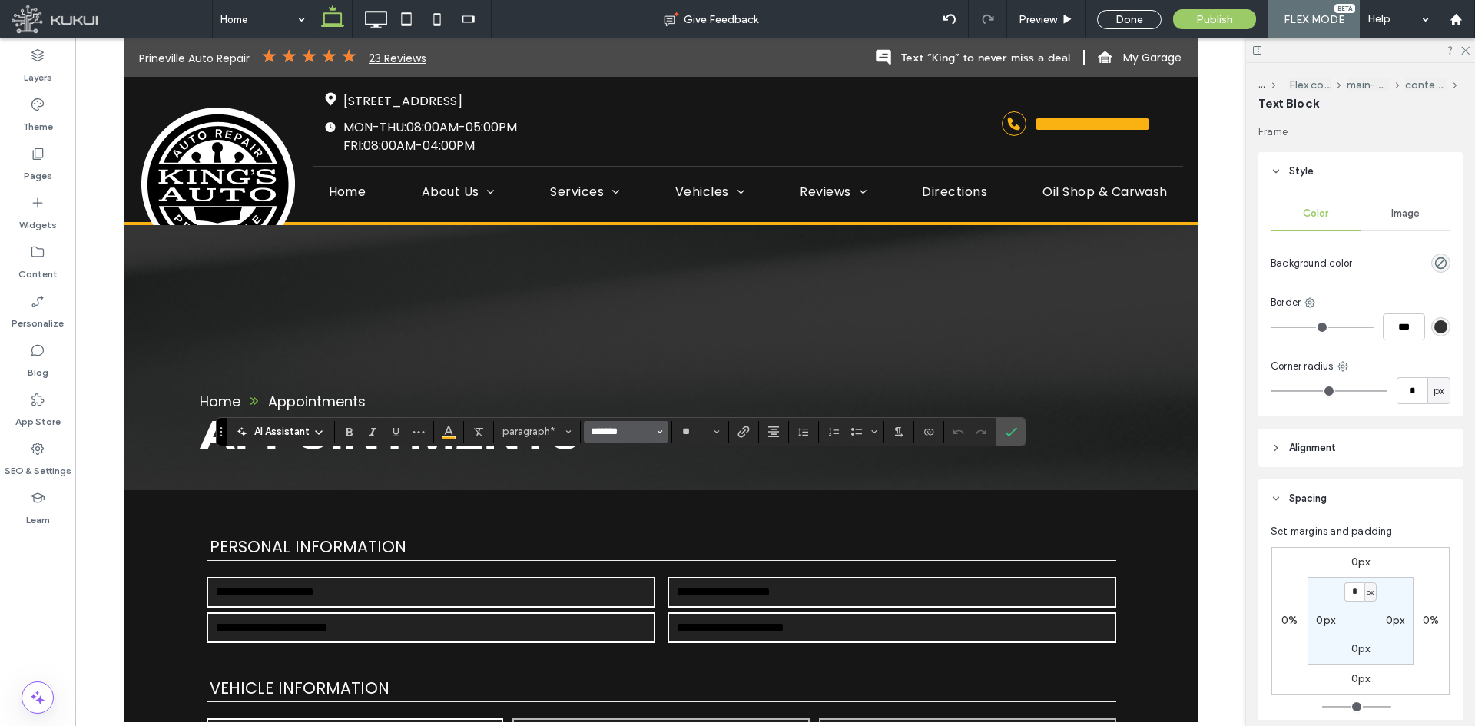
click at [607, 436] on input "*******" at bounding box center [621, 432] width 65 height 12
type input "*********"
click at [1002, 435] on label "Confirm" at bounding box center [1010, 433] width 23 height 28
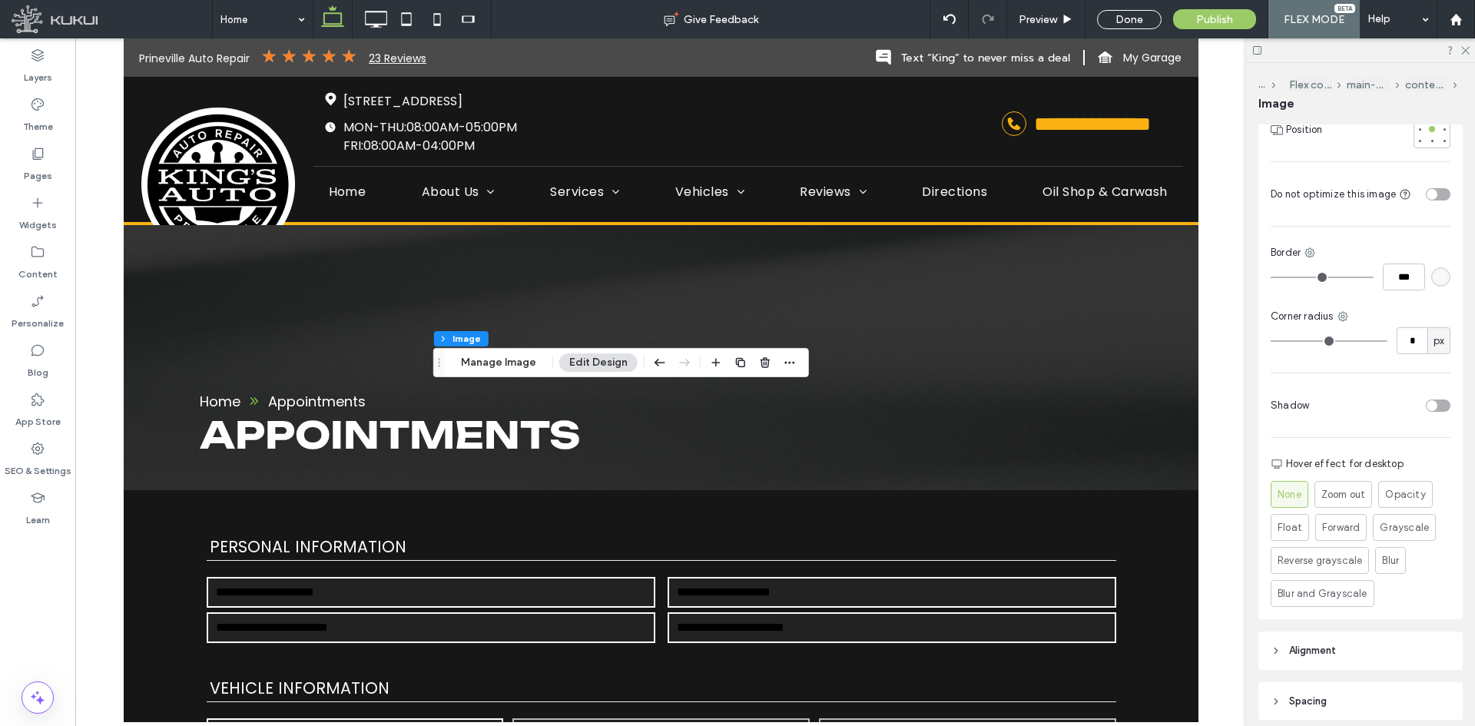
scroll to position [538, 0]
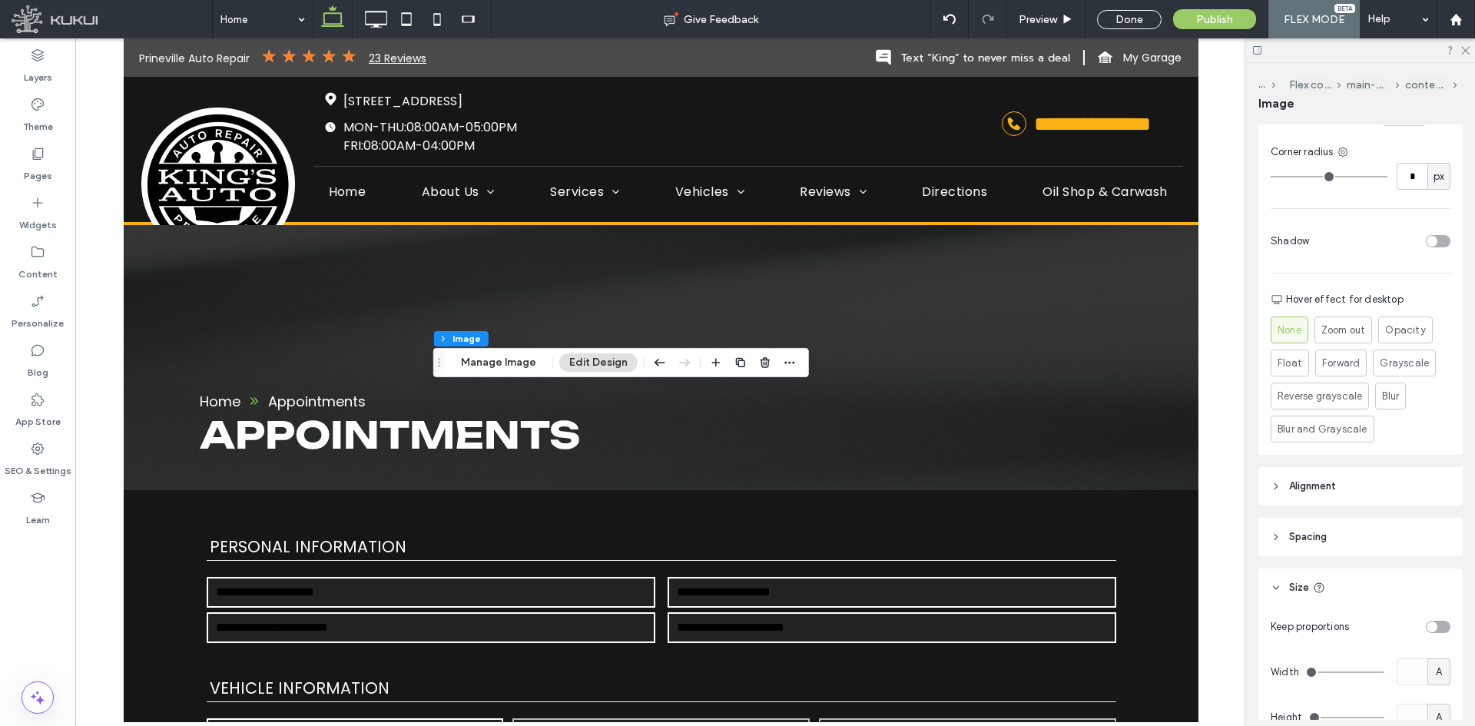
click at [1436, 665] on span "A" at bounding box center [1439, 672] width 6 height 15
click at [1433, 551] on span "%" at bounding box center [1431, 550] width 9 height 15
type input "**"
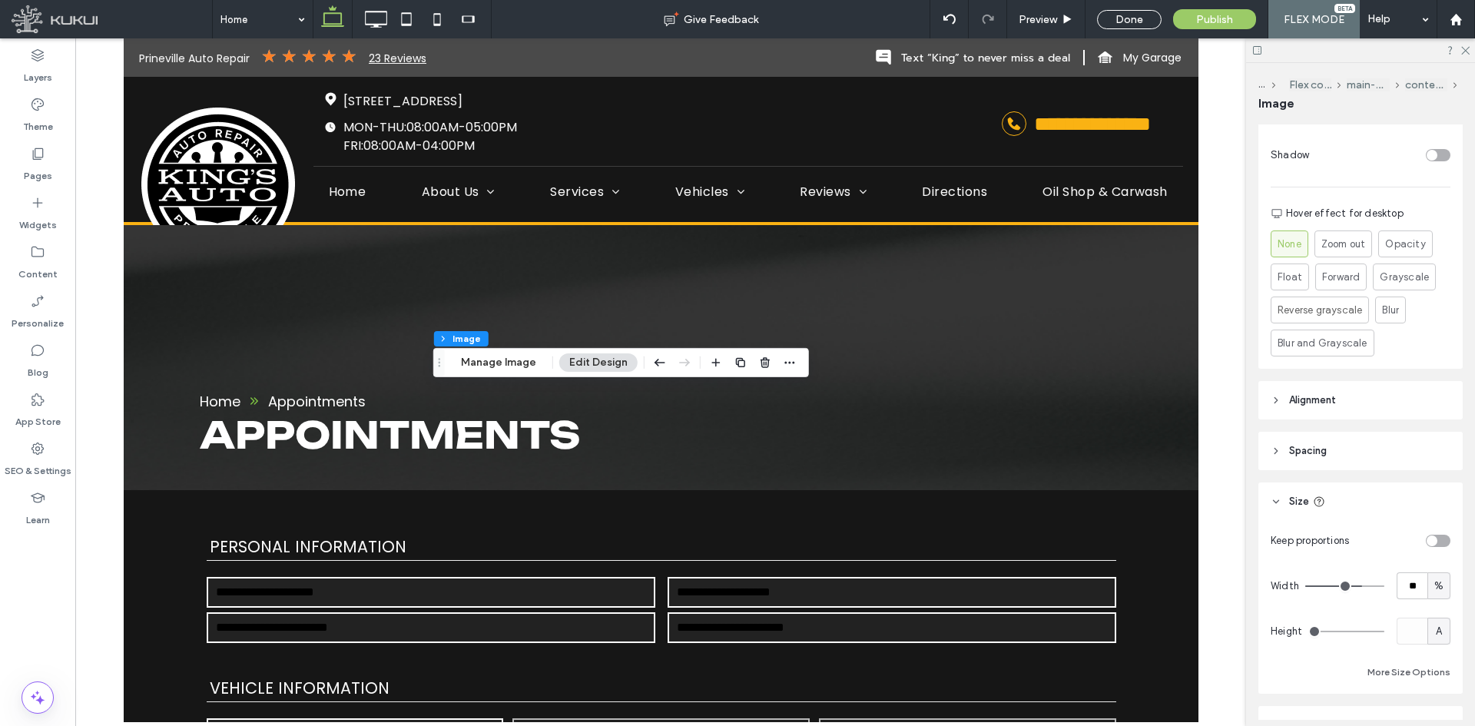
scroll to position [691, 0]
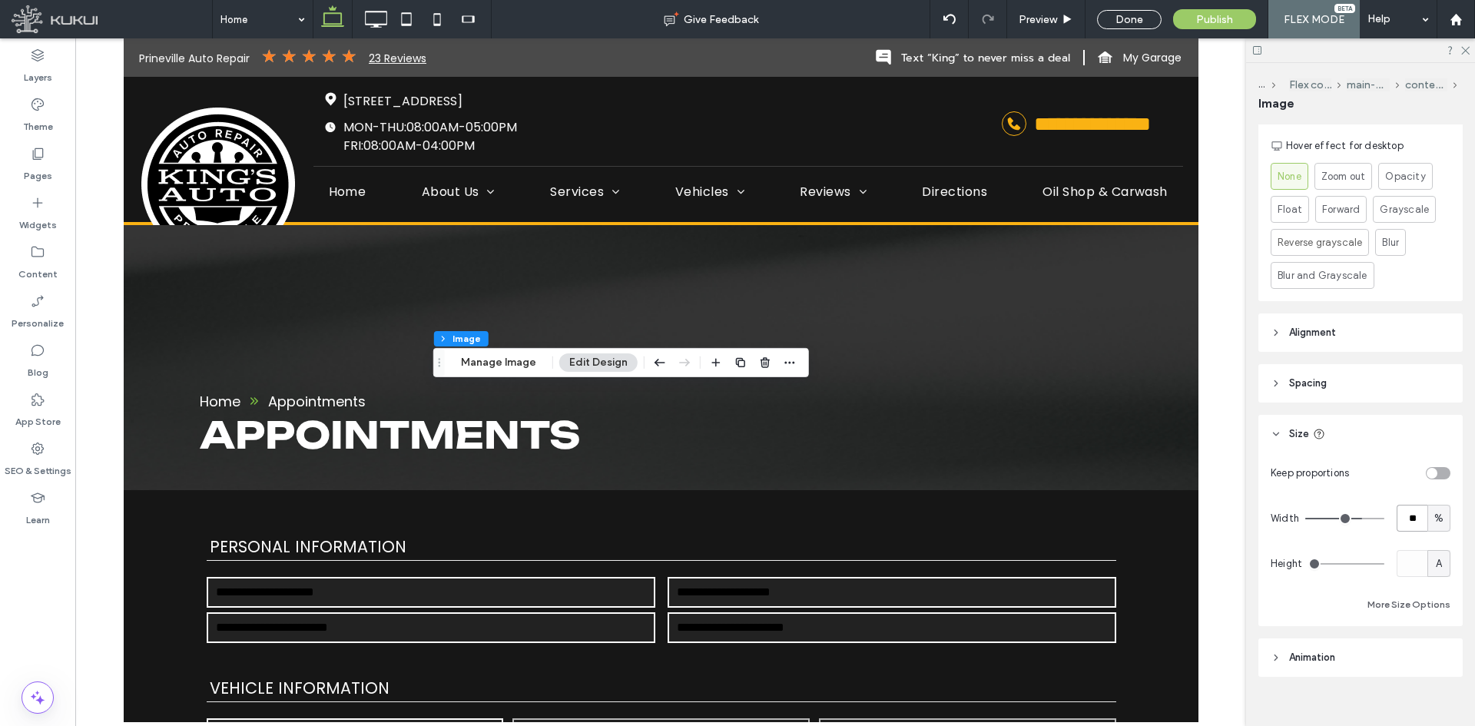
click at [1414, 507] on input "**" at bounding box center [1412, 518] width 31 height 27
type input "**"
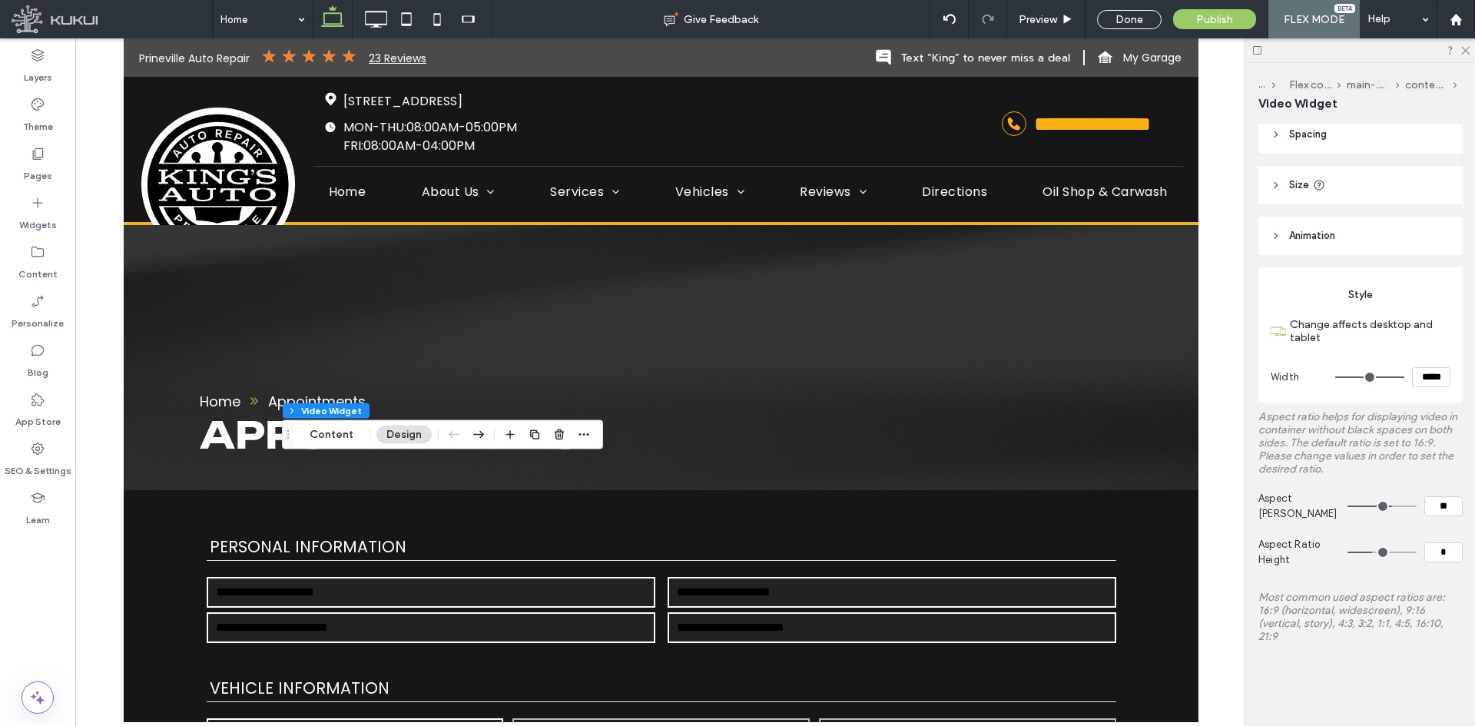
scroll to position [0, 0]
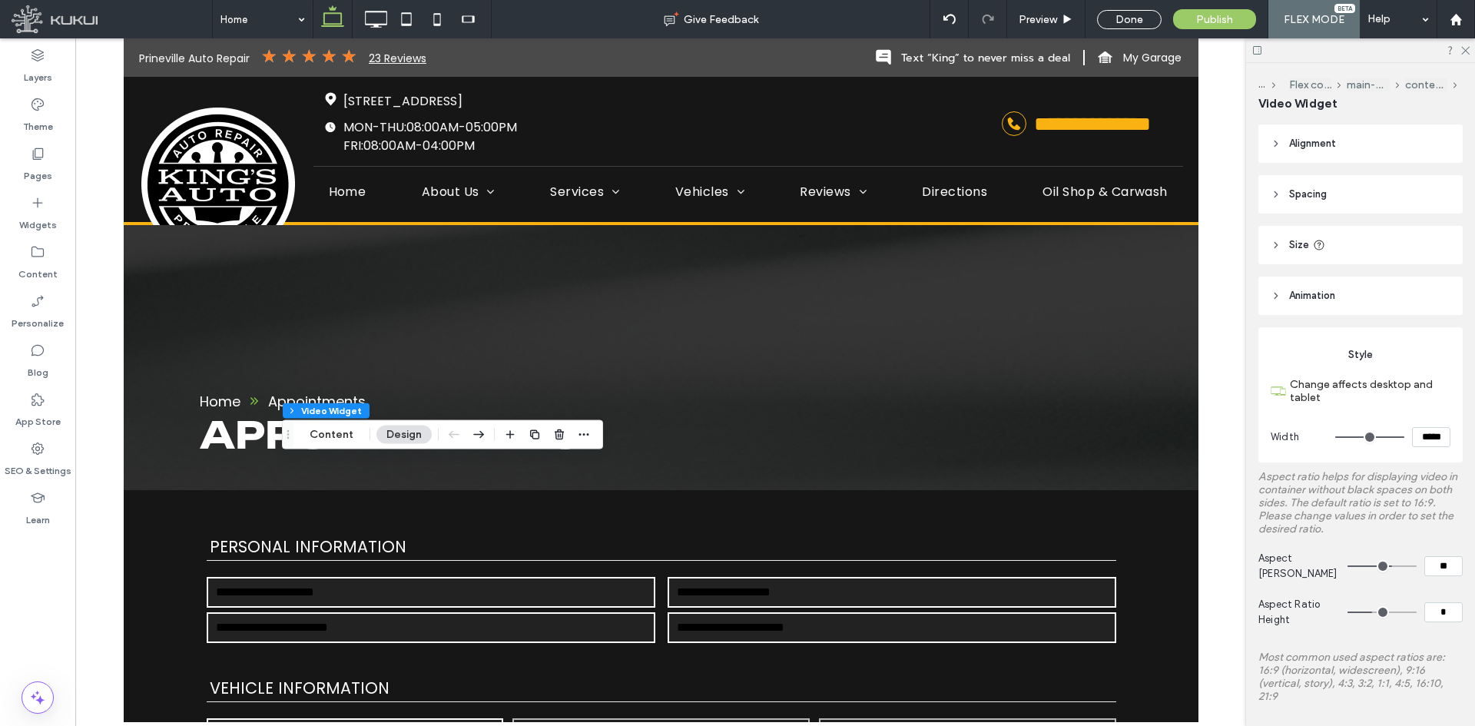
drag, startPoint x: 1333, startPoint y: 247, endPoint x: 1429, endPoint y: 301, distance: 110.1
click at [1334, 248] on header "Size" at bounding box center [1360, 245] width 204 height 38
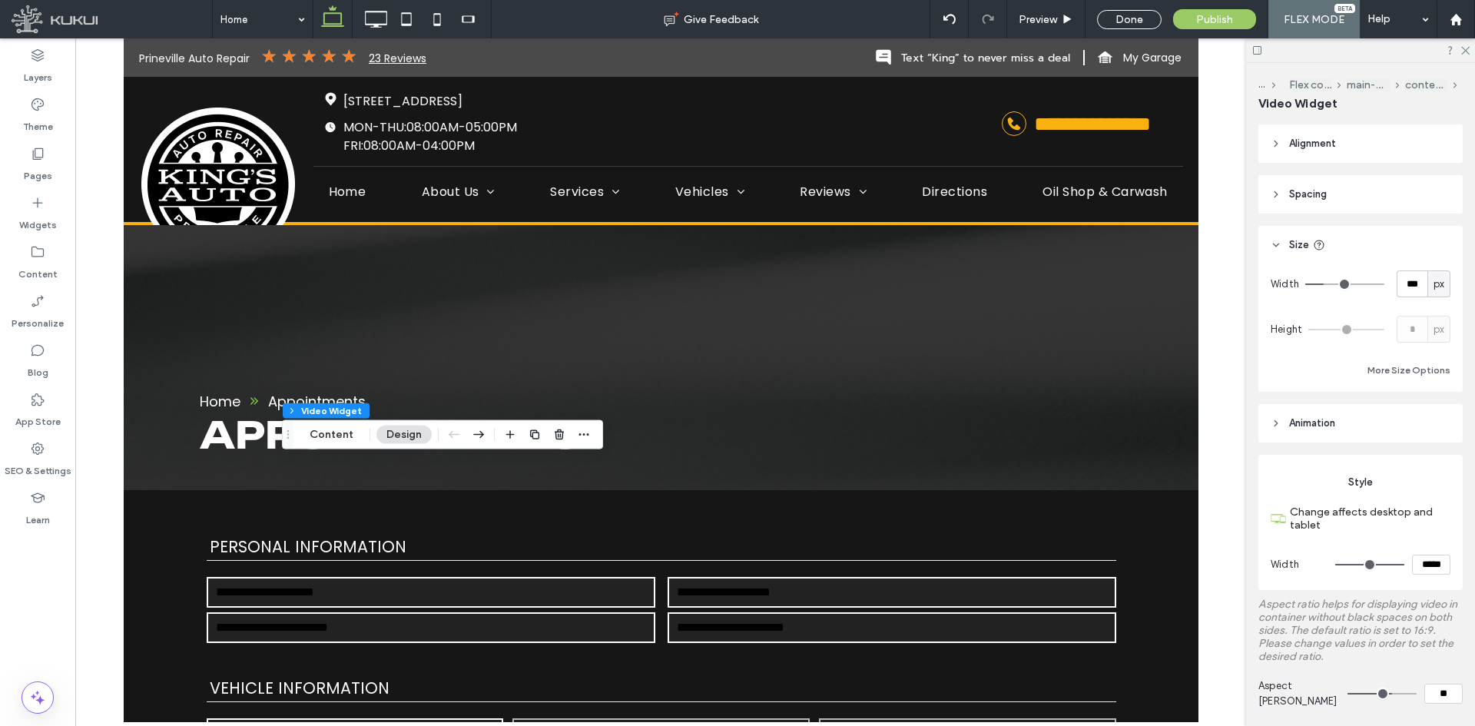
drag, startPoint x: 1432, startPoint y: 287, endPoint x: 1430, endPoint y: 295, distance: 7.8
click at [1433, 289] on span "px" at bounding box center [1438, 284] width 11 height 15
drag, startPoint x: 1428, startPoint y: 327, endPoint x: 1425, endPoint y: 313, distance: 14.9
click at [1428, 323] on div "px % vh vw A" at bounding box center [1431, 364] width 22 height 134
drag, startPoint x: 1410, startPoint y: 263, endPoint x: 1410, endPoint y: 275, distance: 11.5
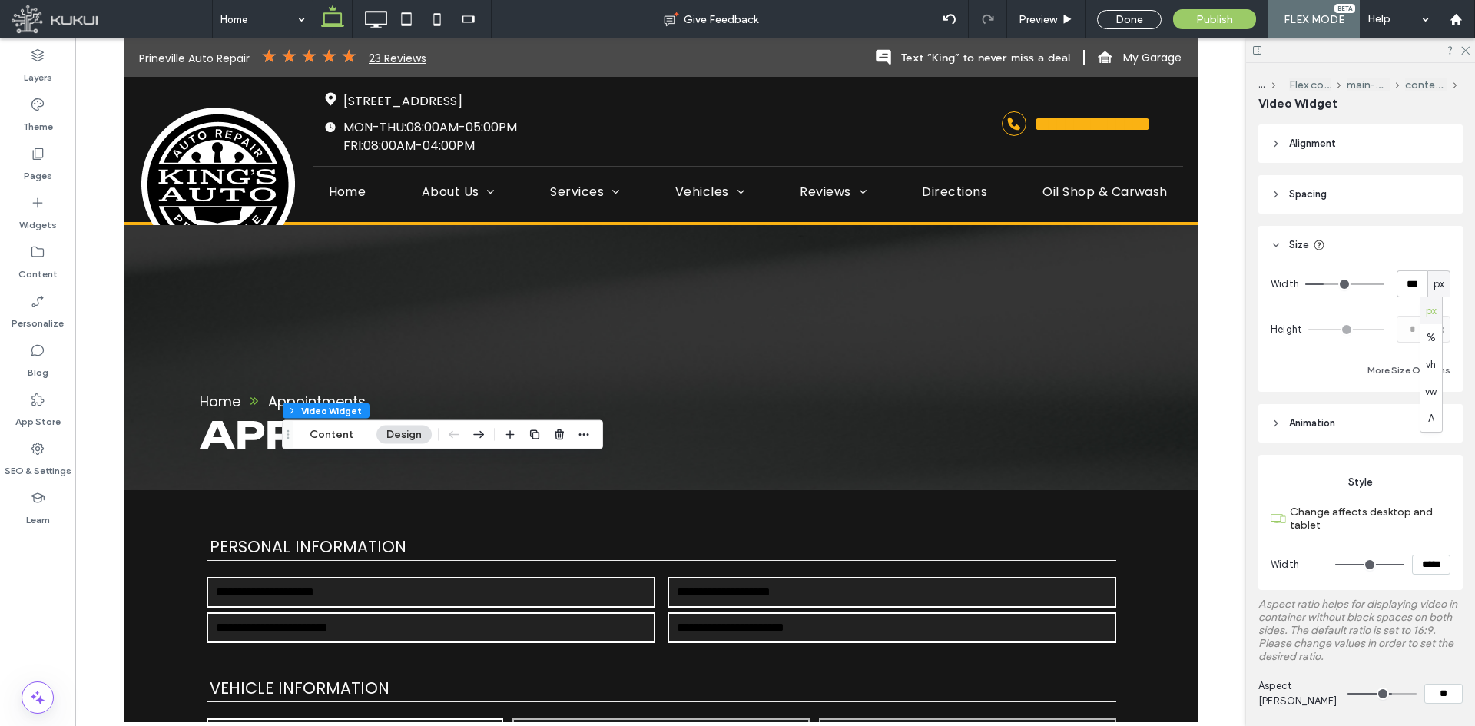
click at [1410, 265] on div "Size Width *** px Height * px More Size Options" at bounding box center [1360, 309] width 204 height 166
drag, startPoint x: 1433, startPoint y: 285, endPoint x: 1432, endPoint y: 295, distance: 10.0
click at [1433, 288] on span "px" at bounding box center [1438, 284] width 11 height 15
click at [1427, 327] on div "%" at bounding box center [1431, 337] width 22 height 27
type input "**"
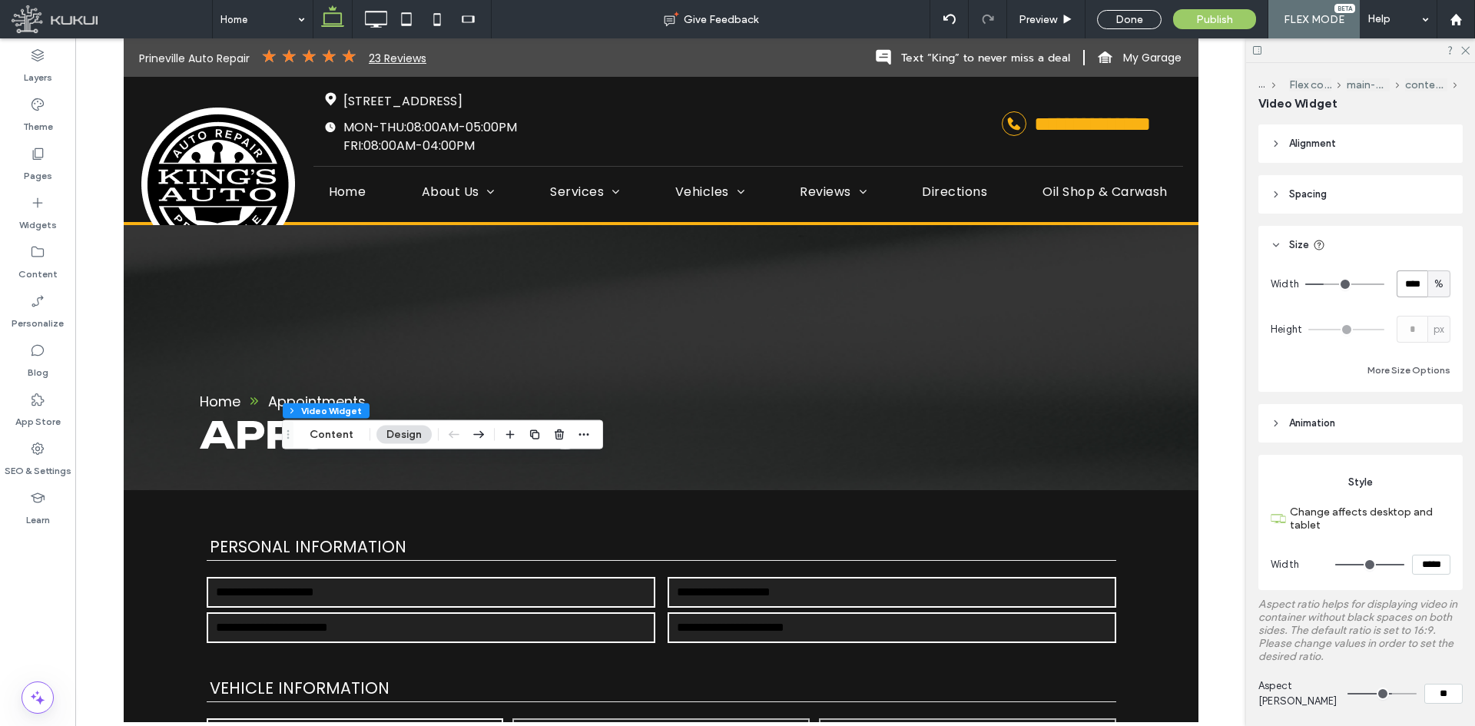
click at [1410, 286] on input "****" at bounding box center [1412, 283] width 31 height 27
type input "**"
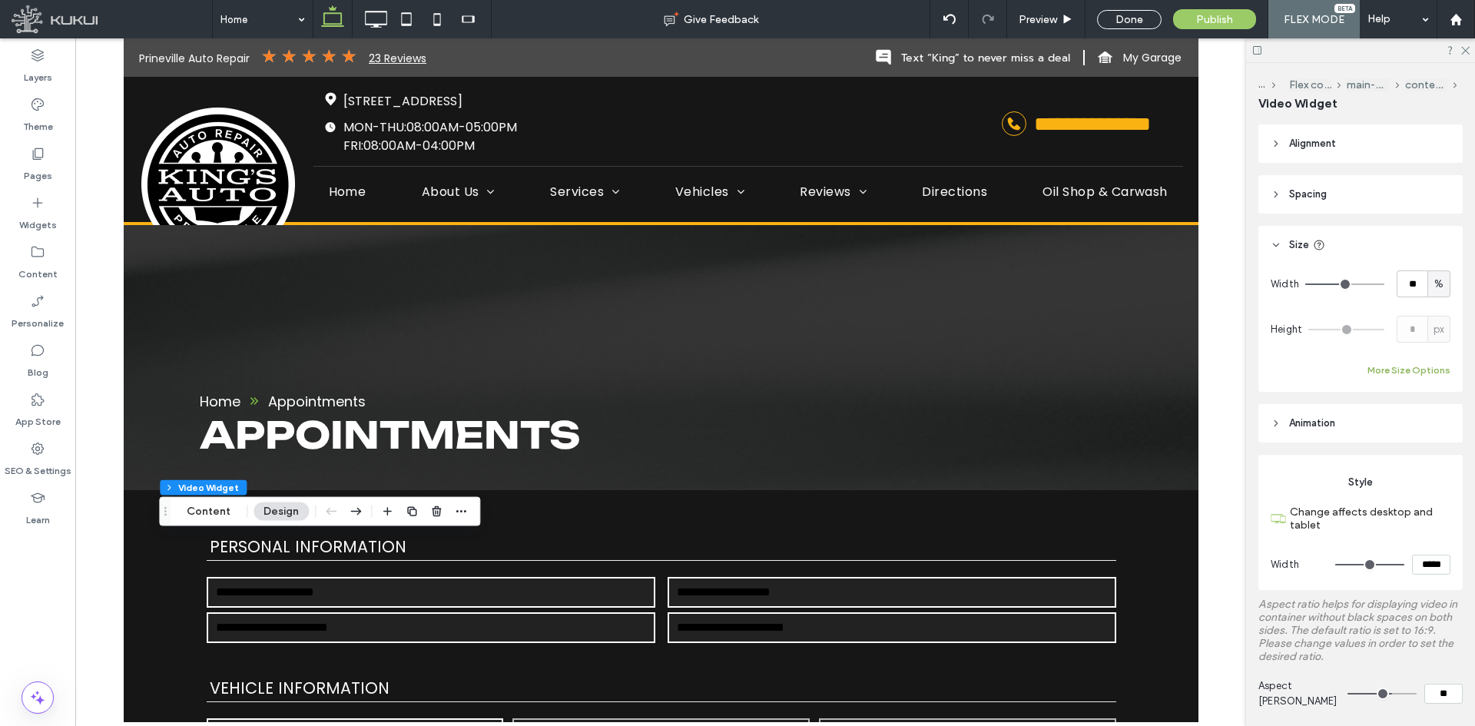
click at [1404, 370] on button "More Size Options" at bounding box center [1408, 370] width 83 height 18
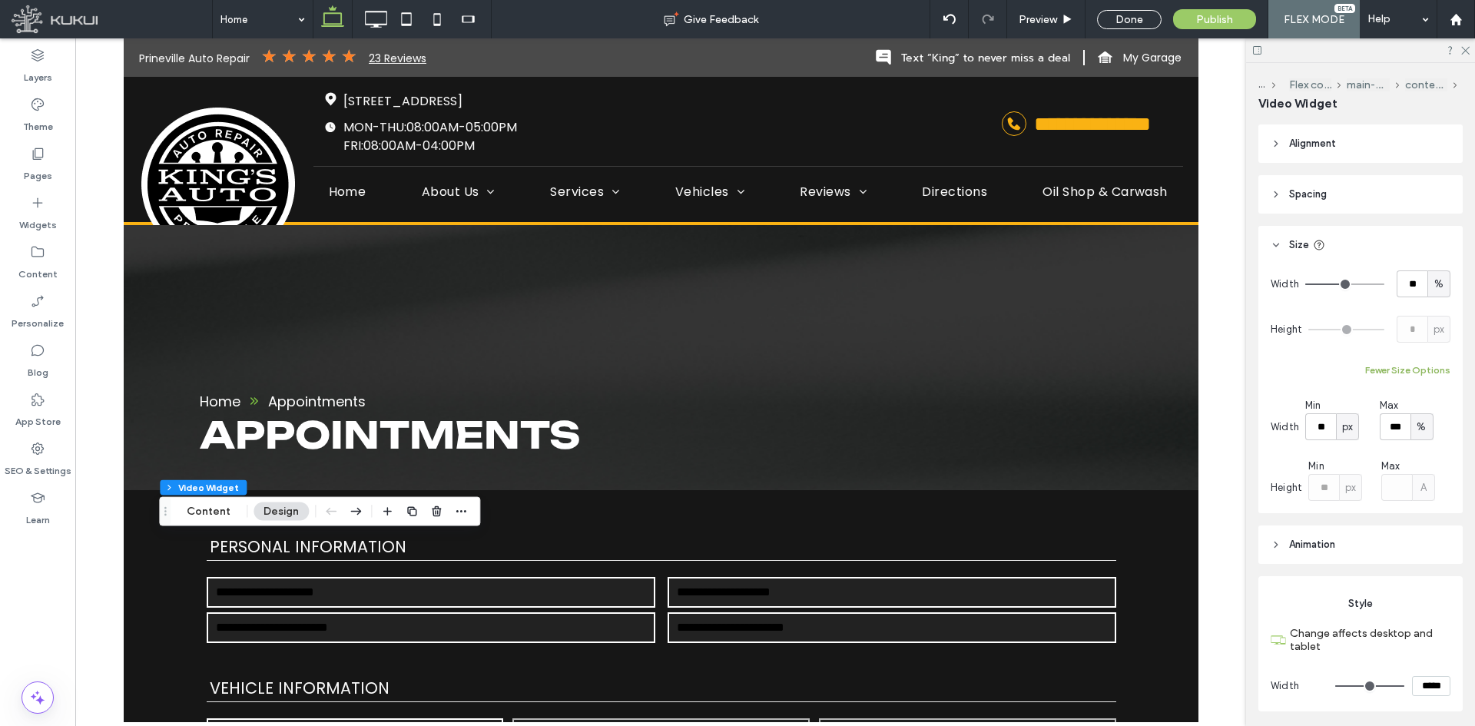
click at [1404, 370] on button "Fewer Size Options" at bounding box center [1407, 370] width 85 height 18
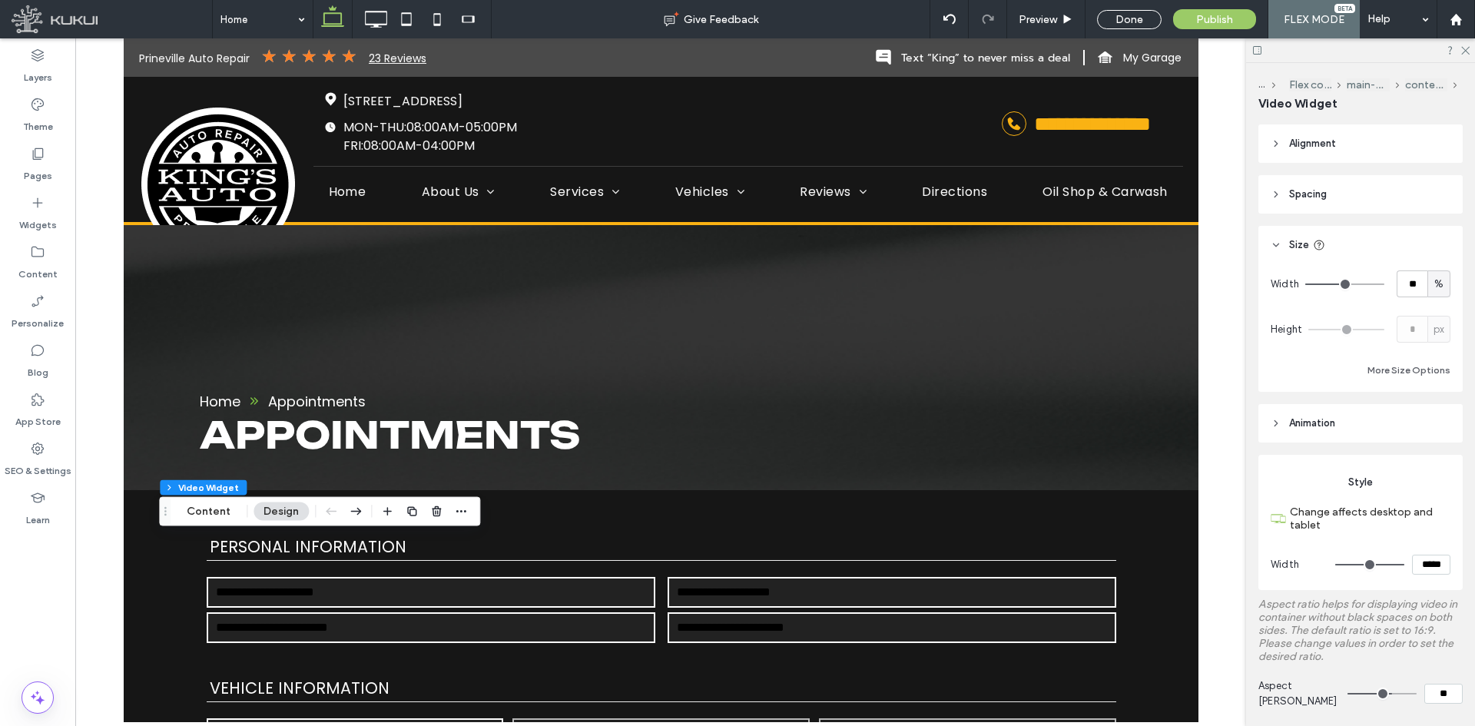
click at [218, 521] on div "Flex section Flex column main-wrapper content-wrapper Video Widget Content Desi…" at bounding box center [319, 511] width 321 height 29
click at [219, 512] on button "Content" at bounding box center [209, 511] width 64 height 18
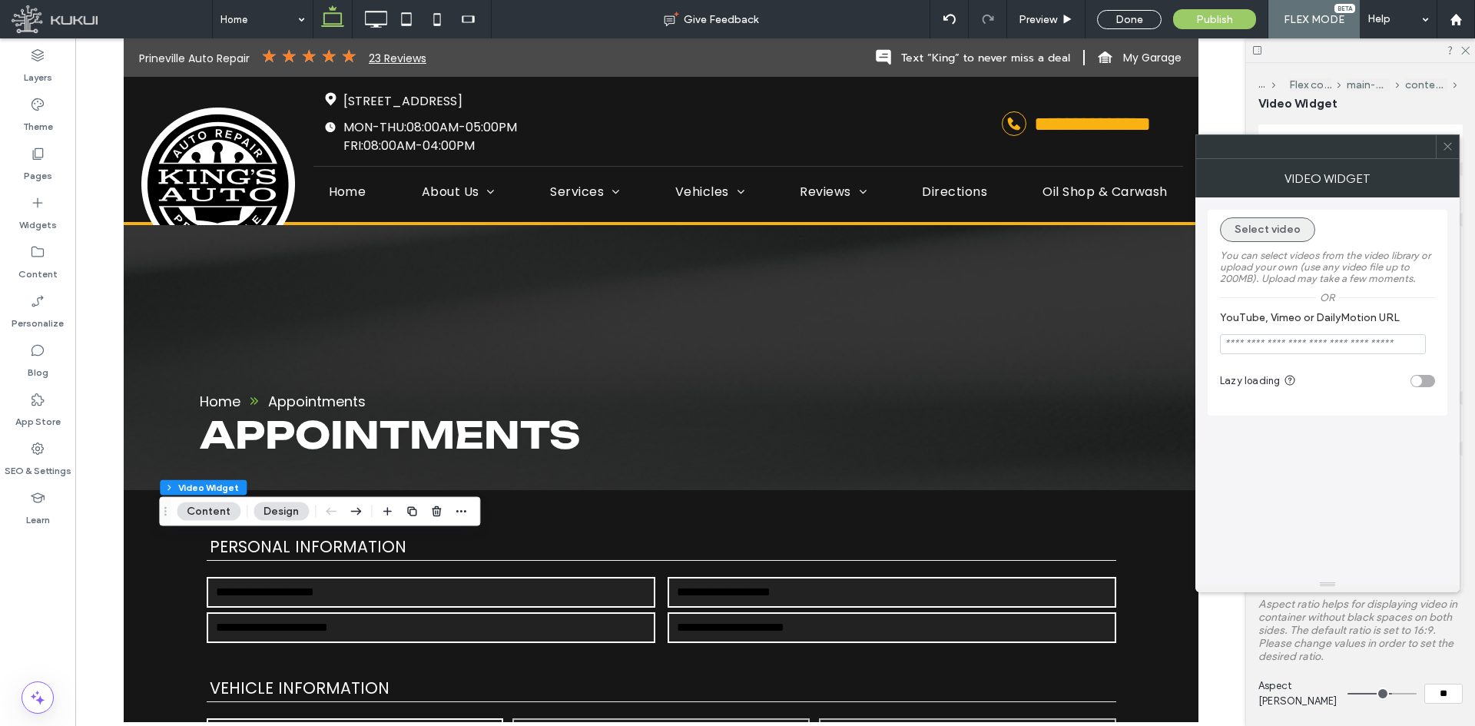
click at [1296, 230] on button "Select video" at bounding box center [1267, 229] width 95 height 25
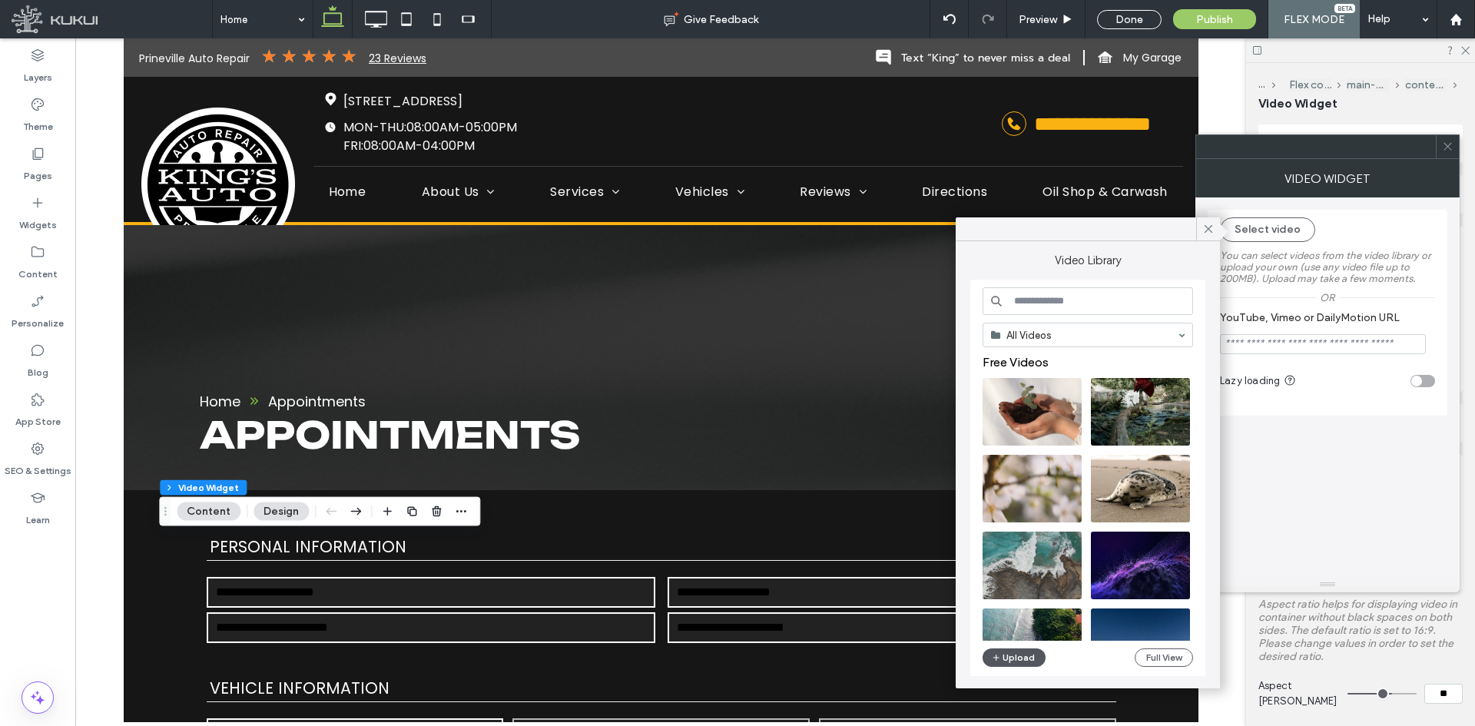
click at [1024, 653] on button "Upload" at bounding box center [1014, 657] width 63 height 18
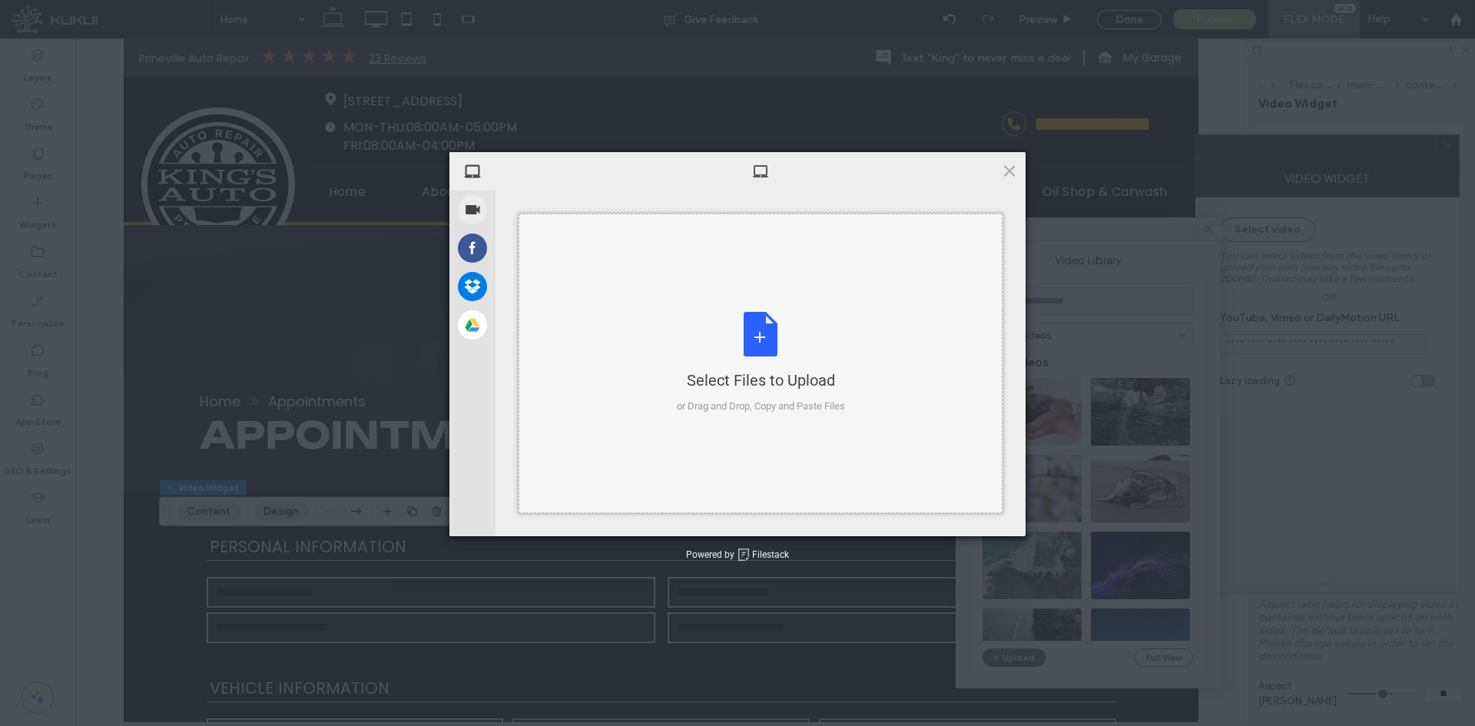
click at [552, 325] on div "Select Files to Upload or Drag and Drop, Copy and Paste Files" at bounding box center [761, 364] width 484 height 300
click at [897, 290] on div "Select Files to Upload or Drag and Drop, Copy and Paste Files" at bounding box center [761, 364] width 484 height 300
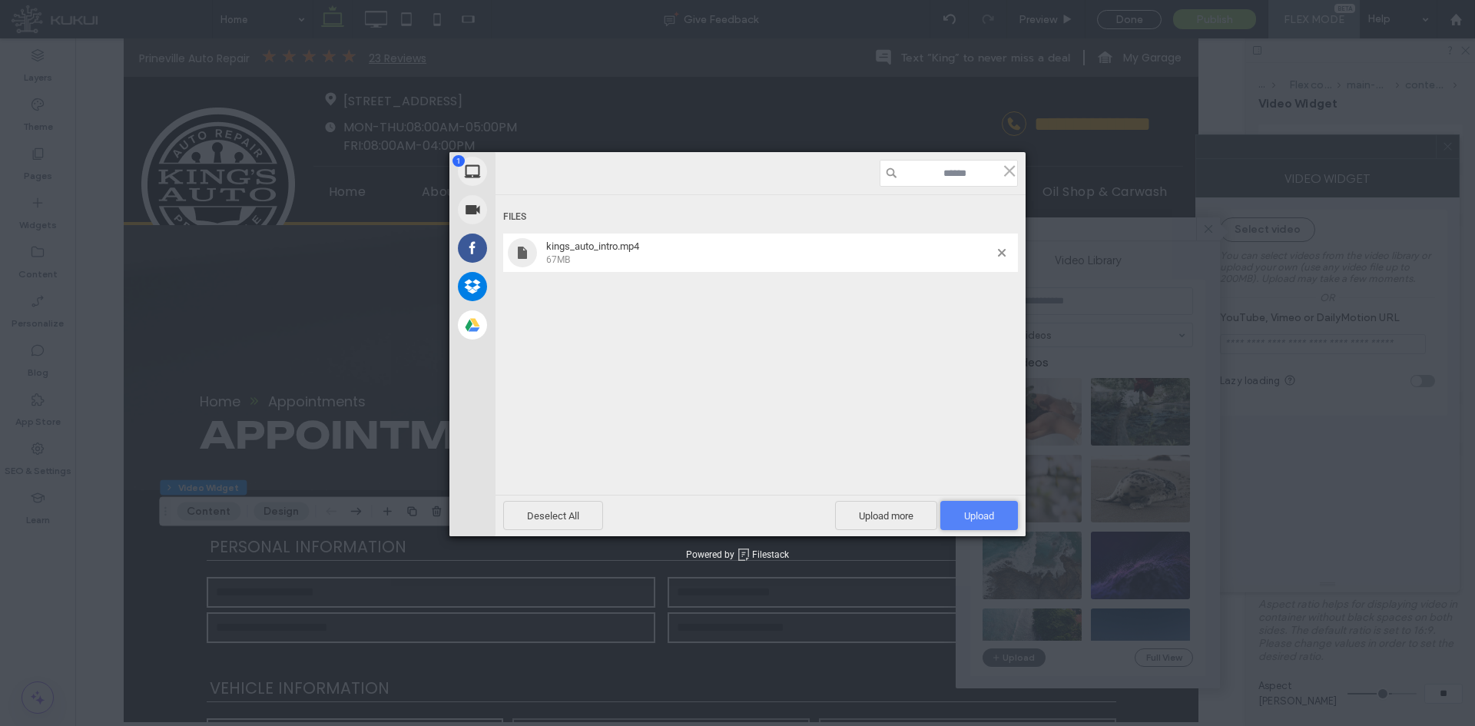
click at [958, 511] on span "Upload 1" at bounding box center [979, 515] width 78 height 29
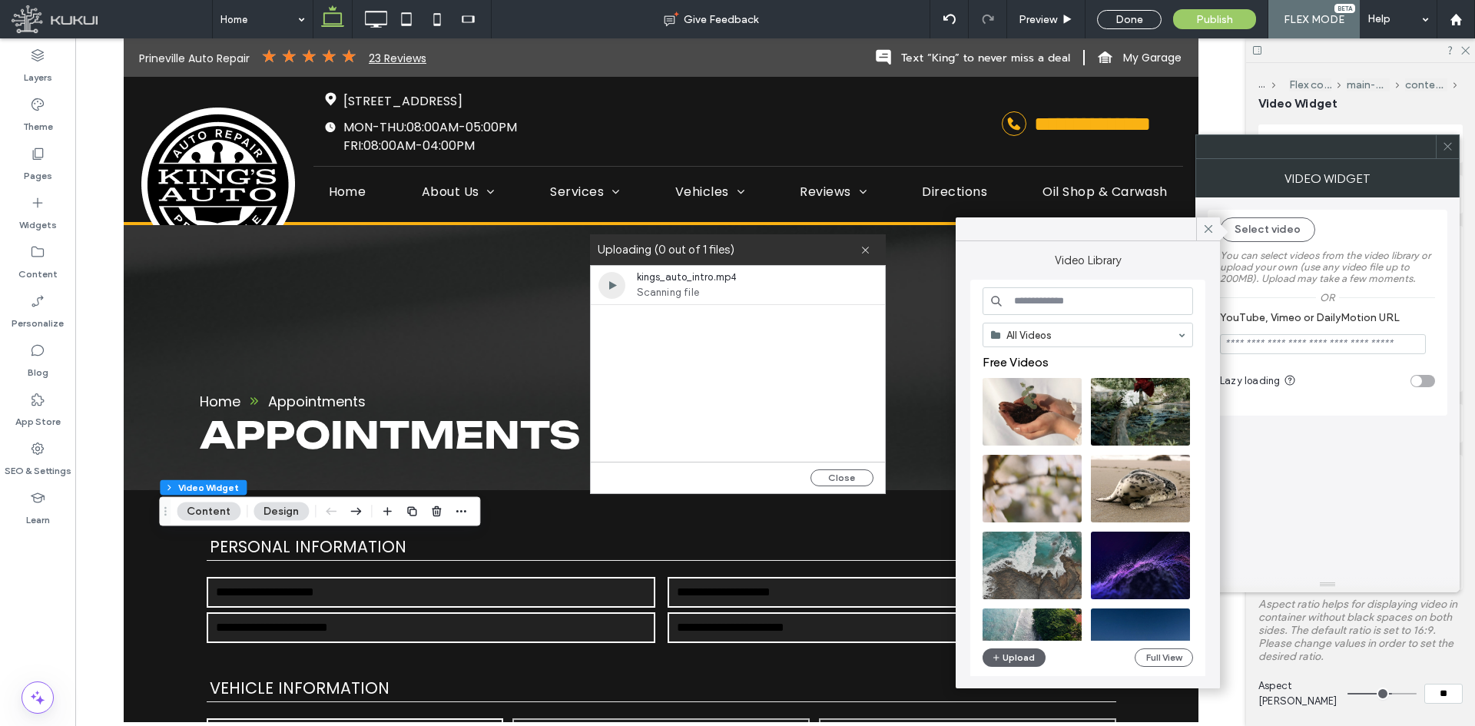
click at [1427, 380] on div "toggle" at bounding box center [1422, 381] width 25 height 12
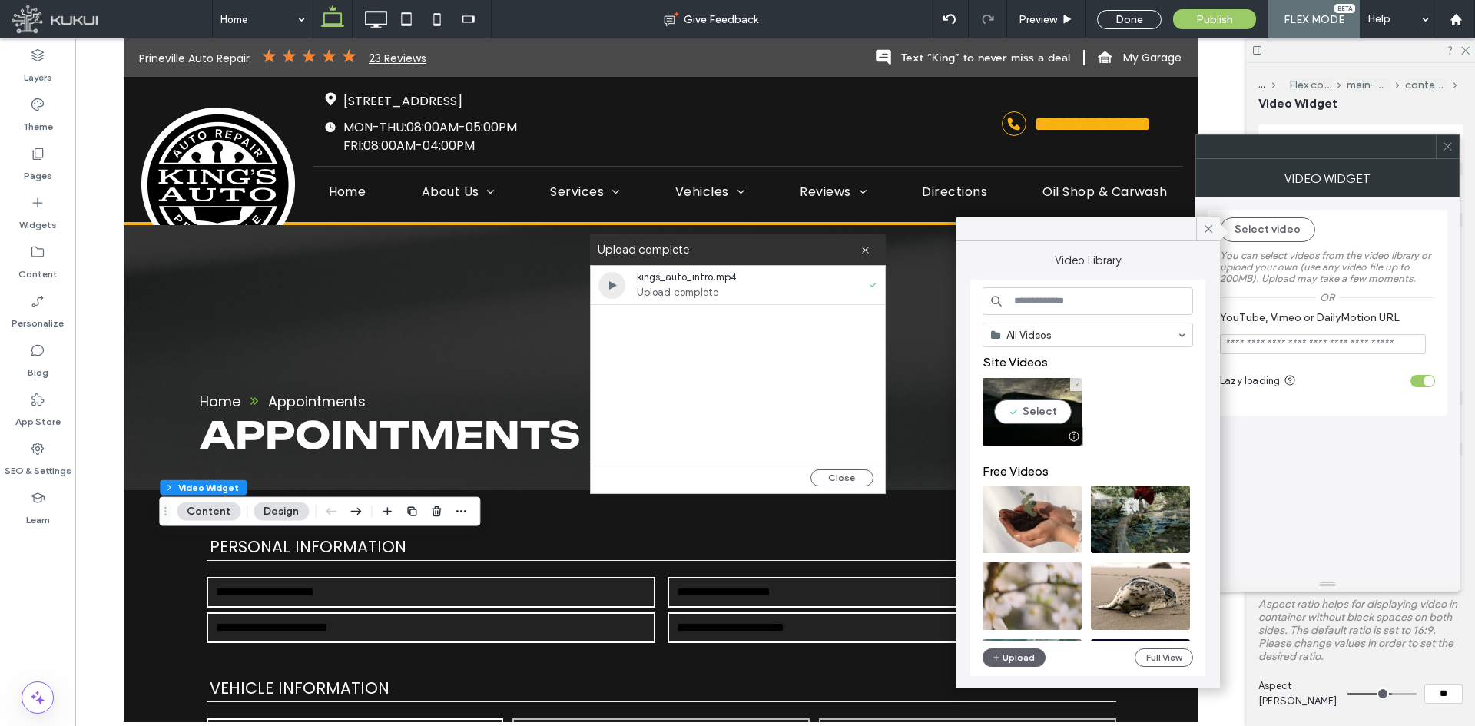
click at [1031, 413] on video at bounding box center [1032, 412] width 99 height 68
type input "**********"
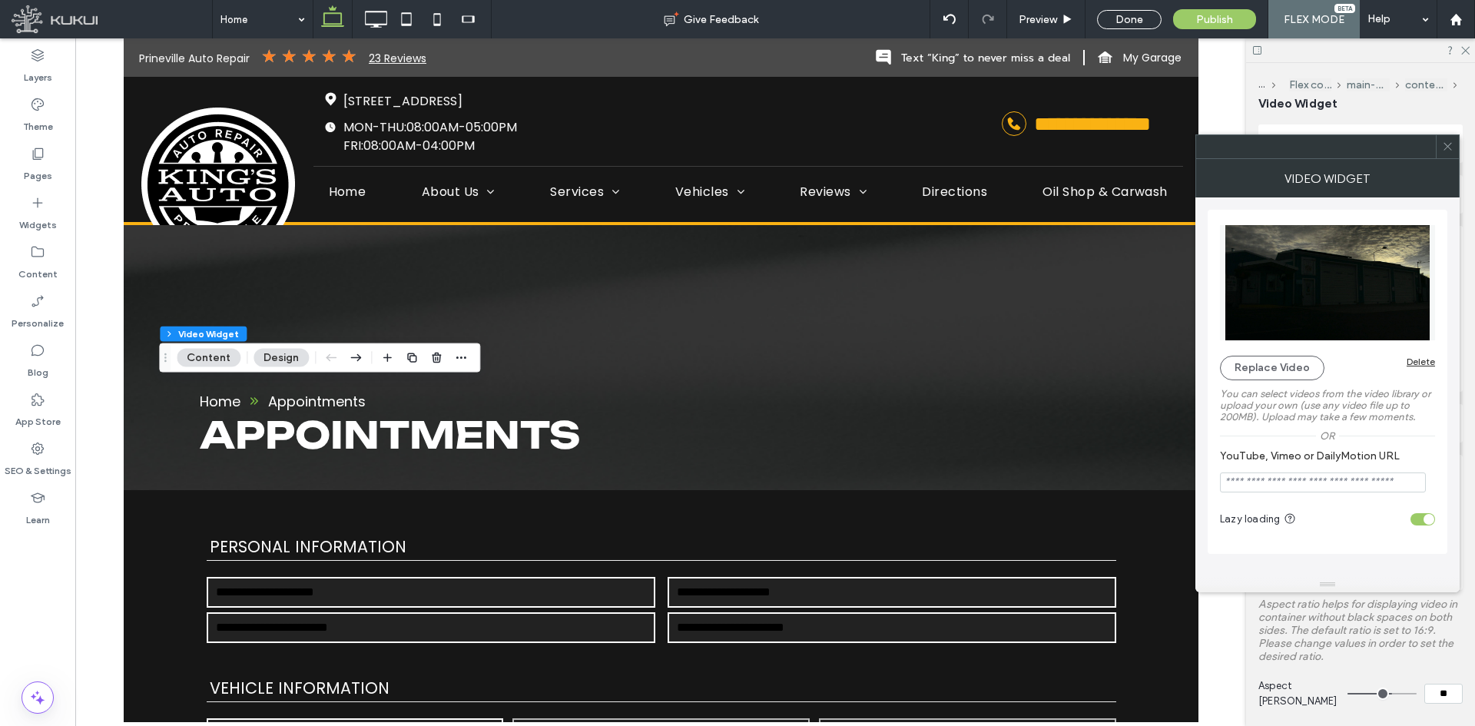
click at [420, 355] on div at bounding box center [424, 358] width 92 height 28
click at [432, 354] on icon "button" at bounding box center [436, 358] width 12 height 12
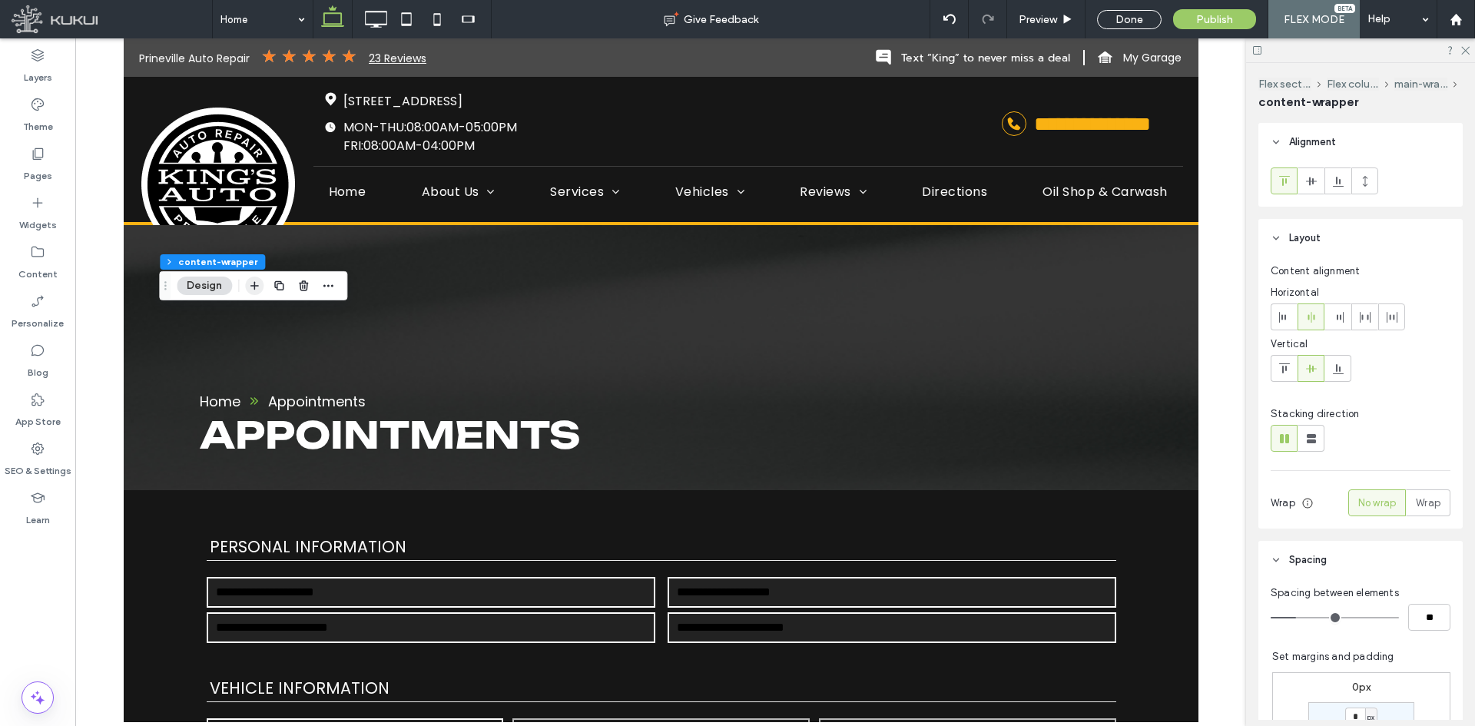
click at [251, 283] on icon "button" at bounding box center [254, 286] width 12 height 12
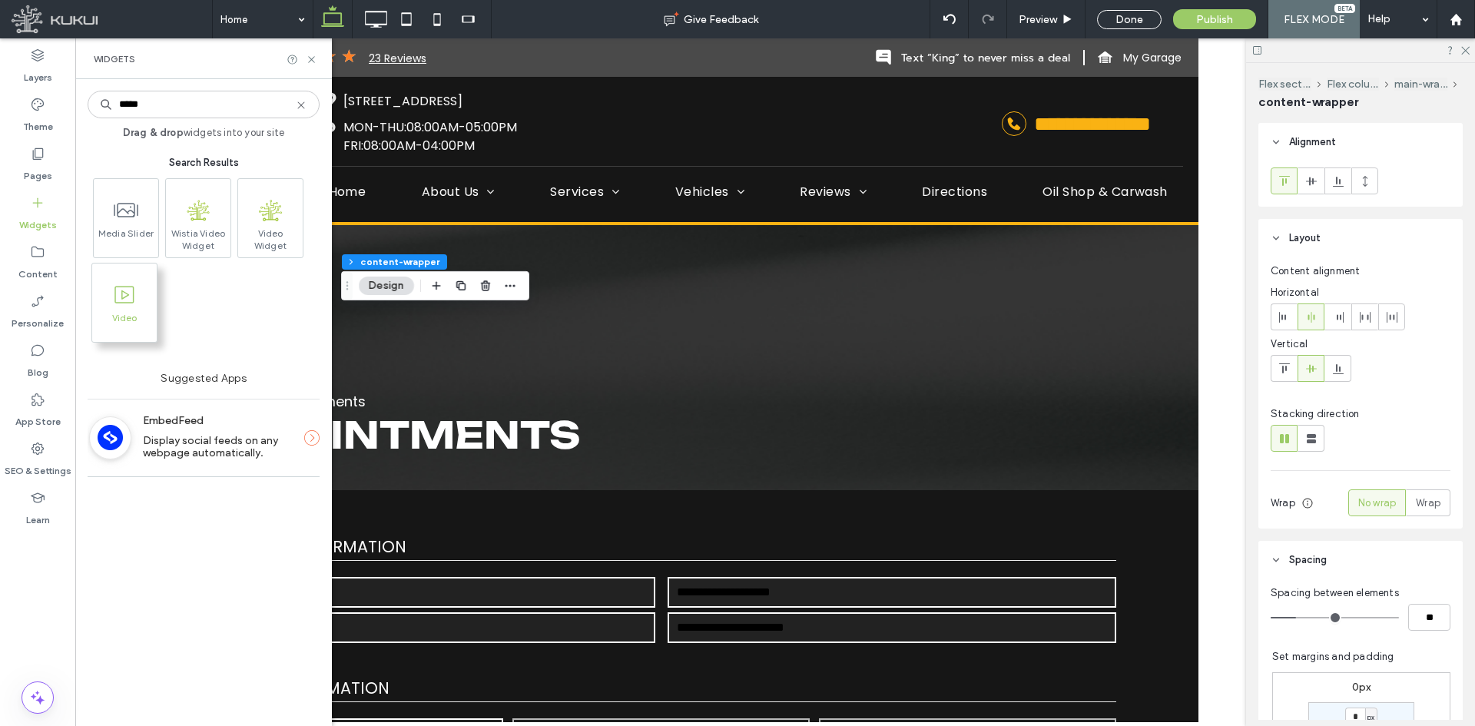
type input "*****"
click at [127, 300] on icon at bounding box center [124, 295] width 25 height 25
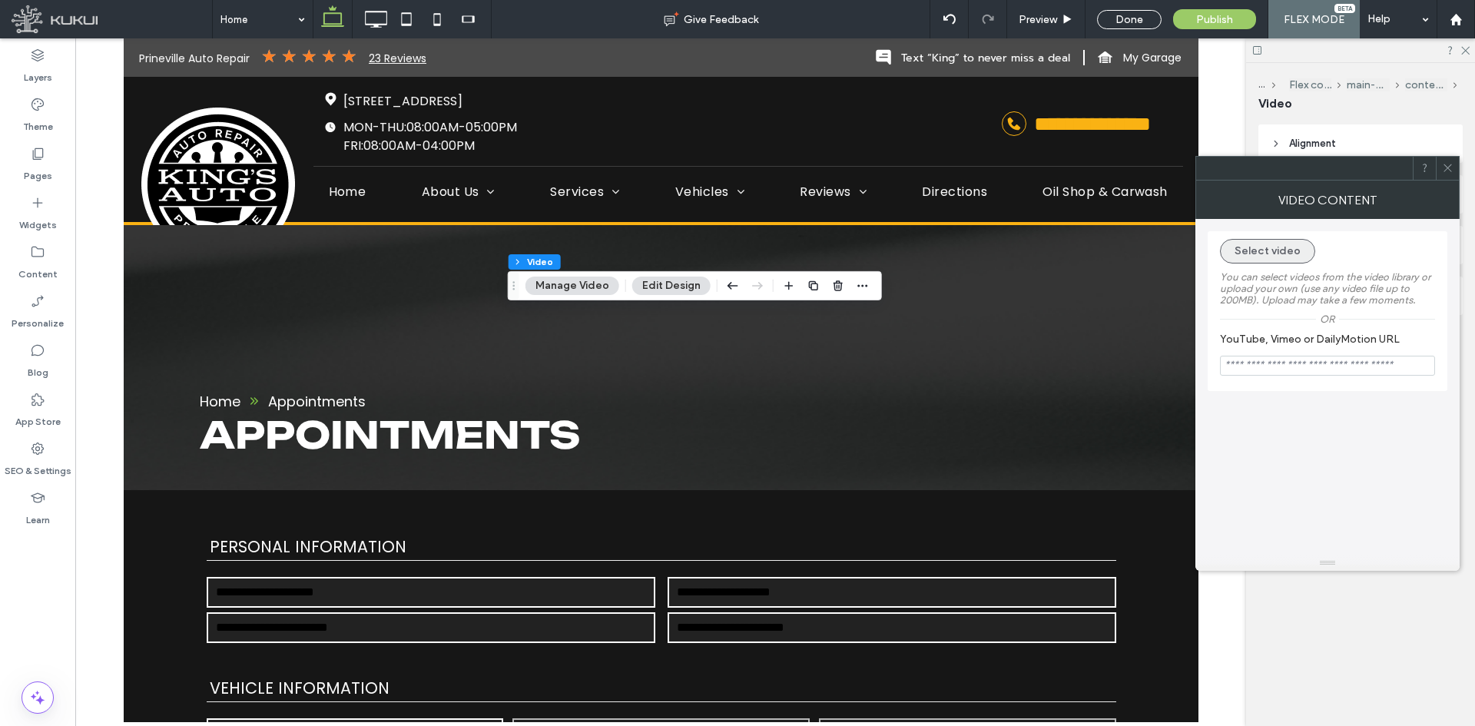
click at [1268, 257] on button "Select video" at bounding box center [1267, 251] width 95 height 25
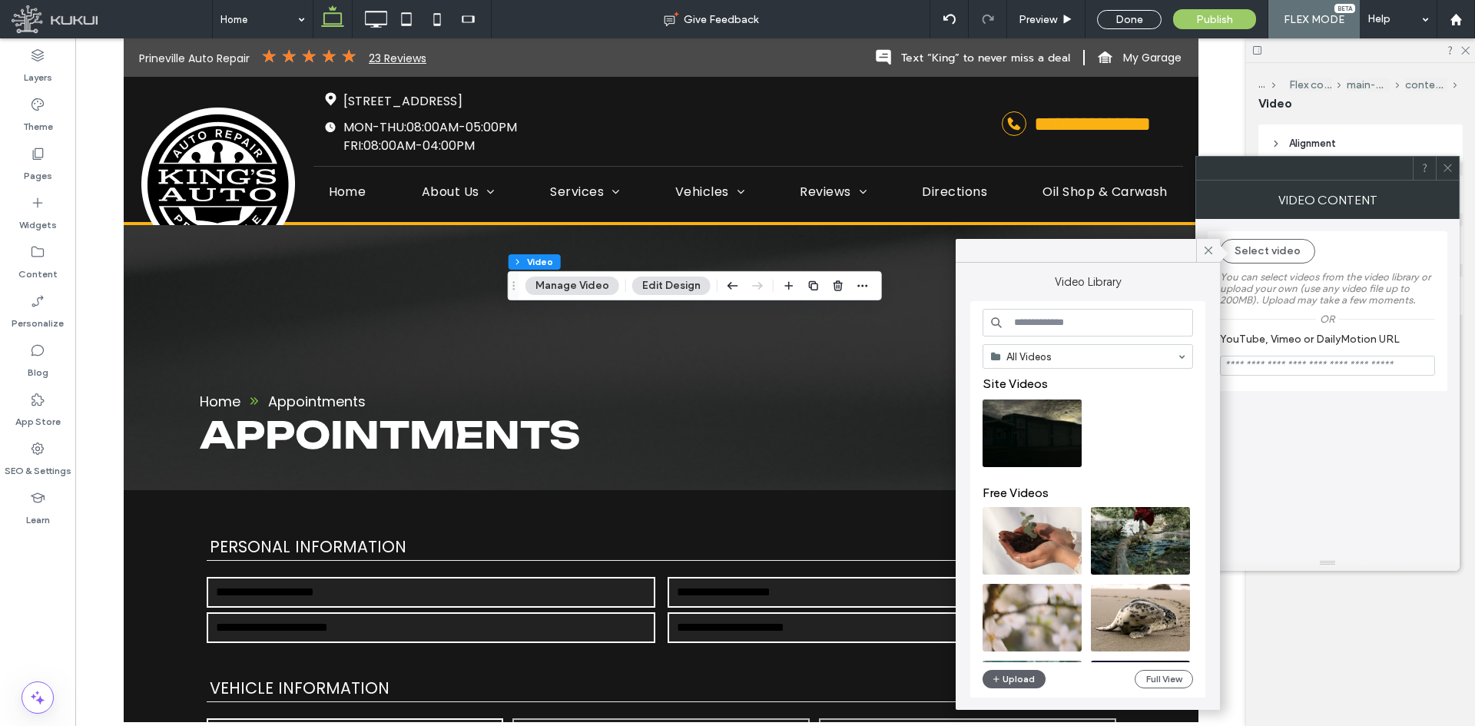
click at [1053, 421] on video at bounding box center [1032, 433] width 99 height 68
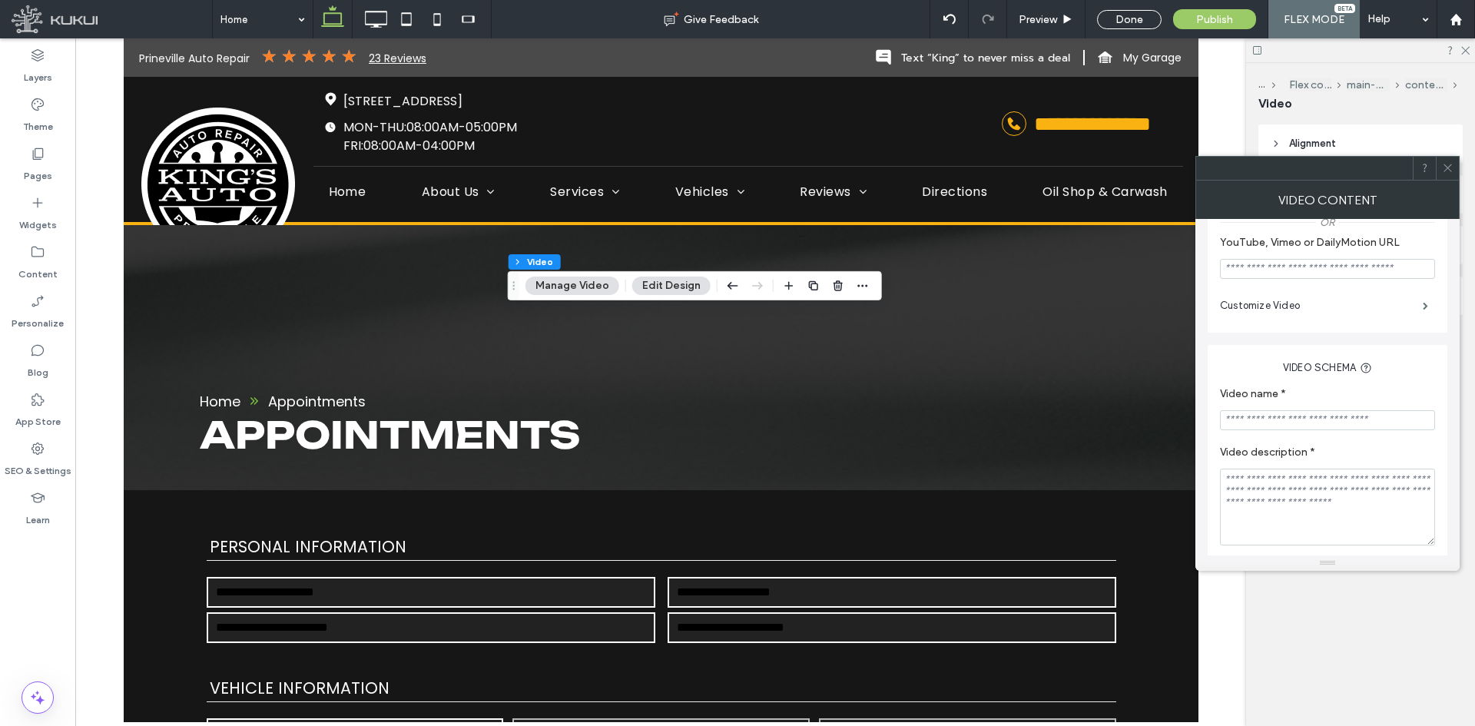
scroll to position [147, 0]
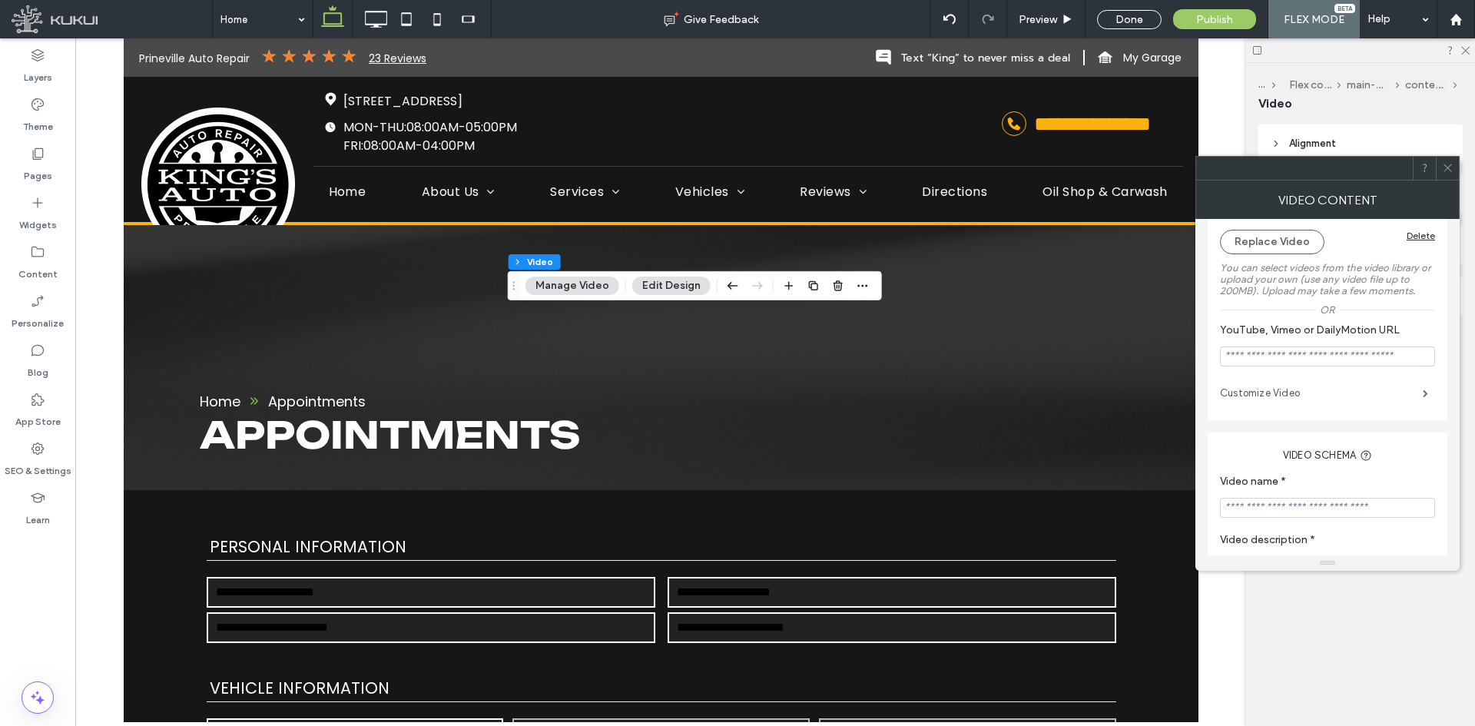
click at [1328, 406] on label "Customize Video" at bounding box center [1321, 393] width 203 height 31
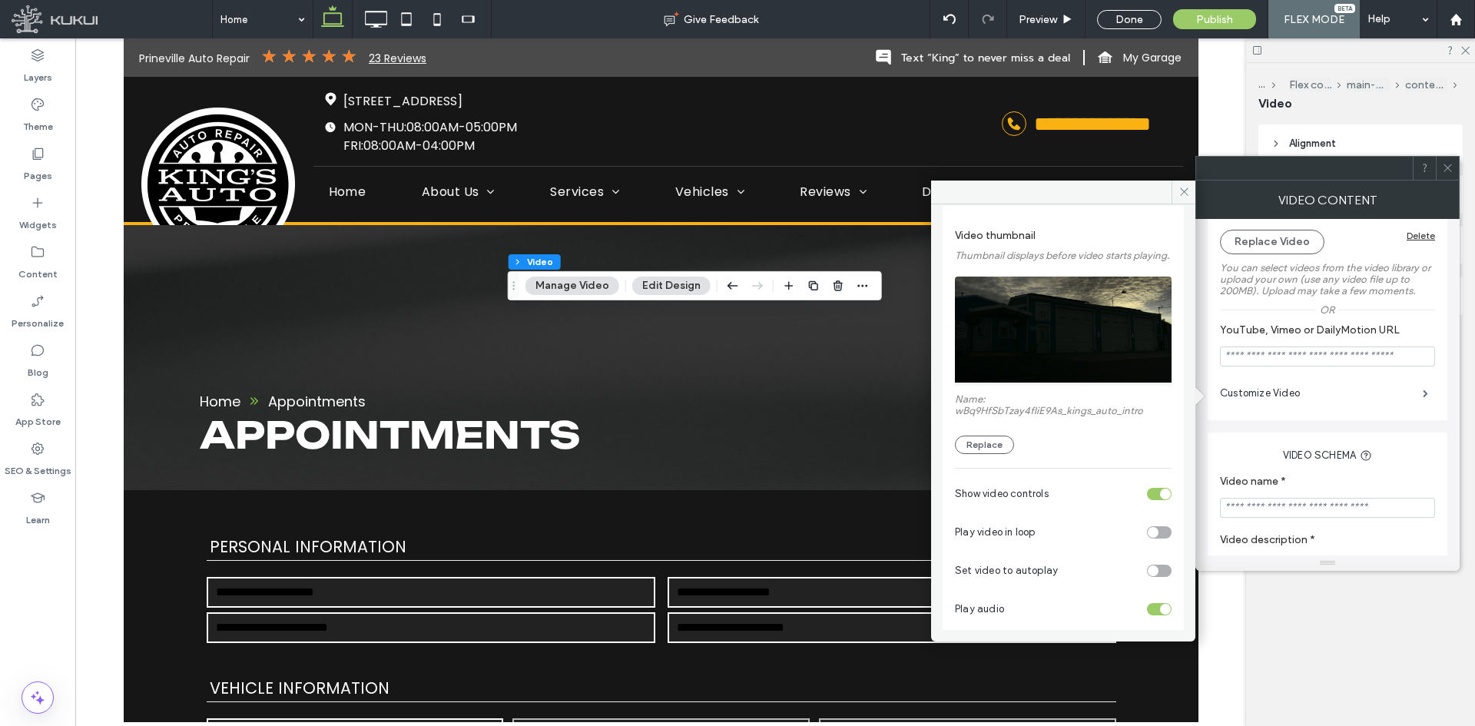
scroll to position [0, 0]
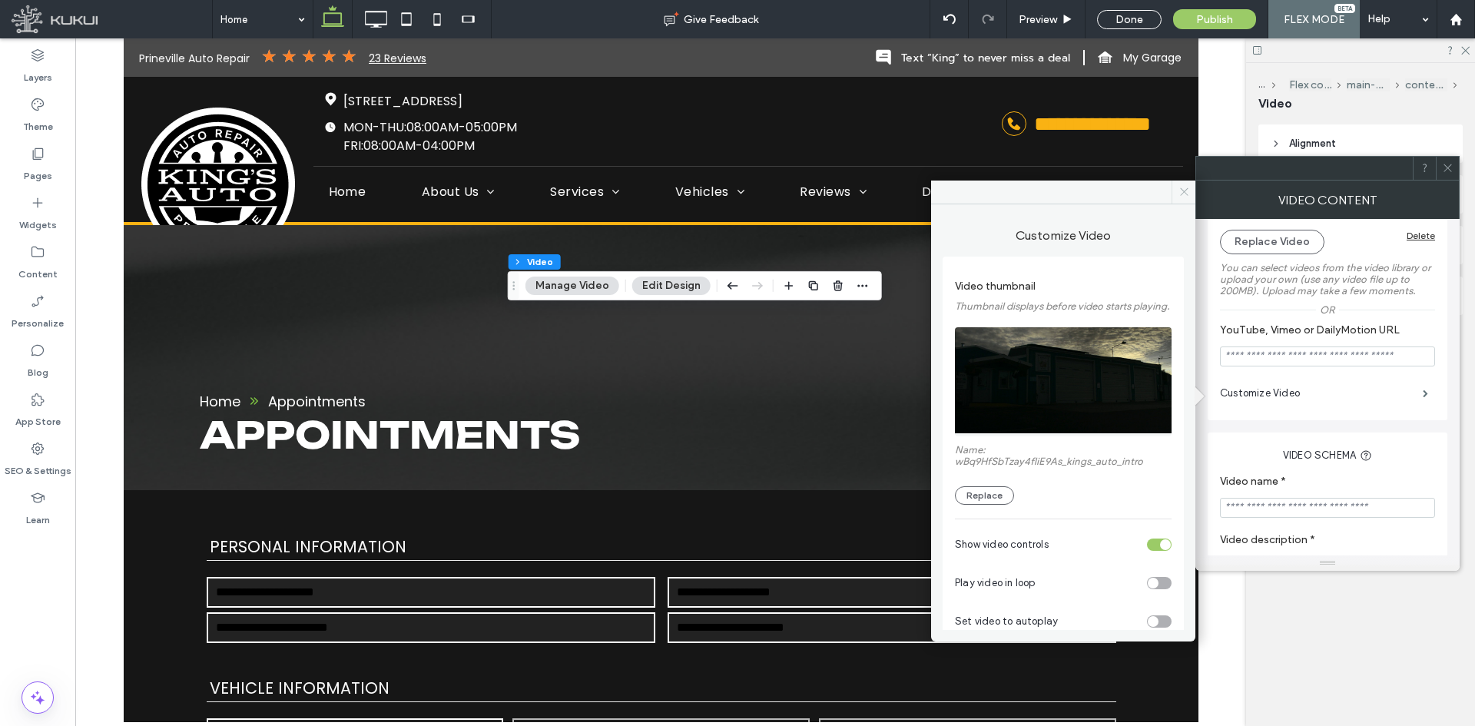
click at [1182, 192] on icon at bounding box center [1184, 192] width 12 height 12
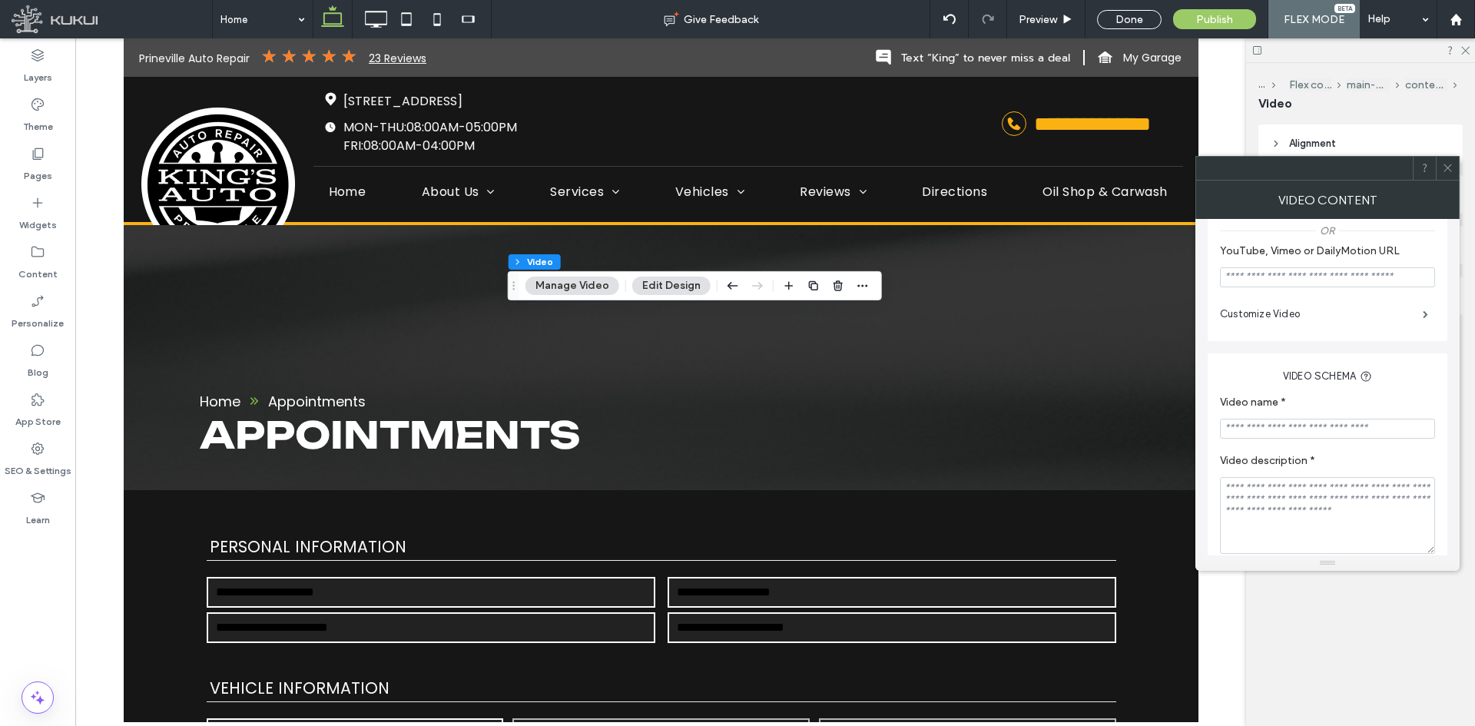
scroll to position [301, 0]
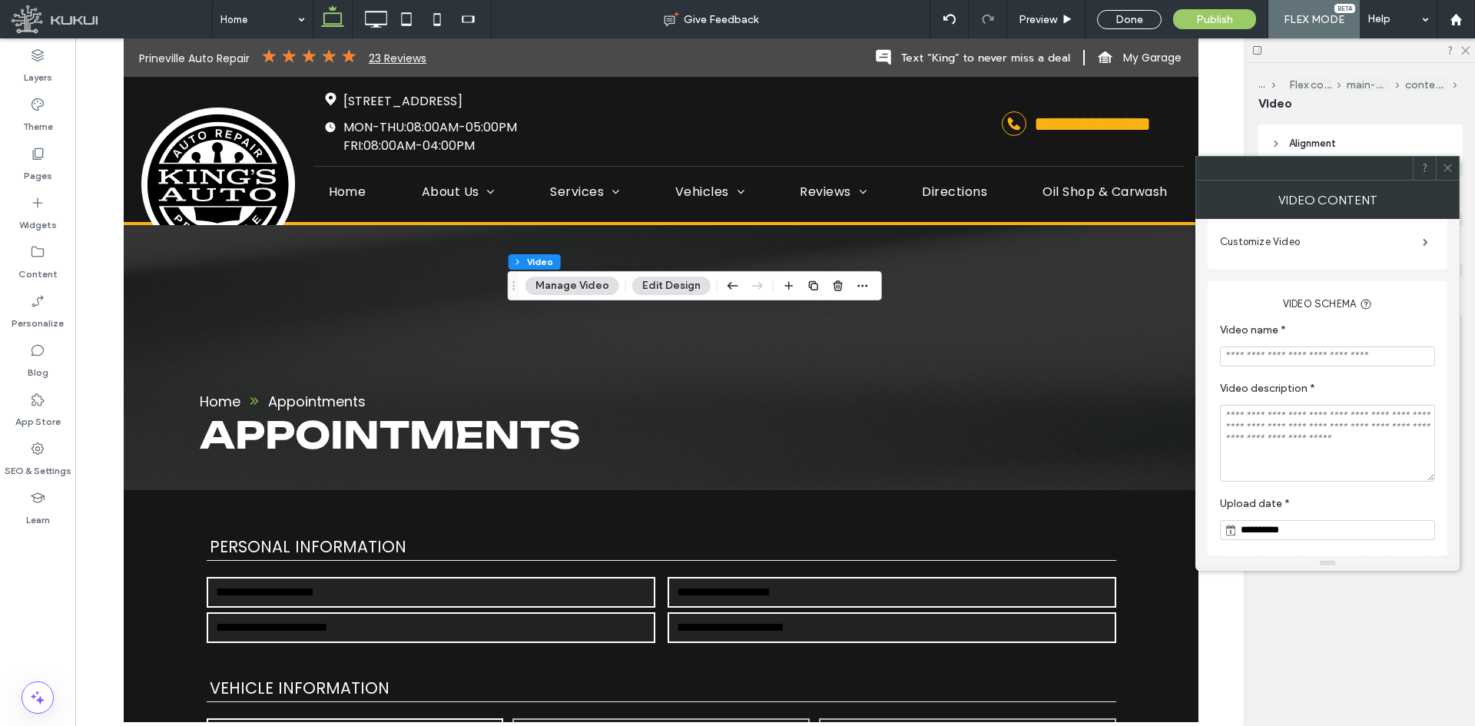
click at [1446, 170] on use at bounding box center [1447, 168] width 8 height 8
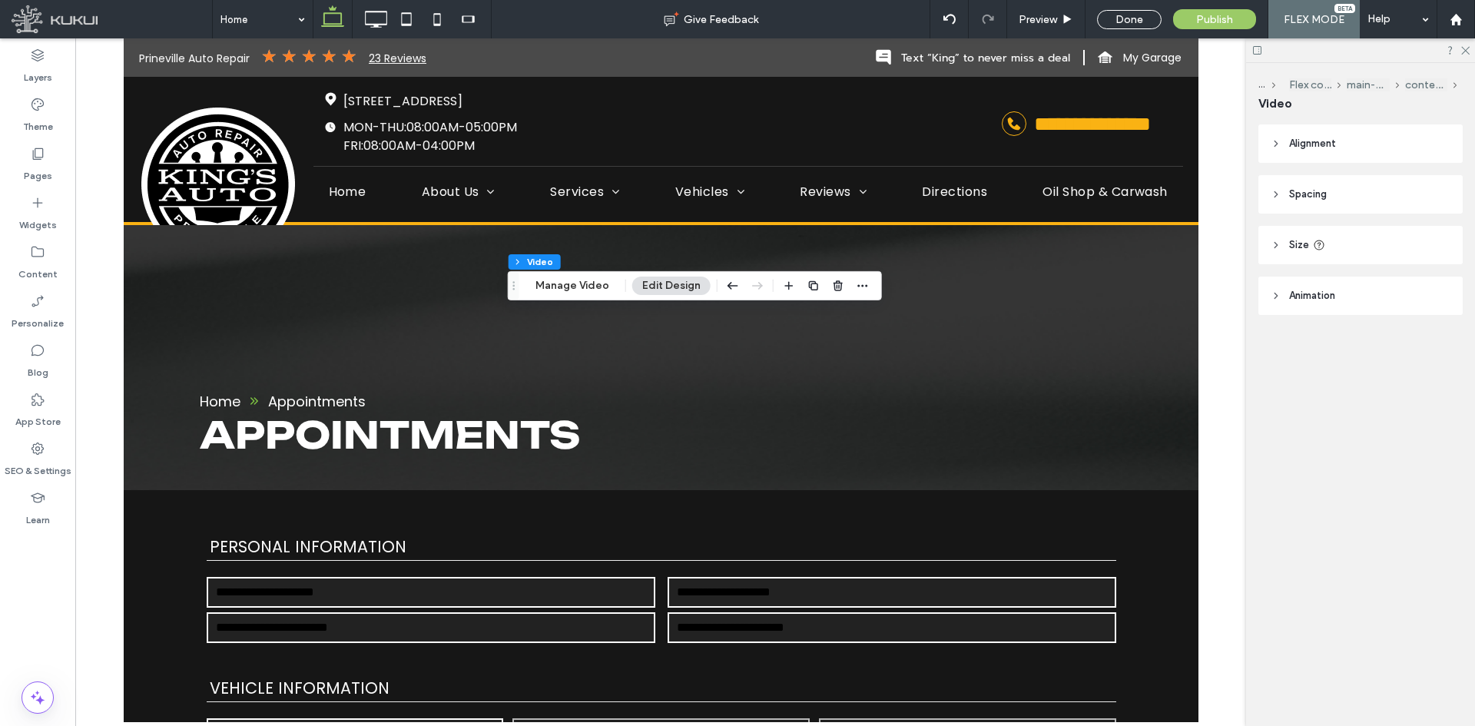
click at [1362, 198] on header "Spacing" at bounding box center [1360, 194] width 204 height 38
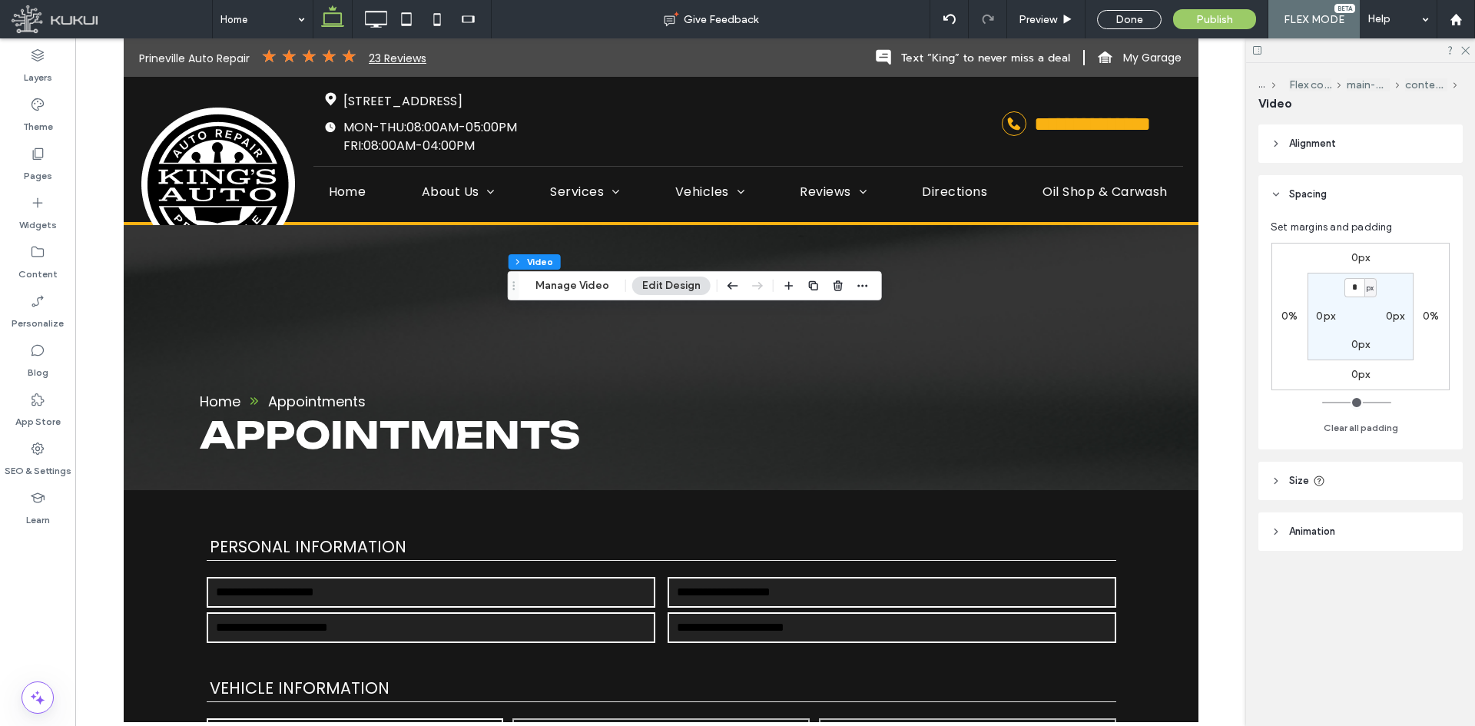
click at [1301, 489] on header "Size" at bounding box center [1360, 481] width 204 height 38
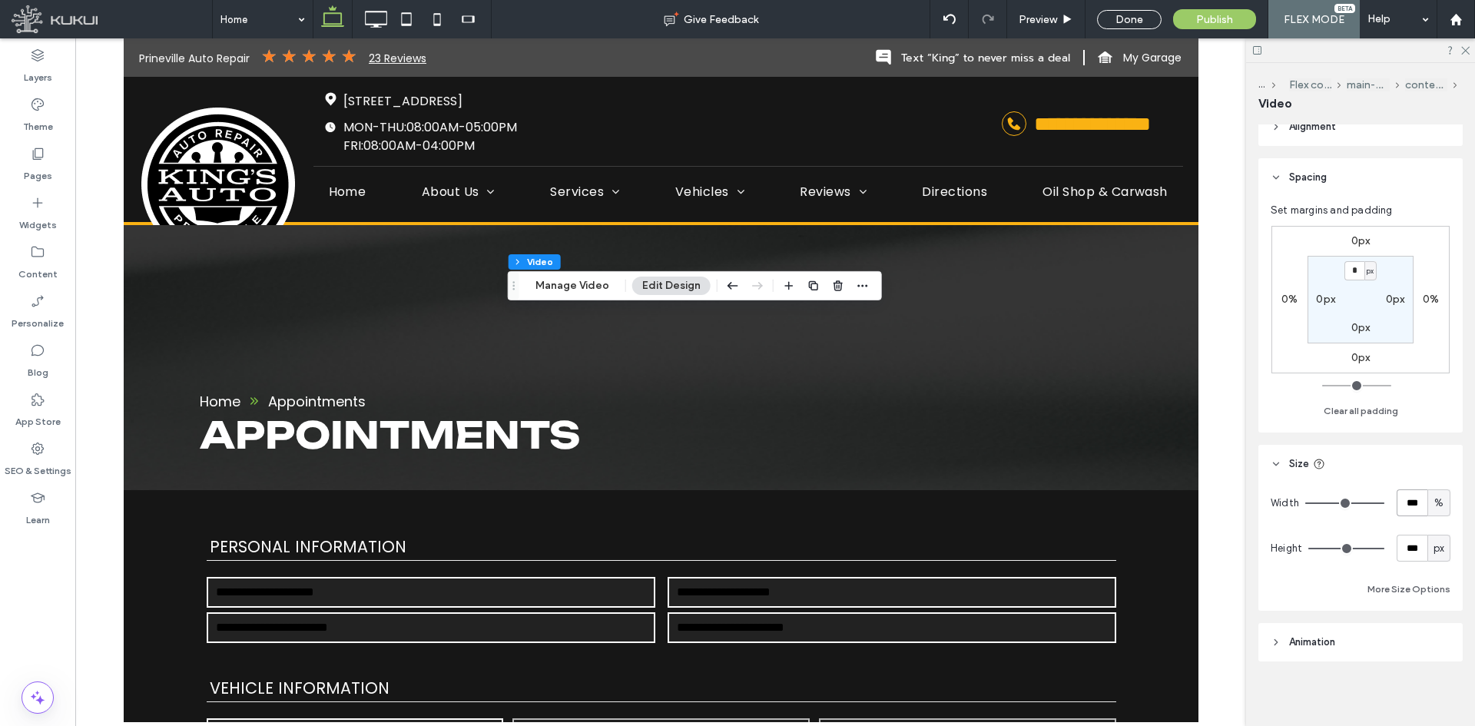
click at [1404, 500] on input "***" at bounding box center [1412, 502] width 31 height 27
type input "**"
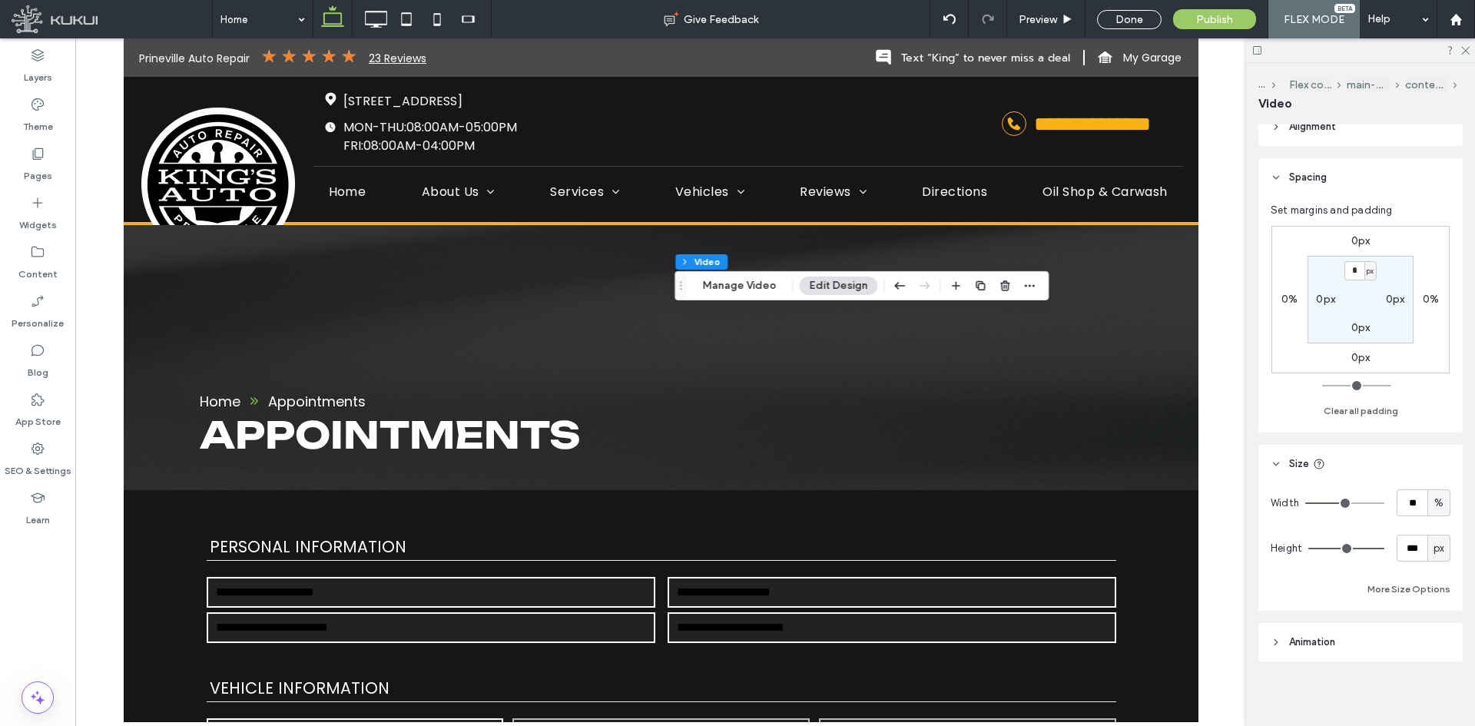
click at [1431, 539] on div "px" at bounding box center [1438, 548] width 23 height 27
click at [1432, 688] on span "A" at bounding box center [1431, 682] width 6 height 15
type input "*"
click at [897, 293] on icon "button" at bounding box center [899, 286] width 18 height 28
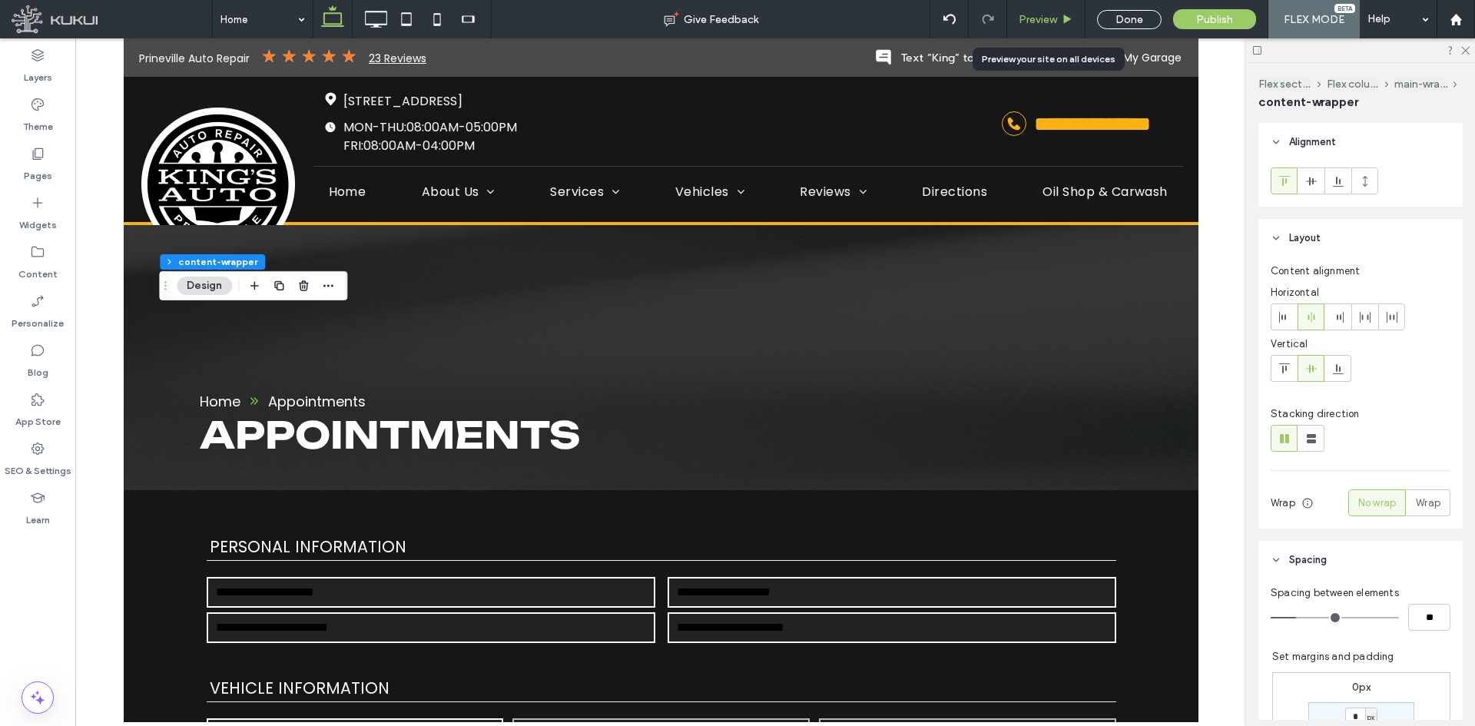
click at [1064, 5] on div "Preview" at bounding box center [1046, 19] width 78 height 38
click at [1057, 11] on div "Preview" at bounding box center [1046, 19] width 78 height 38
click at [1036, 24] on span "Preview" at bounding box center [1038, 19] width 38 height 13
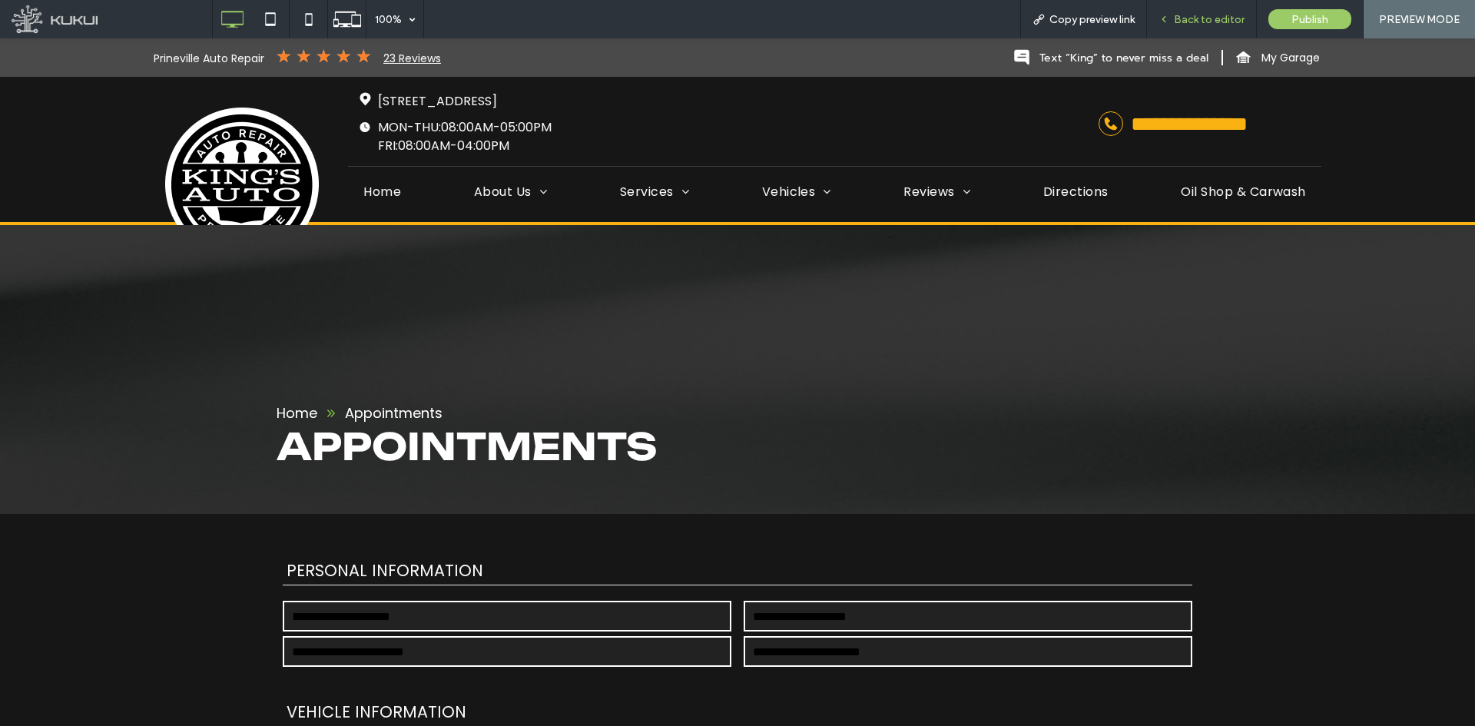
click at [1200, 15] on span "Back to editor" at bounding box center [1209, 19] width 71 height 13
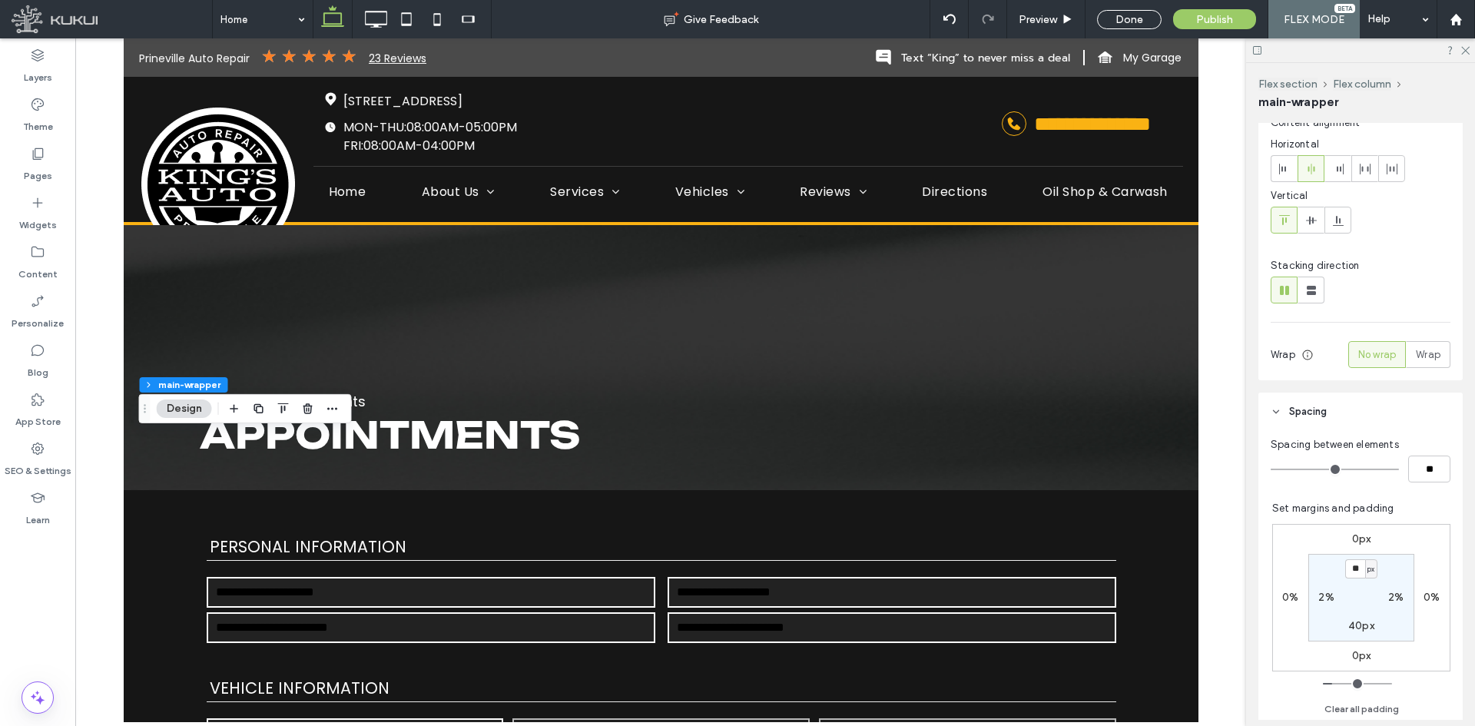
scroll to position [307, 0]
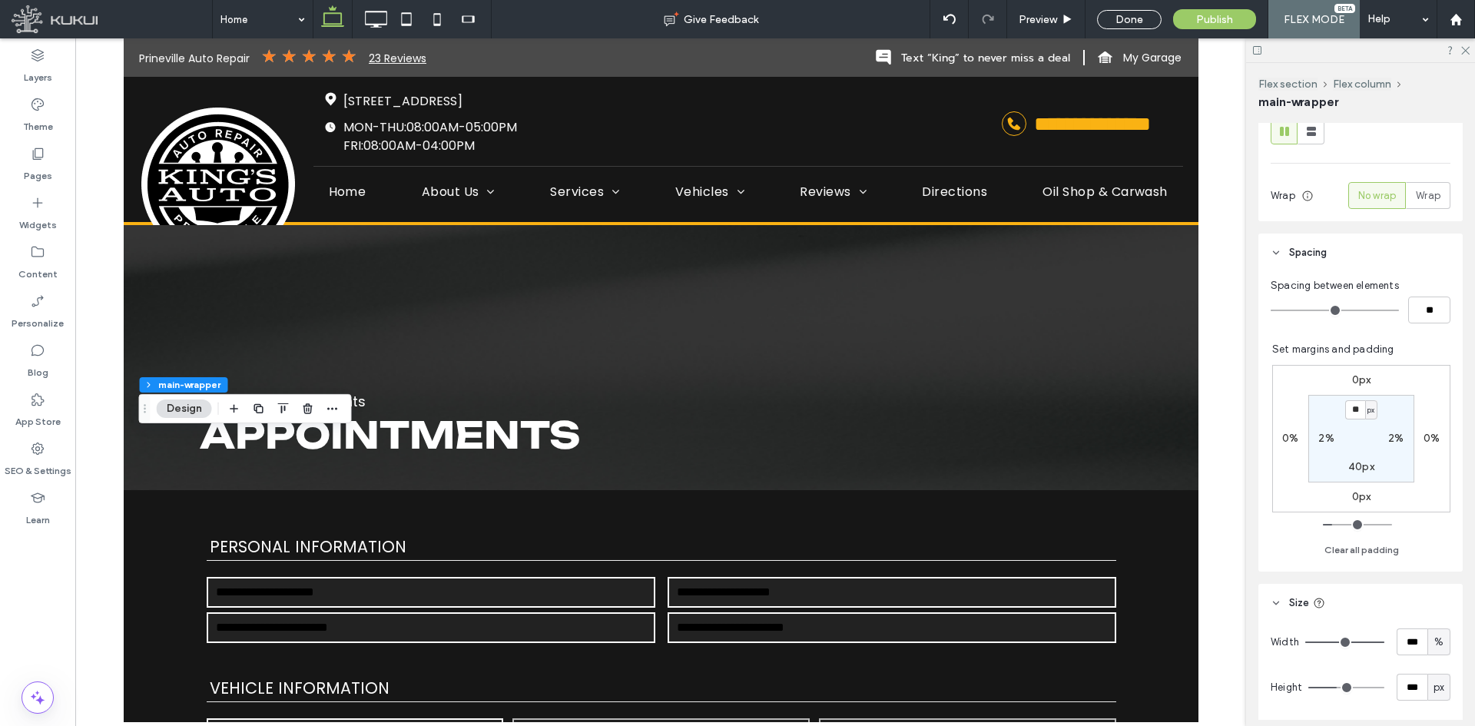
click at [1351, 403] on section "** px 2% 40px 2%" at bounding box center [1361, 439] width 106 height 88
click at [1351, 405] on input "**" at bounding box center [1355, 409] width 20 height 19
type input "**"
click at [1351, 474] on div "40px" at bounding box center [1361, 467] width 26 height 14
click at [1354, 466] on label "40px" at bounding box center [1361, 466] width 26 height 13
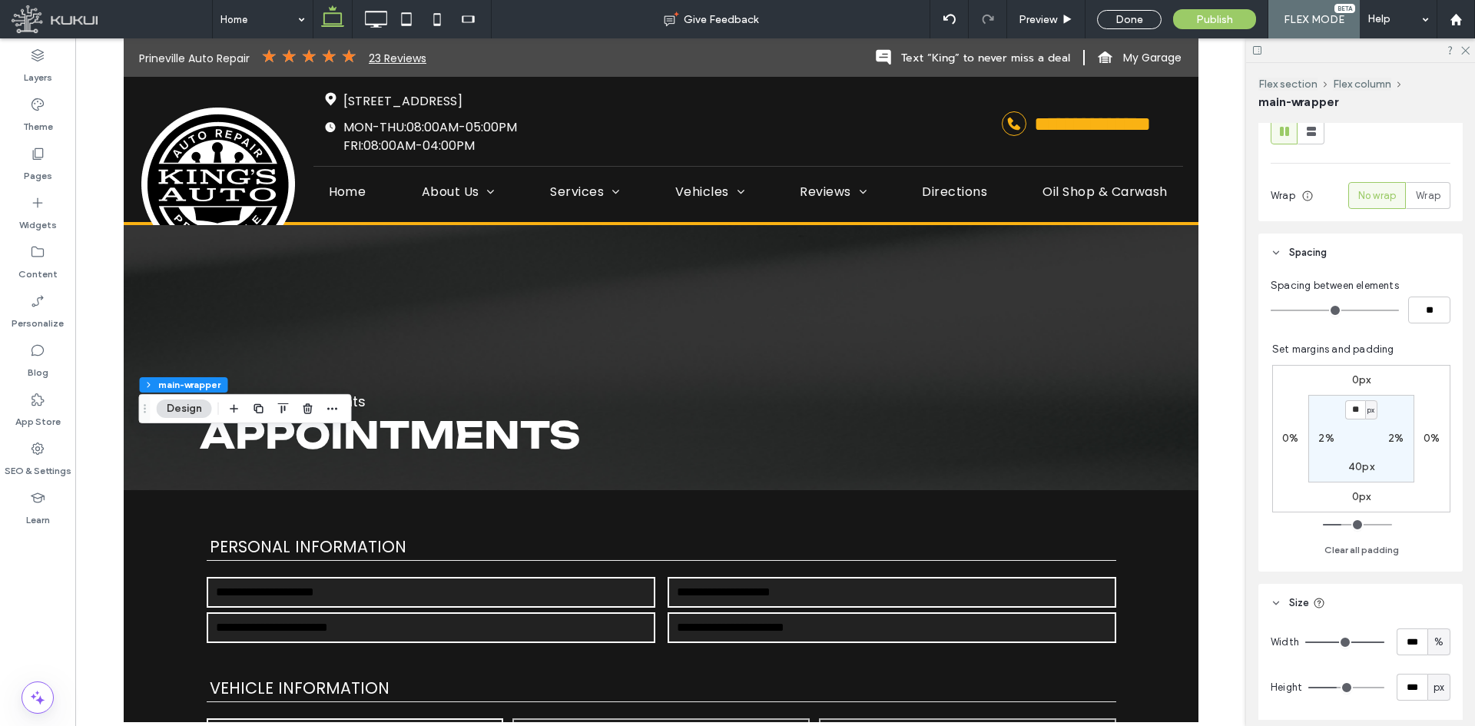
type input "**"
click at [1042, 21] on span "Preview" at bounding box center [1038, 19] width 38 height 13
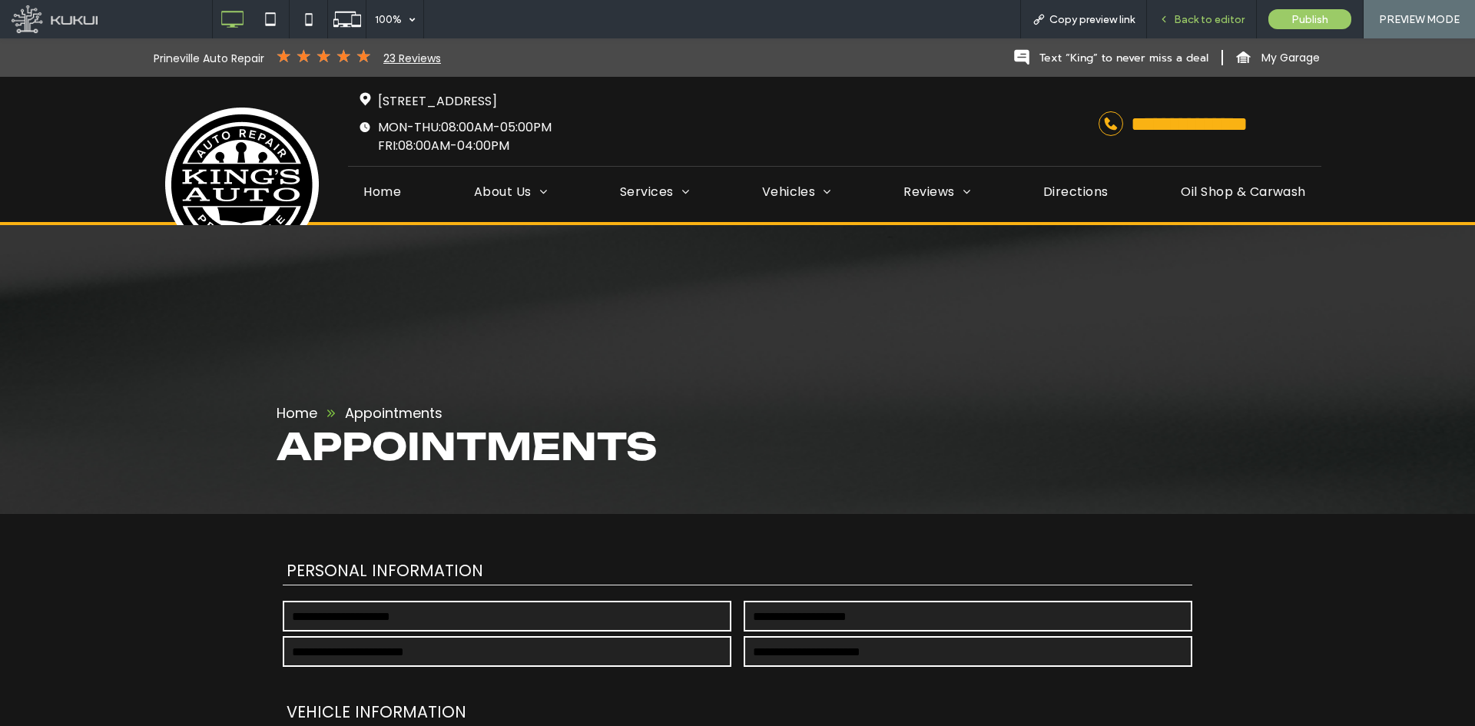
click at [1165, 15] on icon at bounding box center [1163, 19] width 11 height 11
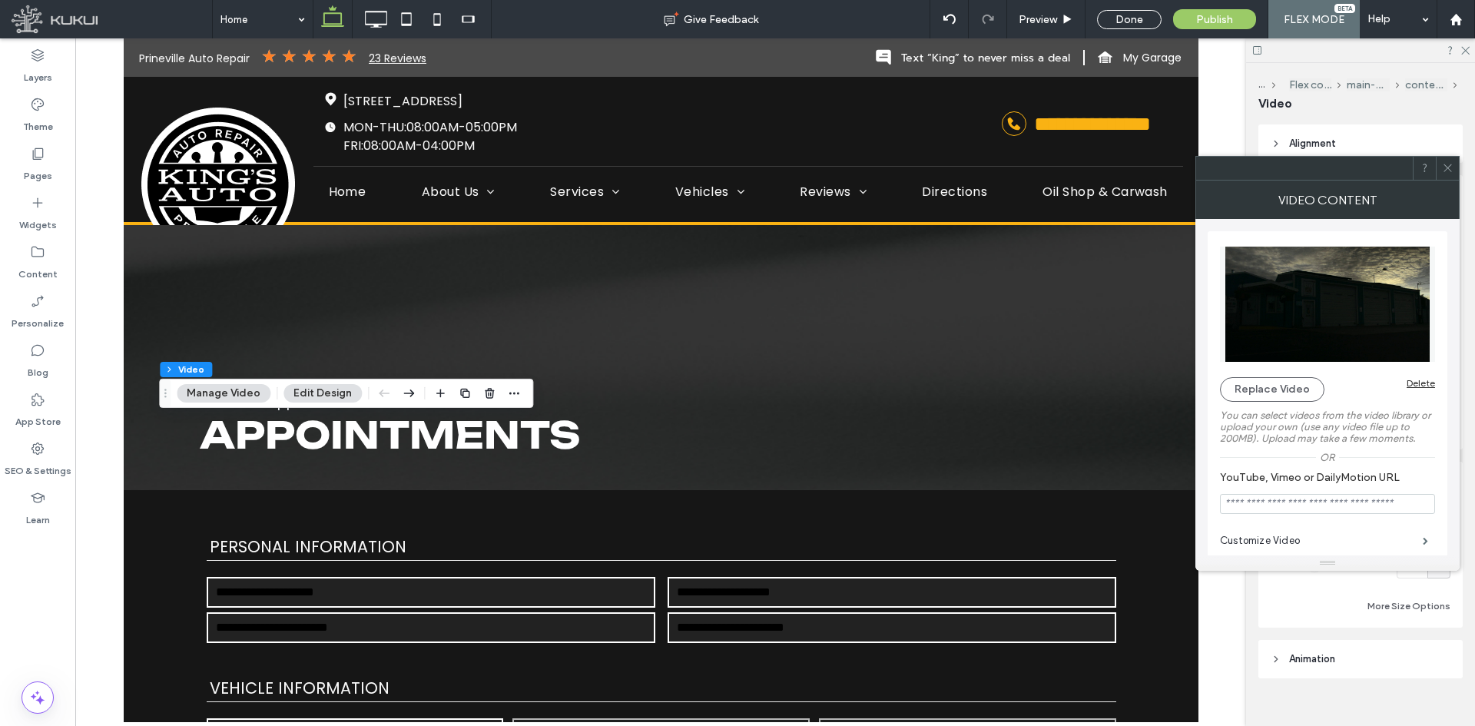
click at [521, 400] on div "Flex section Flex column main-wrapper content-wrapper Video Manage Video Edit D…" at bounding box center [346, 393] width 374 height 29
click at [514, 396] on icon "button" at bounding box center [514, 393] width 12 height 12
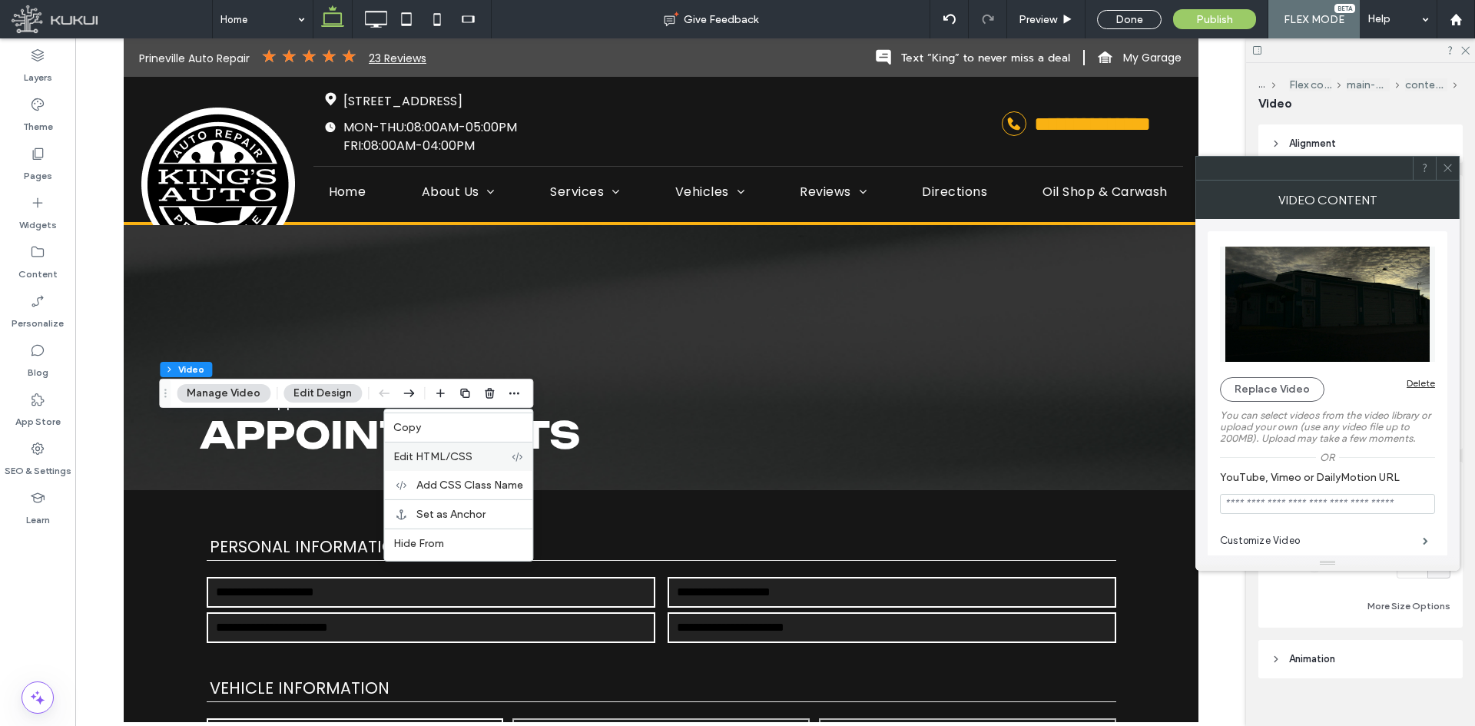
click at [478, 449] on div "Edit HTML/CSS" at bounding box center [458, 456] width 148 height 29
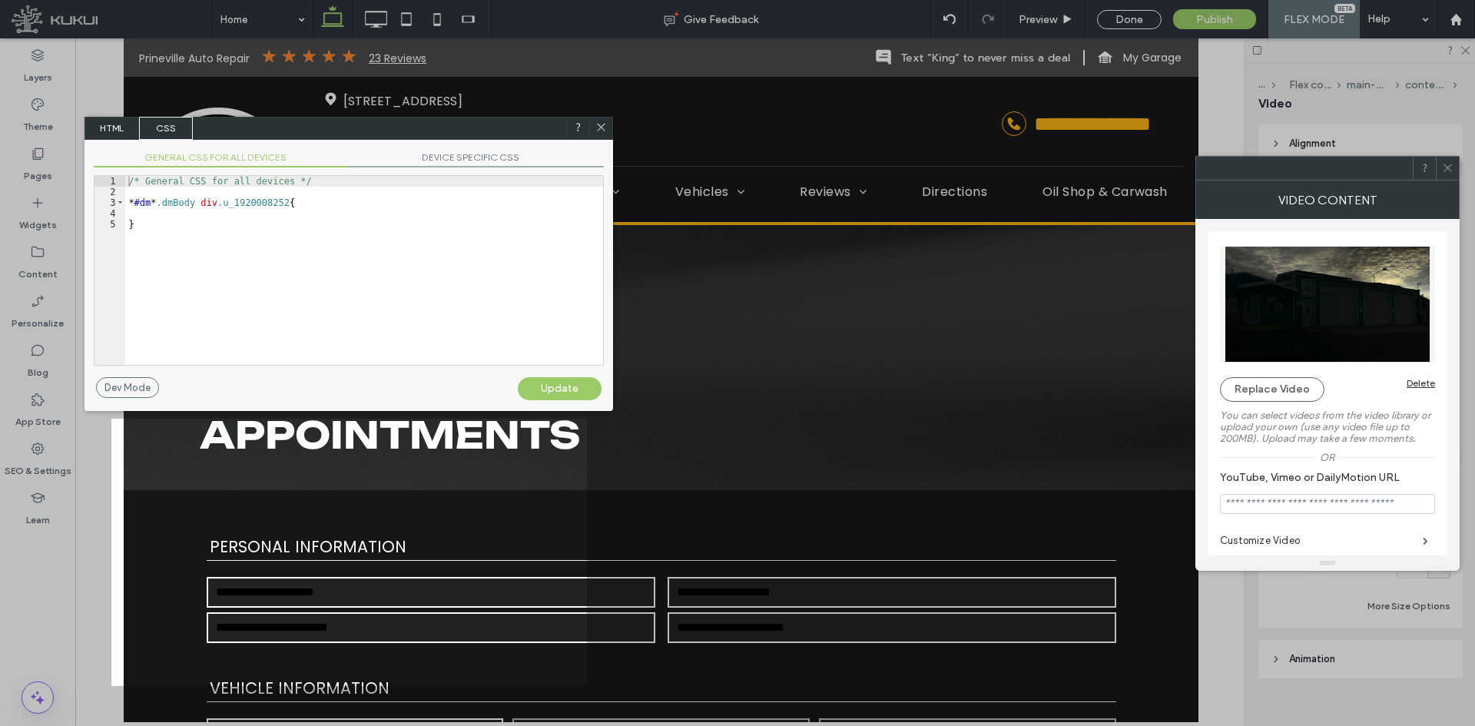
click at [486, 152] on span "DEVICE SPECIFIC CSS" at bounding box center [476, 159] width 255 height 16
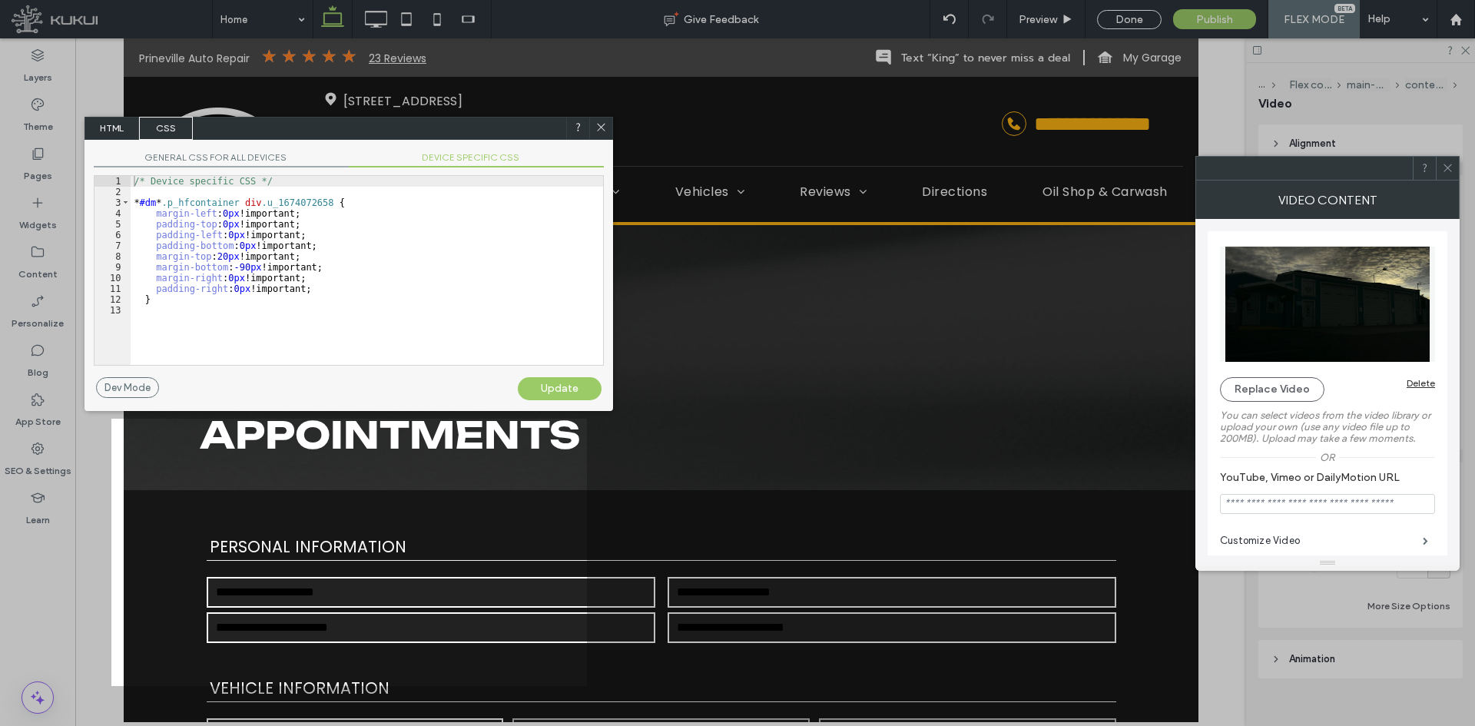
click at [235, 167] on div "GENERAL CSS FOR ALL DEVICES DEVICE SPECIFIC CSS Use with caution! Make sure you…" at bounding box center [349, 258] width 529 height 237
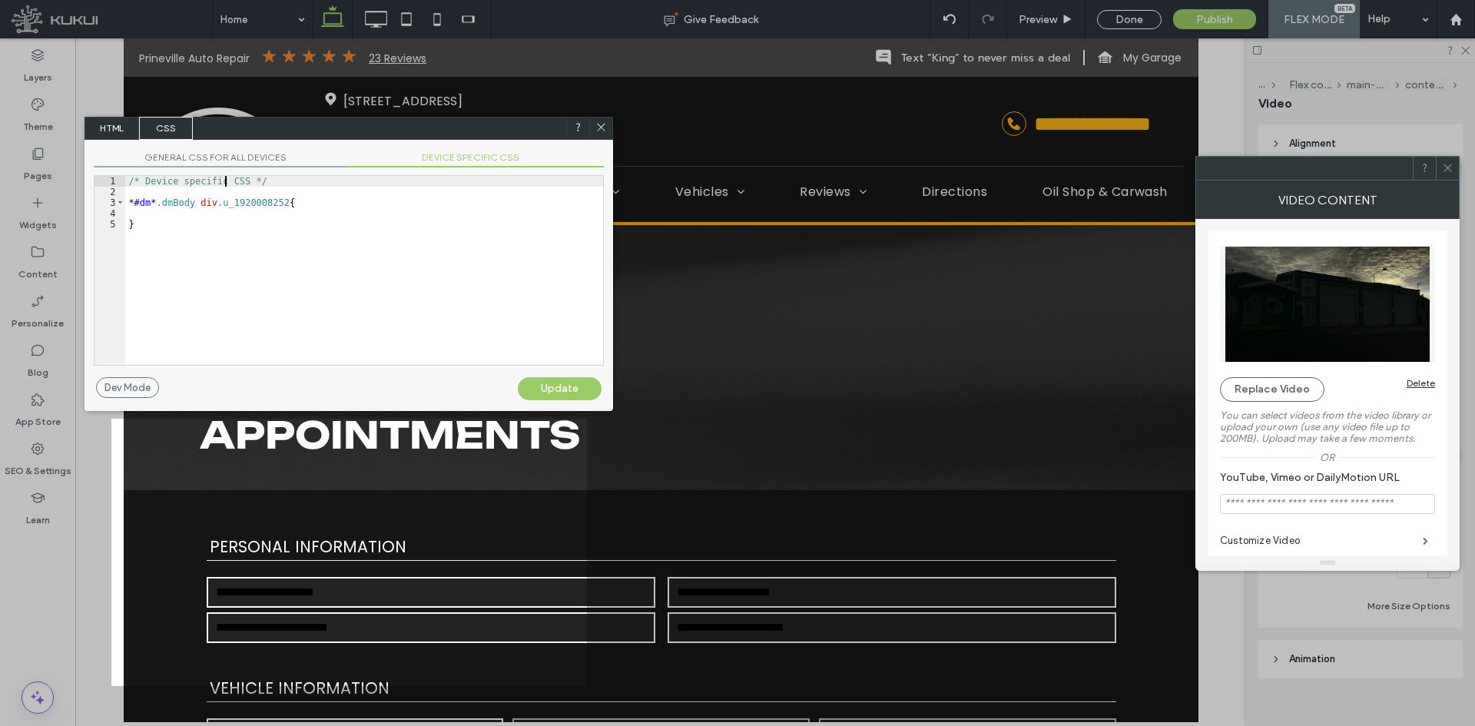
drag, startPoint x: 230, startPoint y: 177, endPoint x: 243, endPoint y: 167, distance: 16.3
click at [231, 176] on div "/* Device specific CSS */ * #dm * .dmBody div .u_1920008252 { }" at bounding box center [364, 281] width 478 height 210
click at [235, 198] on div "/* Device specific CSS */ * #dm * .dmBody div .u_1920008252 { }" at bounding box center [364, 281] width 478 height 210
drag, startPoint x: 280, startPoint y: 204, endPoint x: 124, endPoint y: 204, distance: 155.9
click at [124, 204] on div "** 1 2 3 4 5 /* Device specific CSS */ * #dm * .dmBody div .u_1920008252 { } XX…" at bounding box center [349, 270] width 510 height 191
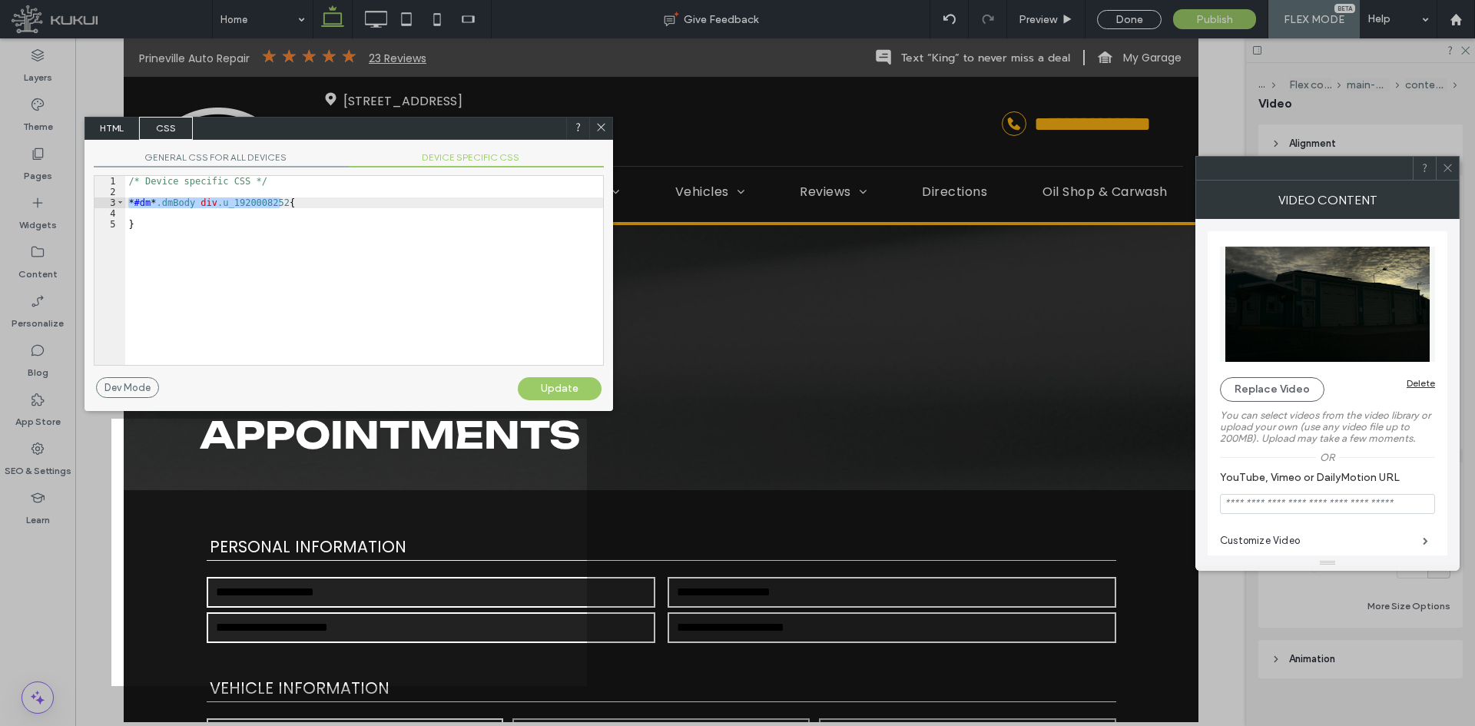
click at [605, 127] on icon at bounding box center [601, 127] width 12 height 12
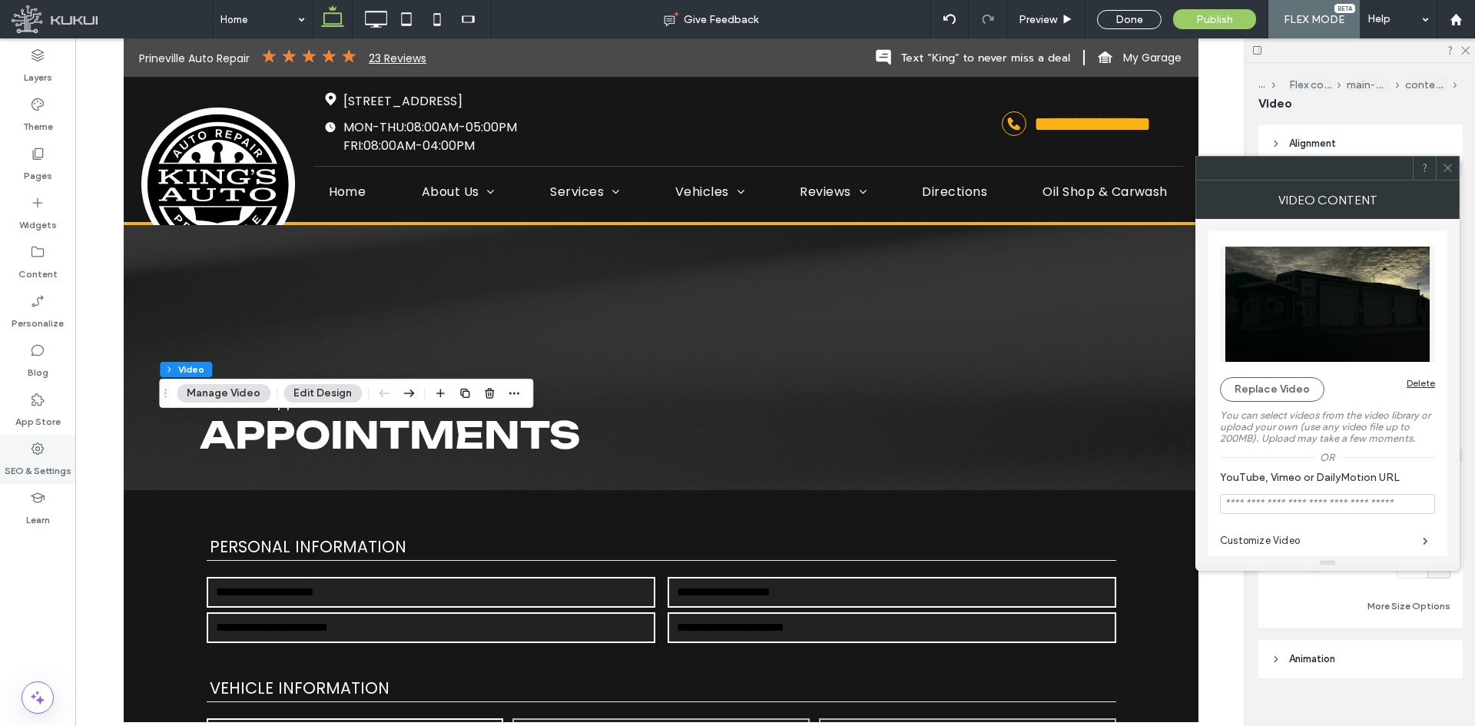
click at [28, 462] on label "SEO & Settings" at bounding box center [38, 467] width 67 height 22
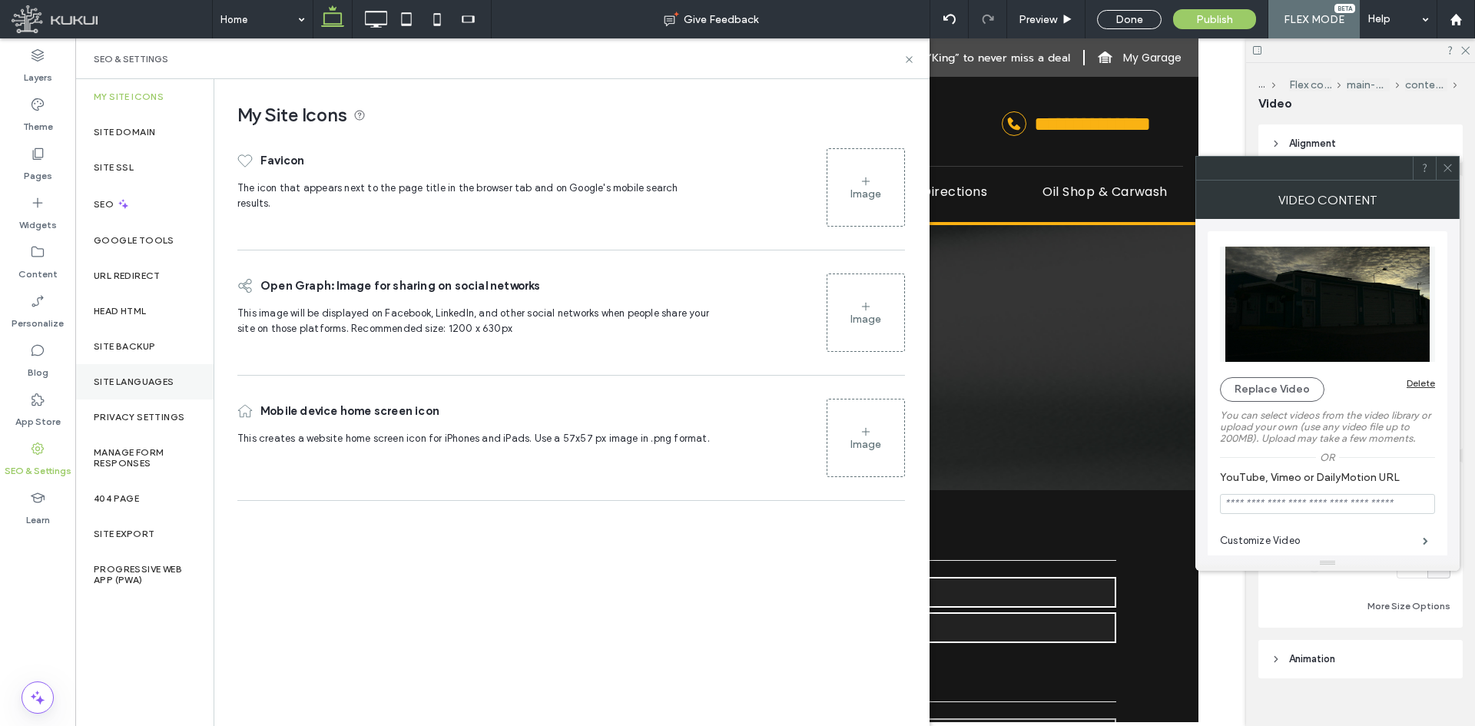
click at [101, 379] on label "Site Languages" at bounding box center [134, 381] width 81 height 11
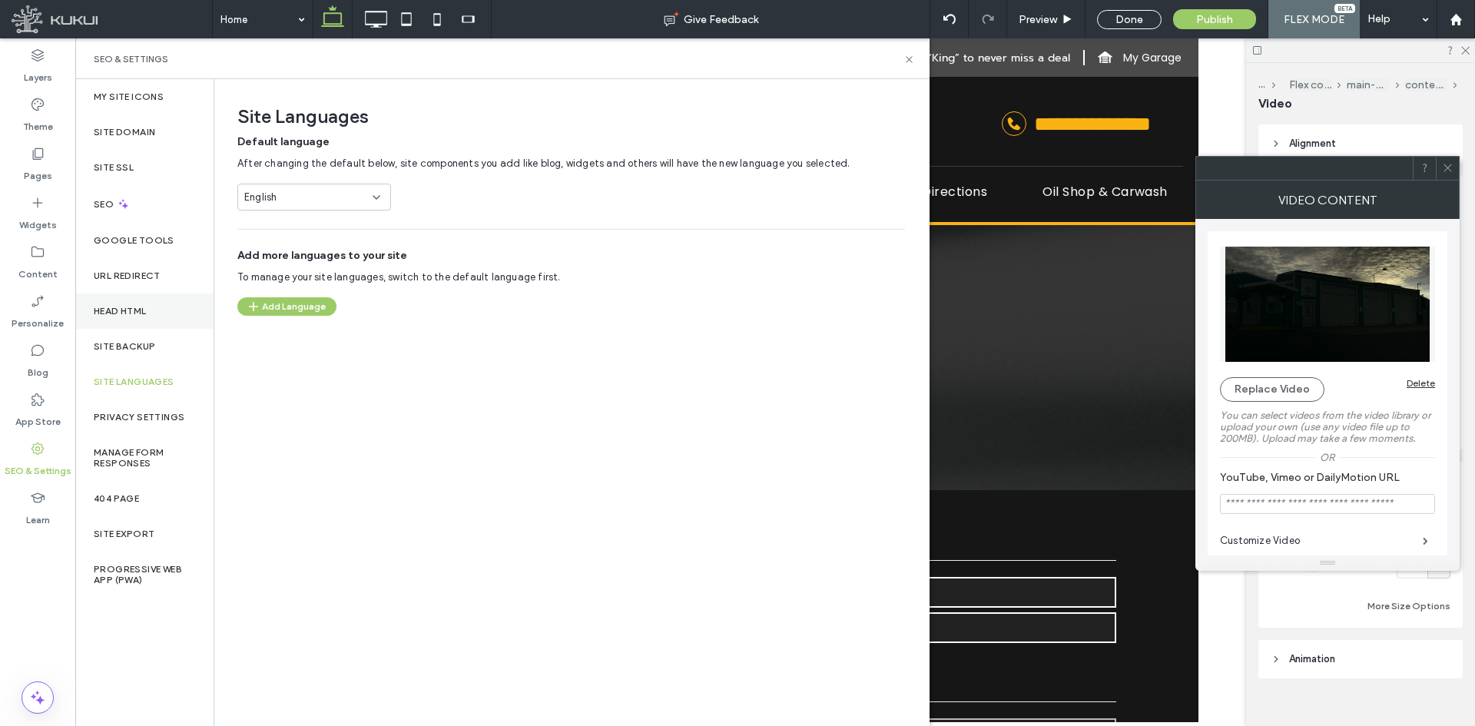
click at [157, 321] on div "Head HTML" at bounding box center [144, 310] width 138 height 35
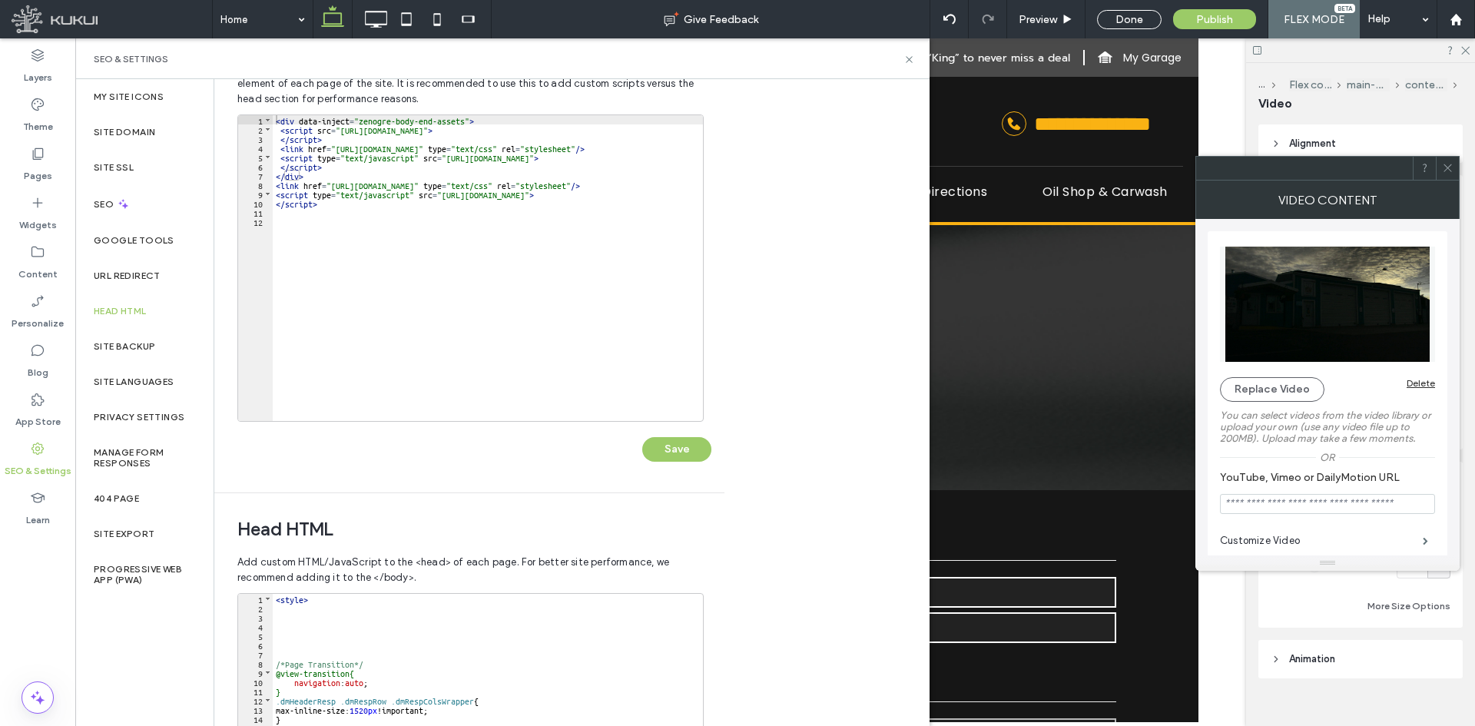
scroll to position [307, 0]
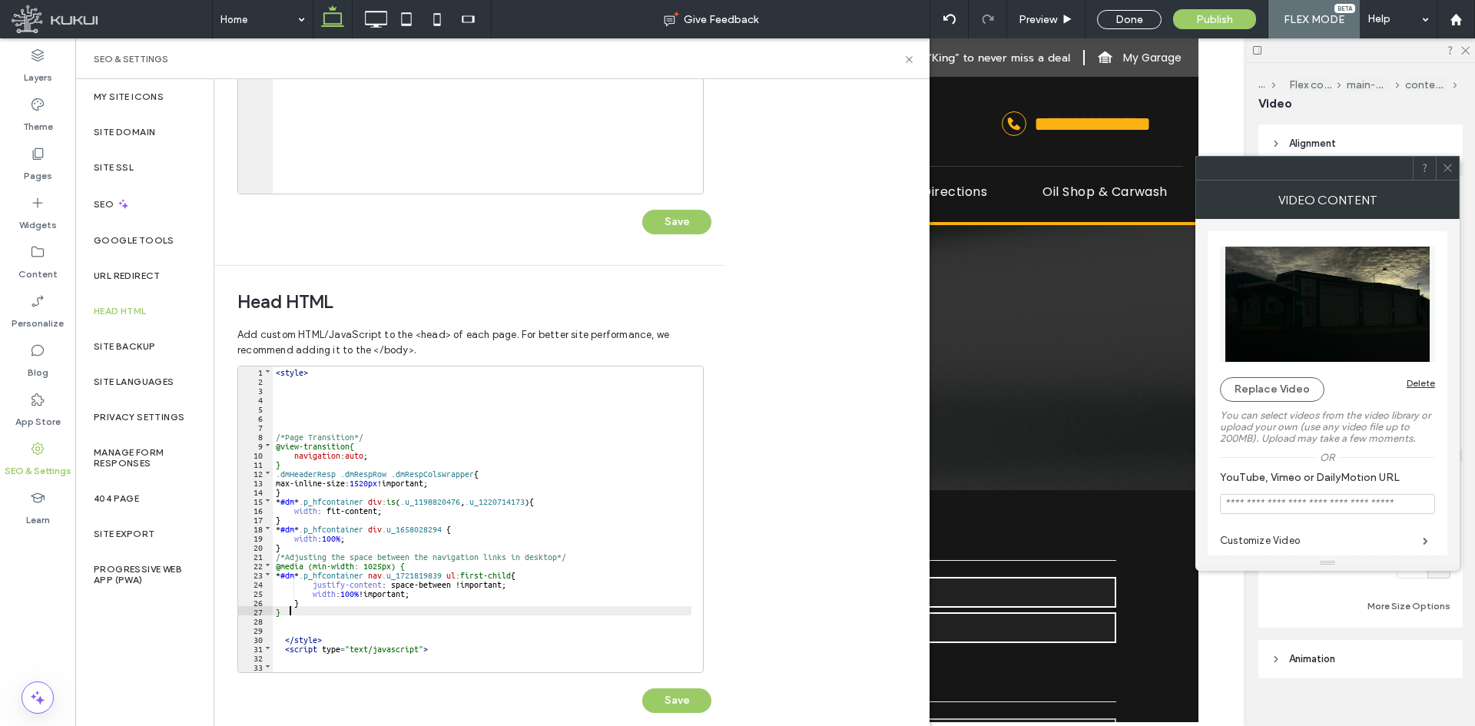
click at [341, 611] on div "< style > /*Page Transition*/ @view-transition{ navigation : auto ; } .dmHeader…" at bounding box center [1262, 522] width 1979 height 313
drag, startPoint x: 337, startPoint y: 558, endPoint x: 347, endPoint y: 552, distance: 12.1
click at [337, 558] on div "< style > /*Page Transition*/ @view-transition{ navigation : auto ; } .dmHeader…" at bounding box center [1262, 522] width 1979 height 313
click at [350, 550] on div "< style > /*Page Transition*/ @view-transition{ navigation : auto ; } .dmHeader…" at bounding box center [1262, 522] width 1979 height 313
paste textarea
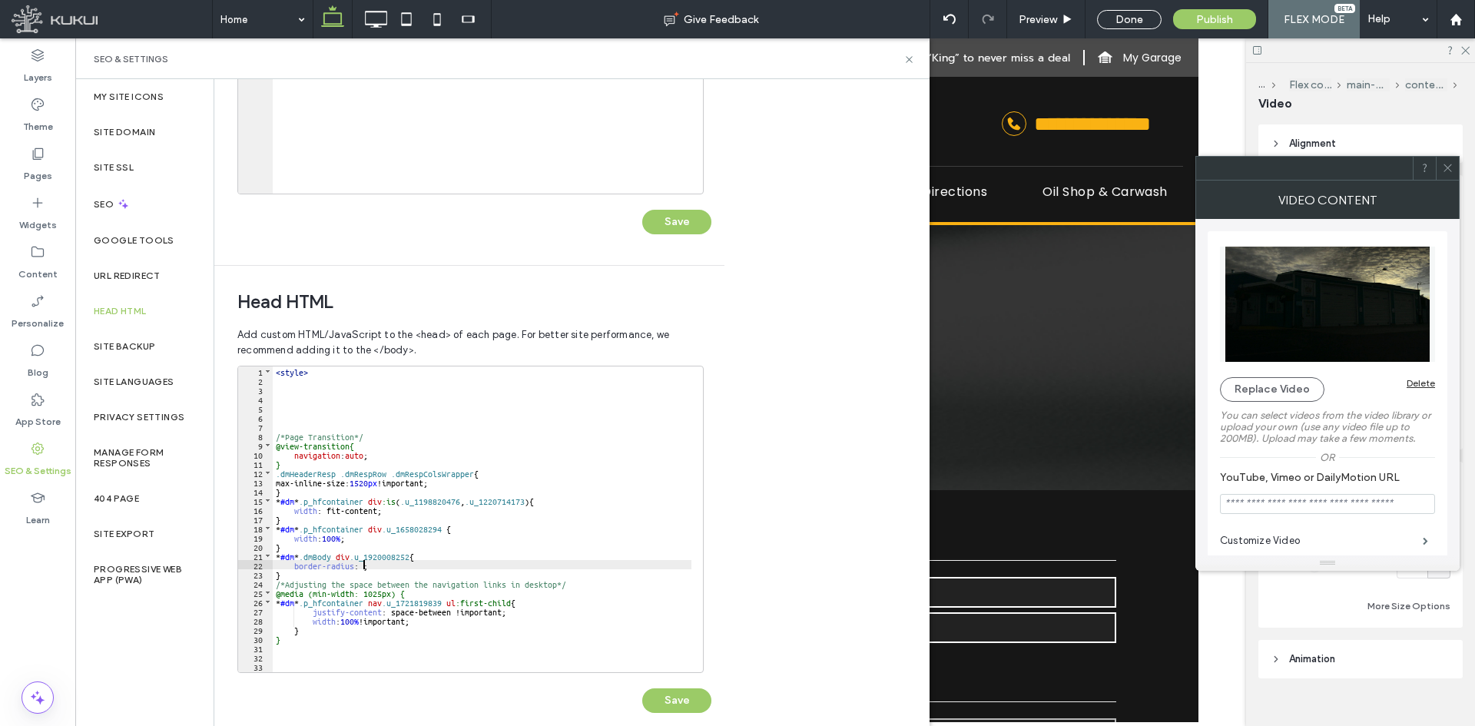
click at [364, 563] on div "< style > /*Page Transition*/ @view-transition{ navigation : auto ; } .dmHeader…" at bounding box center [1262, 522] width 1979 height 313
type textarea "**"
click at [688, 706] on button "Save" at bounding box center [676, 700] width 69 height 25
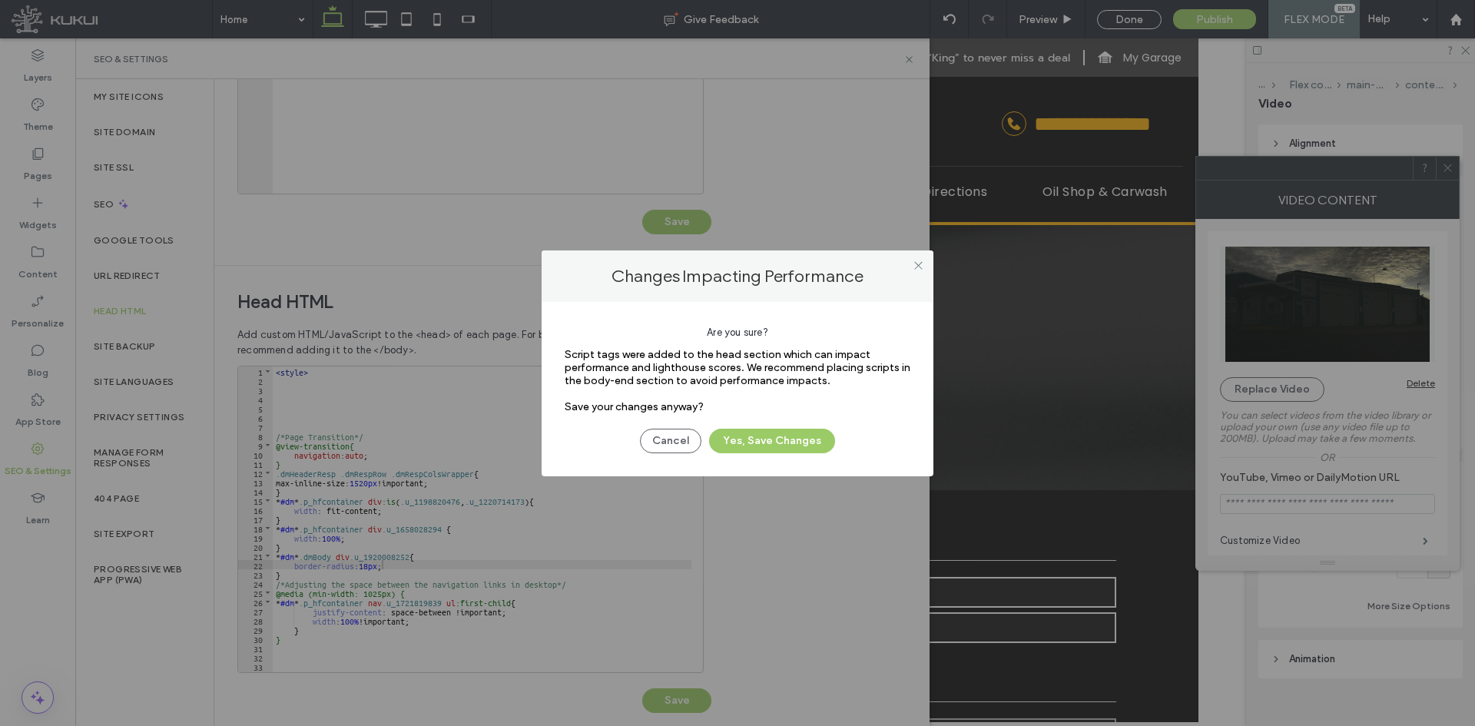
click at [807, 423] on div "Cancel Yes, Save Changes" at bounding box center [738, 433] width 346 height 40
click at [792, 443] on button "Yes, Save Changes" at bounding box center [772, 441] width 126 height 25
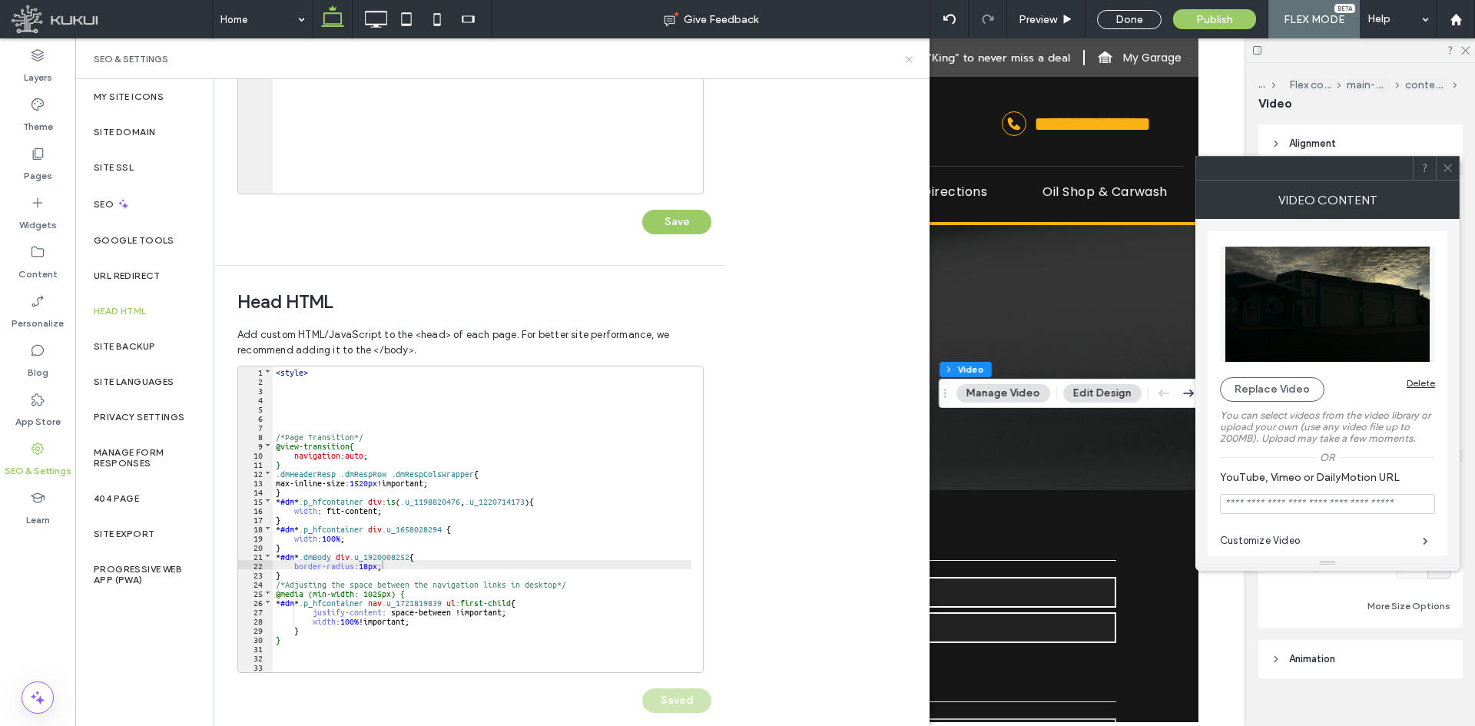
click at [906, 59] on icon at bounding box center [909, 60] width 12 height 12
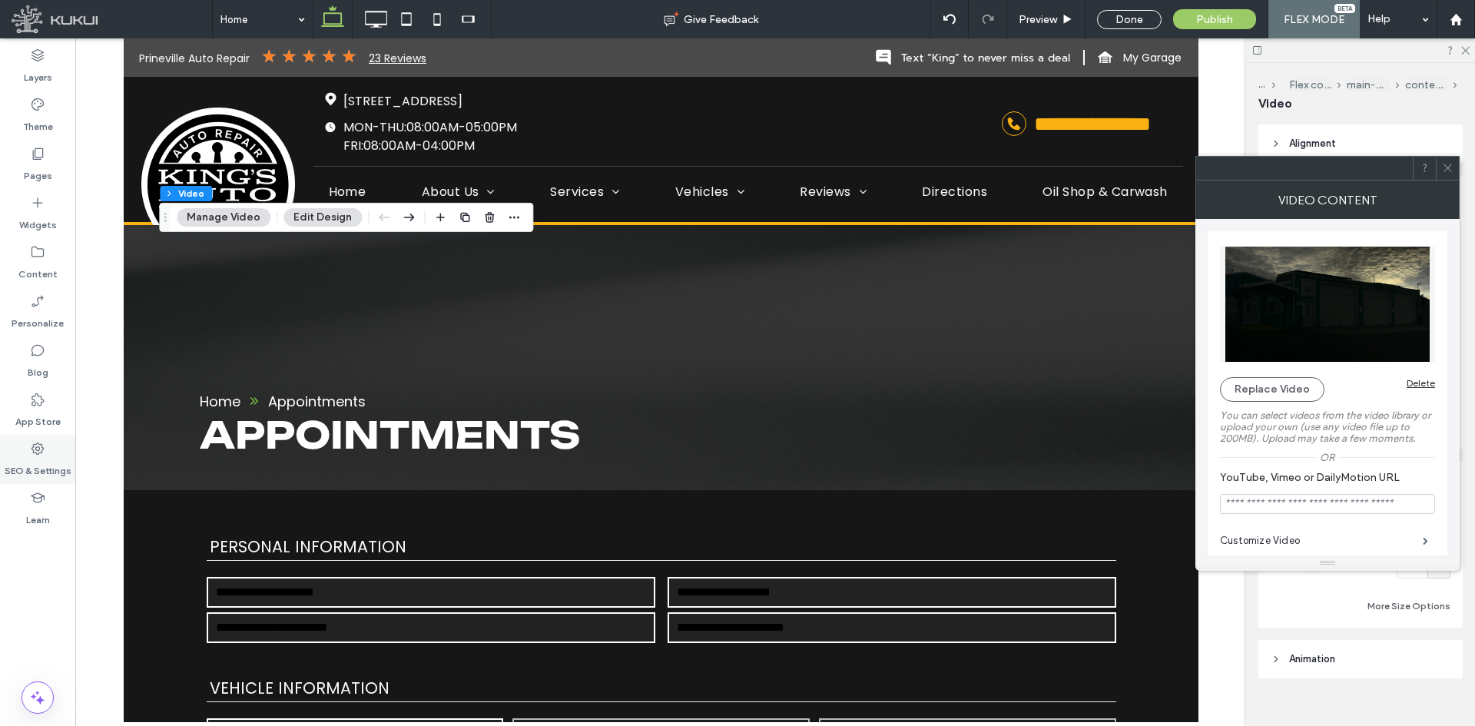
click at [49, 468] on label "SEO & Settings" at bounding box center [38, 467] width 67 height 22
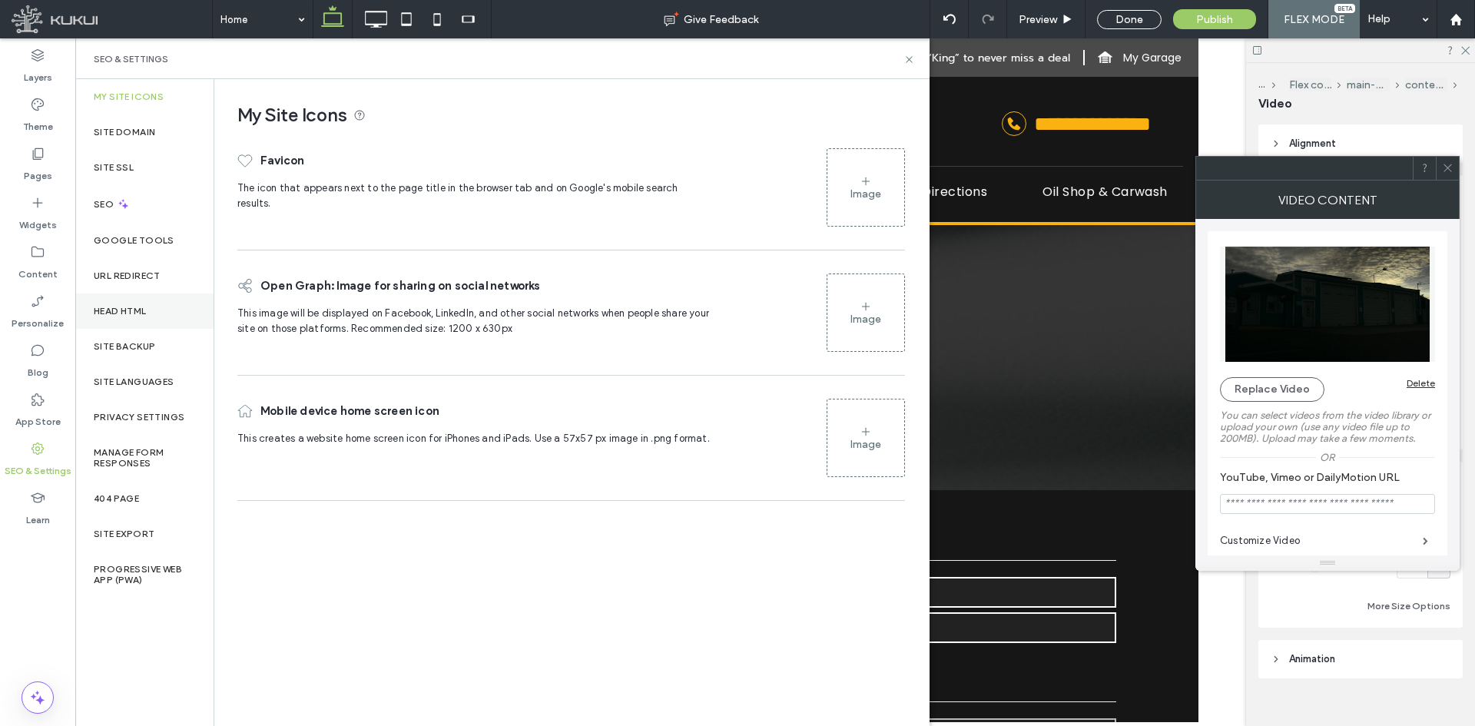
click at [158, 316] on div "Head HTML" at bounding box center [144, 310] width 138 height 35
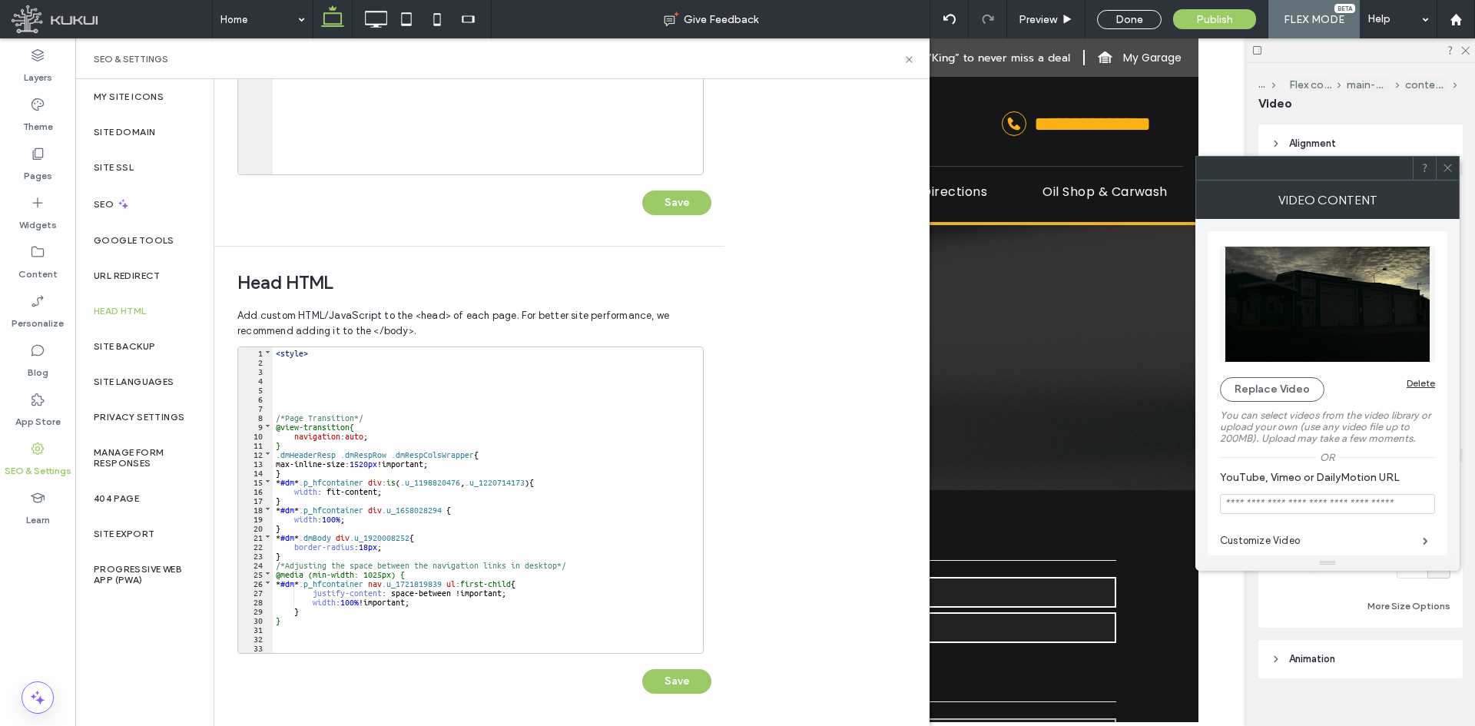
scroll to position [46, 0]
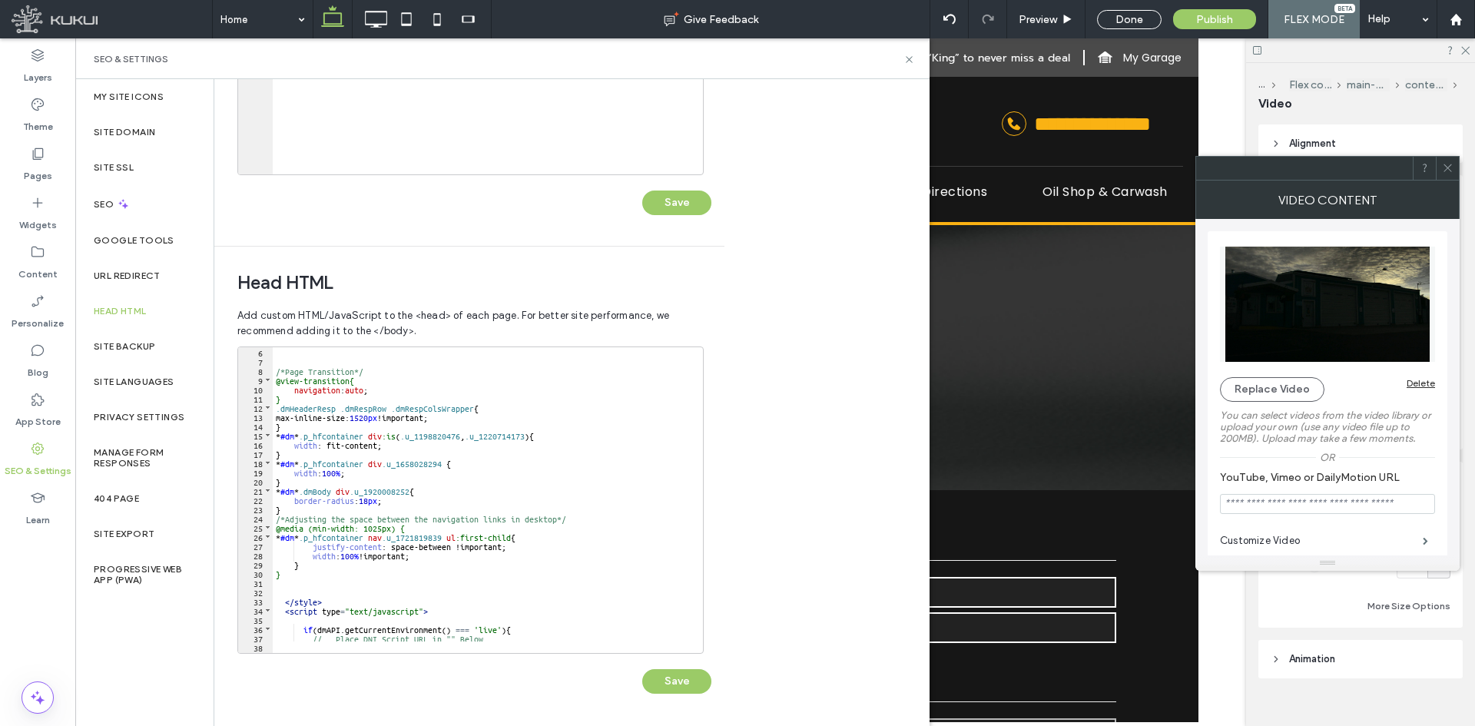
click at [413, 492] on div "/*Page Transition*/ @view-transition{ navigation : auto ; } .dmHeaderResp .dmRe…" at bounding box center [1262, 503] width 1979 height 313
type textarea "**"
click at [662, 679] on button "Save" at bounding box center [676, 681] width 69 height 25
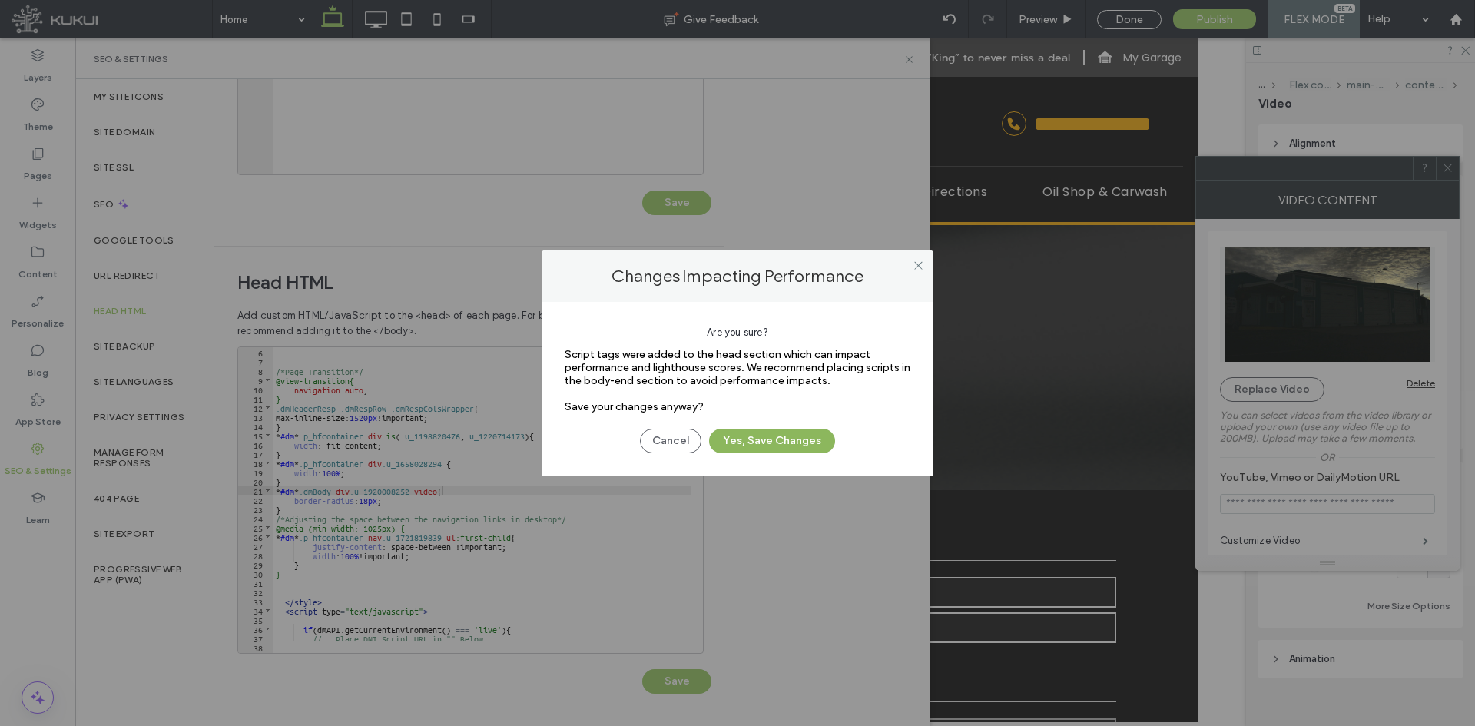
click at [737, 429] on button "Yes, Save Changes" at bounding box center [772, 441] width 126 height 25
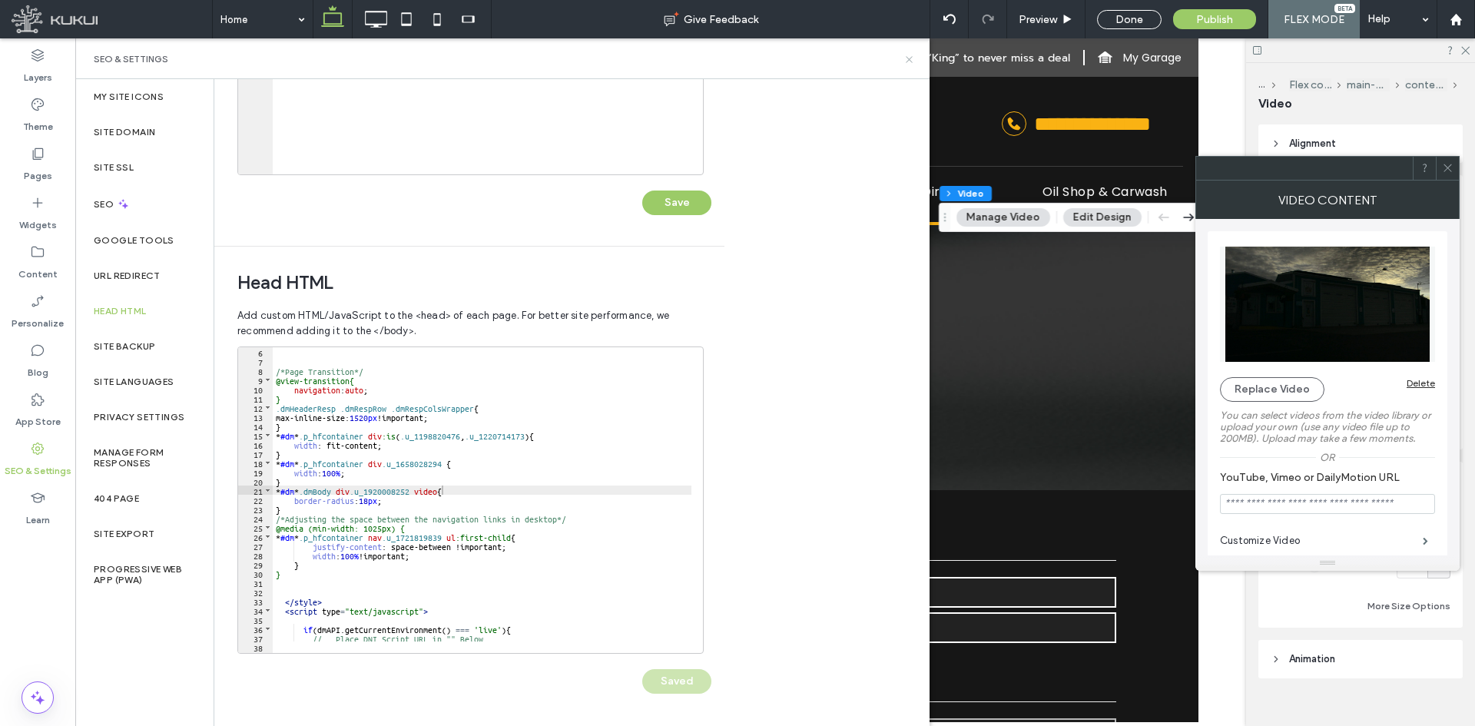
click at [909, 58] on icon at bounding box center [909, 60] width 12 height 12
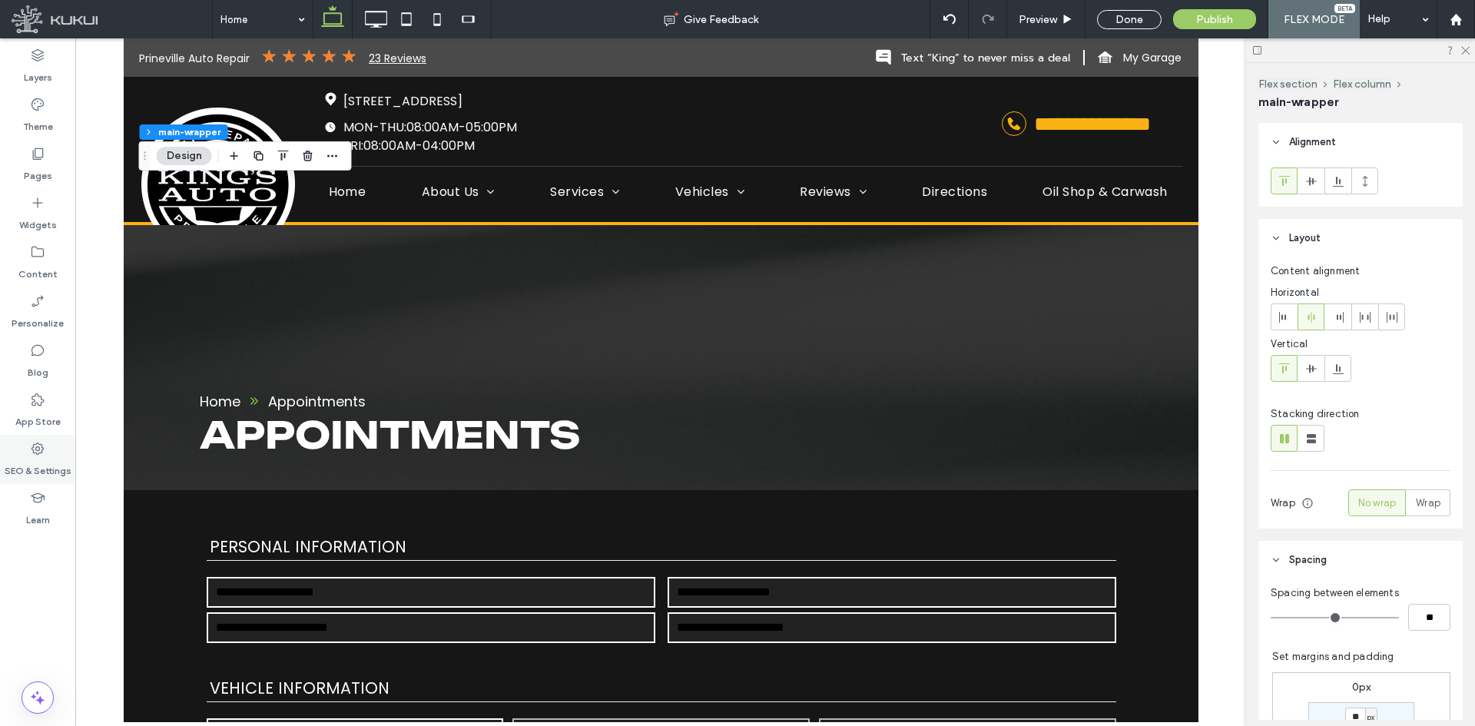
click at [38, 453] on icon at bounding box center [37, 448] width 15 height 15
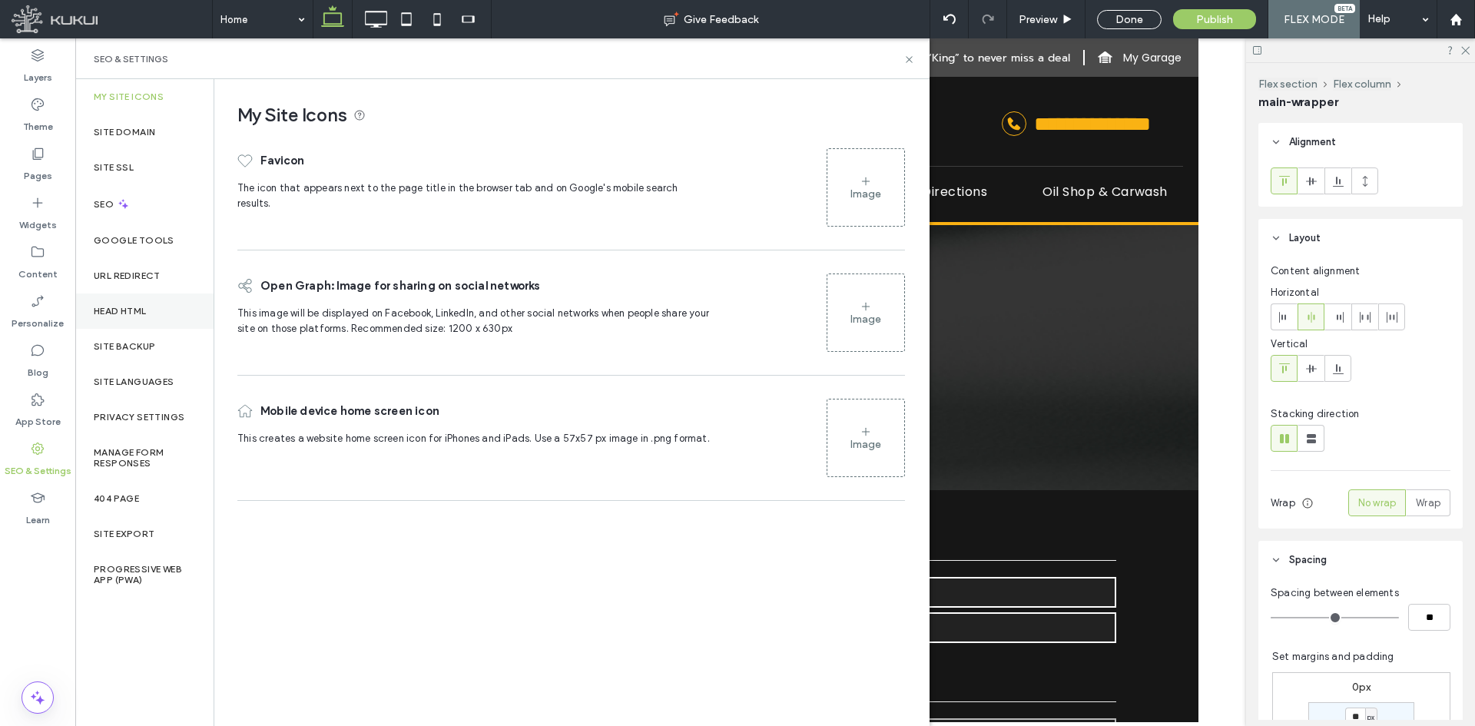
click at [177, 316] on div "Head HTML" at bounding box center [144, 310] width 138 height 35
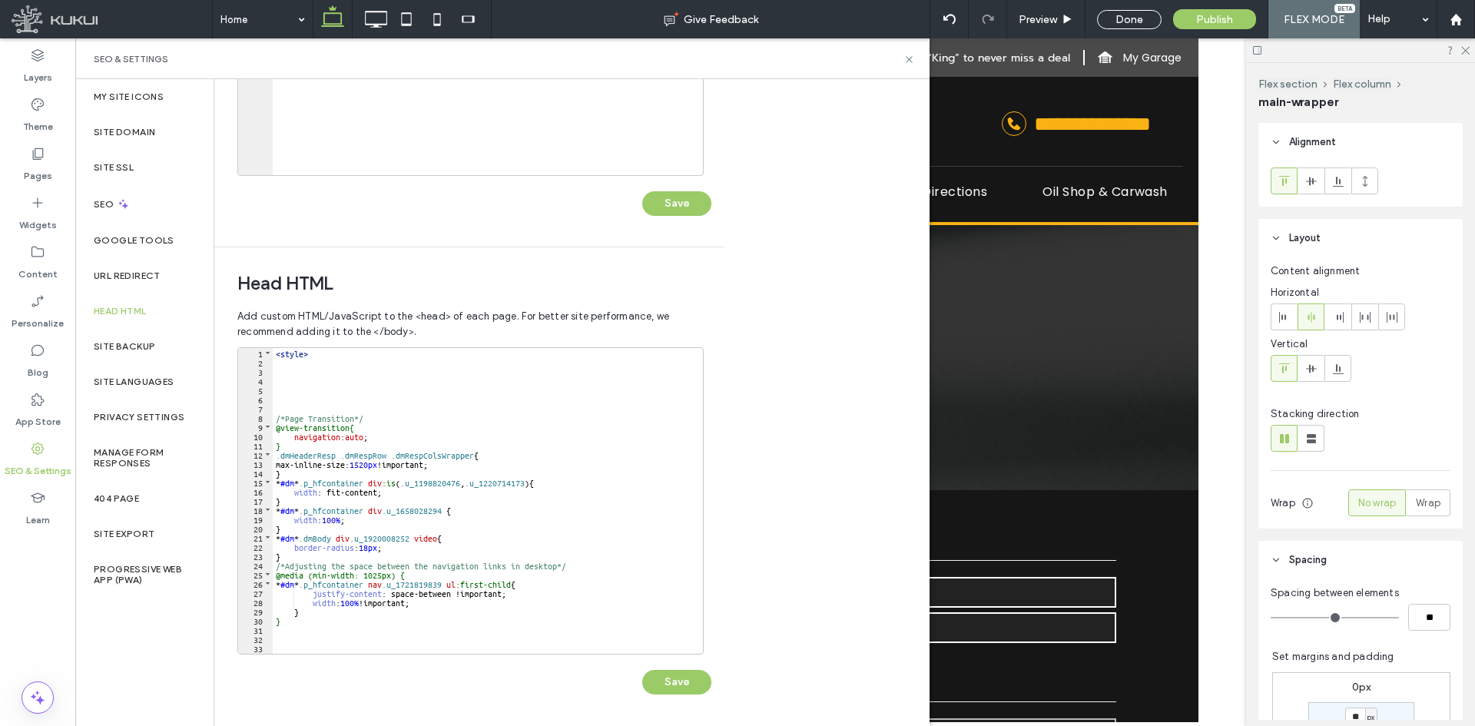
scroll to position [92, 0]
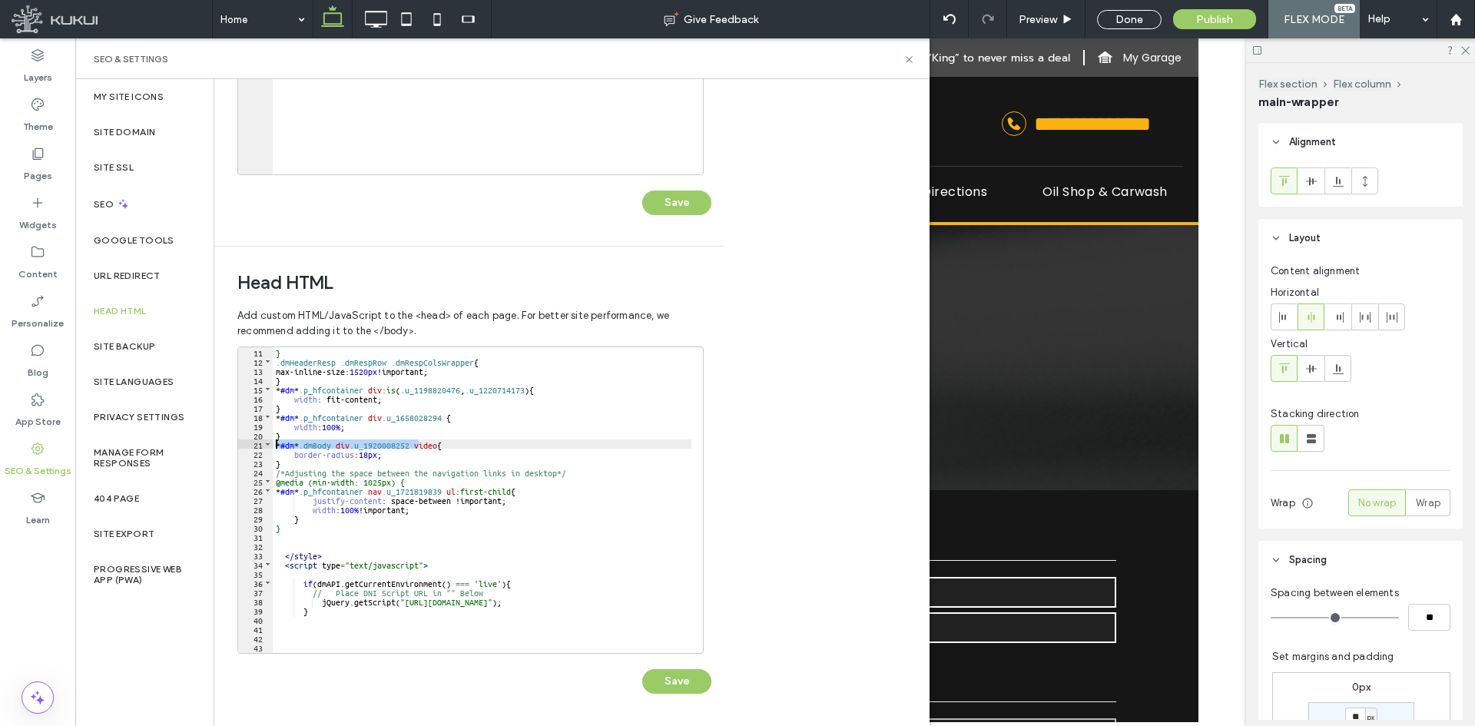
drag, startPoint x: 418, startPoint y: 446, endPoint x: 272, endPoint y: 446, distance: 146.0
click at [272, 446] on div "** 11 12 13 14 15 16 17 18 19 20 21 22 23 24 25 26 27 28 29 30 31 32 33 34 35 3…" at bounding box center [470, 499] width 466 height 307
click at [695, 675] on button "Save" at bounding box center [676, 681] width 69 height 25
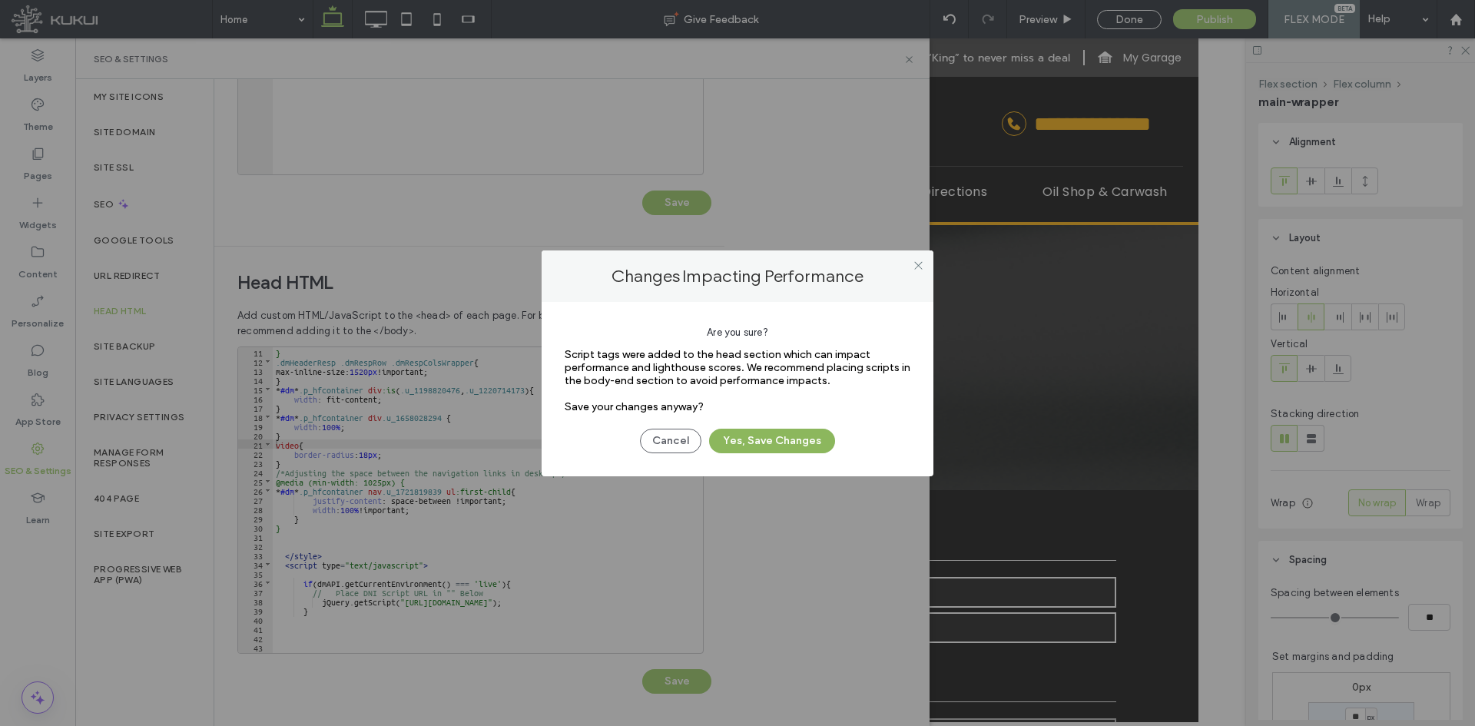
click at [783, 452] on button "Yes, Save Changes" at bounding box center [772, 441] width 126 height 25
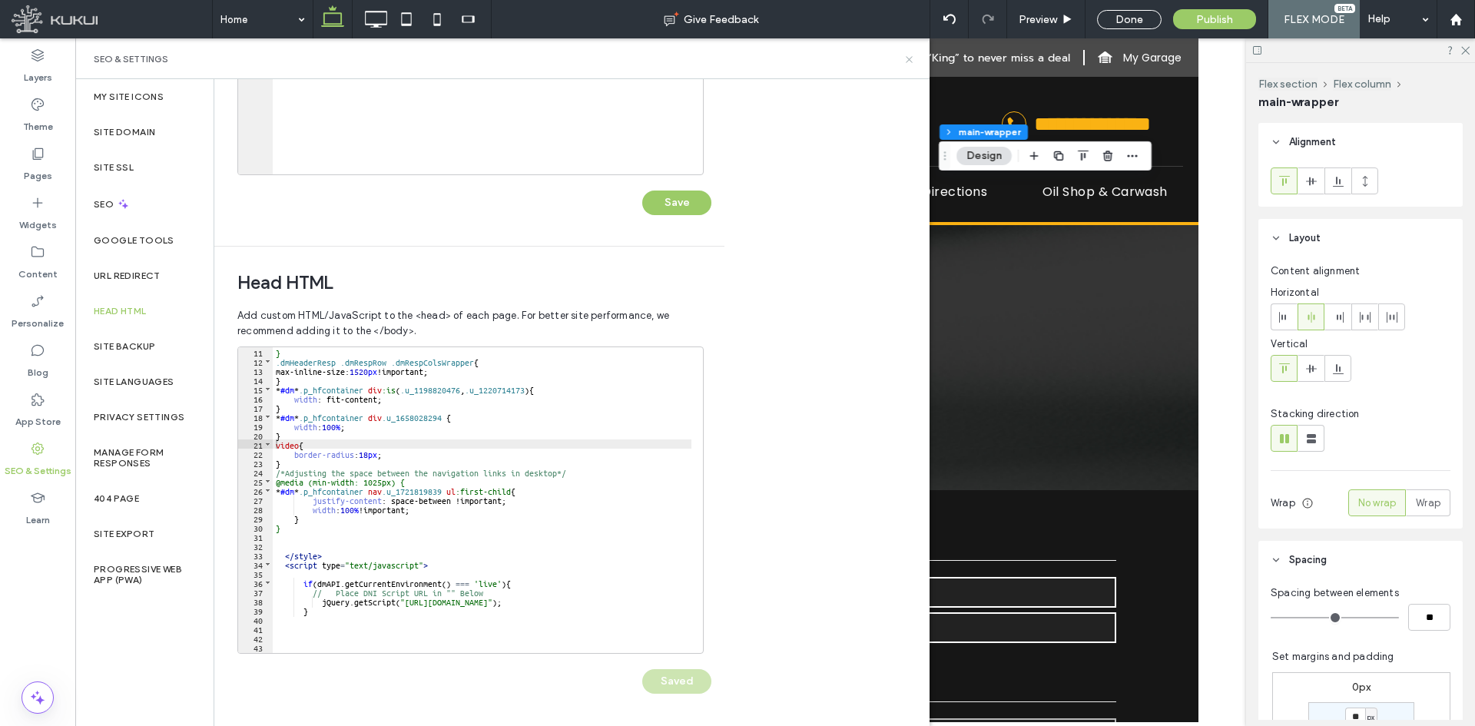
click at [913, 60] on icon at bounding box center [909, 60] width 12 height 12
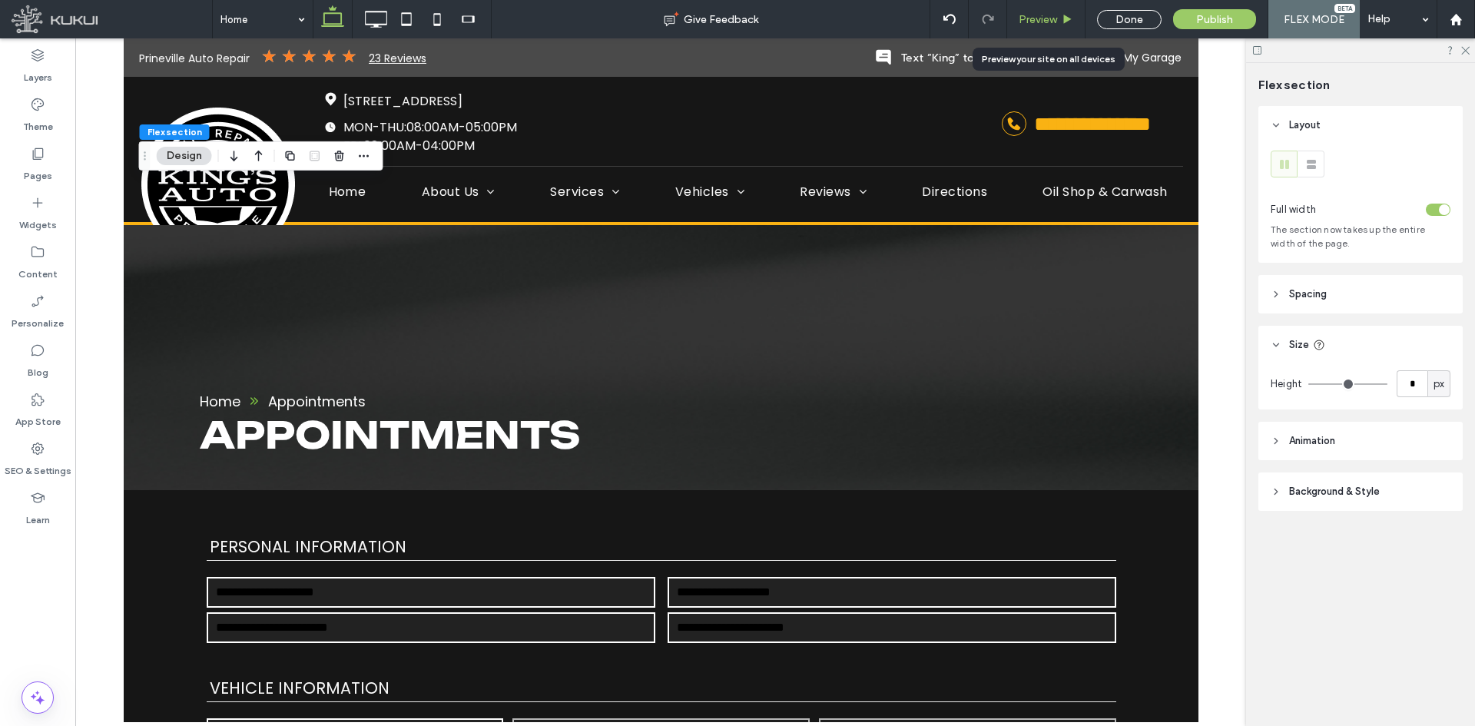
click at [1056, 22] on span "Preview" at bounding box center [1038, 19] width 38 height 13
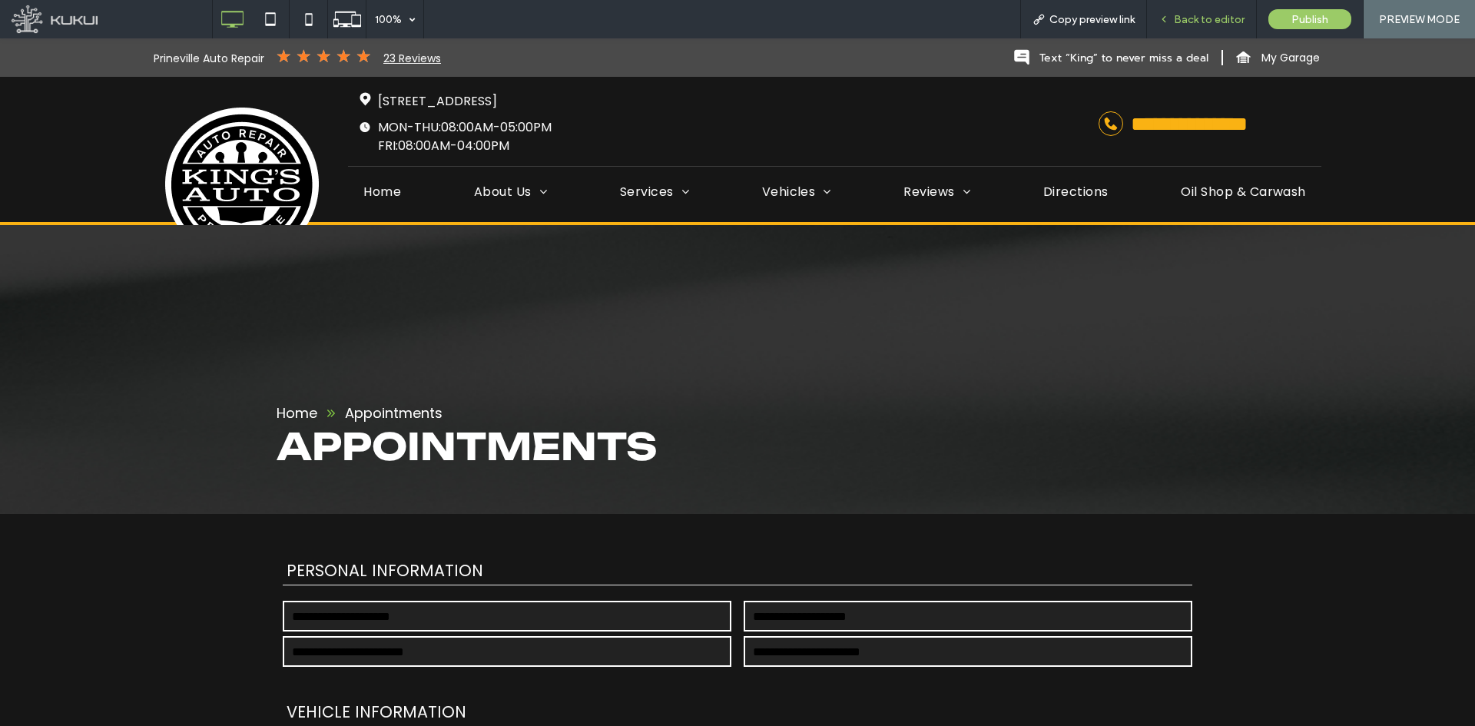
click at [1198, 22] on span "Back to editor" at bounding box center [1209, 19] width 71 height 13
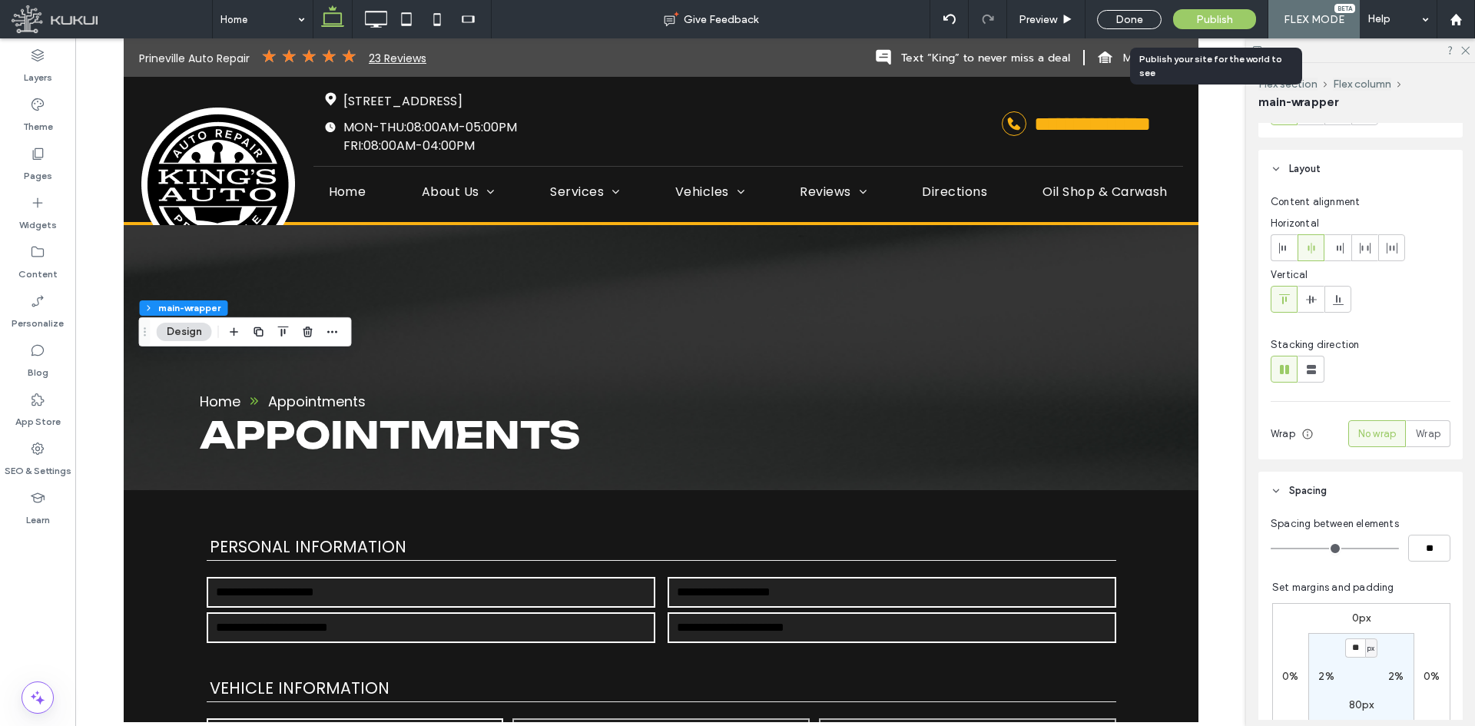
scroll to position [154, 0]
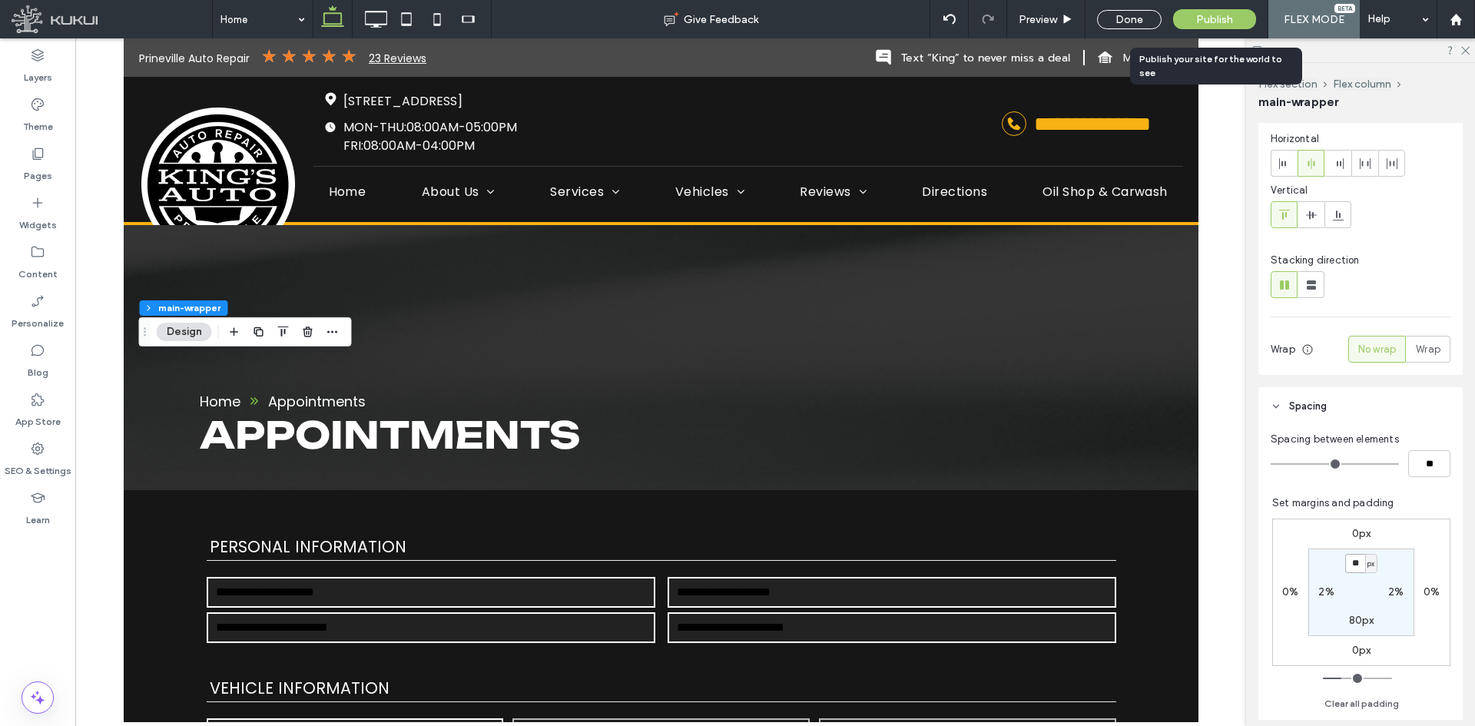
click at [1345, 560] on input "**" at bounding box center [1355, 563] width 20 height 19
type input "***"
click at [1349, 625] on label "80px" at bounding box center [1361, 620] width 25 height 13
type input "**"
type input "***"
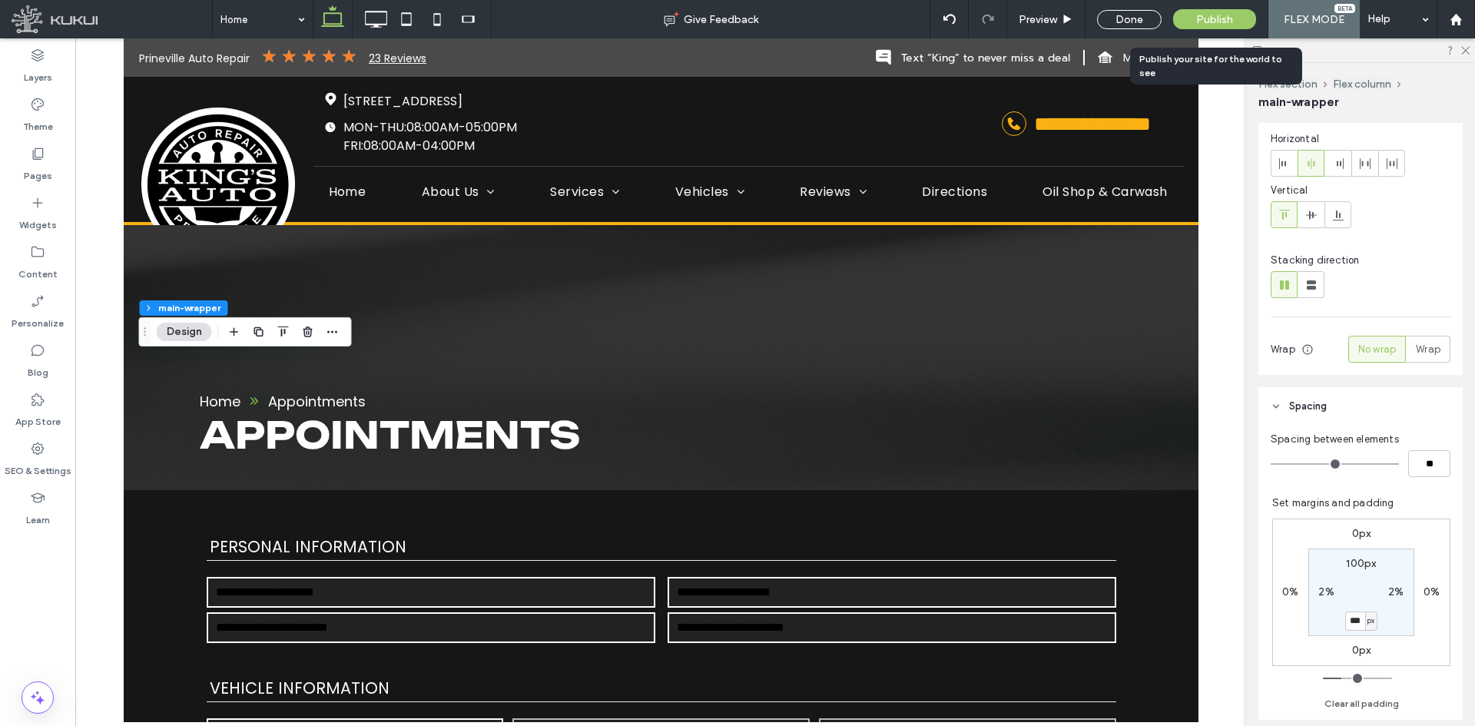
type input "***"
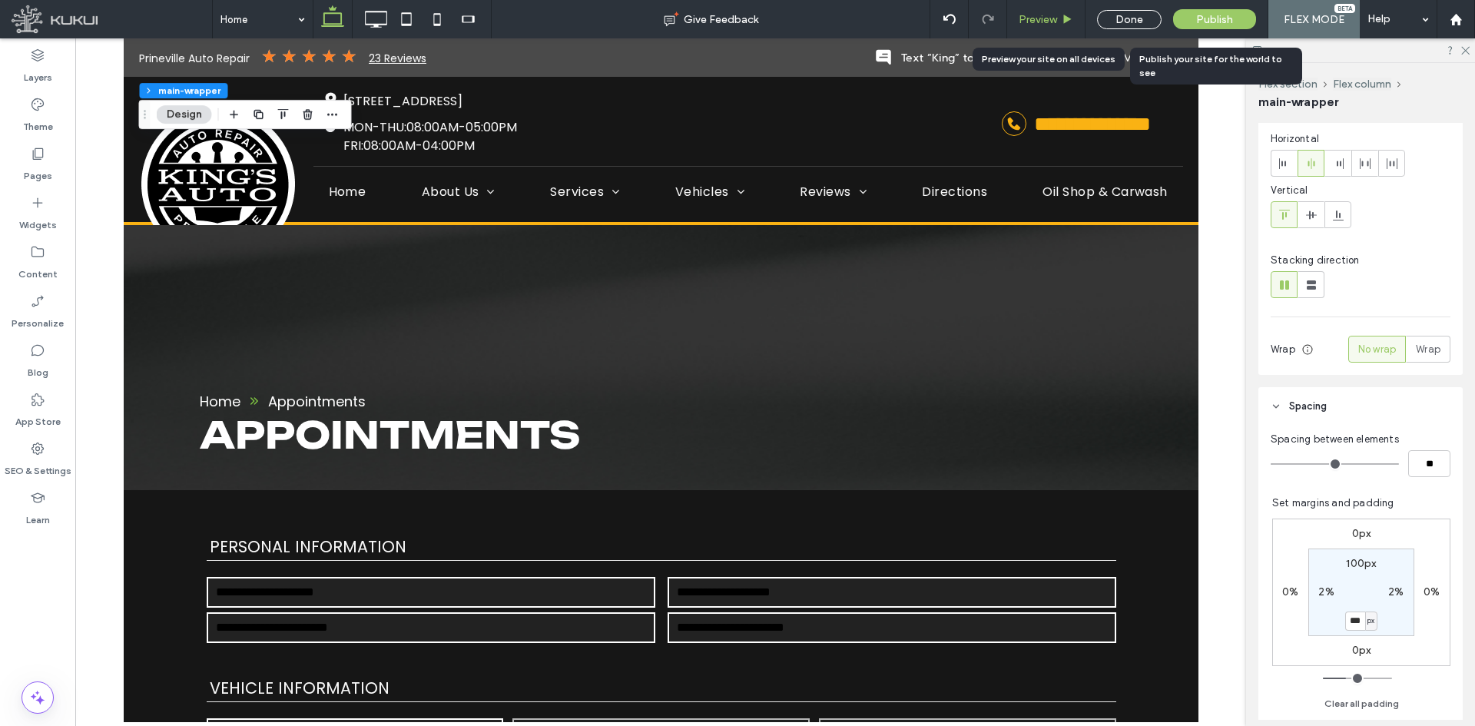
click at [1056, 19] on span "Preview" at bounding box center [1038, 19] width 38 height 13
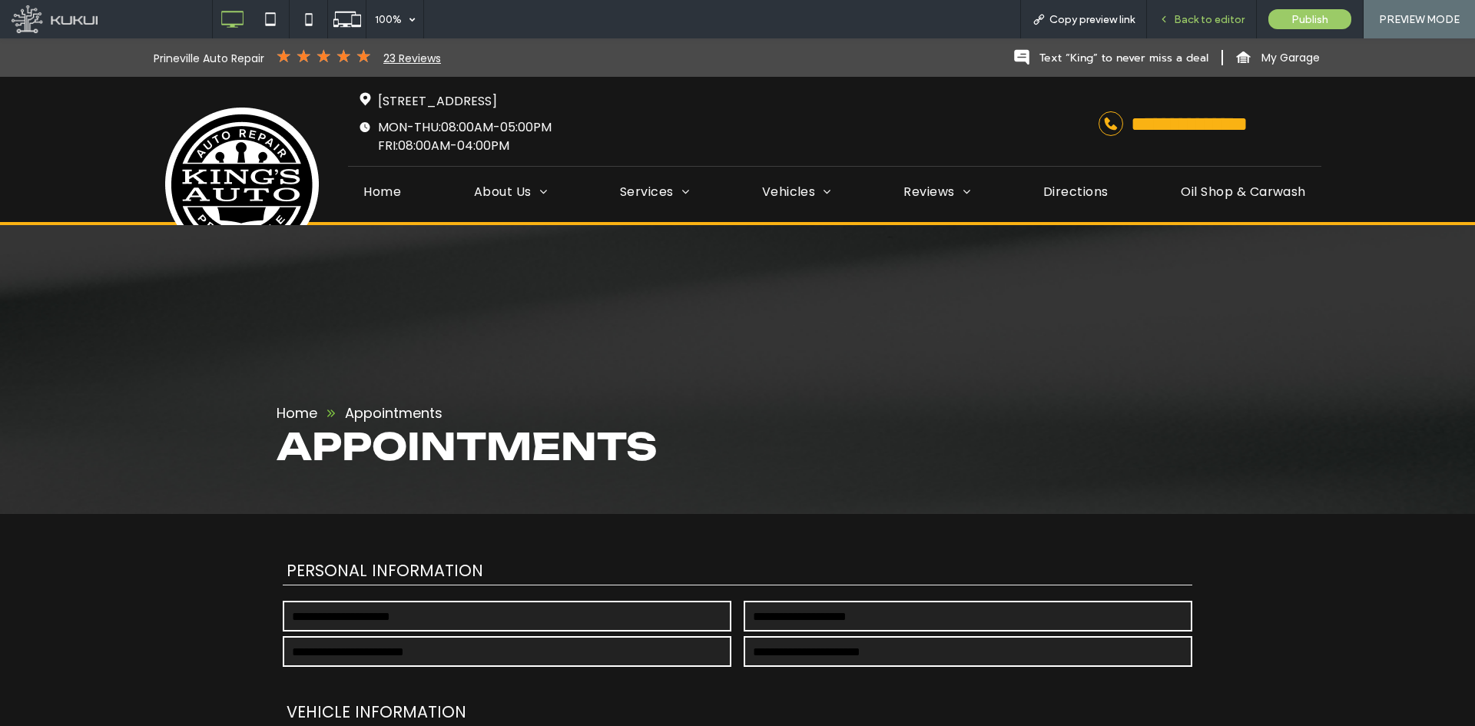
click at [1199, 15] on span "Back to editor" at bounding box center [1209, 19] width 71 height 13
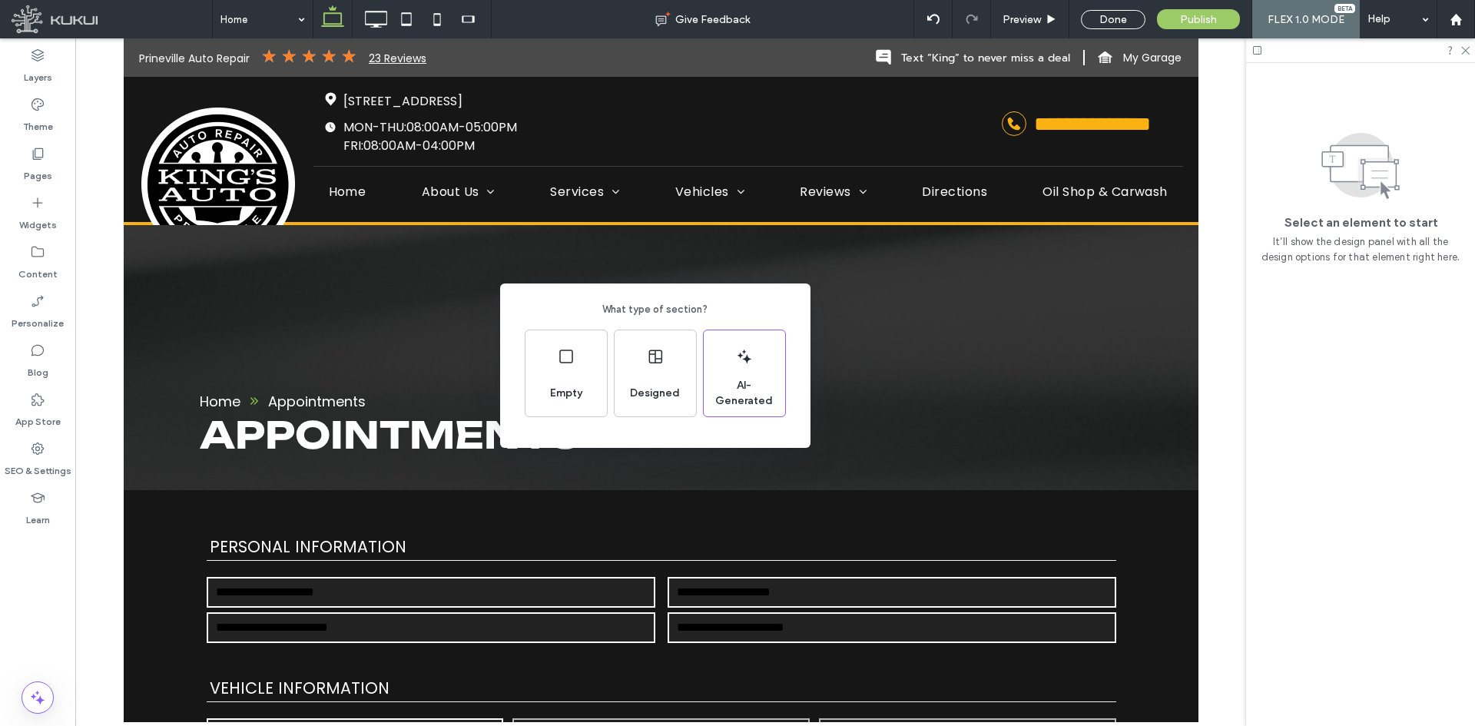
click at [479, 529] on div "What type of section? Empty Designed AI-Generated" at bounding box center [737, 400] width 1475 height 801
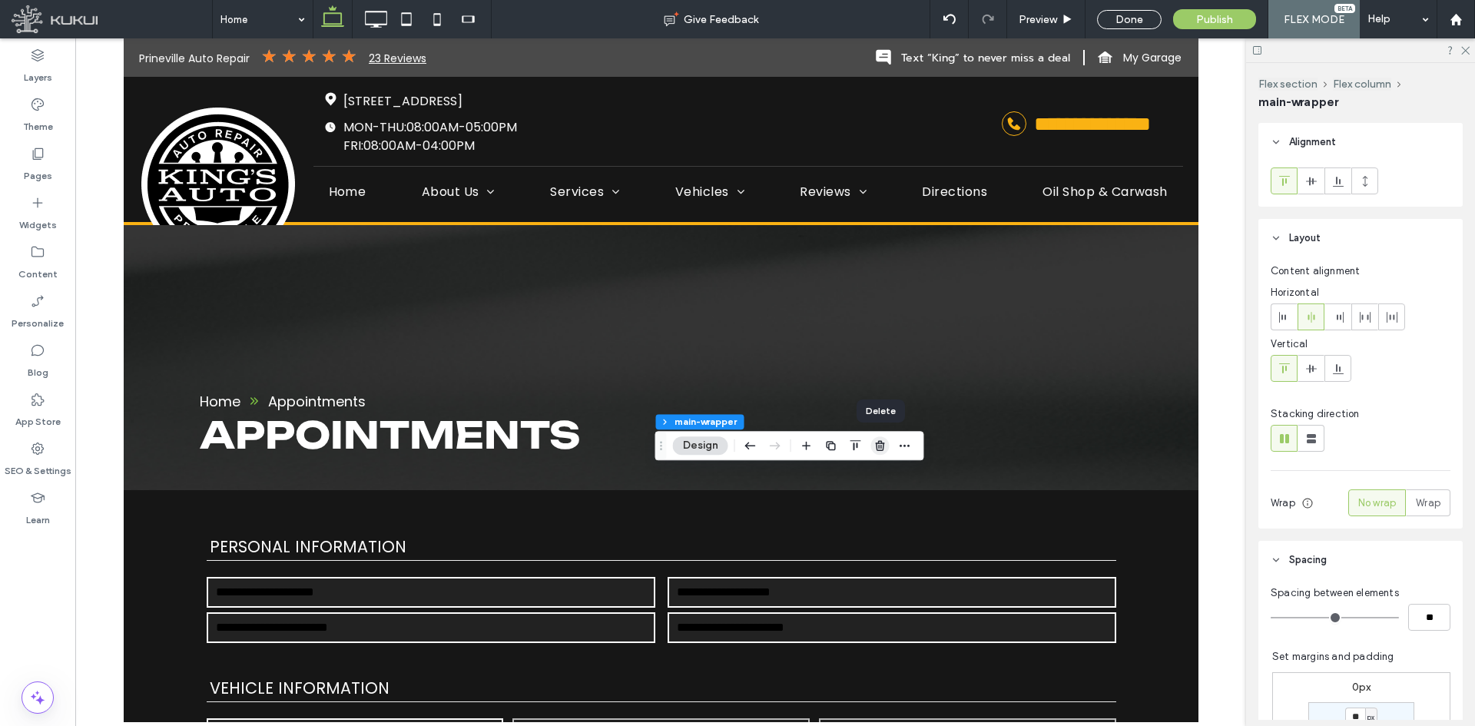
click at [871, 444] on span "button" at bounding box center [880, 445] width 18 height 18
